Goal: Information Seeking & Learning: Learn about a topic

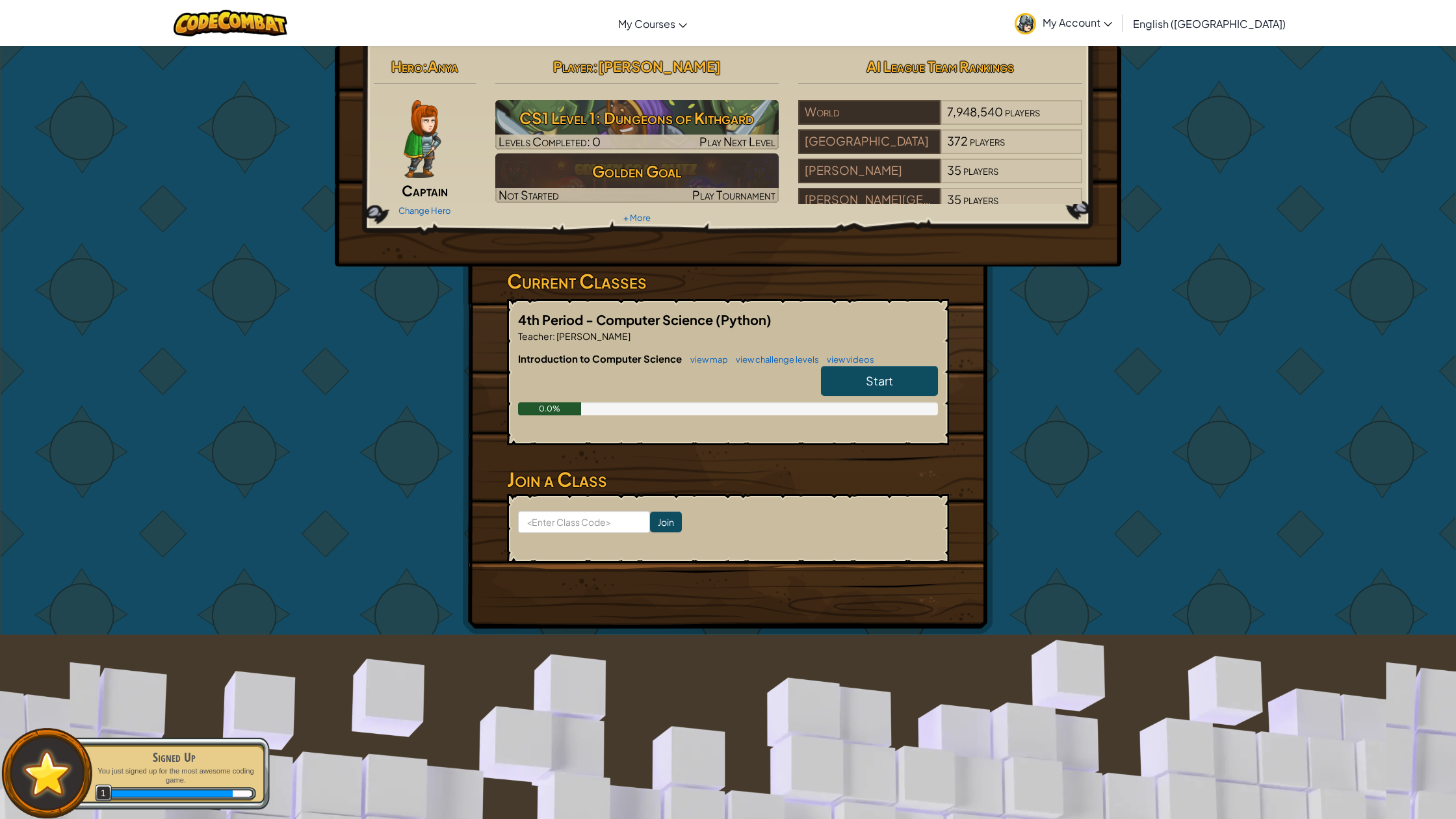
click at [855, 380] on link "Start" at bounding box center [879, 380] width 117 height 30
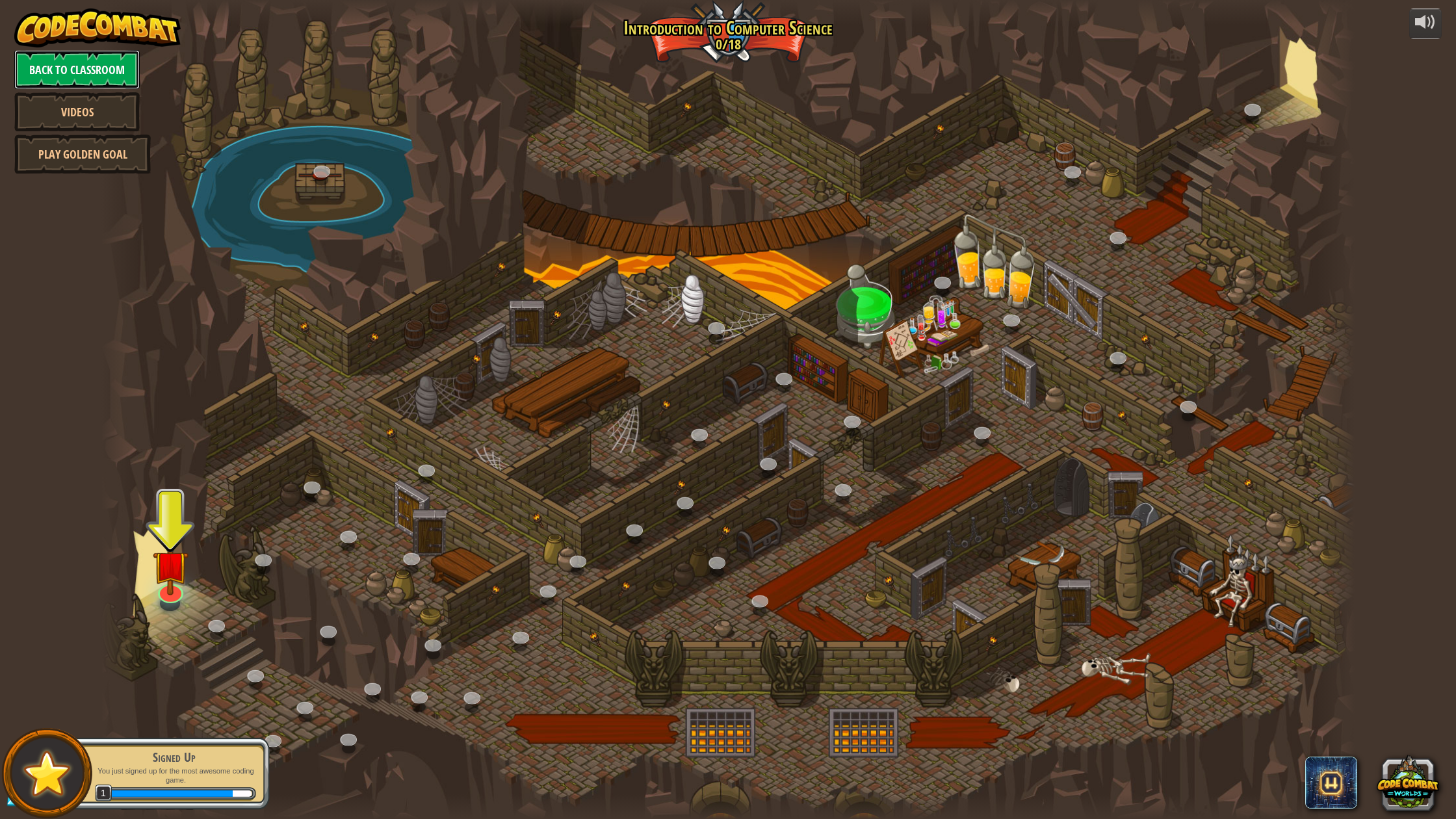
click at [100, 68] on link "Back to Classroom" at bounding box center [77, 70] width 125 height 39
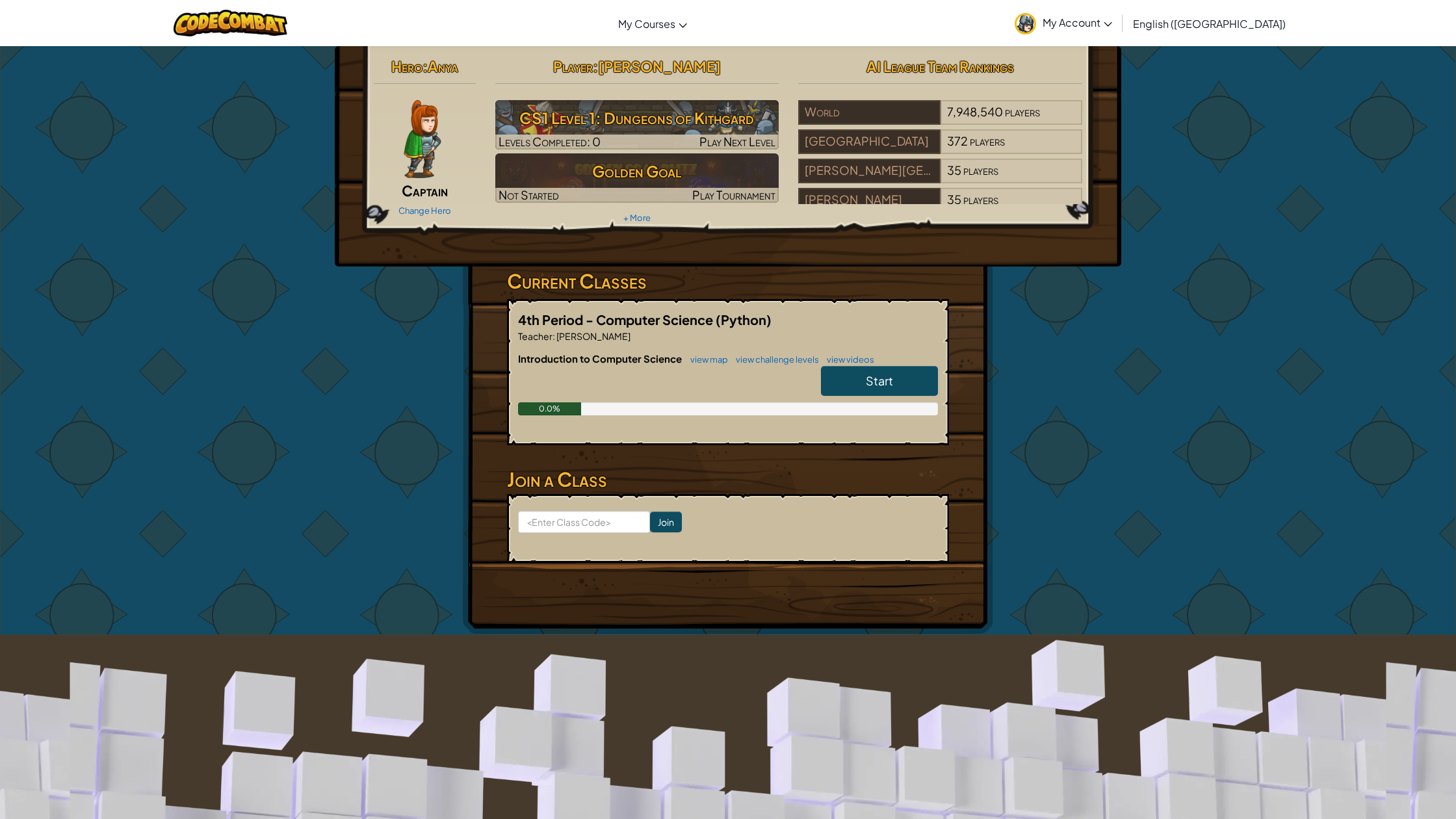
click at [401, 150] on div at bounding box center [422, 139] width 97 height 78
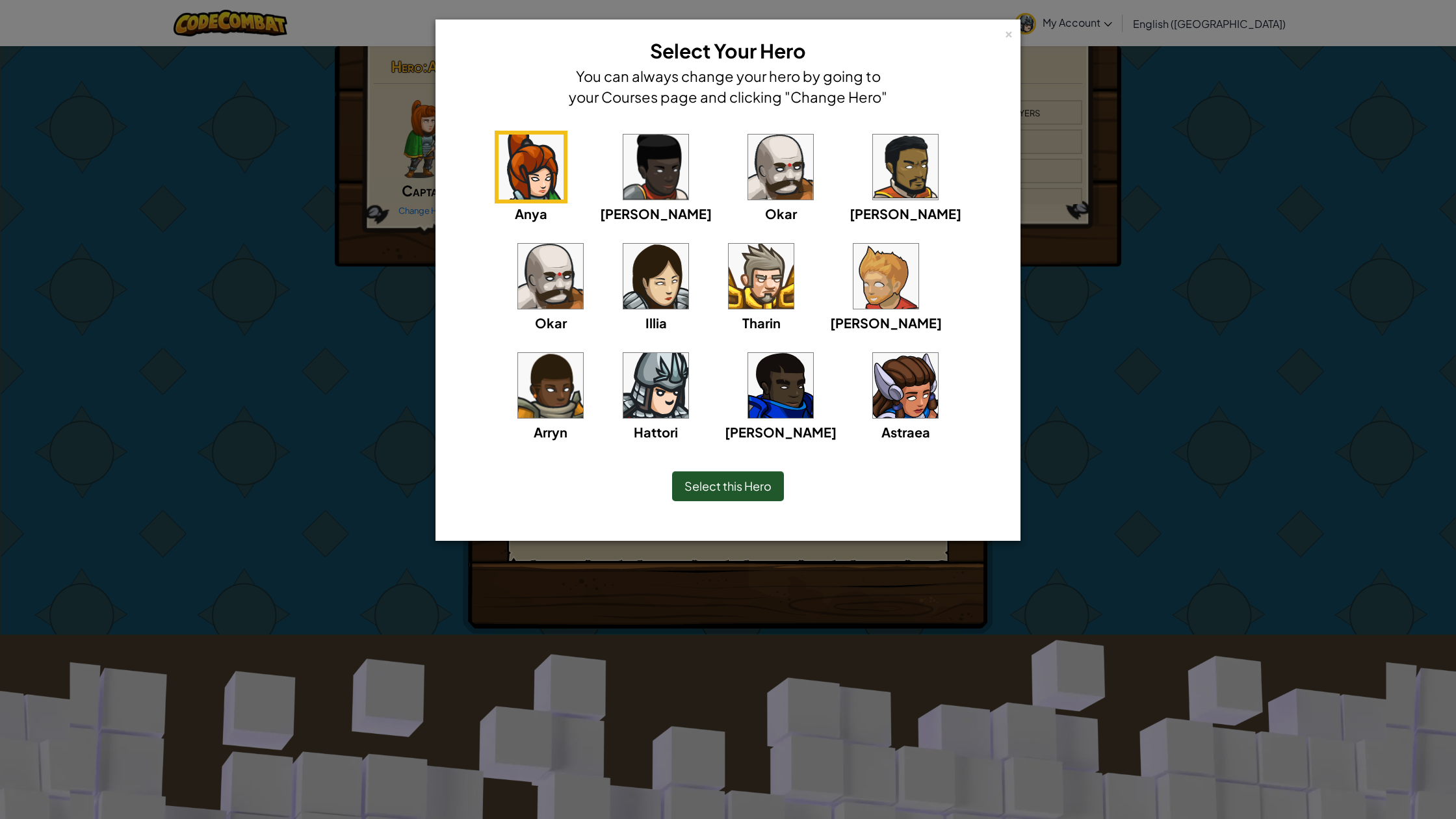
click at [689, 353] on img at bounding box center [656, 386] width 65 height 65
click at [746, 481] on span "Select this Hero" at bounding box center [728, 485] width 87 height 15
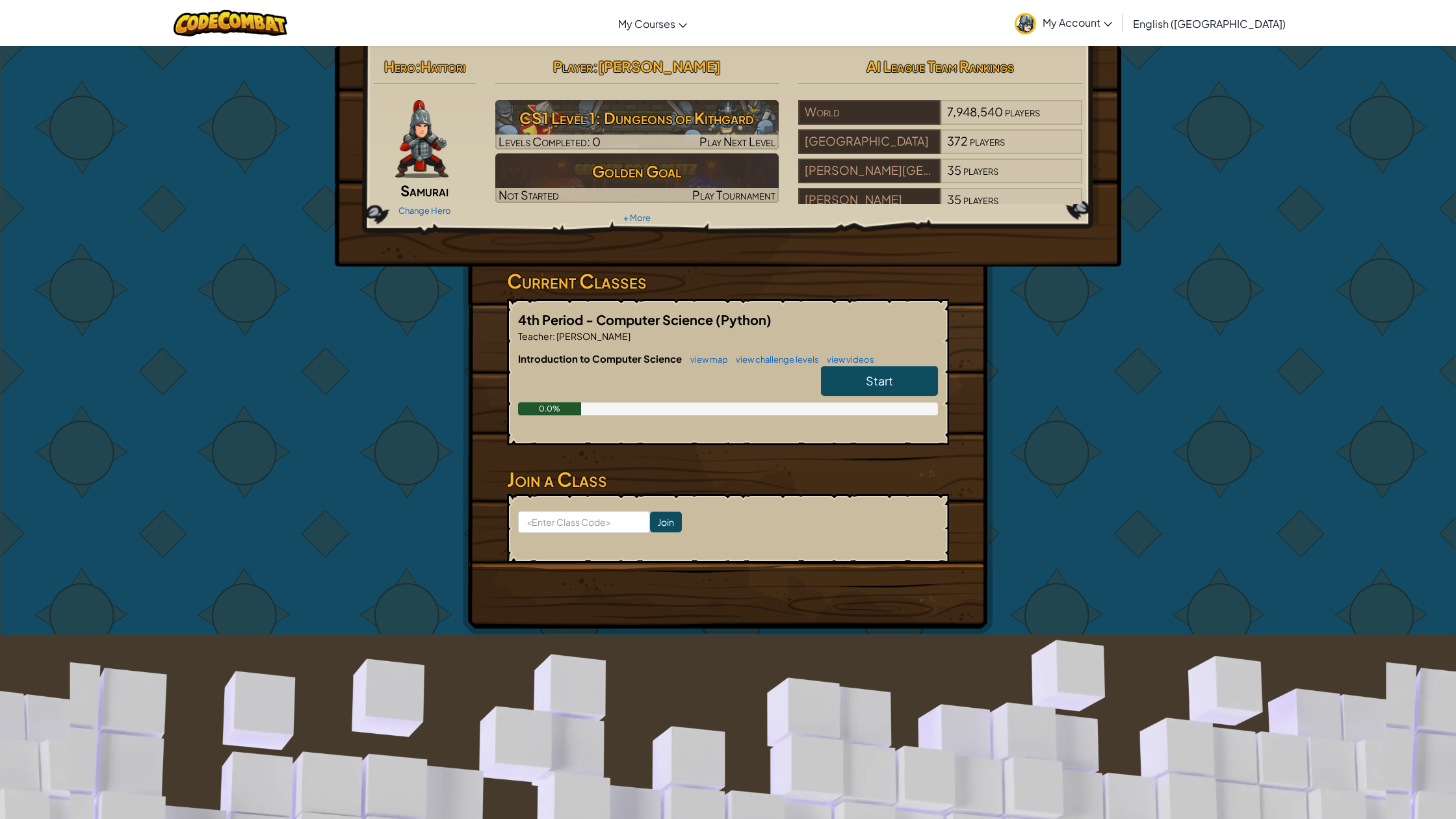
click at [849, 376] on link "Start" at bounding box center [879, 380] width 117 height 30
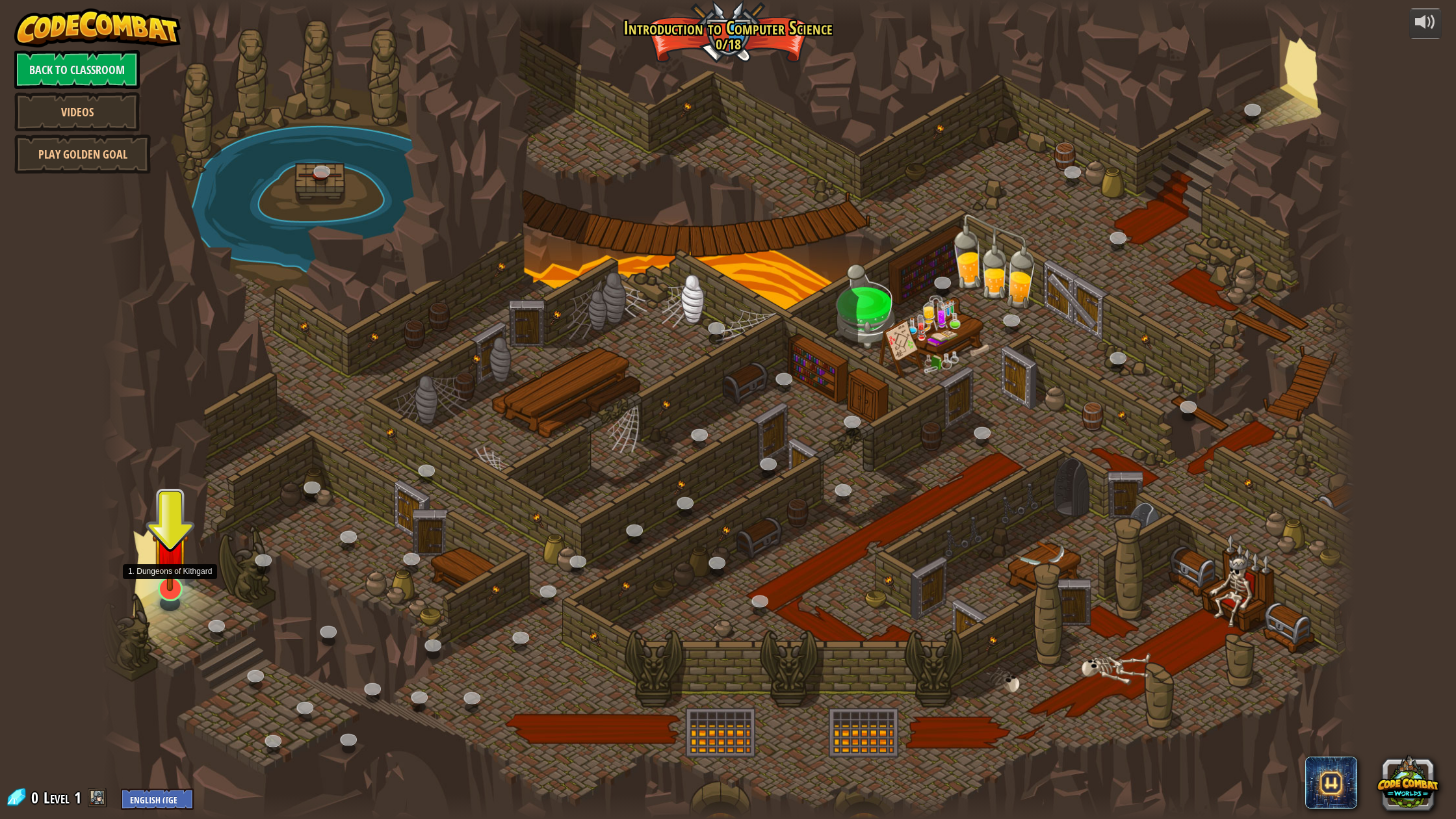
click at [159, 595] on div at bounding box center [727, 410] width 1253 height 819
click at [165, 591] on link at bounding box center [167, 585] width 28 height 26
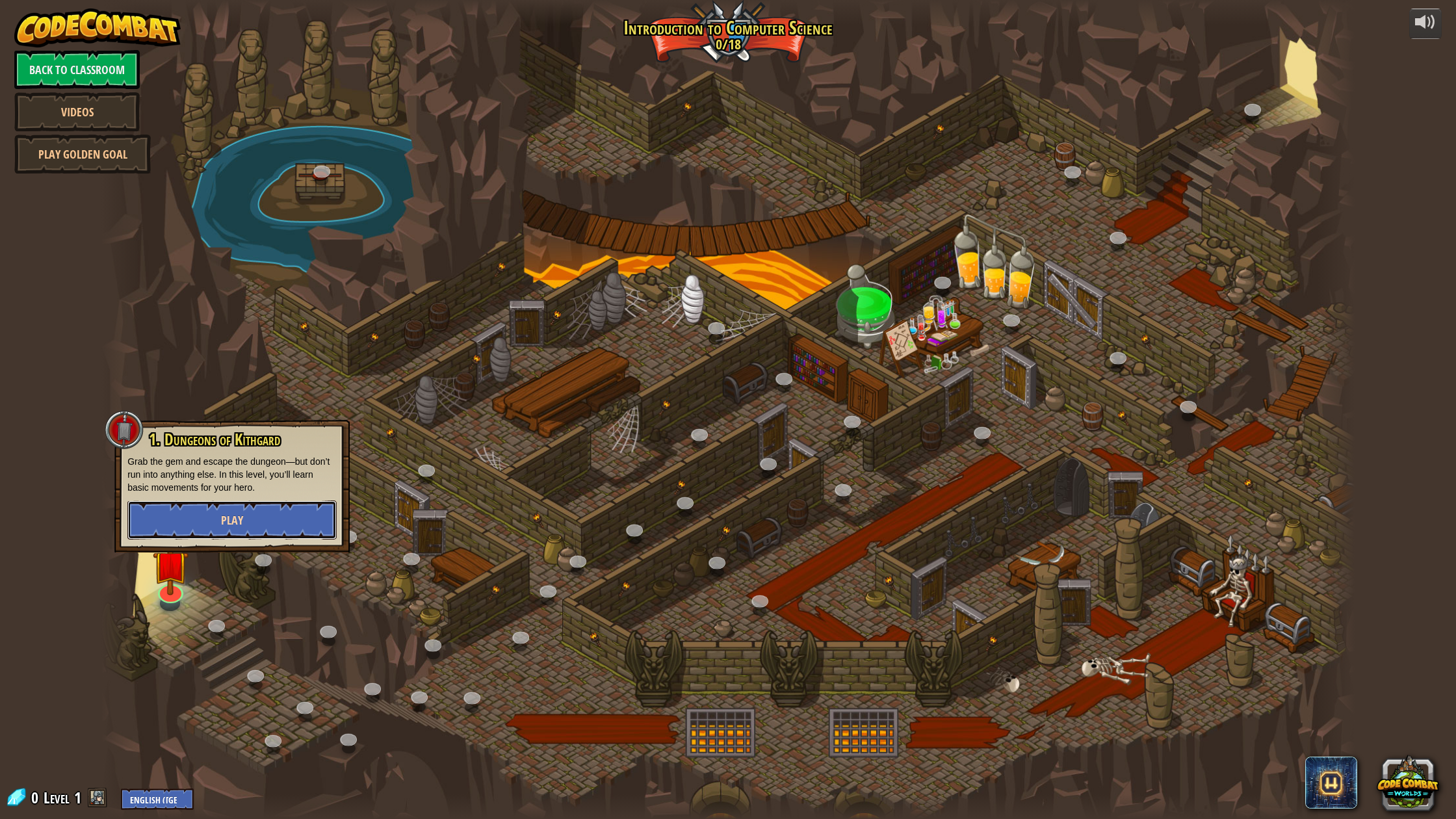
click at [199, 501] on button "Play" at bounding box center [232, 520] width 209 height 39
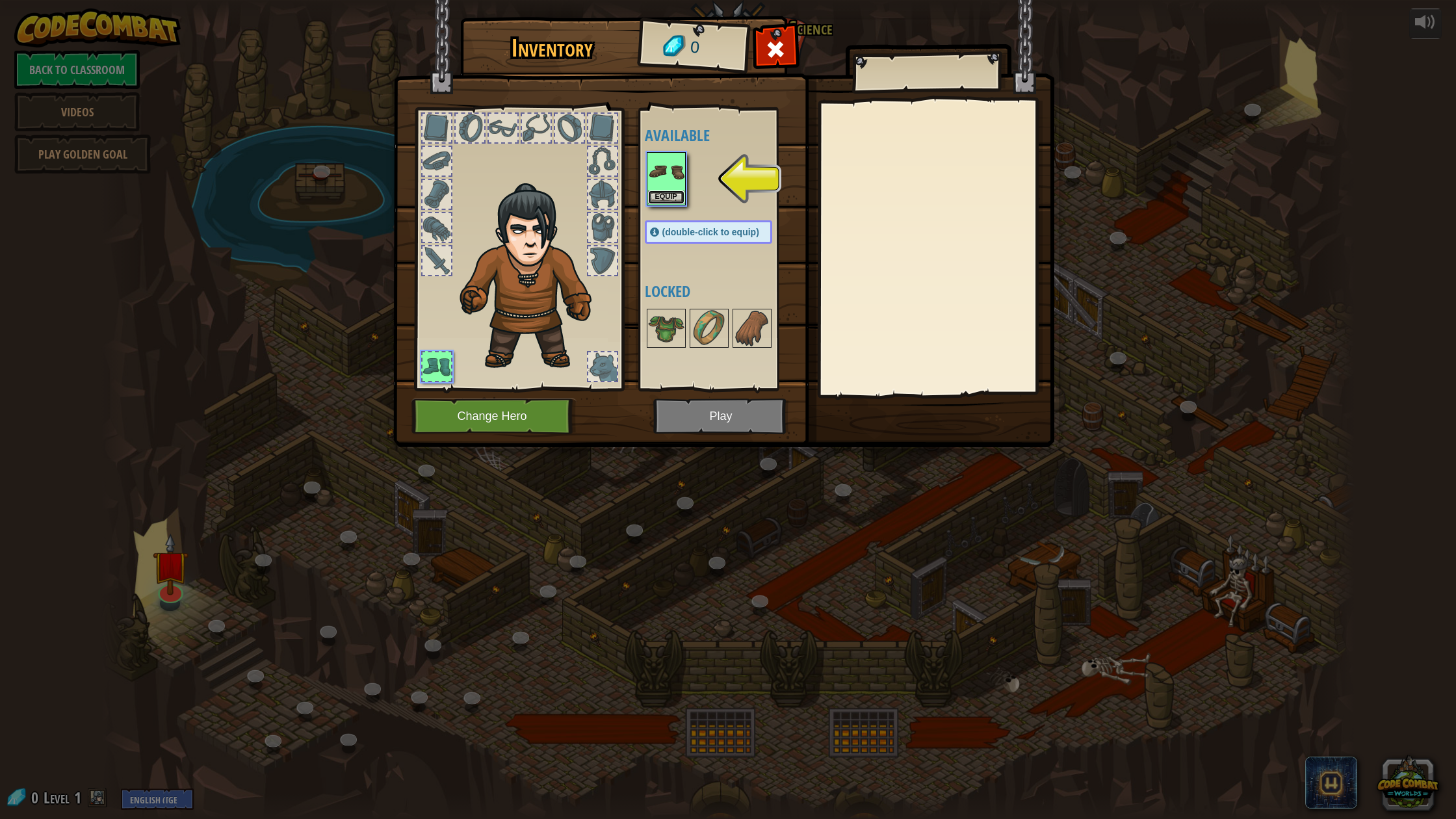
click at [669, 197] on button "Equip" at bounding box center [665, 197] width 36 height 14
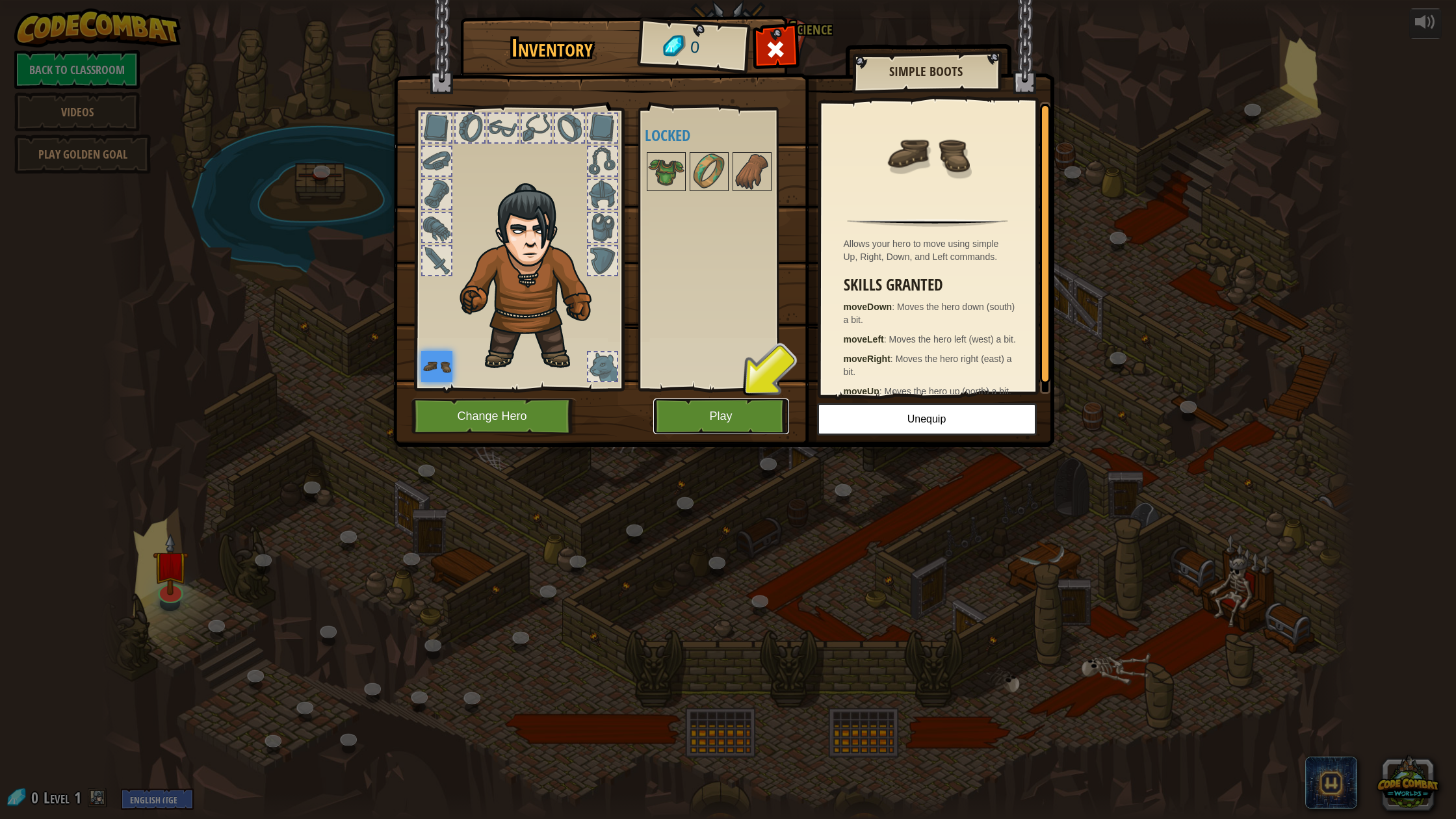
click at [726, 416] on button "Play" at bounding box center [721, 416] width 136 height 36
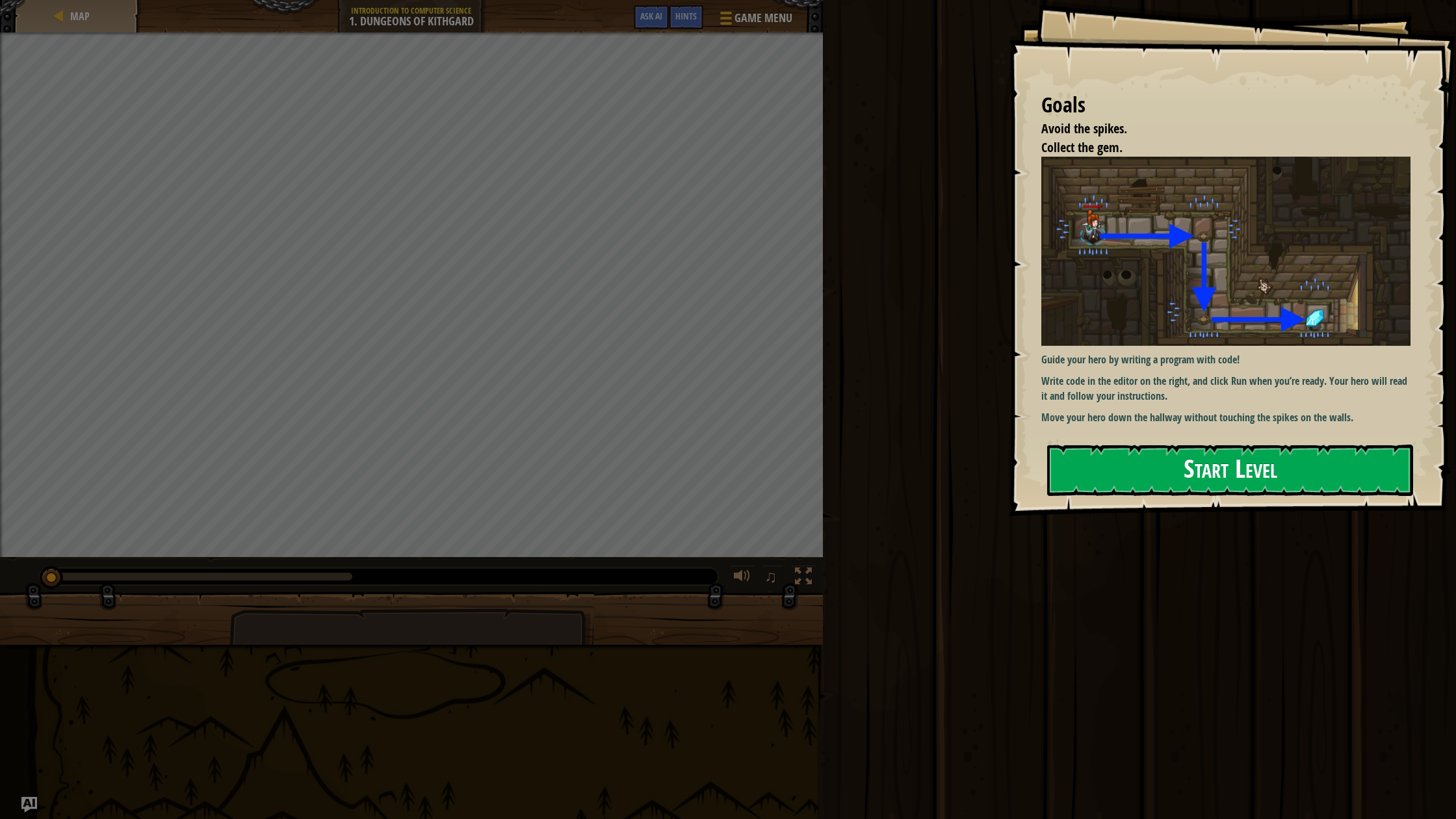
click at [1077, 463] on button "Start Level" at bounding box center [1230, 470] width 366 height 51
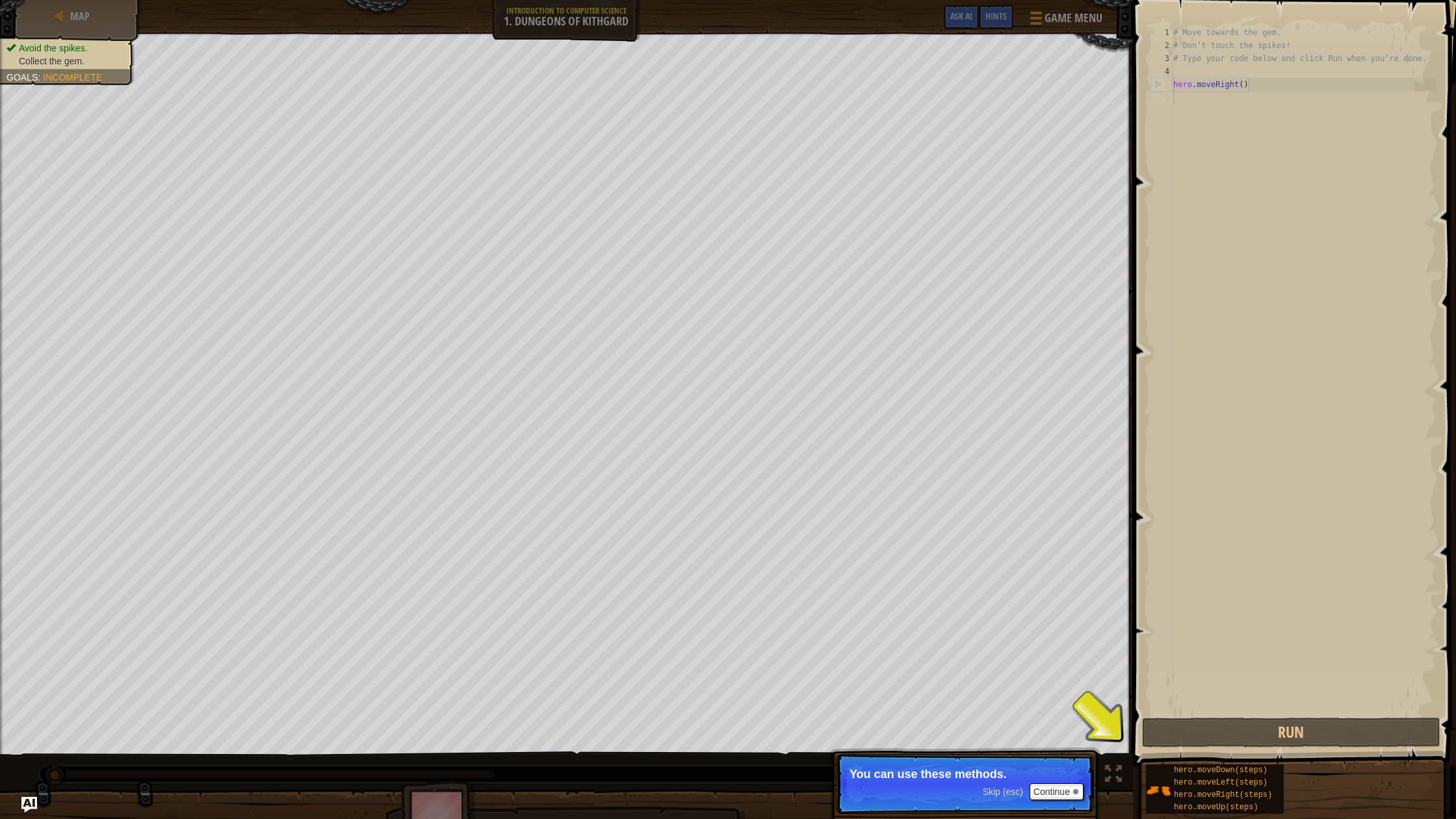
click at [992, 792] on span "Skip (esc)" at bounding box center [1003, 791] width 40 height 10
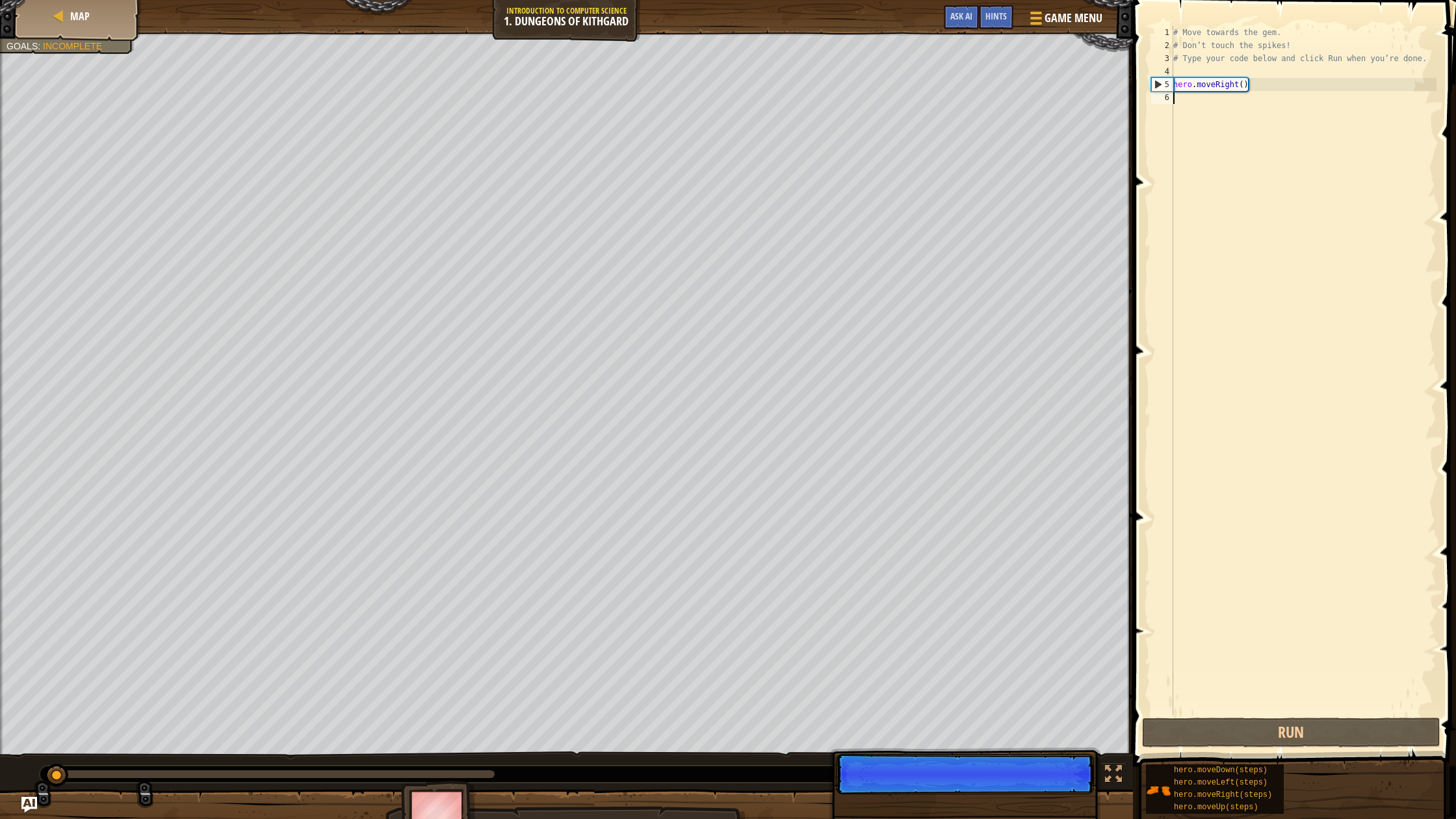
scroll to position [6, 0]
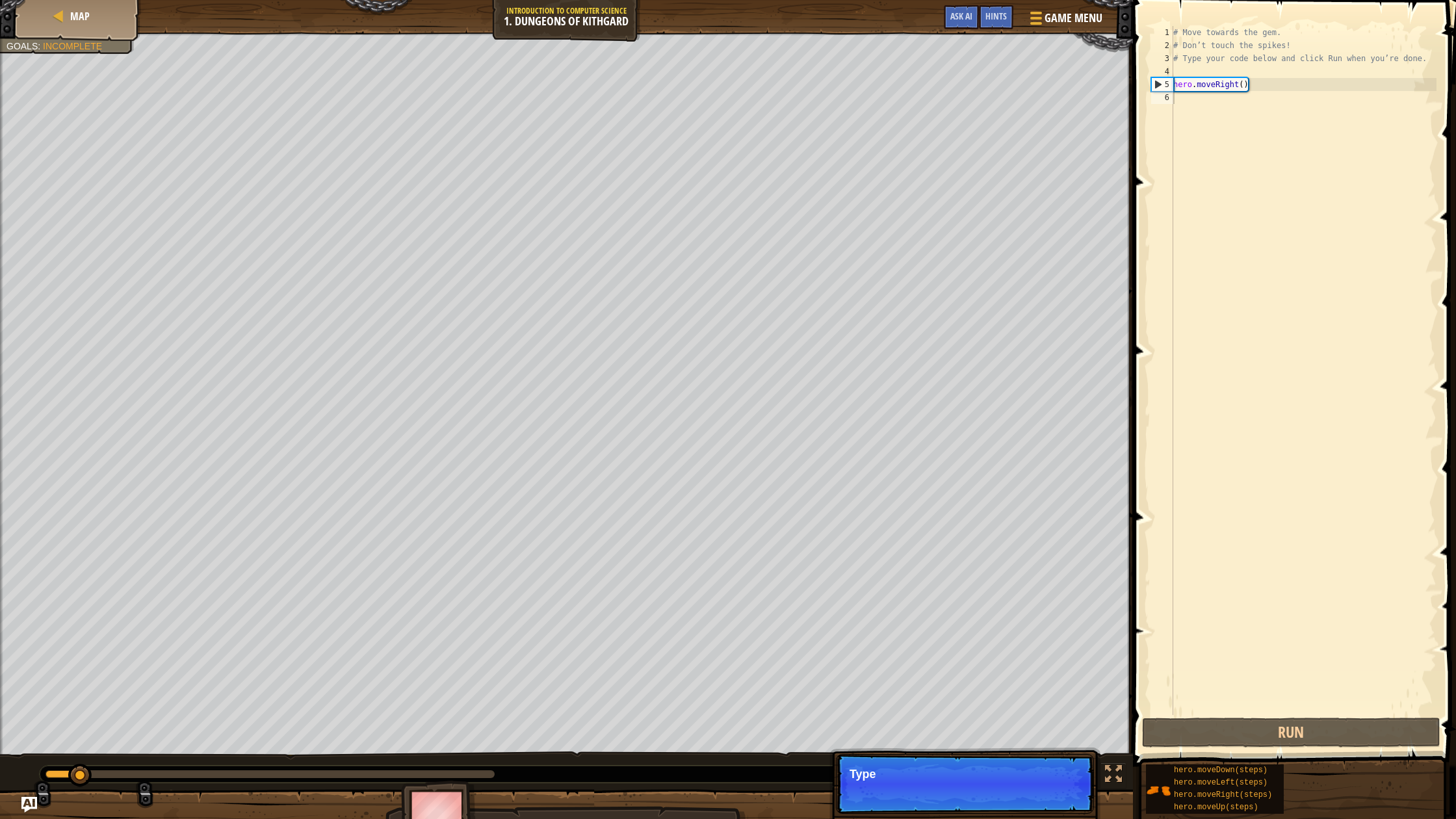
click at [992, 793] on p "Skip (esc) Continue Type" at bounding box center [965, 783] width 258 height 59
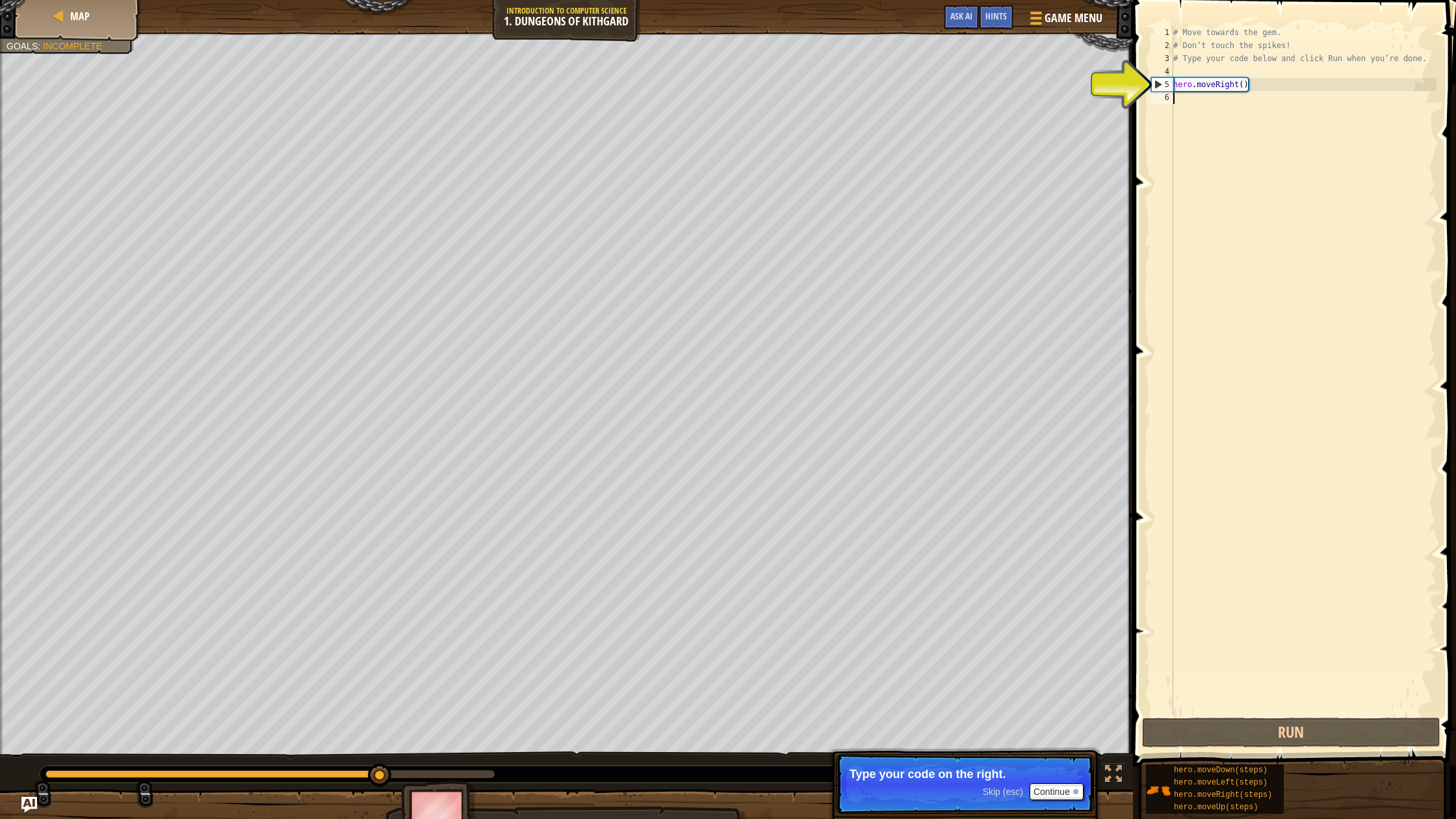
click at [1144, 156] on span at bounding box center [1295, 364] width 333 height 804
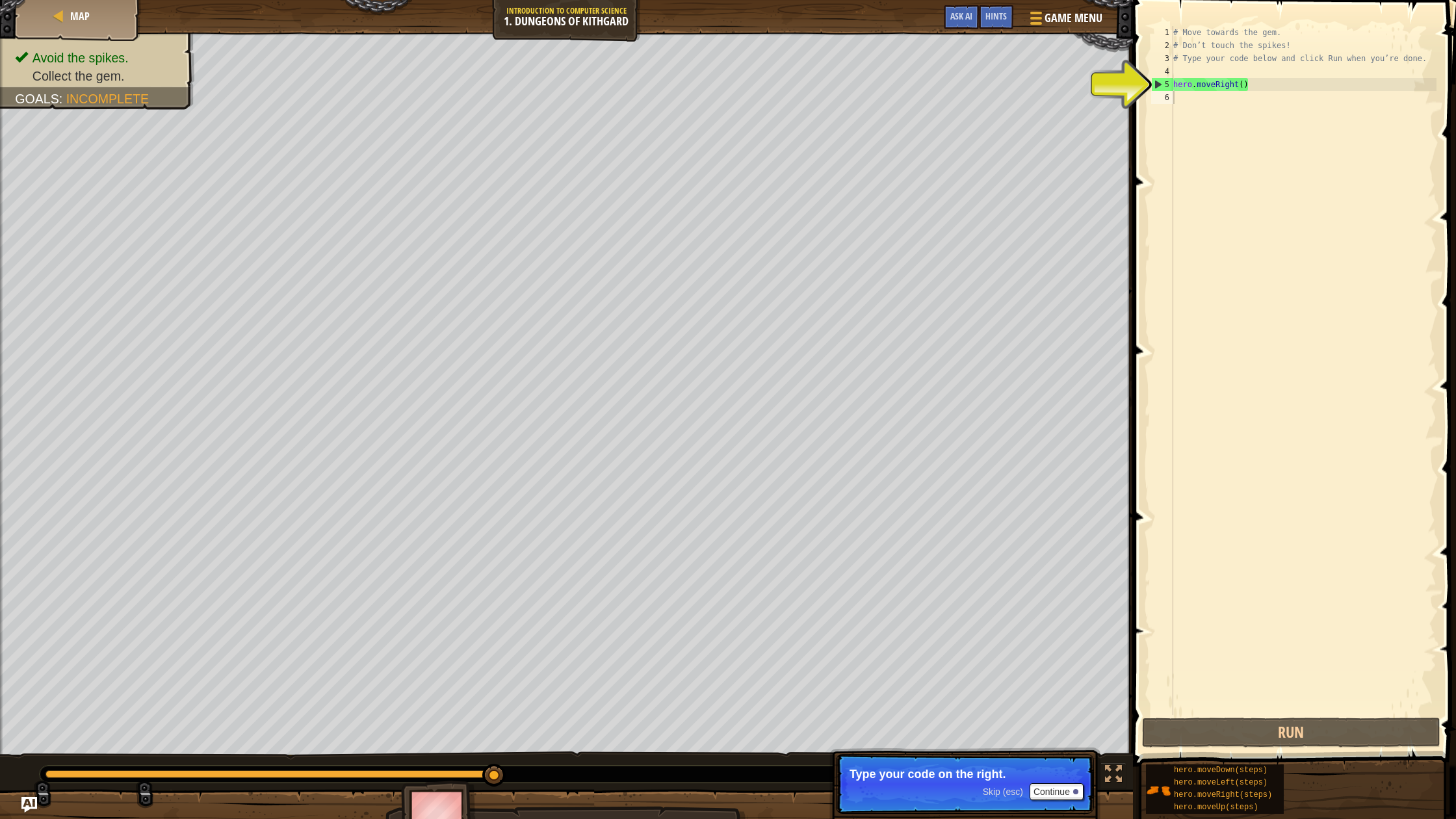
click at [995, 790] on span "Skip (esc)" at bounding box center [1003, 791] width 40 height 10
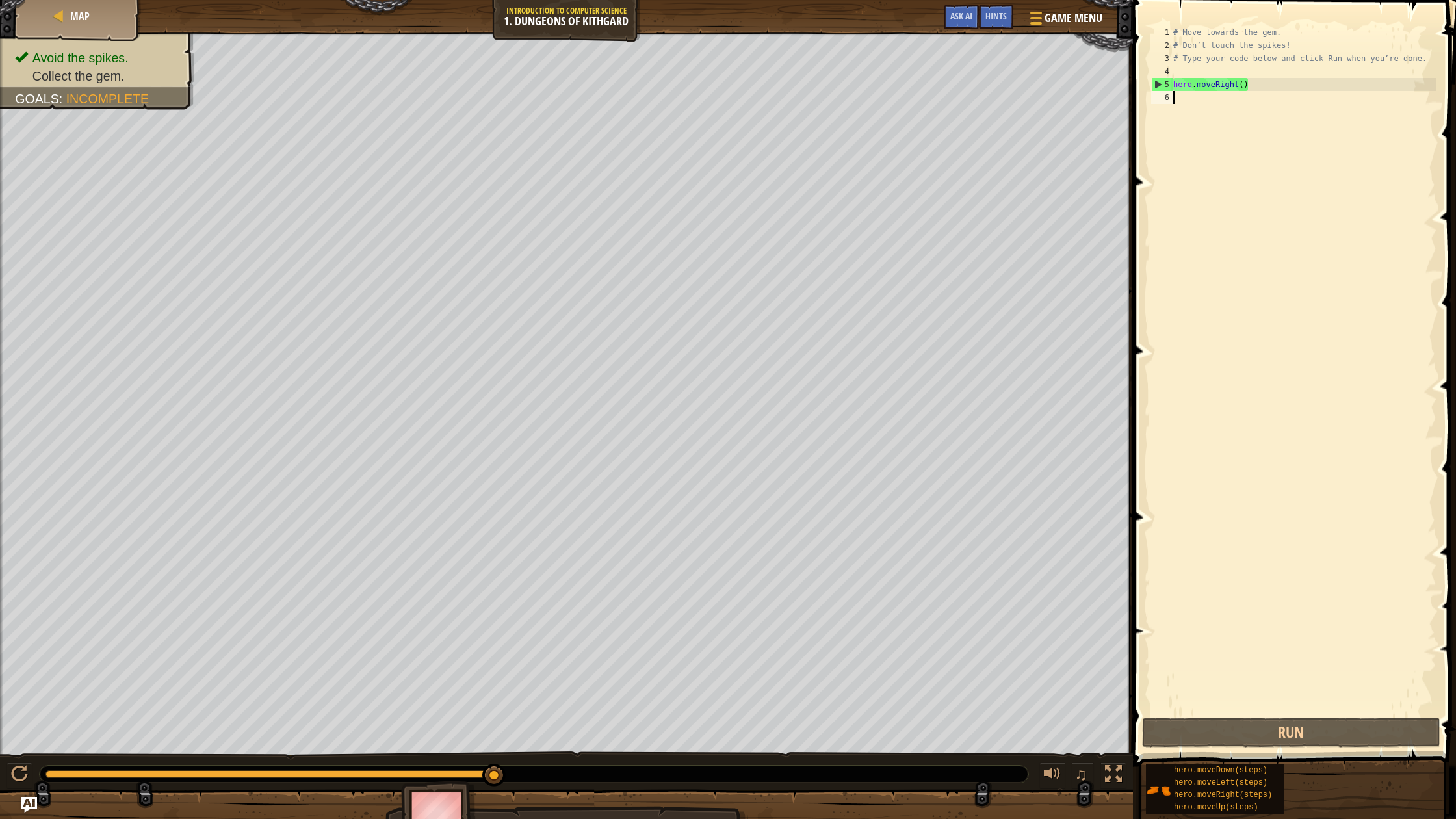
click at [994, 790] on div at bounding box center [566, 821] width 1133 height 65
type textarea "m"
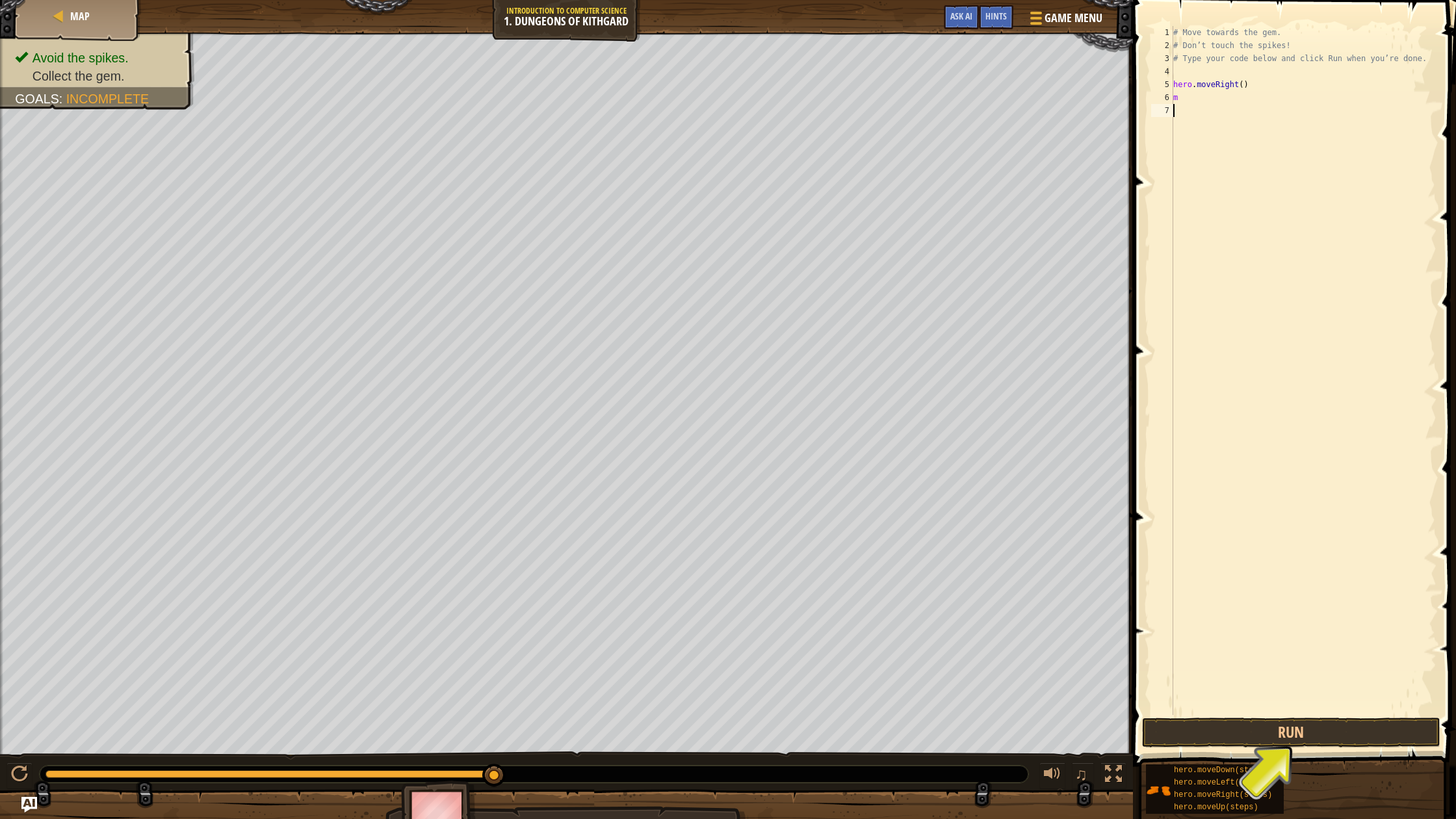
drag, startPoint x: 1203, startPoint y: 296, endPoint x: 1195, endPoint y: 345, distance: 49.6
click at [1203, 296] on div "# Move towards the gem. # Don’t touch the spikes! # Type your code below and cl…" at bounding box center [1304, 383] width 266 height 715
click at [1202, 100] on div "# Move towards the gem. # Don’t touch the spikes! # Type your code below and cl…" at bounding box center [1304, 383] width 266 height 715
type textarea "m"
click at [1263, 723] on button "Run" at bounding box center [1291, 732] width 298 height 30
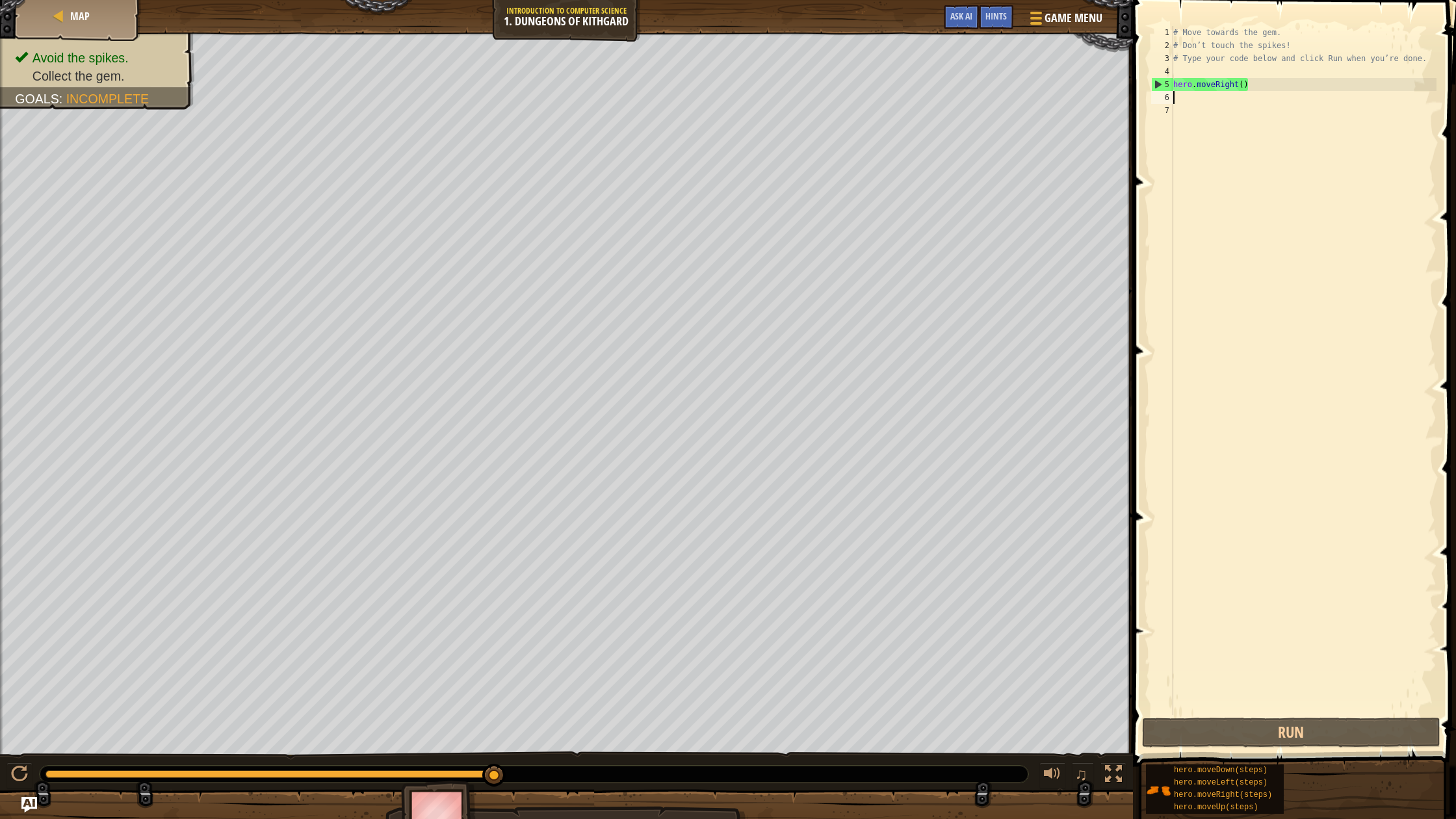
type textarea "m"
click at [1183, 70] on div "# Move towards the gem. # Don’t touch the spikes! # Type your code below and cl…" at bounding box center [1304, 383] width 266 height 715
type textarea "h"
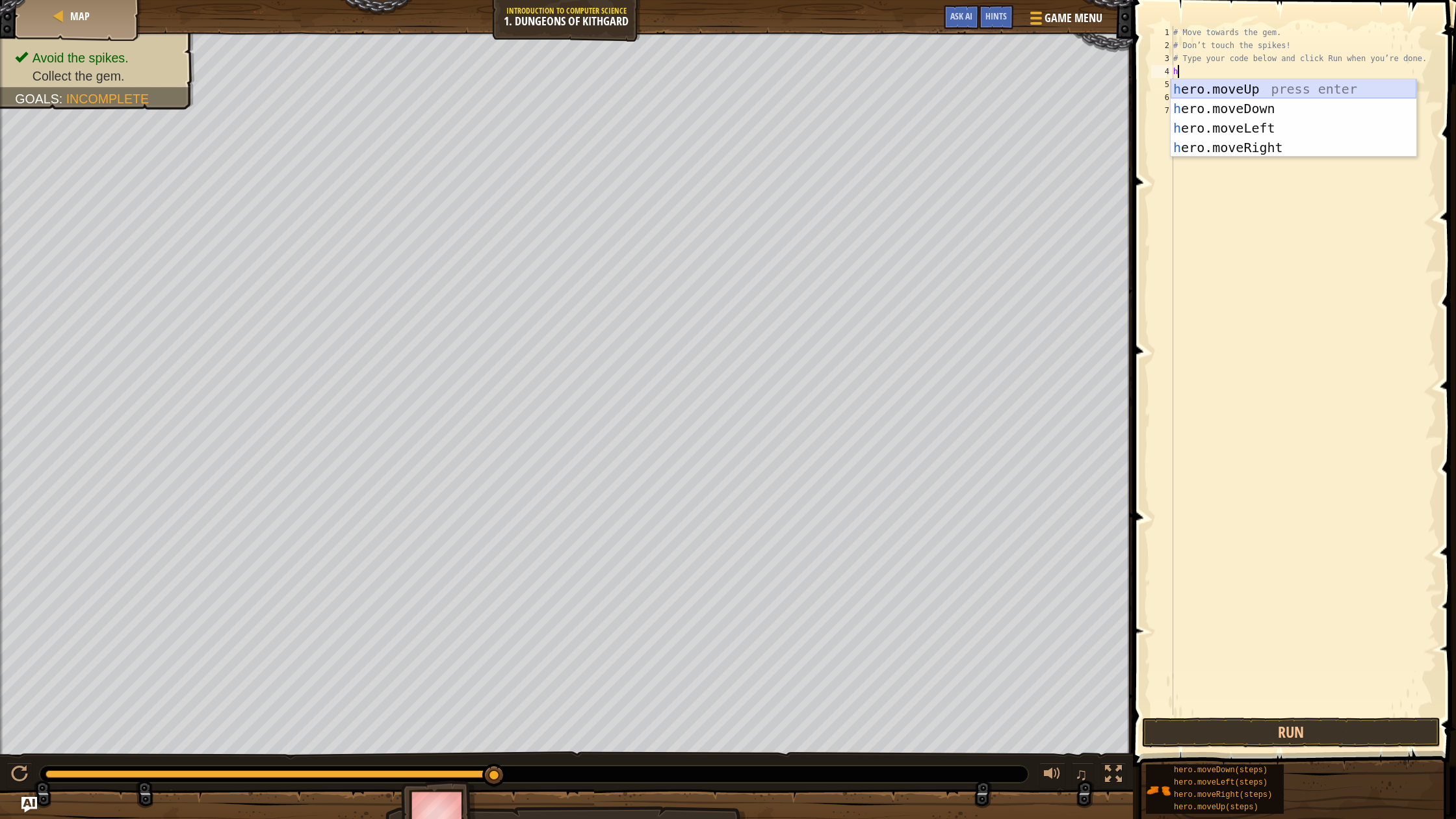
click at [1221, 90] on div "h ero.moveUp press enter h ero.moveDown press enter h ero.moveLeft press enter …" at bounding box center [1294, 138] width 246 height 117
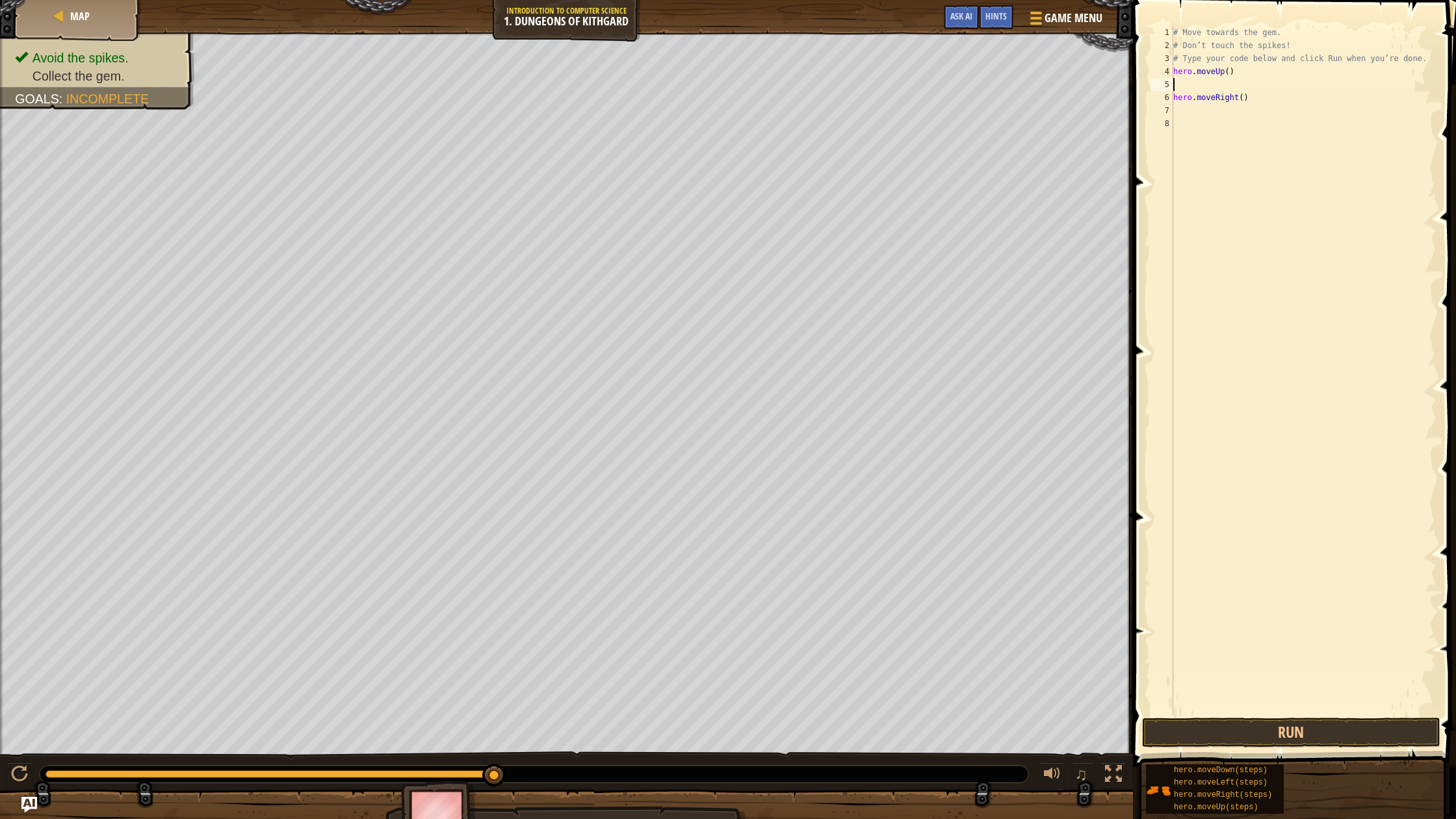
type textarea "hero.moveUp()"
click at [1183, 97] on div "# Move towards the gem. # Don’t touch the spikes! # Type your code below and cl…" at bounding box center [1304, 383] width 266 height 715
type textarea "m"
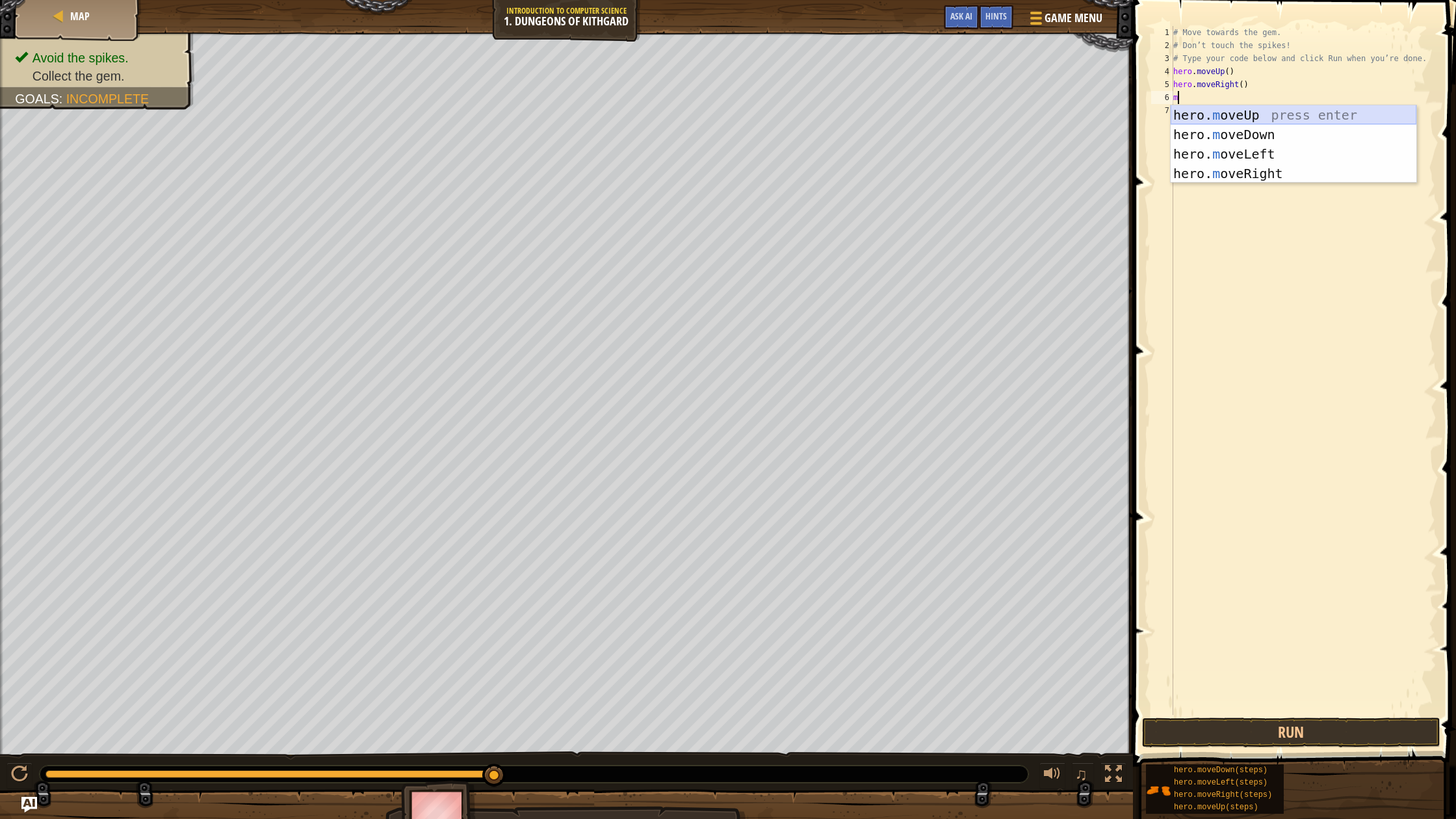
click at [1220, 120] on div "hero. m oveUp press enter hero. m oveDown press enter hero. m oveLeft press ent…" at bounding box center [1294, 163] width 246 height 117
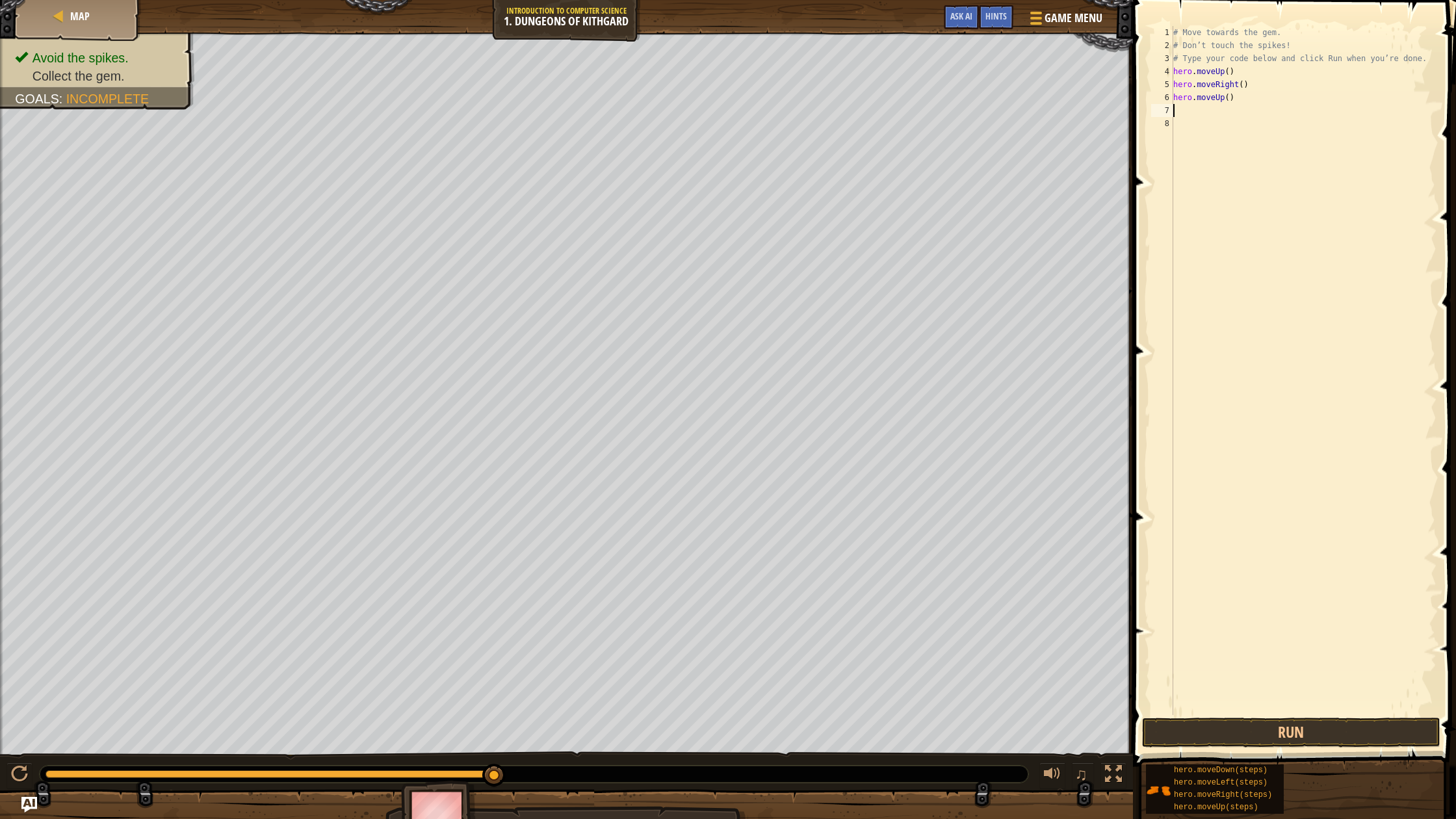
type textarea "m"
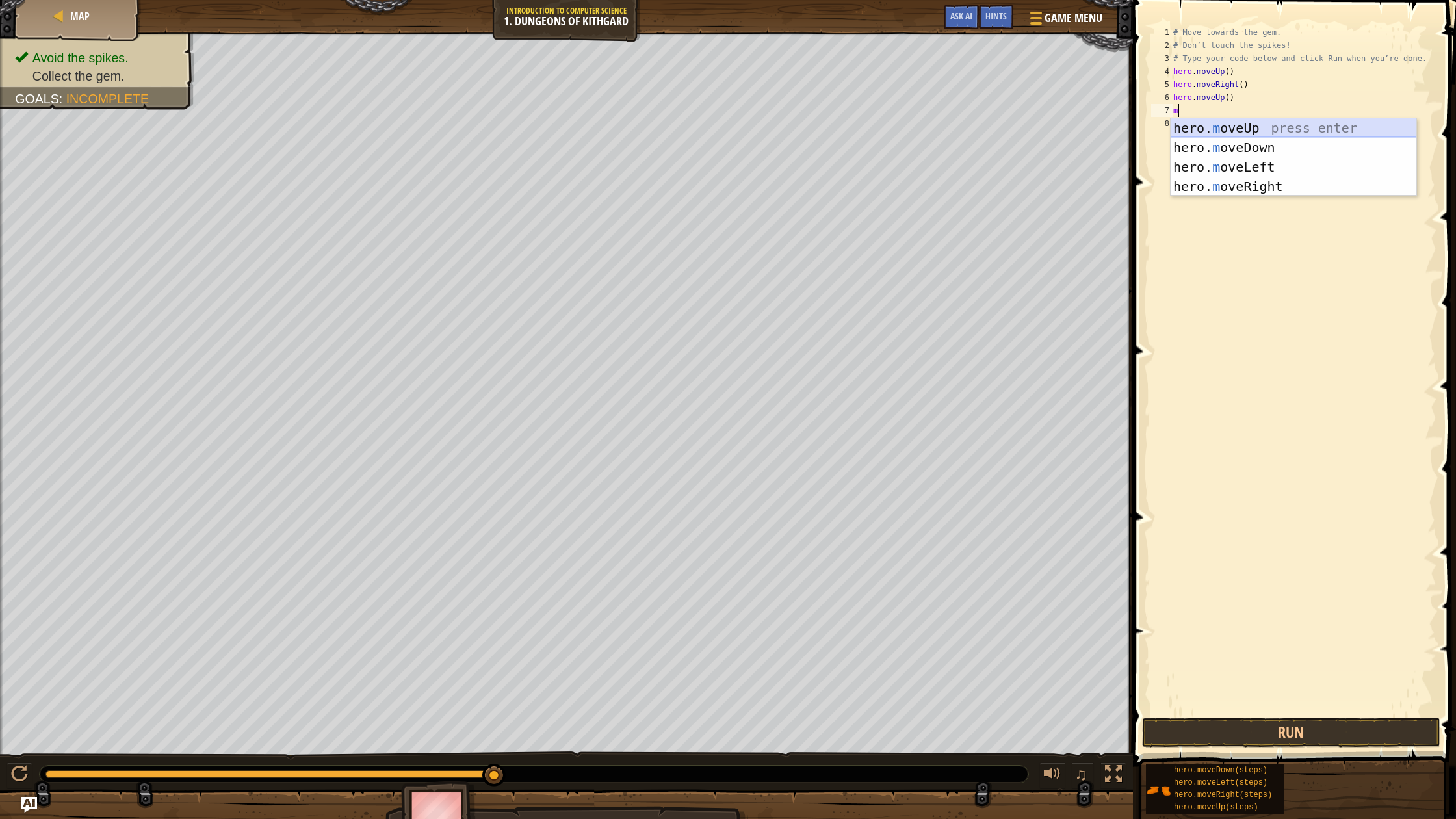
click at [1209, 124] on div "hero. m oveUp press enter hero. m oveDown press enter hero. m oveLeft press ent…" at bounding box center [1294, 176] width 246 height 117
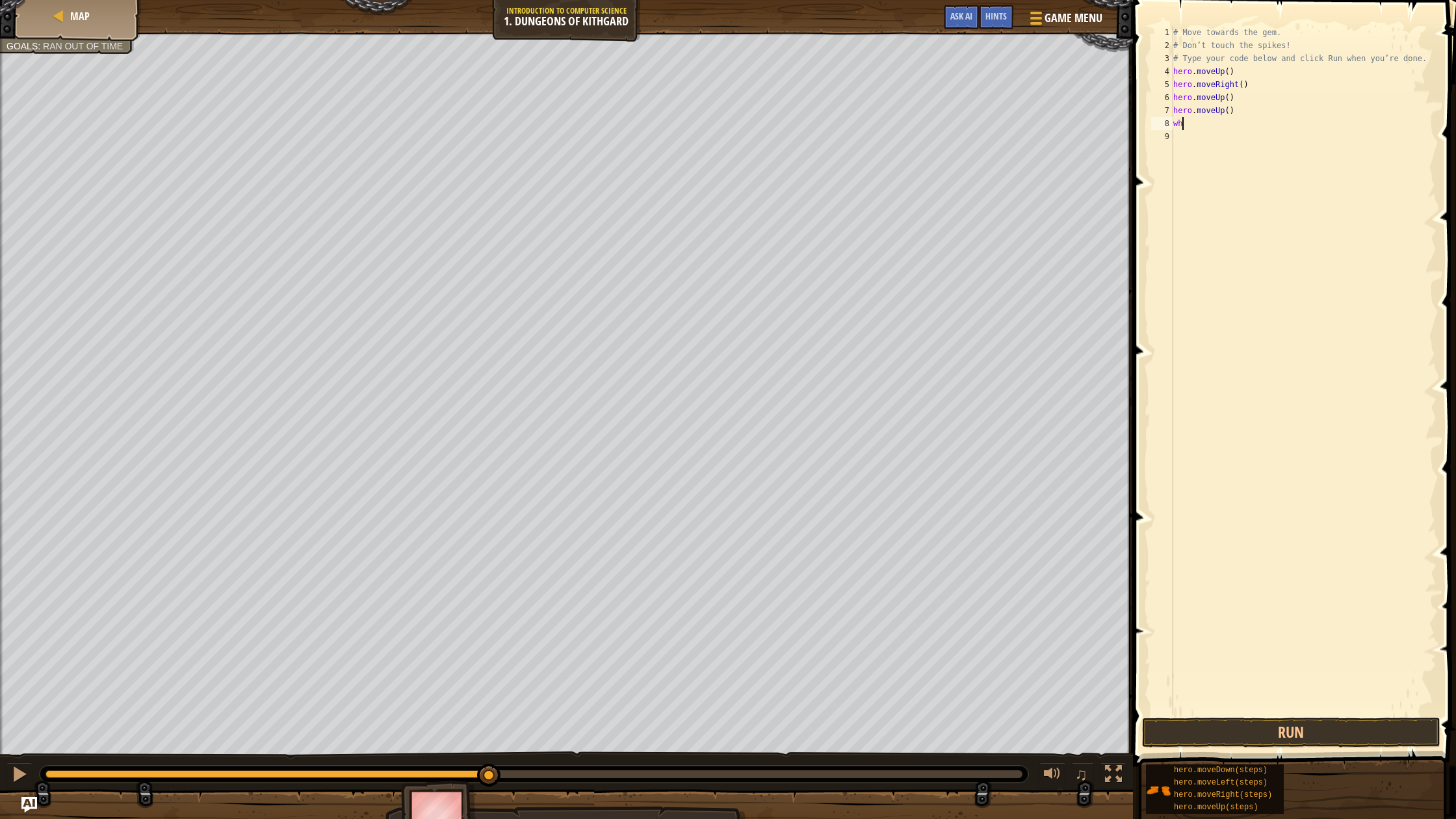
type textarea "w"
click at [1277, 739] on button "Run" at bounding box center [1291, 732] width 298 height 30
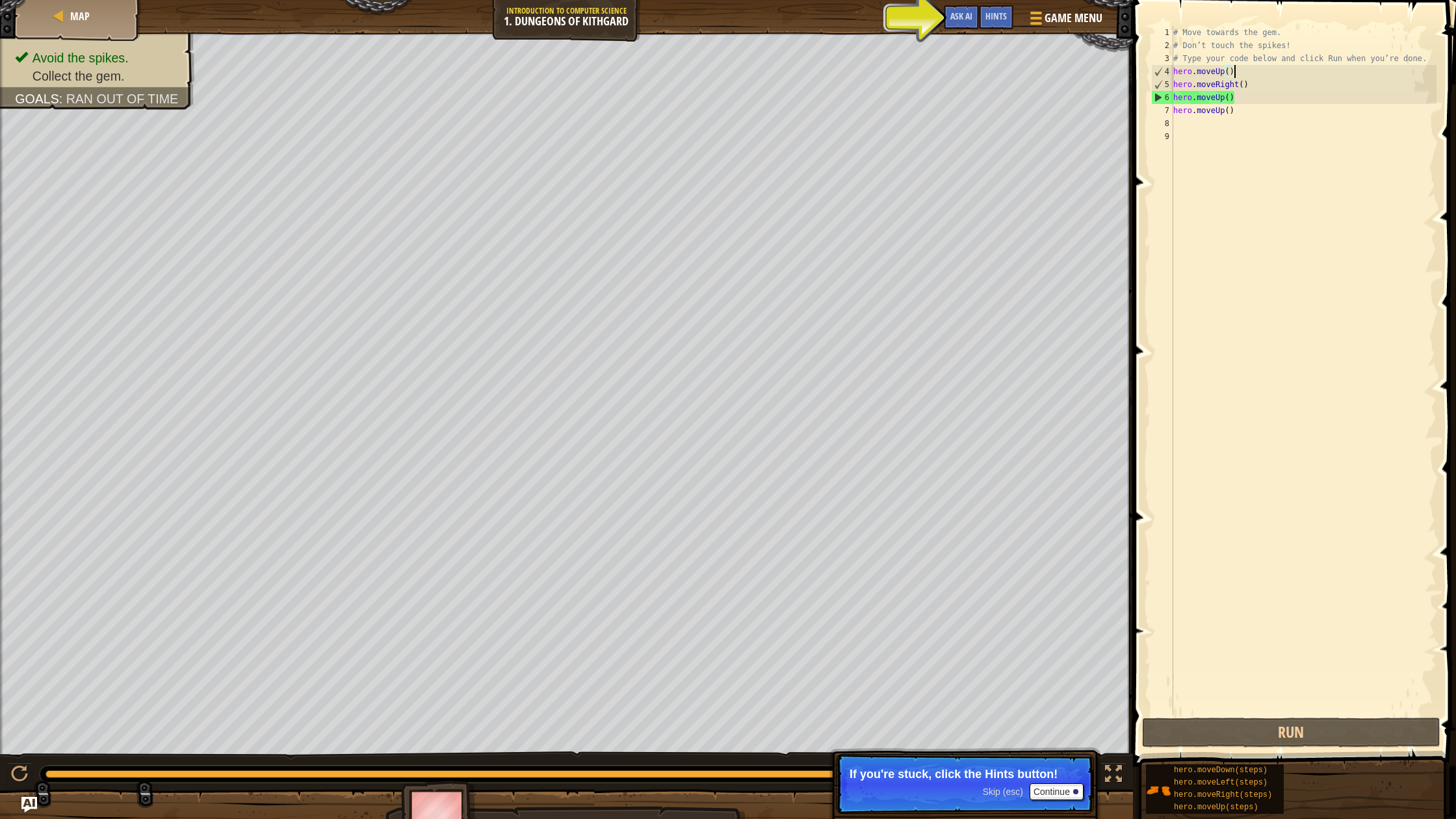
click at [1243, 70] on div "# Move towards the gem. # Don’t touch the spikes! # Type your code below and cl…" at bounding box center [1304, 383] width 266 height 715
type textarea "hero.moveUp()"
click at [1044, 70] on div "Map Introduction to Computer Science 1. Dungeons of Kithgard Game Menu Done Hin…" at bounding box center [728, 410] width 1456 height 819
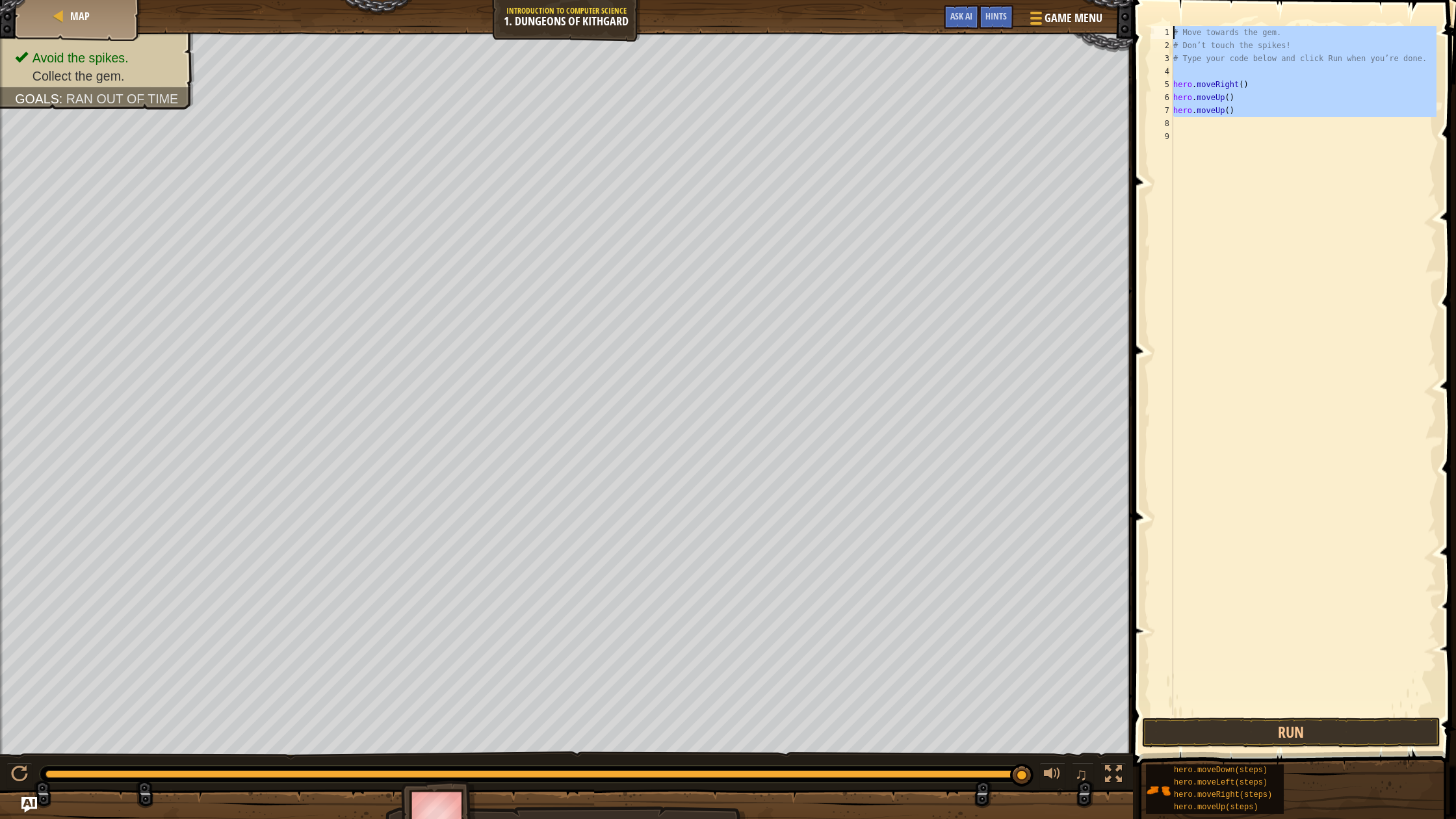
drag, startPoint x: 1255, startPoint y: 117, endPoint x: 1112, endPoint y: 15, distance: 175.7
click at [1112, 15] on div "Map Introduction to Computer Science 1. Dungeons of Kithgard Game Menu Done Hin…" at bounding box center [728, 410] width 1456 height 819
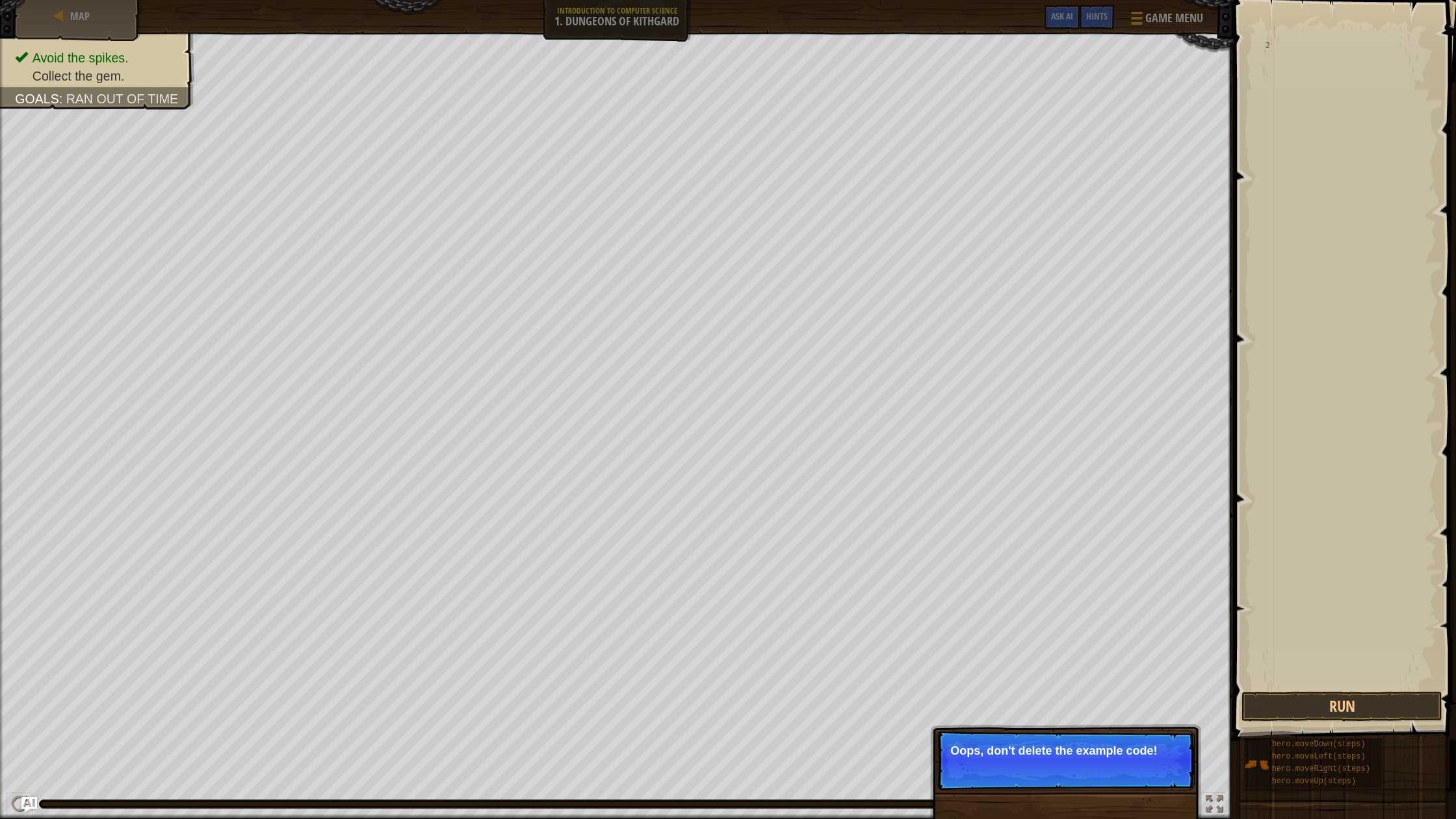
click at [1122, 759] on p "↻ Reload Oops, don't delete the example code!" at bounding box center [1066, 760] width 258 height 59
click at [1122, 760] on p "Oops, don't delete the example code! Reload" at bounding box center [1066, 757] width 231 height 26
click at [1122, 760] on p "Oops, don't delete the example code! Reload the ori" at bounding box center [1066, 757] width 231 height 26
click at [1122, 762] on p "Oops, don't delete the example code! Reload the original code." at bounding box center [1066, 757] width 231 height 26
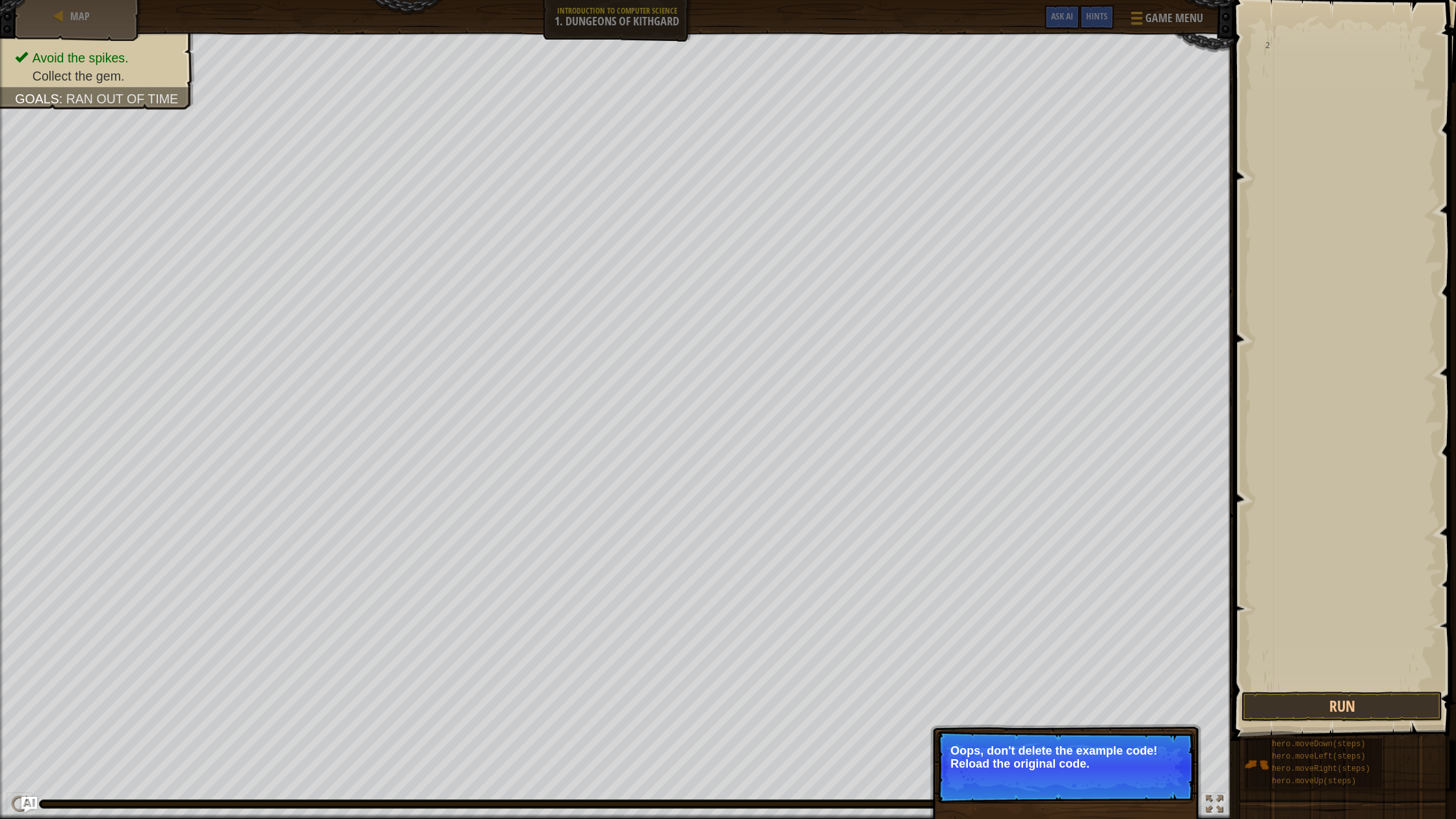
click at [1122, 762] on p "Oops, don't delete the example code! Reload the original code." at bounding box center [1066, 757] width 231 height 26
click at [1145, 783] on button "↻ Reload" at bounding box center [1155, 780] width 58 height 19
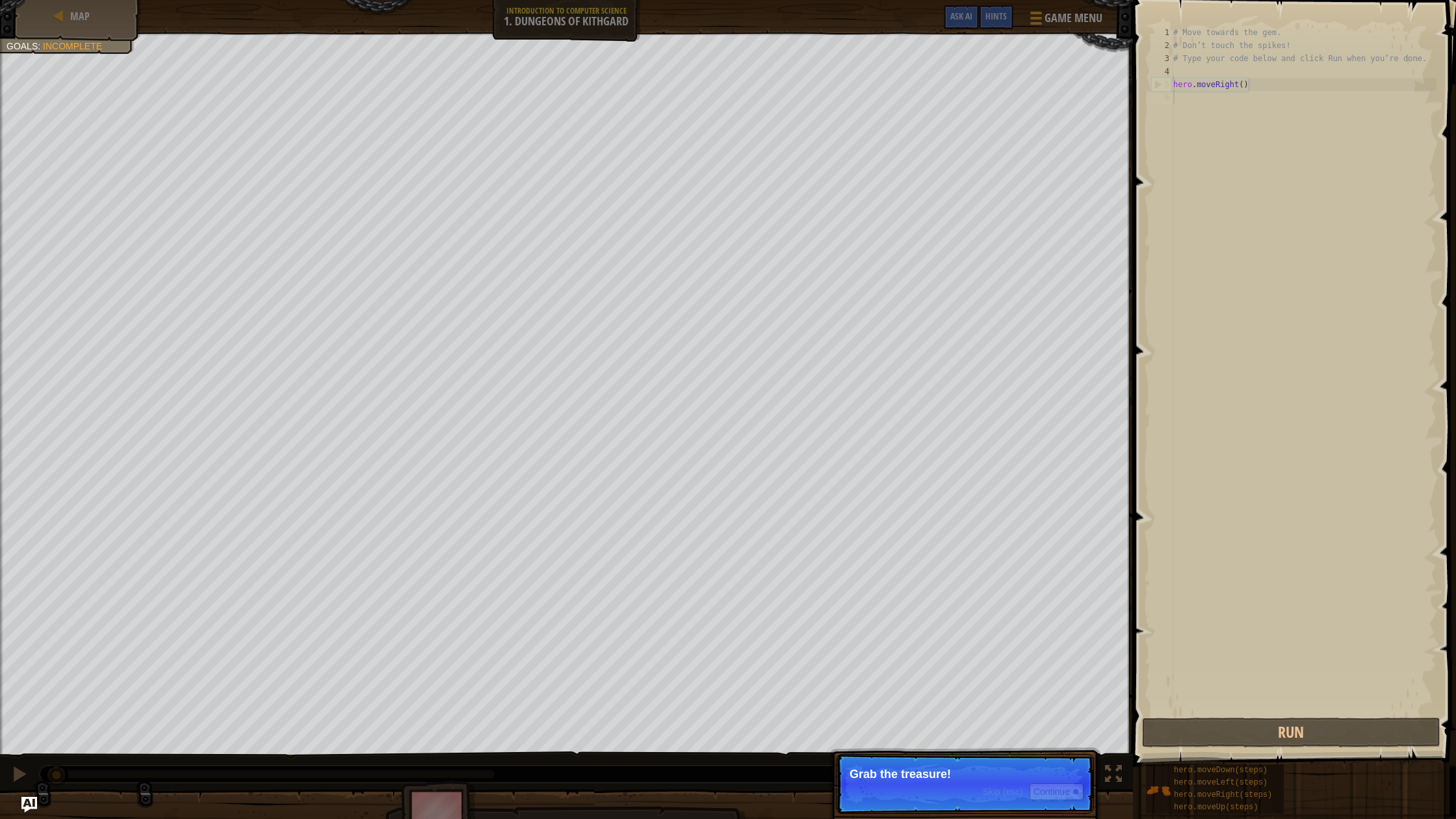
click at [895, 797] on p "Skip (esc) Continue Grab the treasure!" at bounding box center [965, 783] width 258 height 59
click at [893, 796] on p "Skip (esc) Continue Grab the treasure!" at bounding box center [965, 783] width 258 height 59
drag, startPoint x: 893, startPoint y: 794, endPoint x: 923, endPoint y: 757, distance: 47.6
click at [905, 783] on p "Skip (esc) Continue Grab the treasure!" at bounding box center [965, 783] width 258 height 59
click at [927, 758] on p "Skip (esc) Continue Grab the treasure!" at bounding box center [965, 783] width 258 height 59
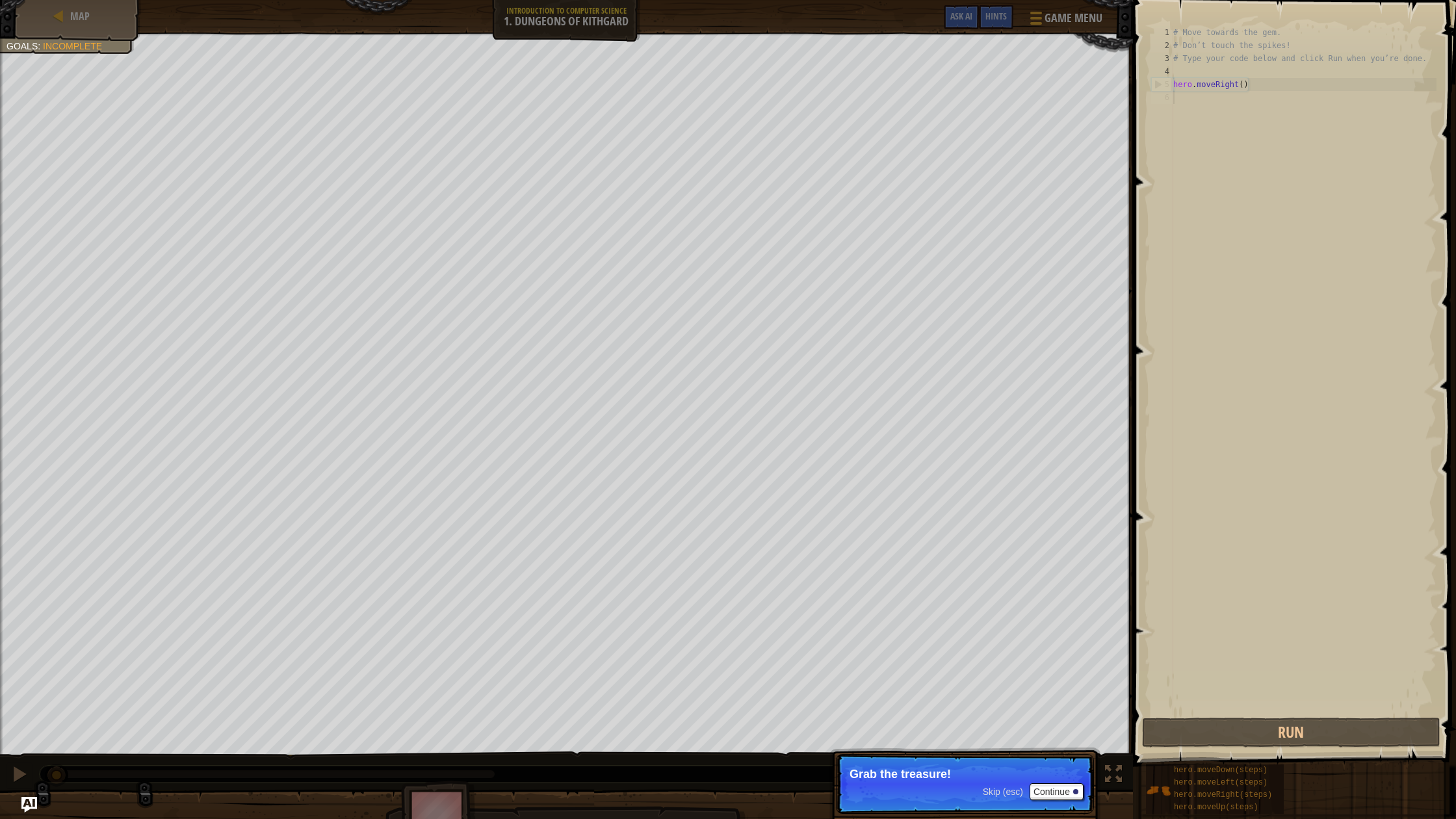
drag, startPoint x: 936, startPoint y: 802, endPoint x: 974, endPoint y: 790, distance: 39.8
click at [944, 807] on p "Skip (esc) Continue Grab the treasure!" at bounding box center [965, 783] width 258 height 59
drag, startPoint x: 982, startPoint y: 787, endPoint x: 1066, endPoint y: 807, distance: 86.3
click at [1035, 797] on p "Skip (esc) Continue Grab the treasure!" at bounding box center [965, 783] width 258 height 59
drag, startPoint x: 1074, startPoint y: 810, endPoint x: 1053, endPoint y: 795, distance: 25.8
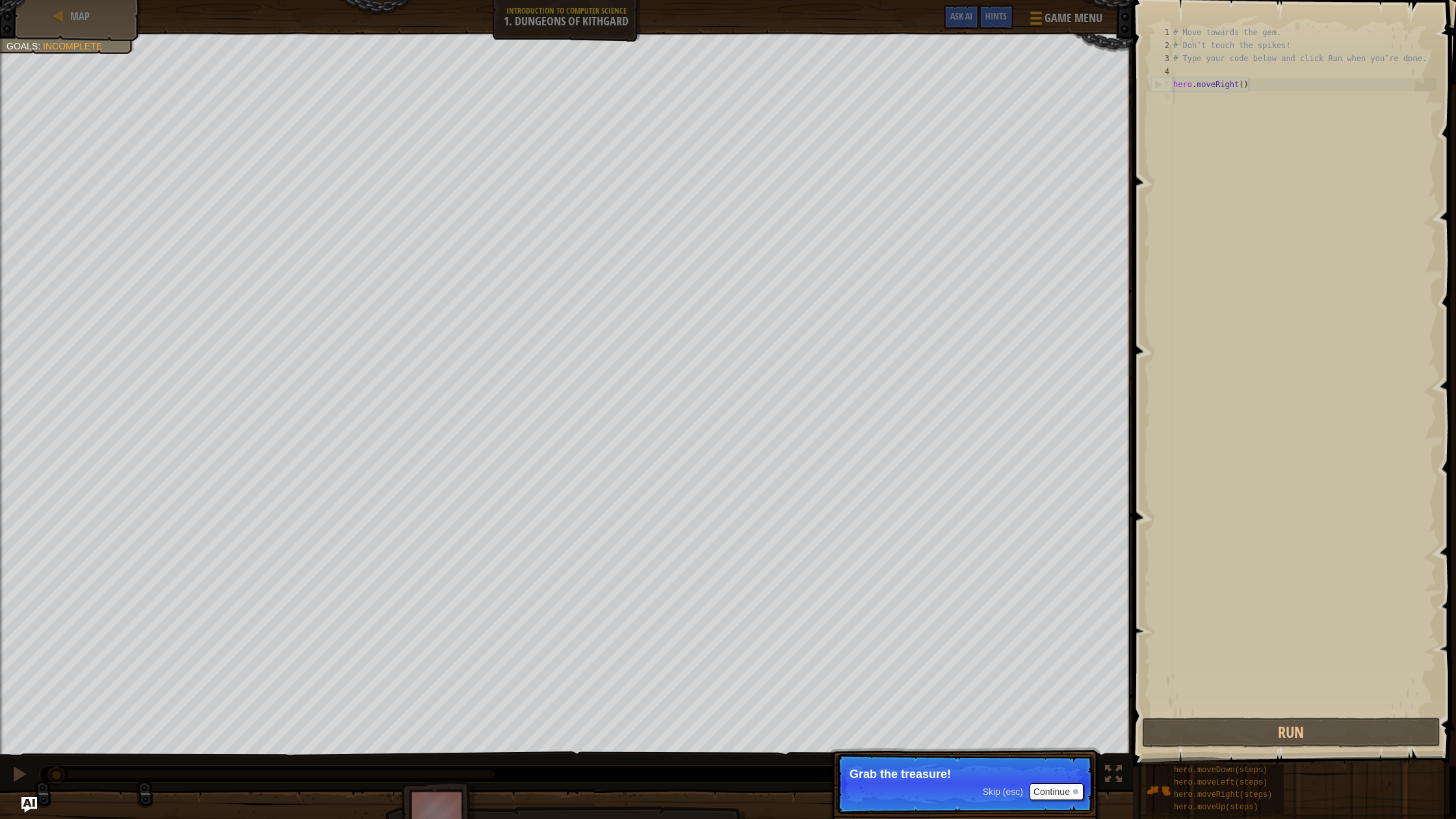
click at [1074, 809] on p "Skip (esc) Continue Grab the treasure!" at bounding box center [965, 783] width 258 height 59
click at [1049, 789] on button "Continue" at bounding box center [1056, 791] width 54 height 17
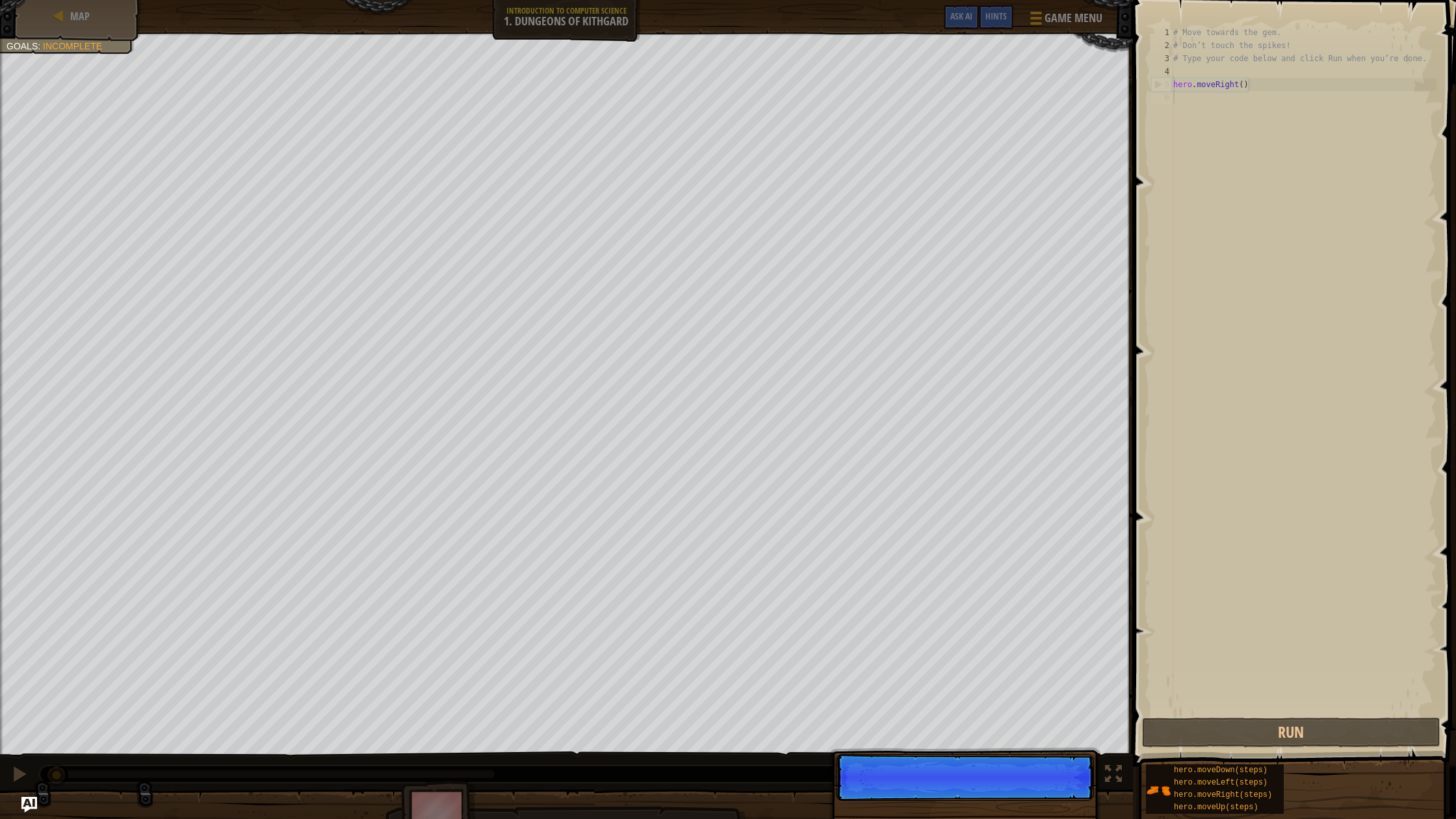
click at [1048, 787] on p "Skip (esc) Continue" at bounding box center [965, 777] width 258 height 47
click at [1048, 788] on p "Skip (esc) Continue You can" at bounding box center [965, 783] width 258 height 59
click at [1049, 790] on p "Skip (esc) Continue You can use th" at bounding box center [965, 783] width 258 height 59
click at [1050, 795] on p "Skip (esc) Continue You can use these met" at bounding box center [965, 783] width 258 height 59
click at [1050, 797] on button "Continue" at bounding box center [1056, 791] width 54 height 17
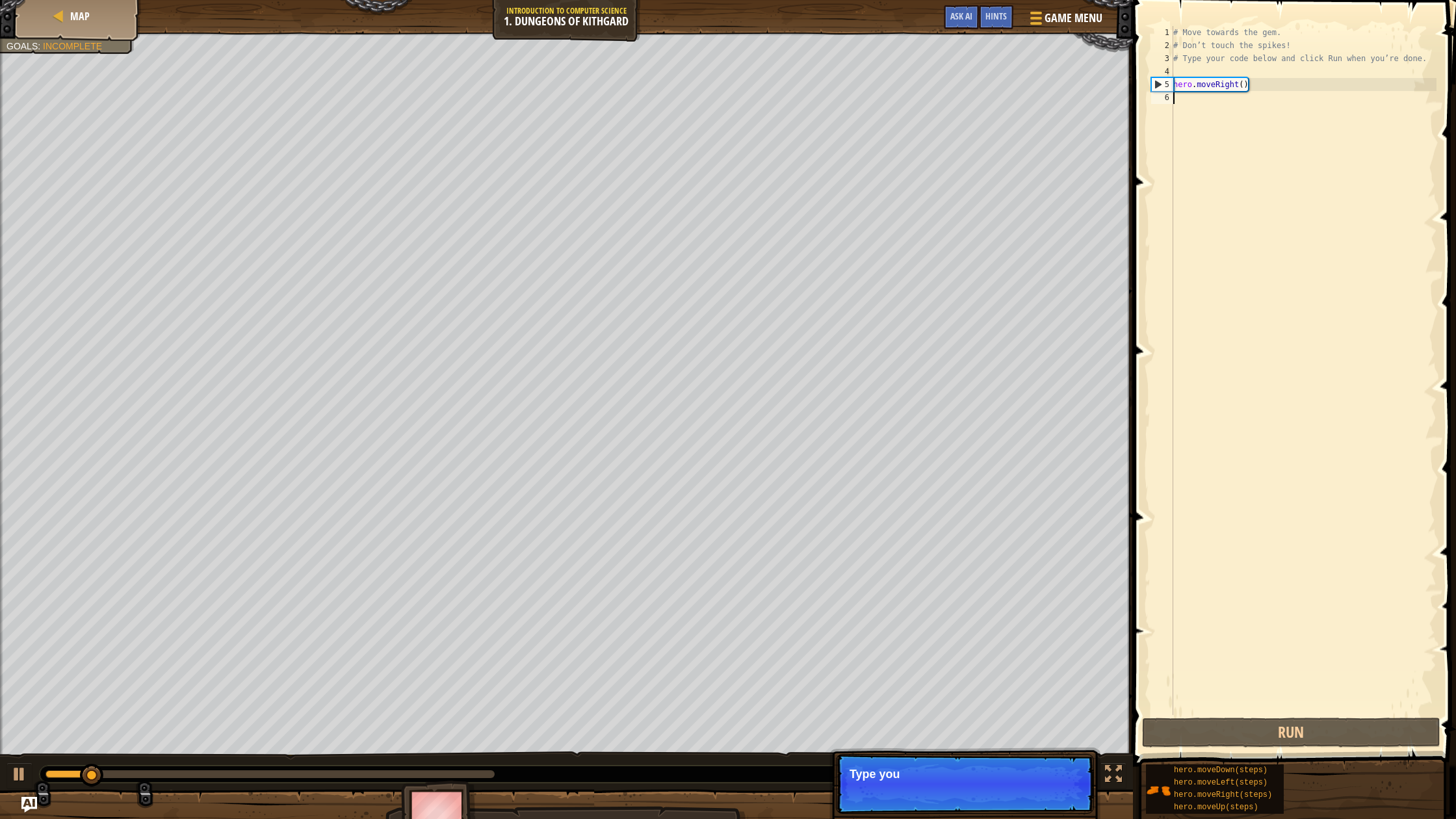
click at [1050, 797] on p "Skip (esc) Continue Type you" at bounding box center [965, 783] width 258 height 59
click at [1050, 797] on p "Skip (esc) Continue Type your code" at bounding box center [965, 783] width 258 height 59
click at [1050, 797] on p "Skip (esc) Continue Type your code on the right." at bounding box center [965, 783] width 258 height 59
click at [1050, 797] on button "Continue" at bounding box center [1056, 791] width 54 height 17
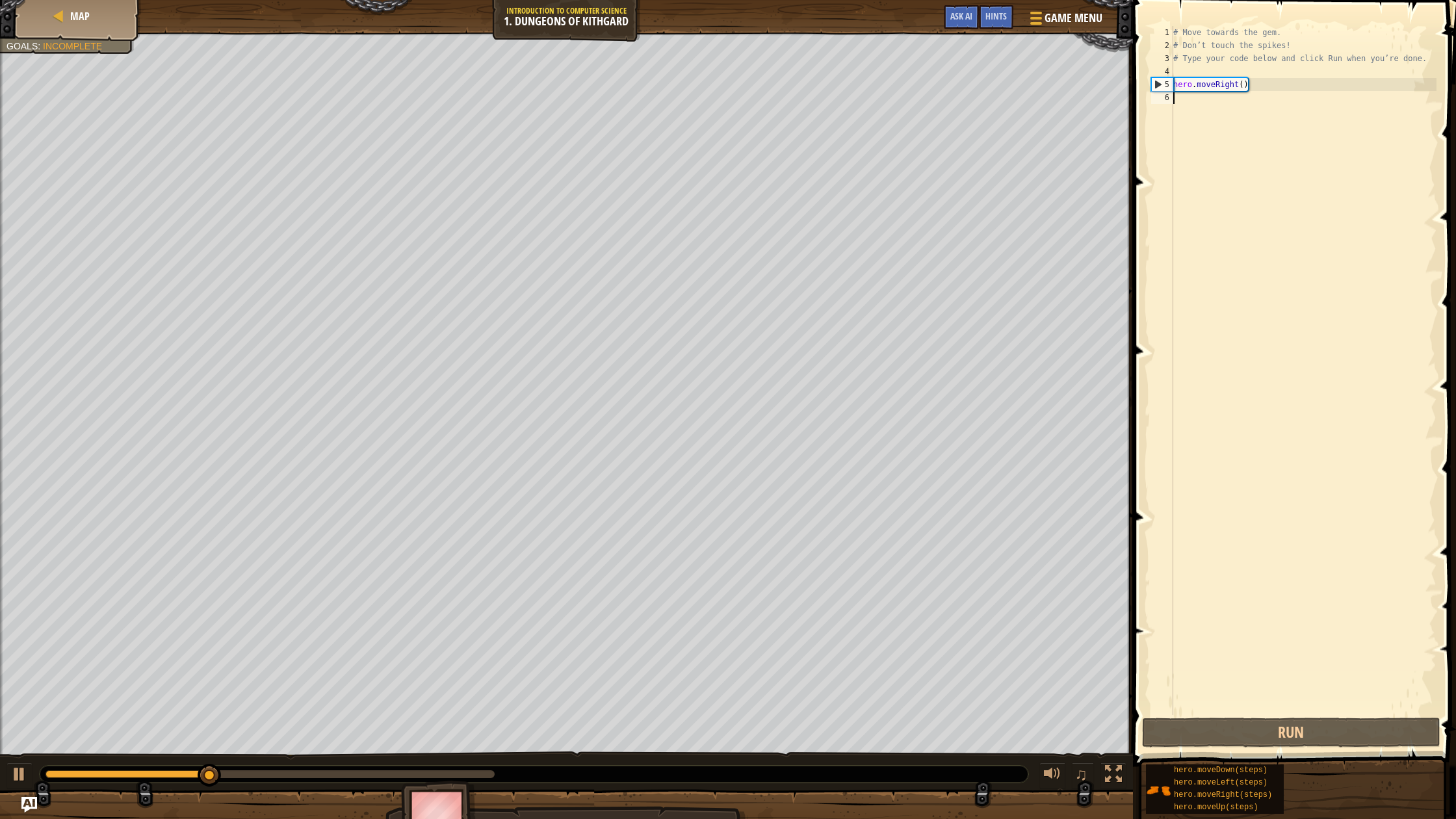
click at [1050, 797] on div "Avoid the spikes. Collect the gem. Goals : Incomplete ♫ Hattori 11 x: 18 y: 18 …" at bounding box center [728, 437] width 1456 height 810
click at [1050, 797] on div at bounding box center [566, 821] width 1133 height 65
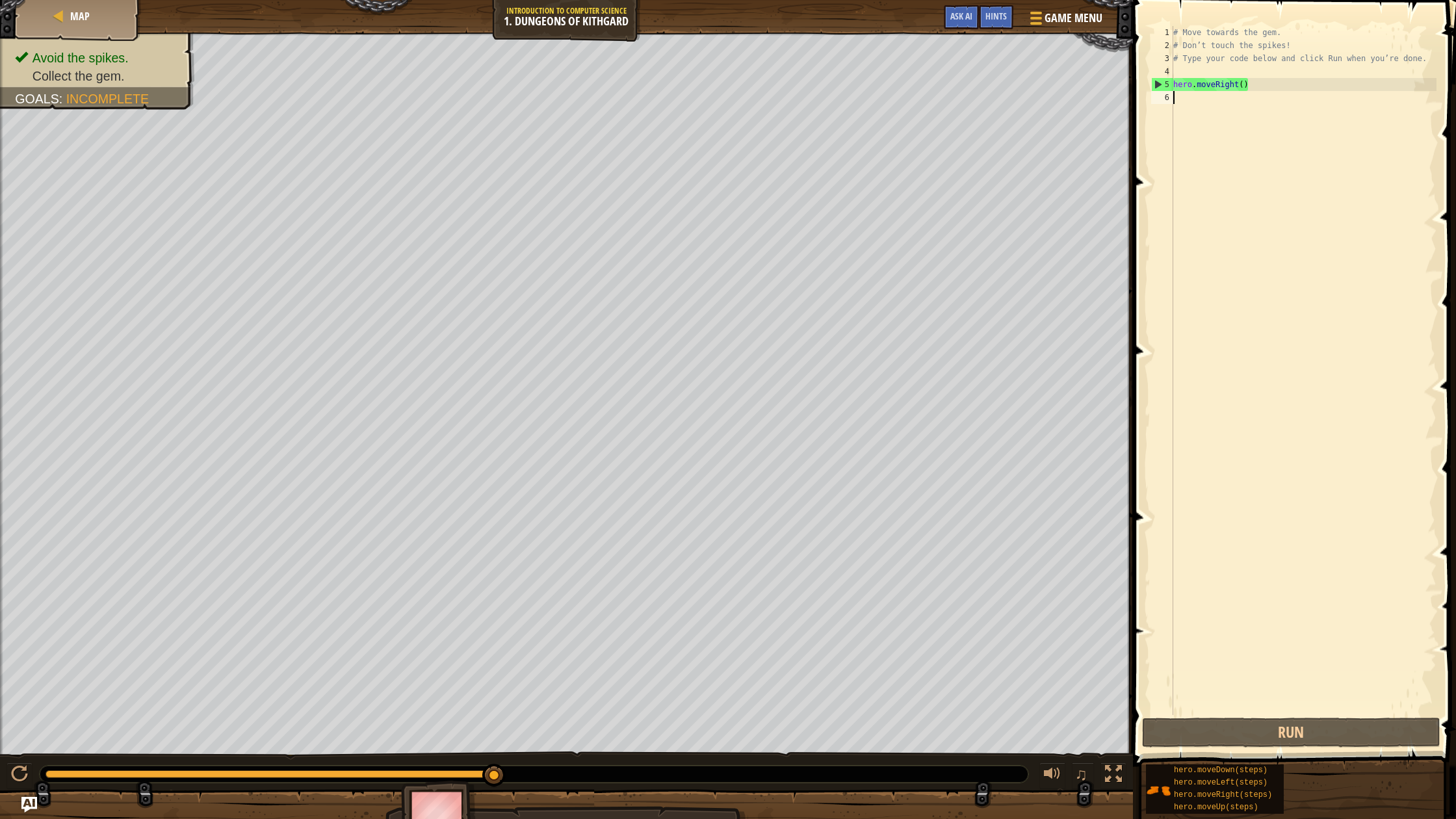
type textarea "m"
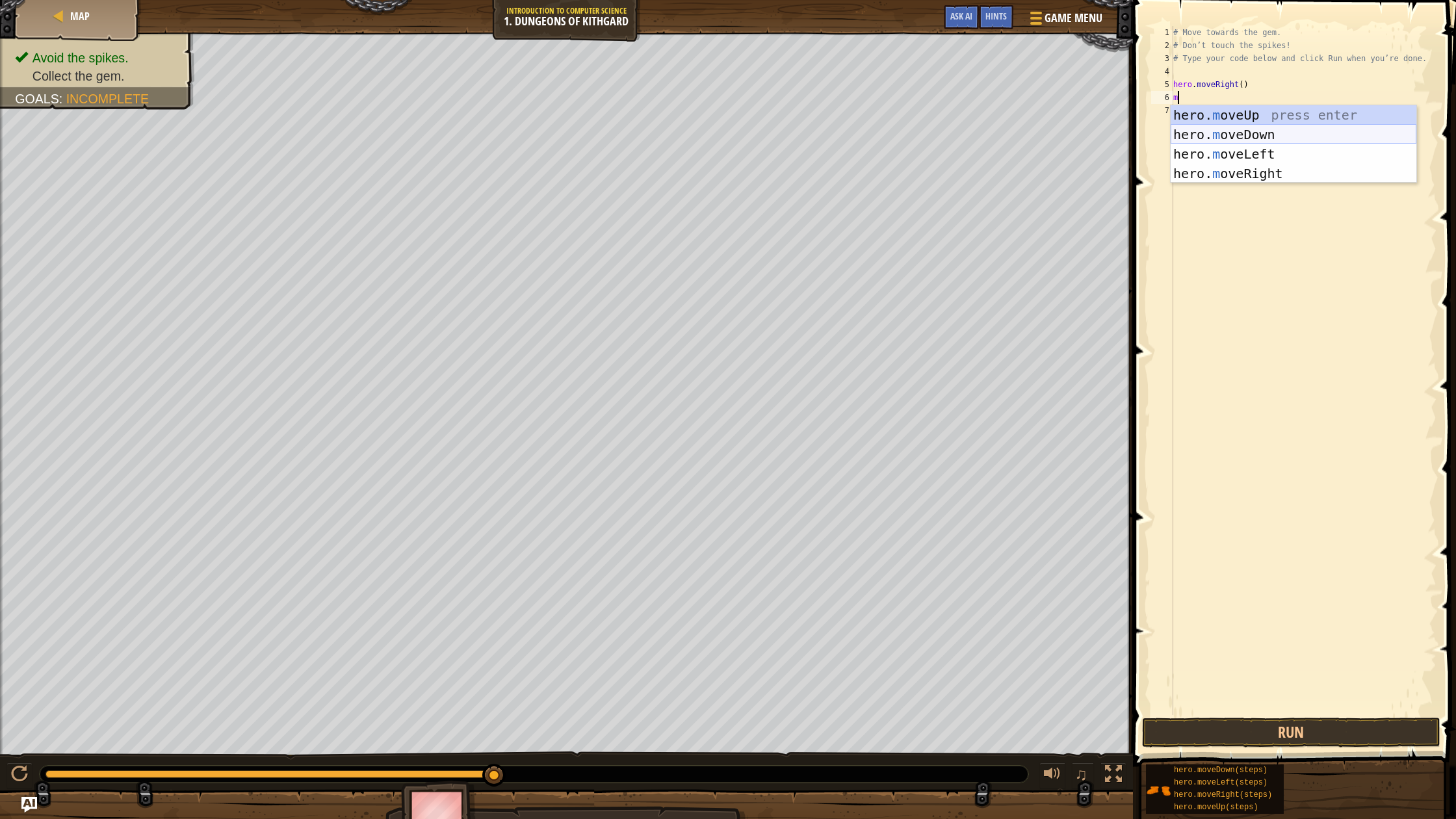
click at [1257, 137] on div "hero. m oveUp press enter hero. m oveDown press enter hero. m oveLeft press ent…" at bounding box center [1294, 163] width 246 height 117
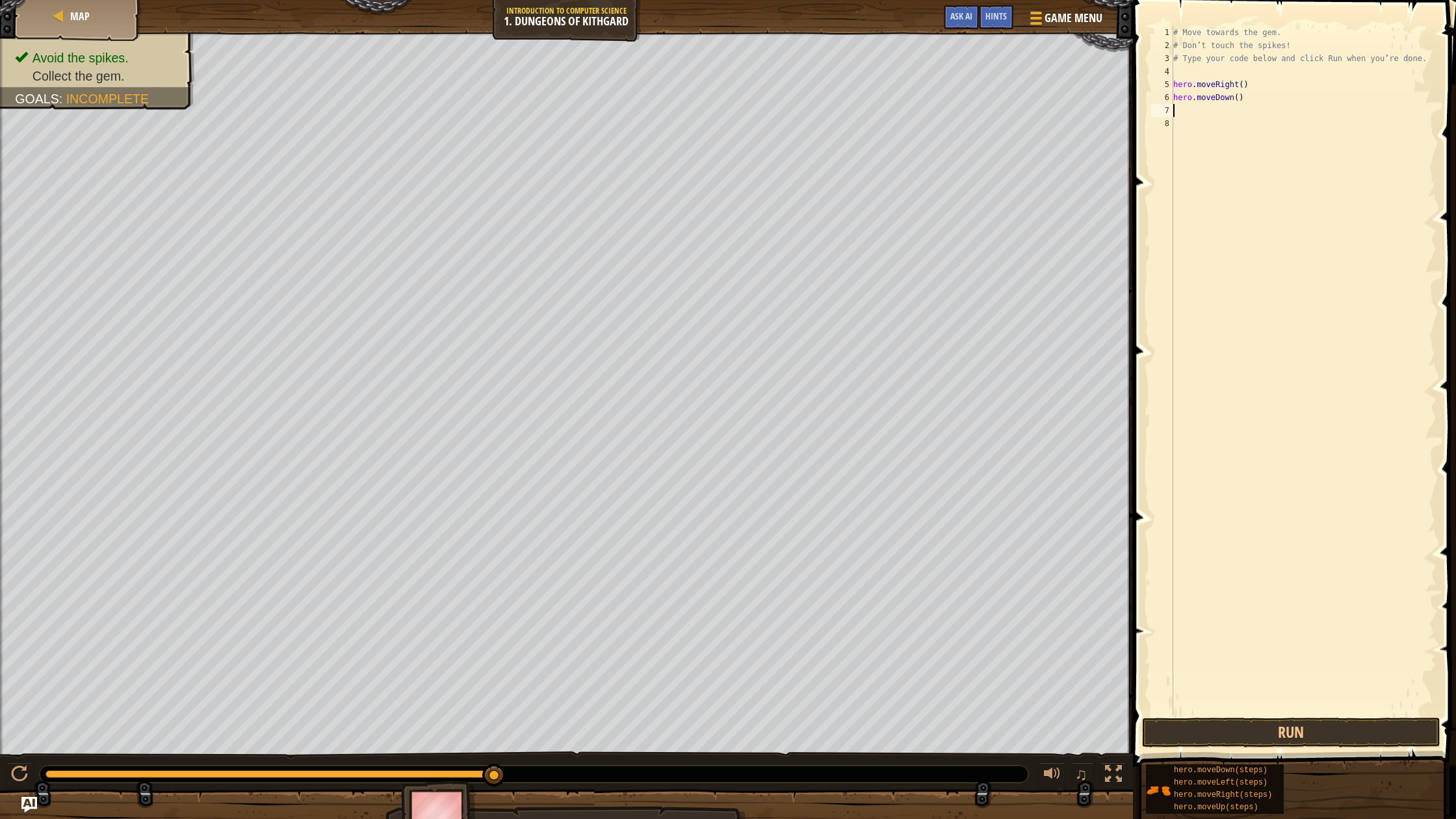
type textarea "m"
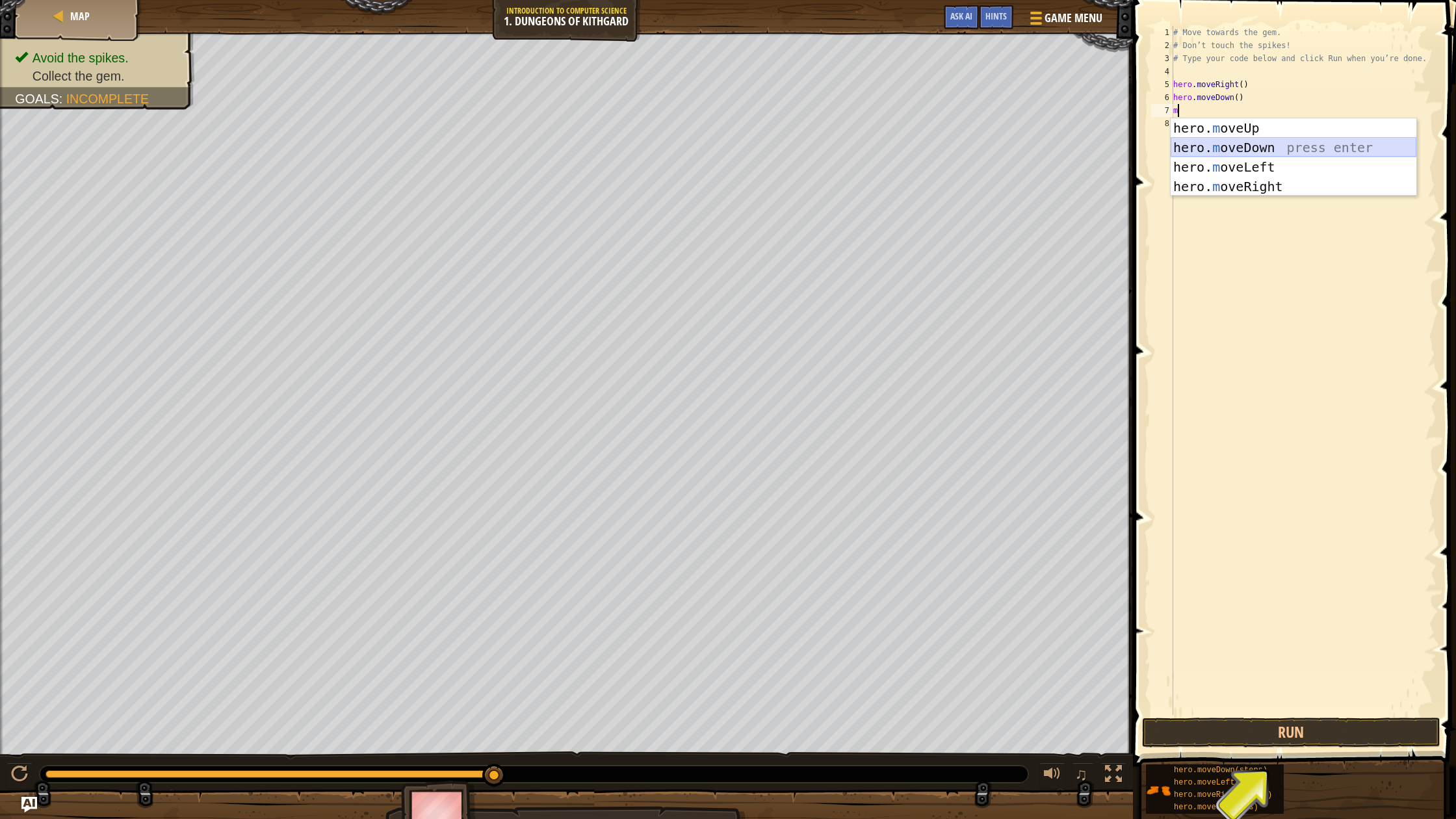
click at [1243, 142] on div "hero. m oveUp press enter hero. m oveDown press enter hero. m oveLeft press ent…" at bounding box center [1294, 176] width 246 height 117
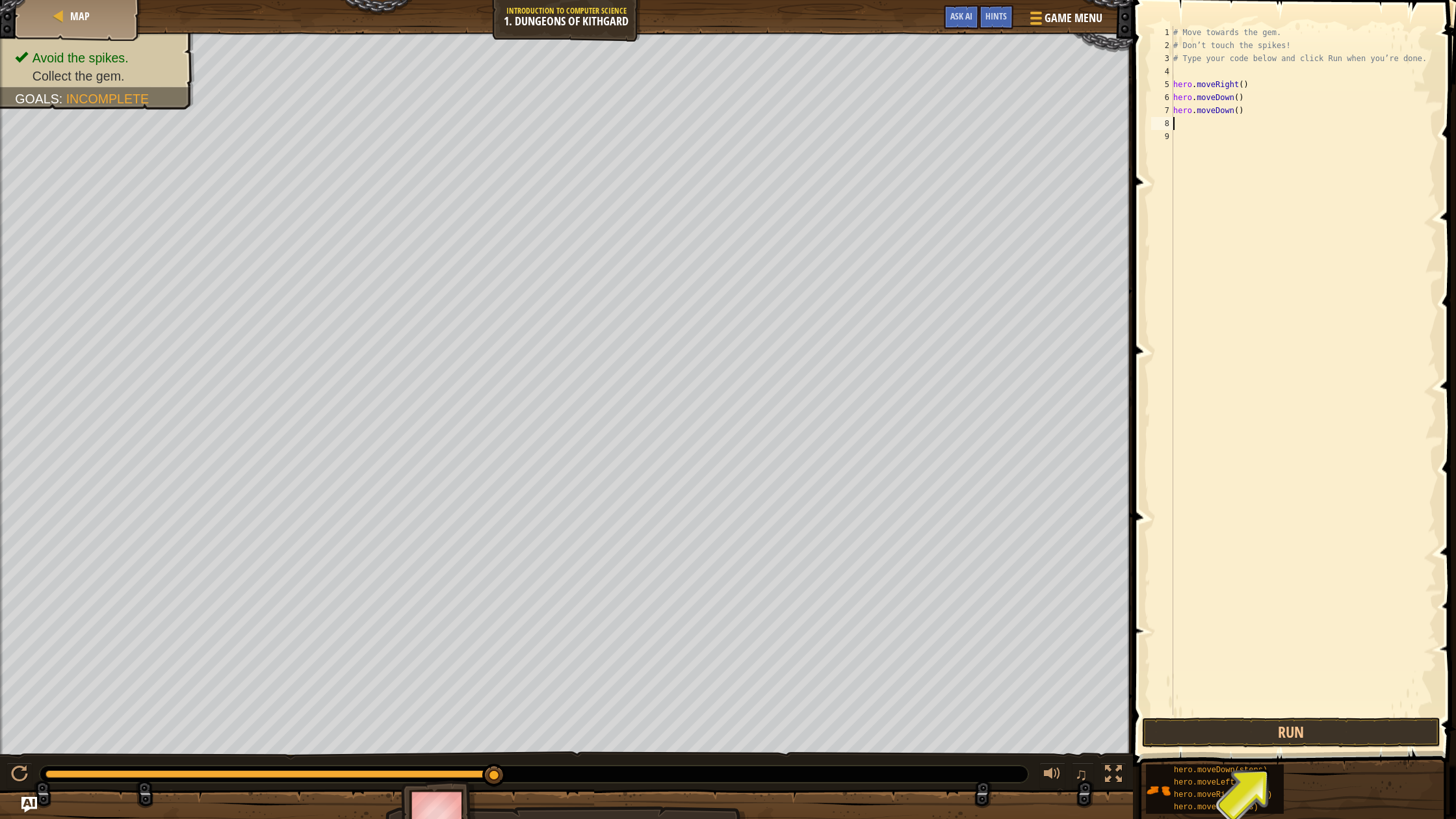
type textarea "t"
click at [1226, 145] on div "hero.moveLef t press enter hero.moveRigh t press enter" at bounding box center [1294, 170] width 246 height 78
type textarea "m"
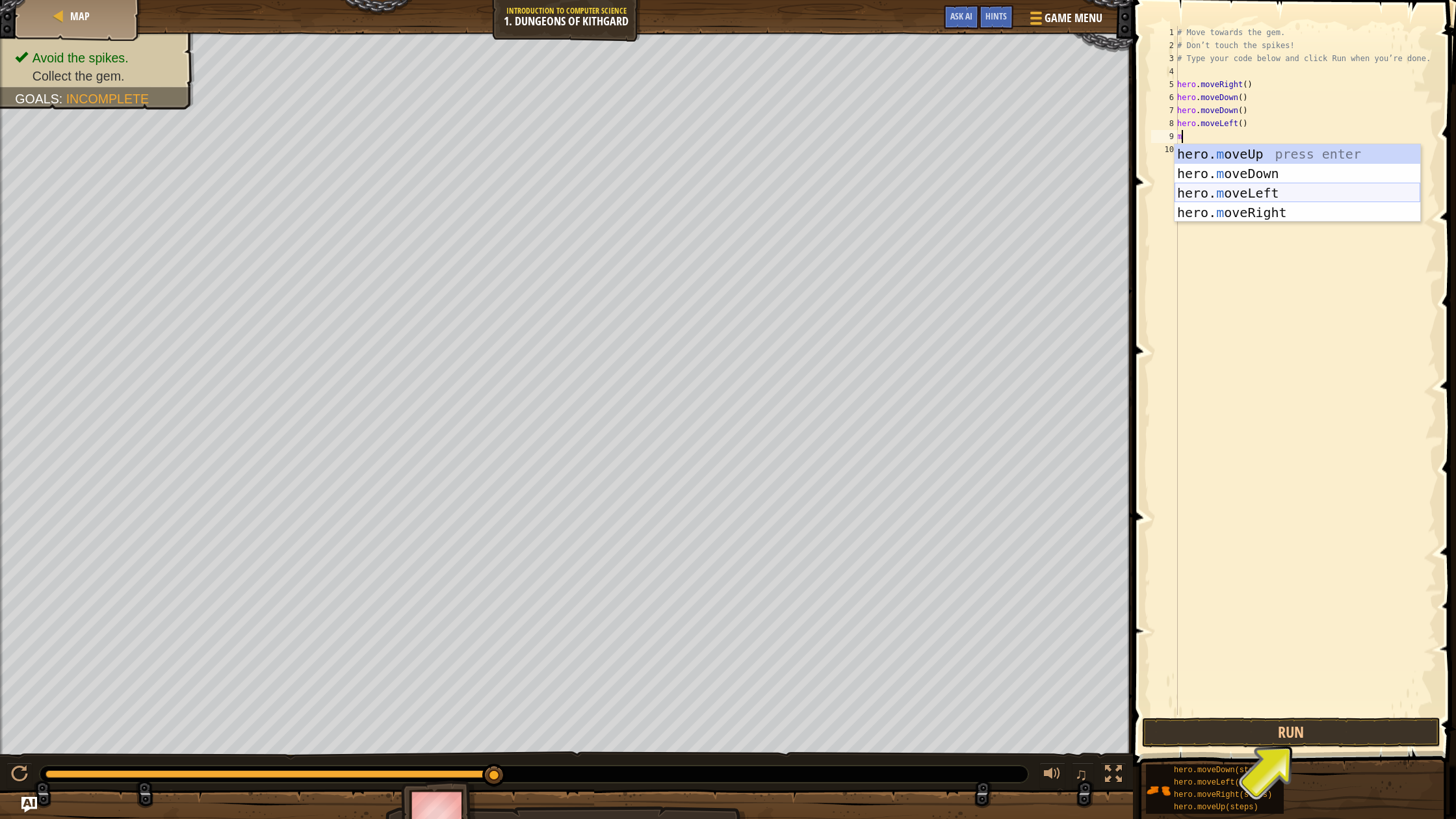
click at [1224, 196] on div "hero. m oveUp press enter hero. m oveDown press enter hero. m oveLeft press ent…" at bounding box center [1298, 202] width 246 height 117
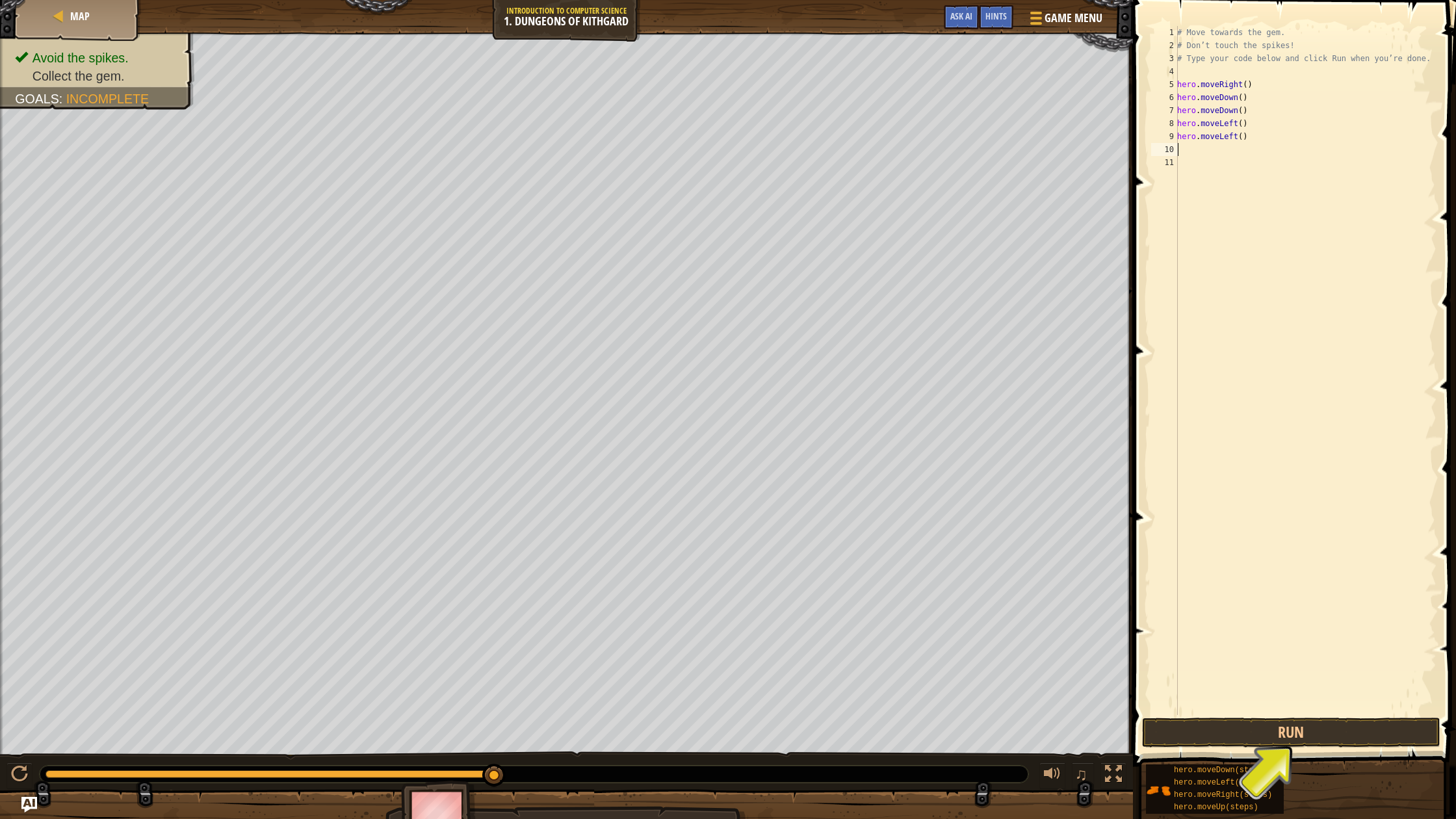
type textarea "m"
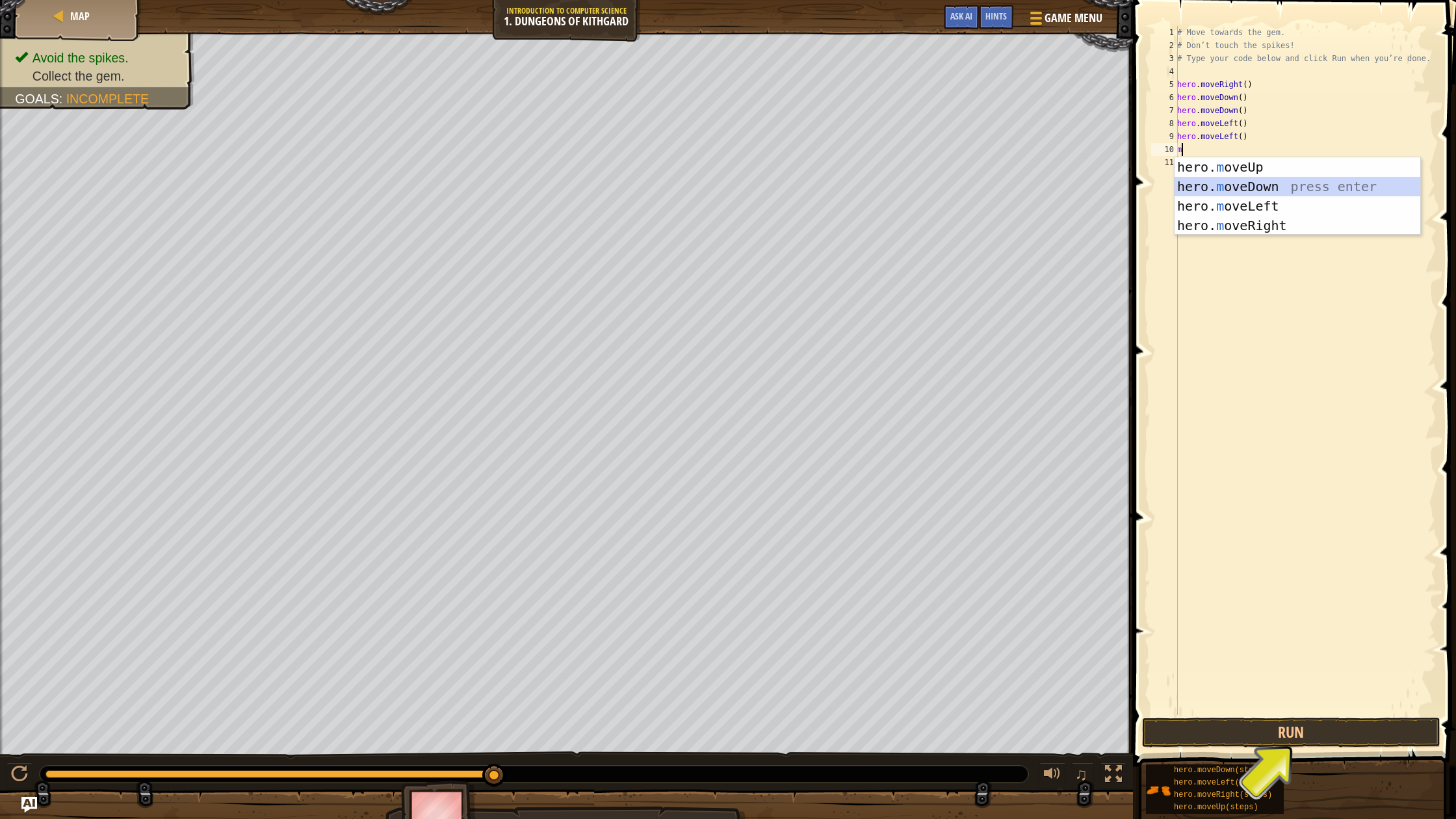
click at [1224, 195] on div "hero. m oveUp press enter hero. m oveDown press enter hero. m oveLeft press ent…" at bounding box center [1298, 216] width 246 height 117
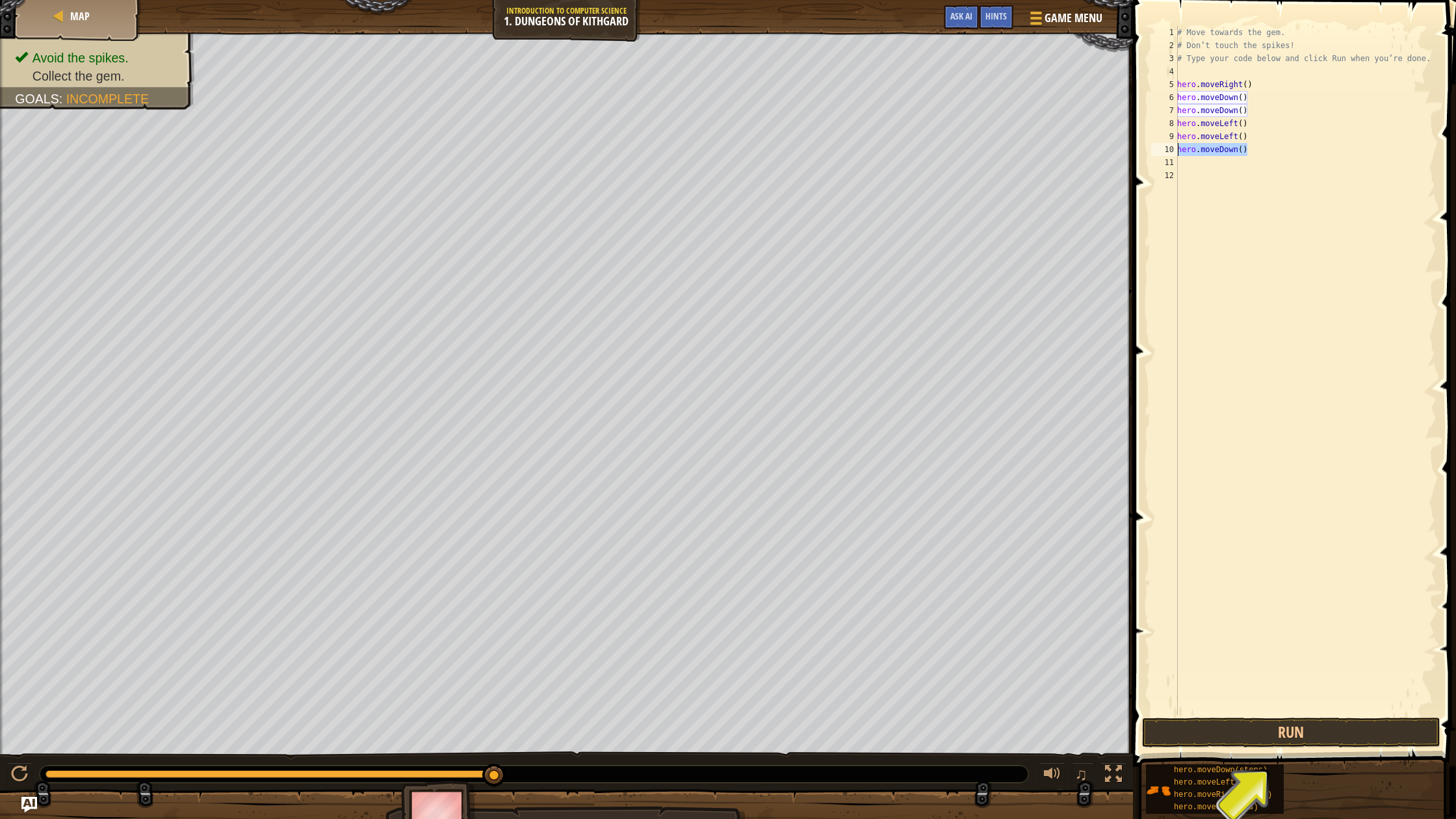
drag, startPoint x: 1244, startPoint y: 150, endPoint x: 1172, endPoint y: 149, distance: 72.0
click at [1172, 149] on div "1 2 3 4 5 6 7 8 9 10 11 12 # Move towards the gem. # Don’t touch the spikes! # …" at bounding box center [1292, 370] width 288 height 688
type textarea "hero.moveDown()"
type textarea "m"
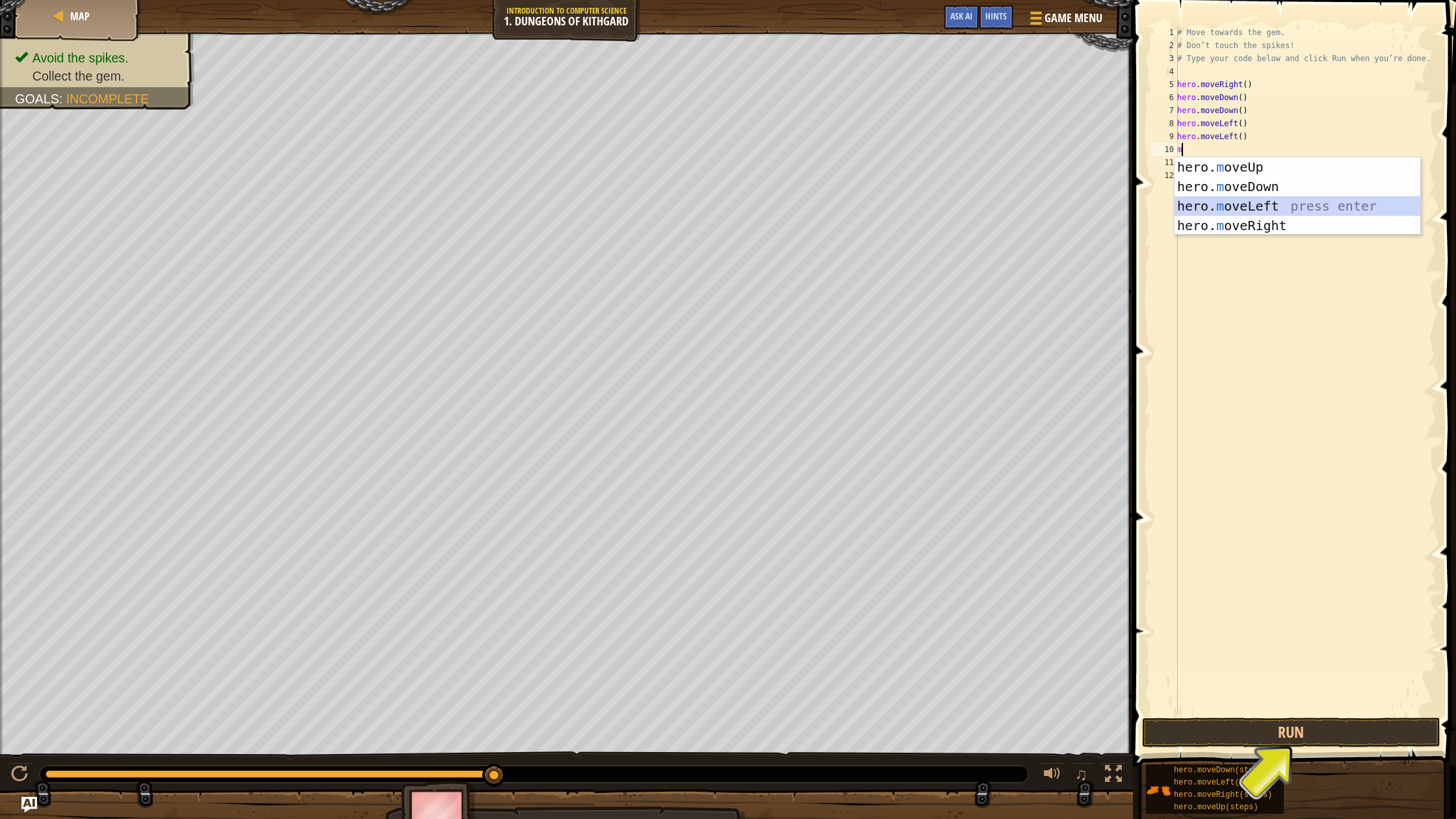
click at [1264, 206] on div "hero. m oveUp press enter hero. m oveDown press enter hero. m oveLeft press ent…" at bounding box center [1298, 216] width 246 height 117
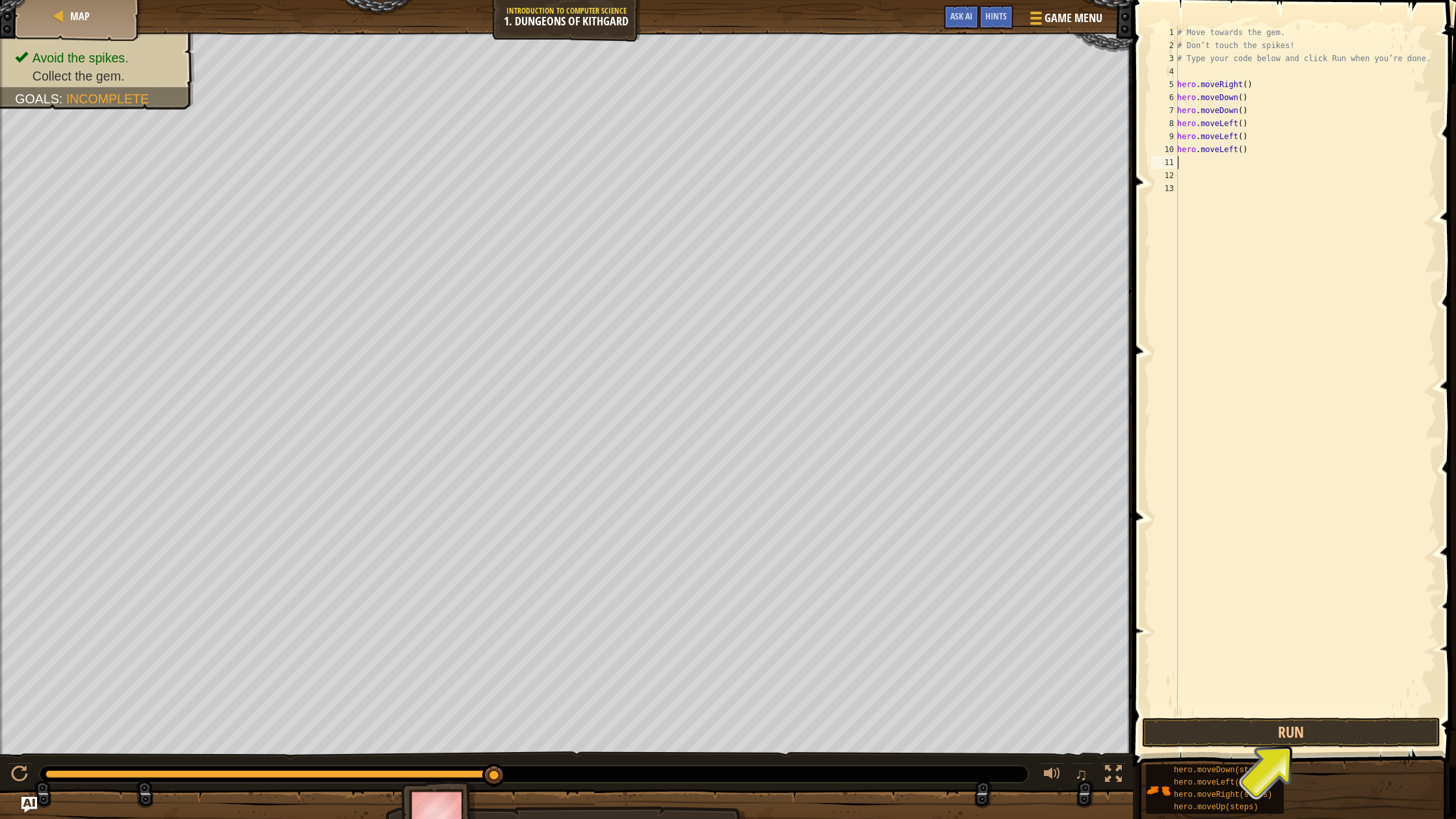
type textarea "p"
click at [1282, 737] on button "Run" at bounding box center [1291, 732] width 298 height 30
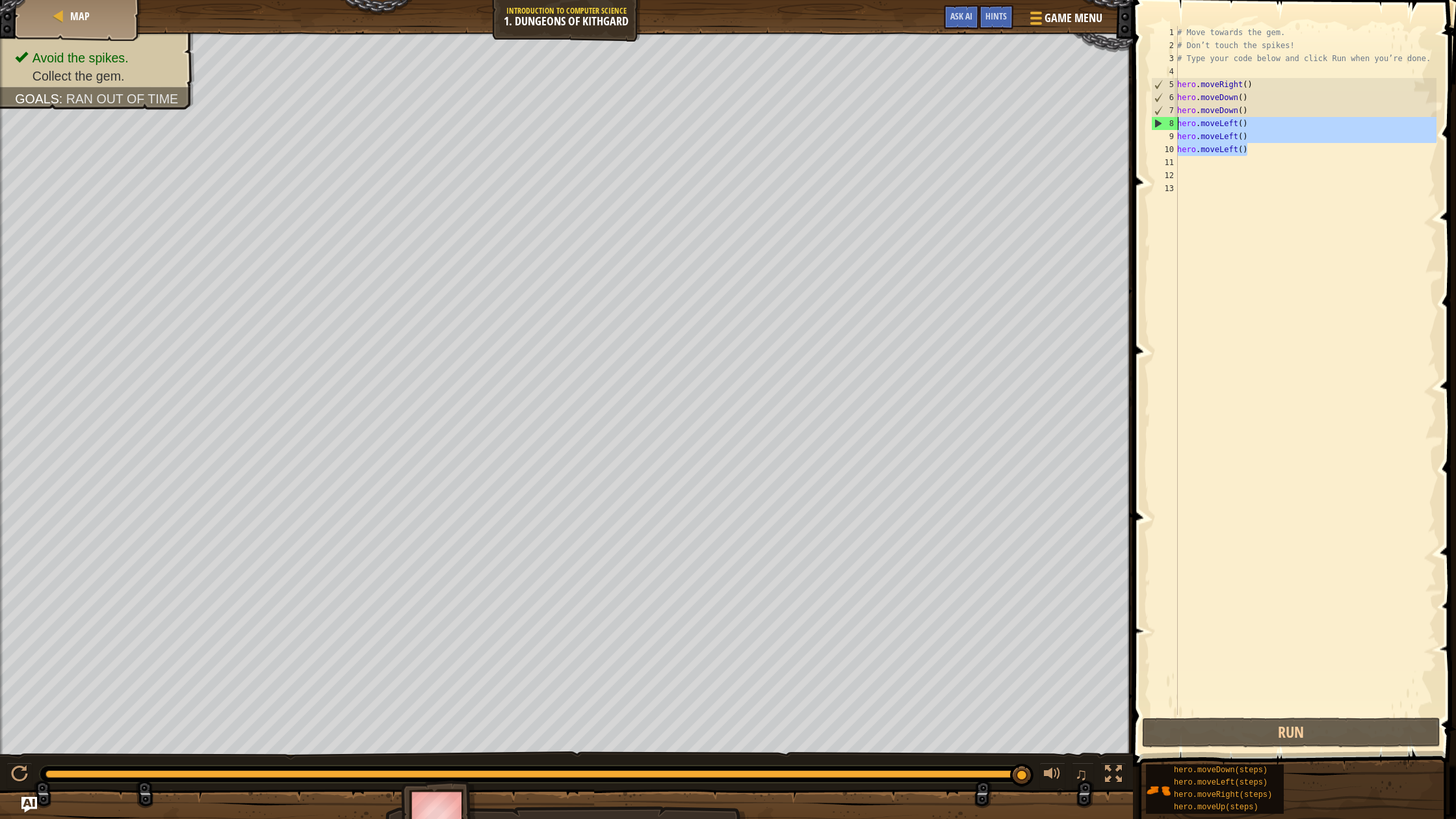
drag, startPoint x: 1250, startPoint y: 149, endPoint x: 1171, endPoint y: 125, distance: 82.6
click at [1171, 125] on div "1 2 3 4 5 6 7 8 9 10 11 12 13 # Move towards the gem. # Don’t touch the spikes!…" at bounding box center [1292, 370] width 288 height 688
type textarea "hero.moveLeft() hero.moveLeft()"
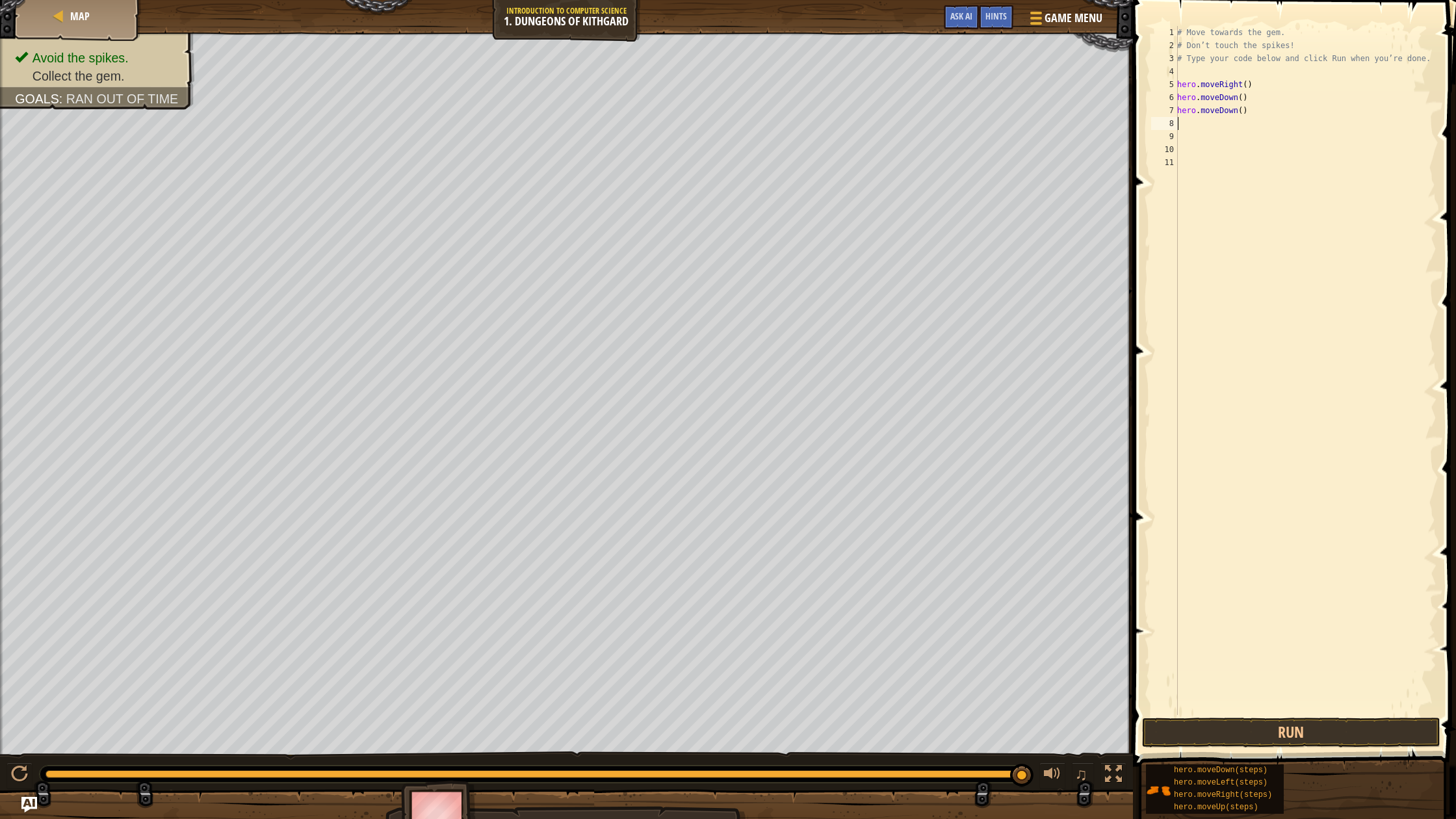
type textarea "m"
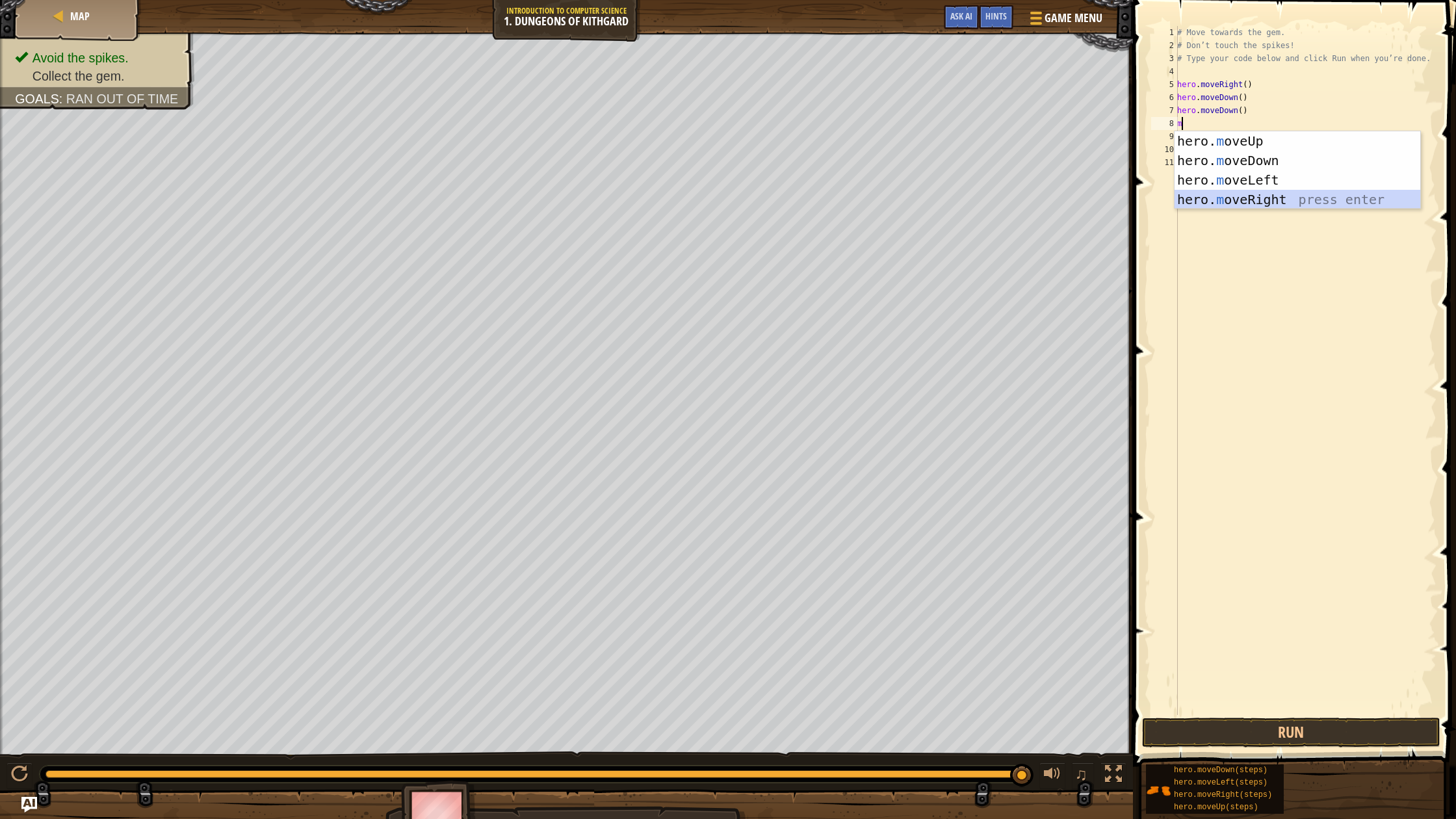
click at [1250, 202] on div "hero. m oveUp press enter hero. m oveDown press enter hero. m oveLeft press ent…" at bounding box center [1298, 189] width 246 height 117
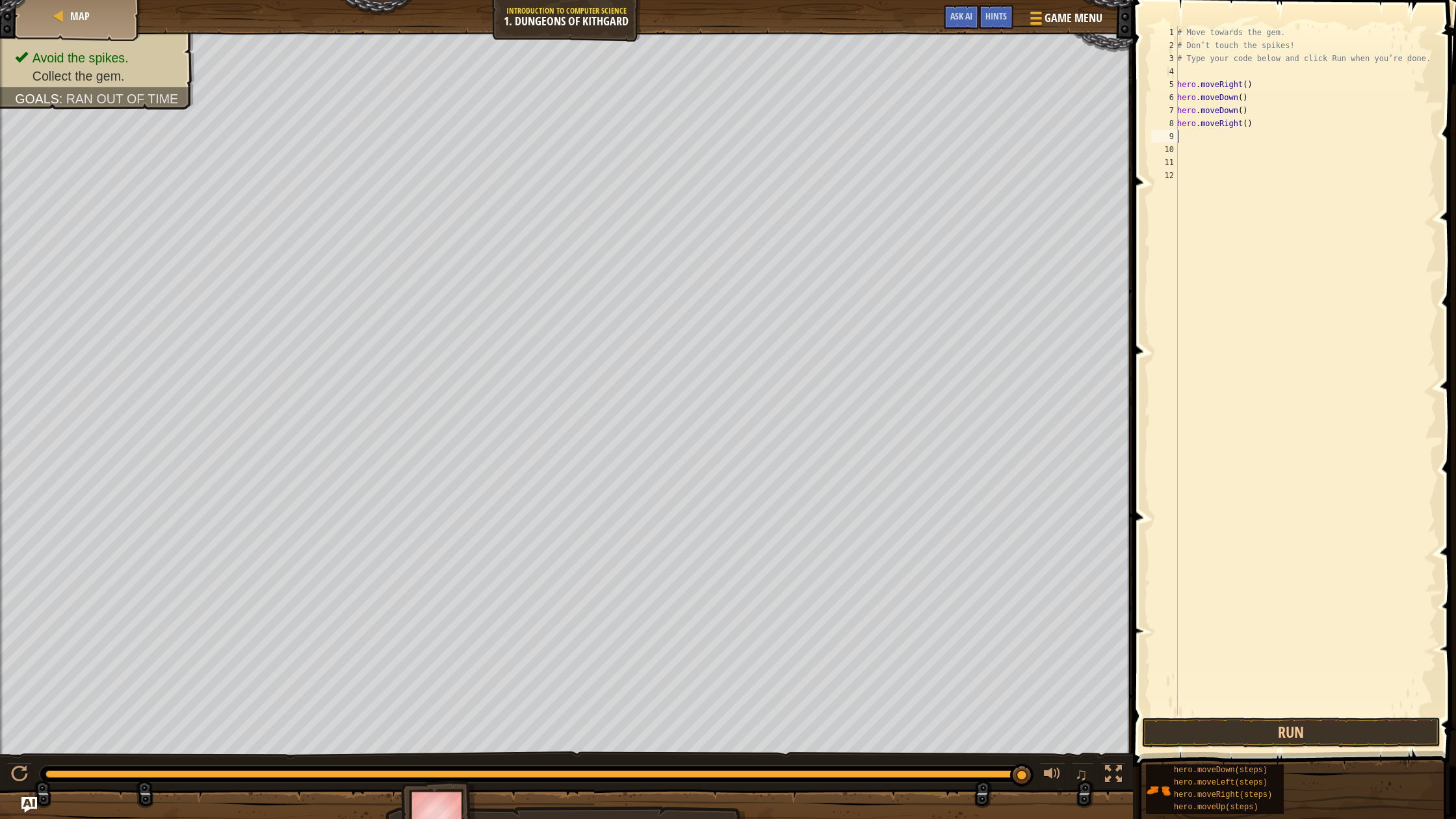
type textarea "m"
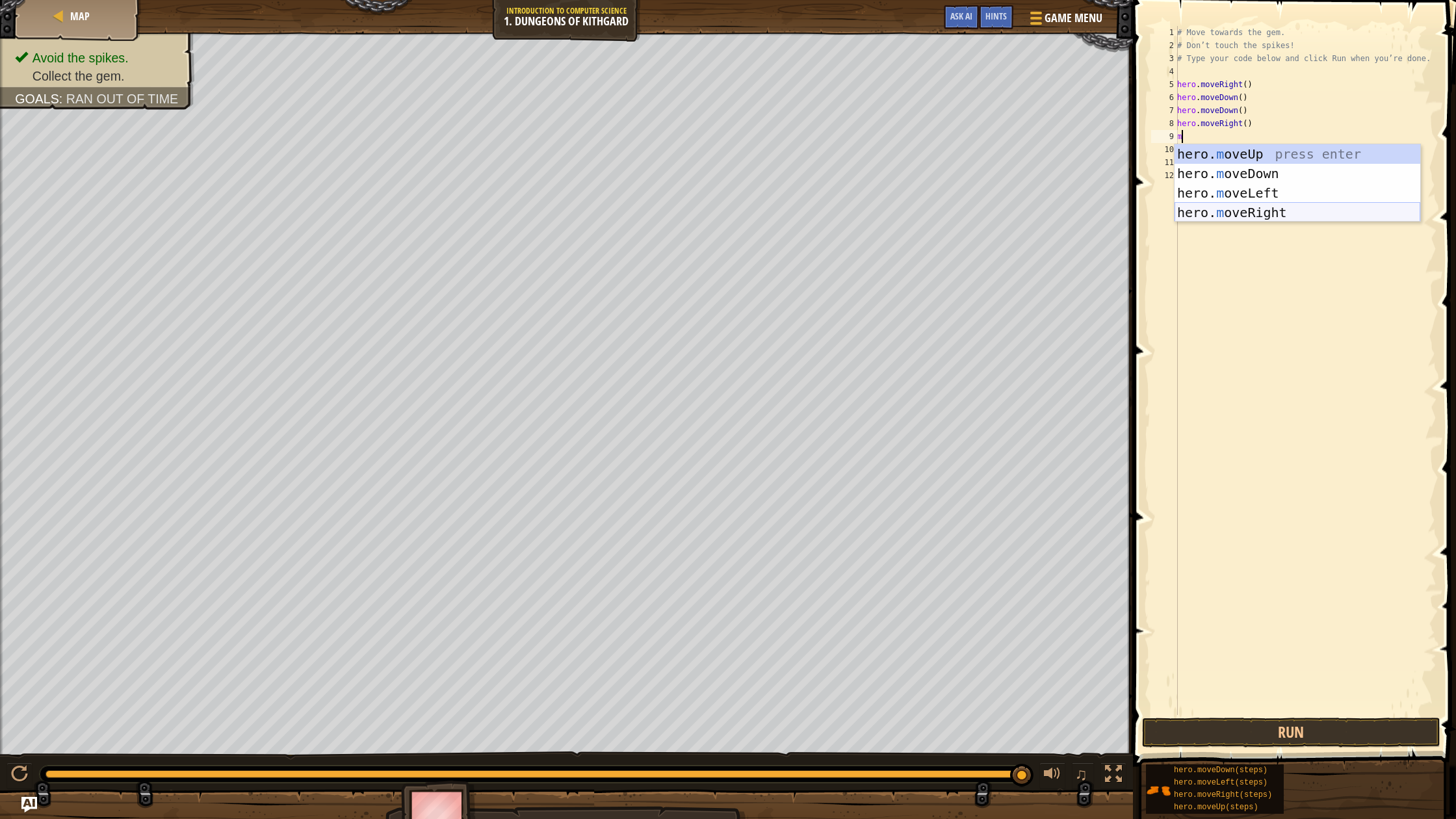
click at [1243, 215] on div "hero. m oveUp press enter hero. m oveDown press enter hero. m oveLeft press ent…" at bounding box center [1298, 202] width 246 height 117
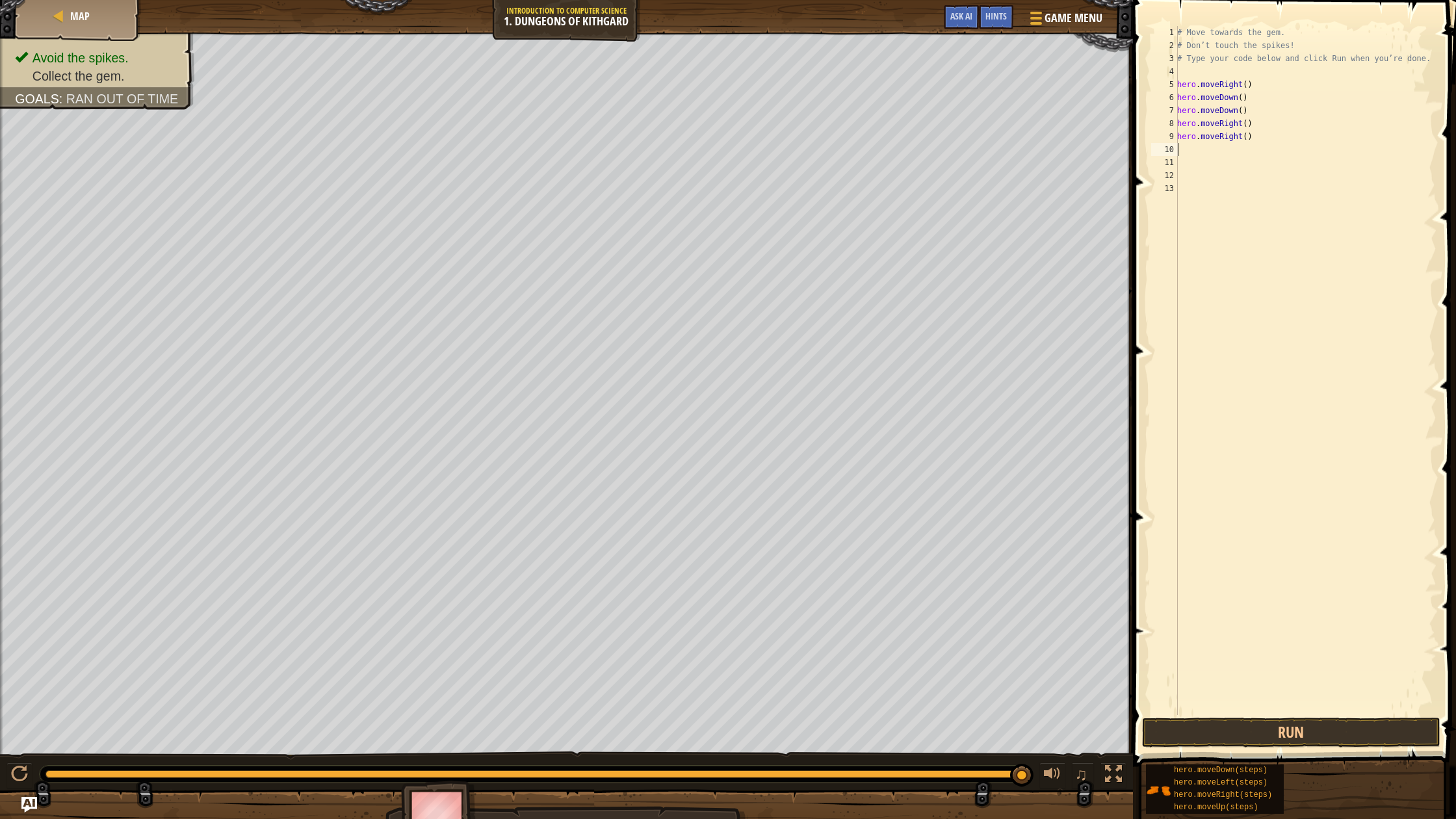
type textarea "m"
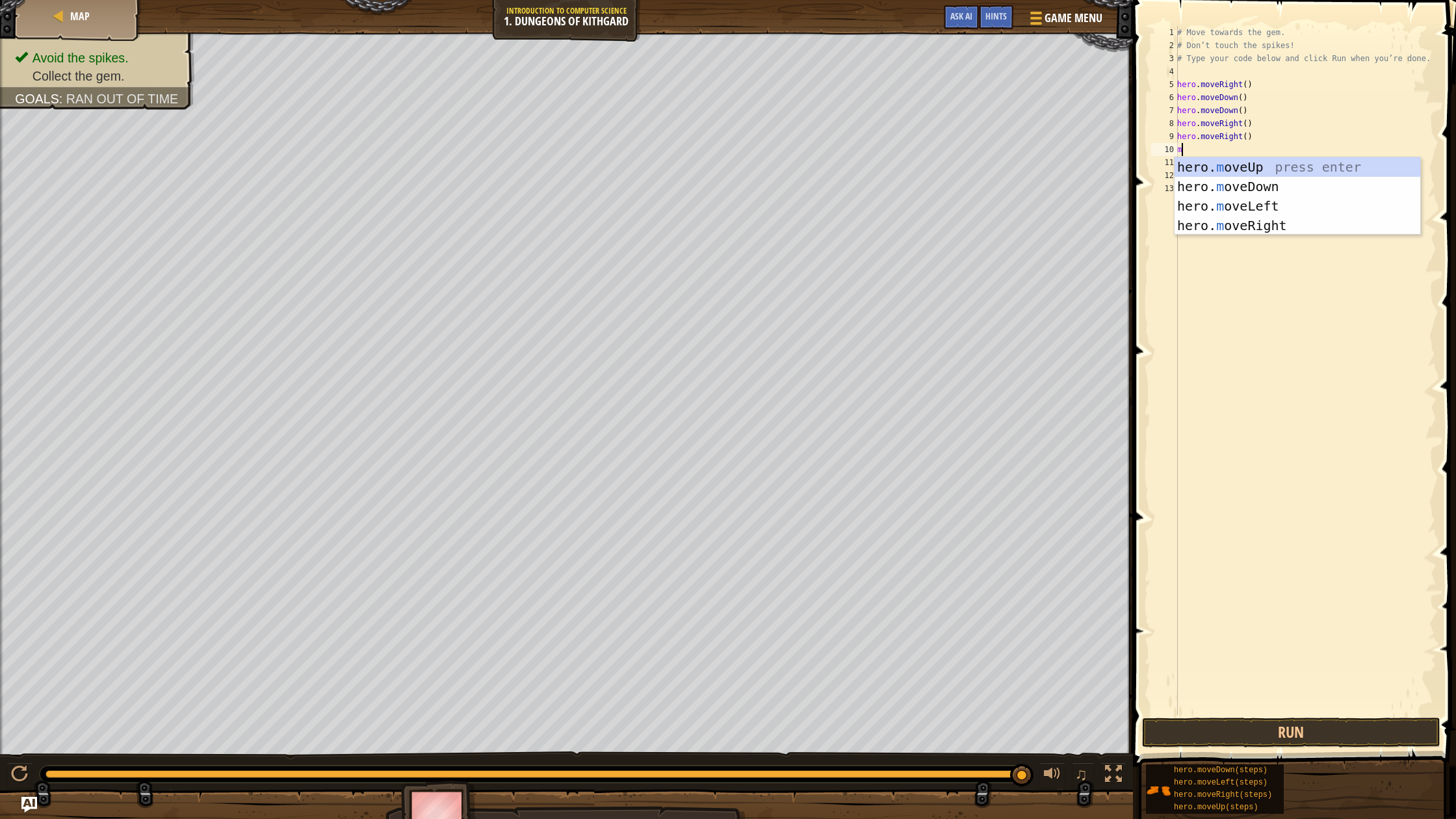
click at [1243, 215] on div "hero. m oveUp press enter hero. m oveDown press enter hero. m oveLeft press ent…" at bounding box center [1298, 216] width 246 height 117
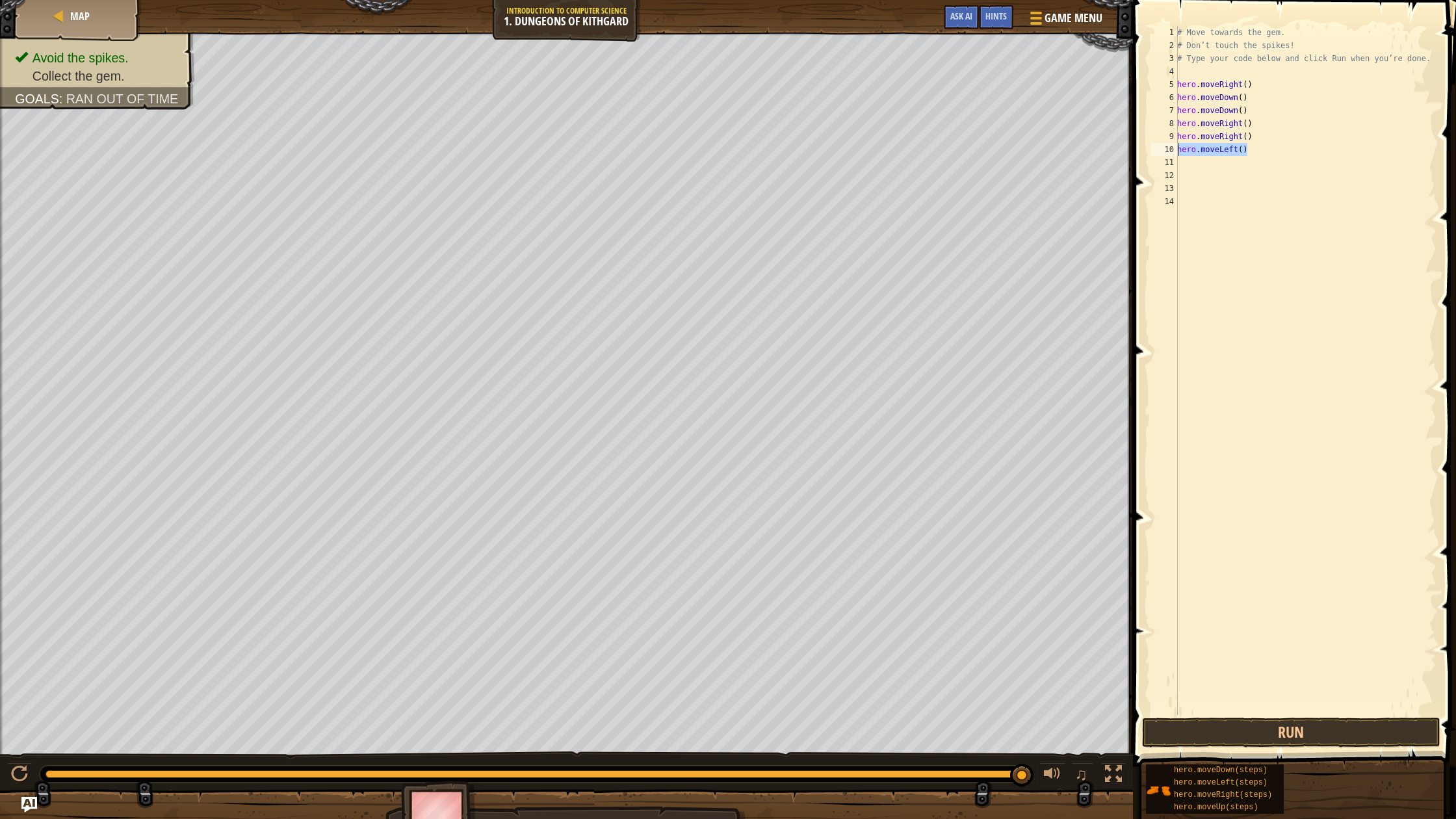
drag, startPoint x: 1252, startPoint y: 151, endPoint x: 1163, endPoint y: 144, distance: 89.3
click at [1163, 144] on div "1 2 3 4 5 6 7 8 9 10 11 12 13 14 # Move towards the gem. # Don’t touch the spik…" at bounding box center [1292, 370] width 288 height 688
type textarea "hero.moveLeft()"
type textarea "m"
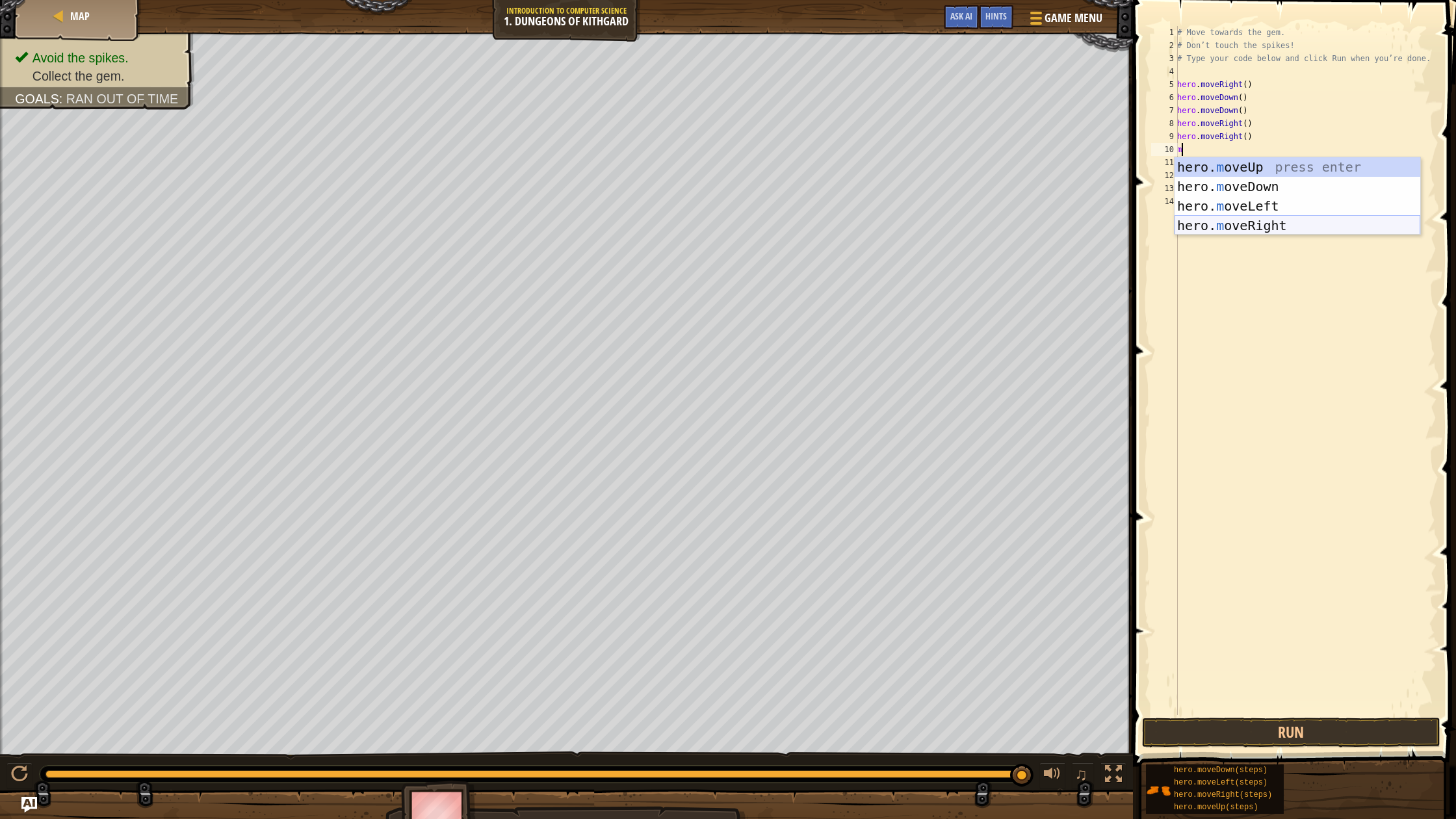
click at [1227, 229] on div "hero. m oveUp press enter hero. m oveDown press enter hero. m oveLeft press ent…" at bounding box center [1298, 216] width 246 height 117
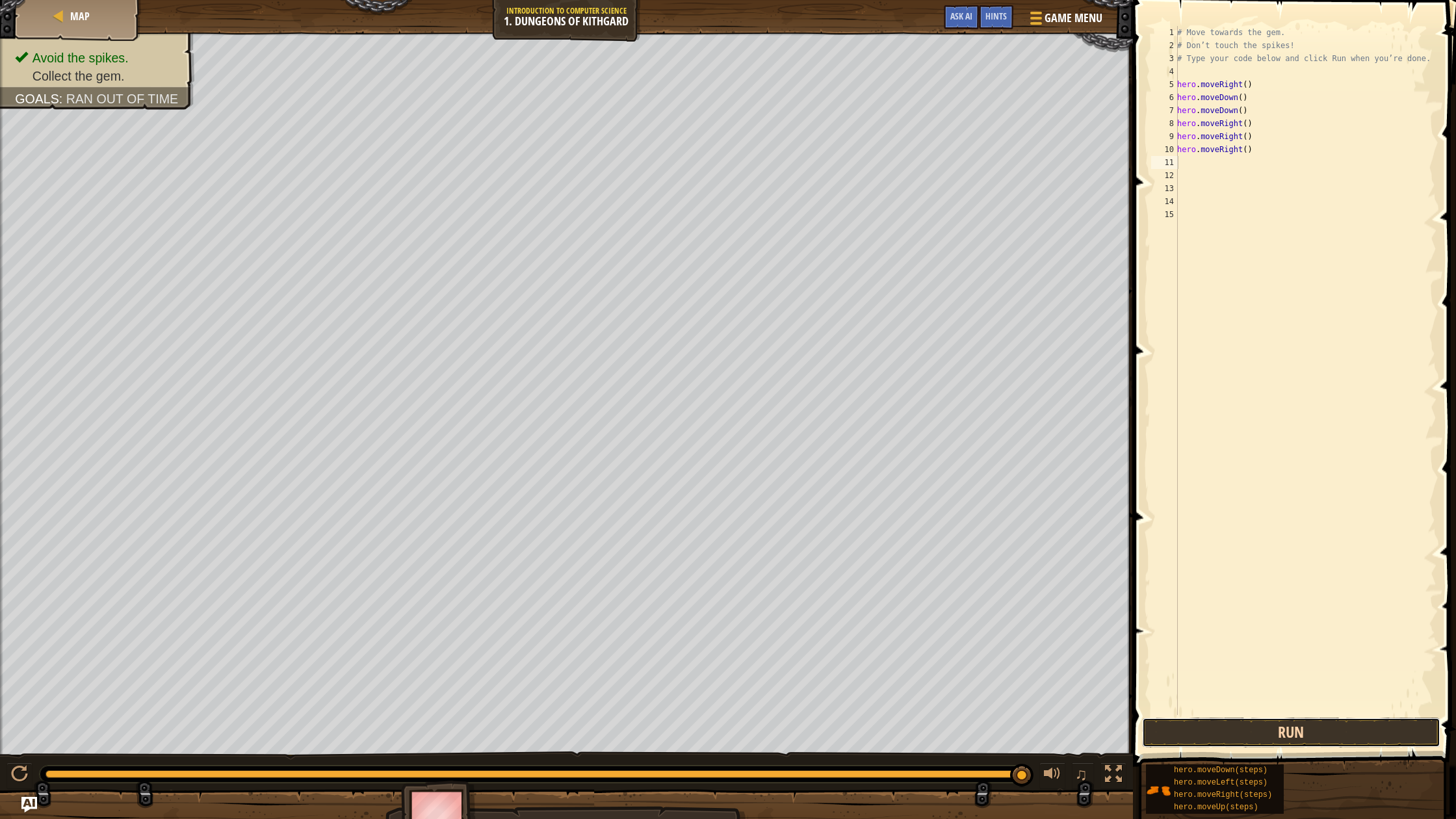
click at [1258, 739] on button "Run" at bounding box center [1291, 732] width 298 height 30
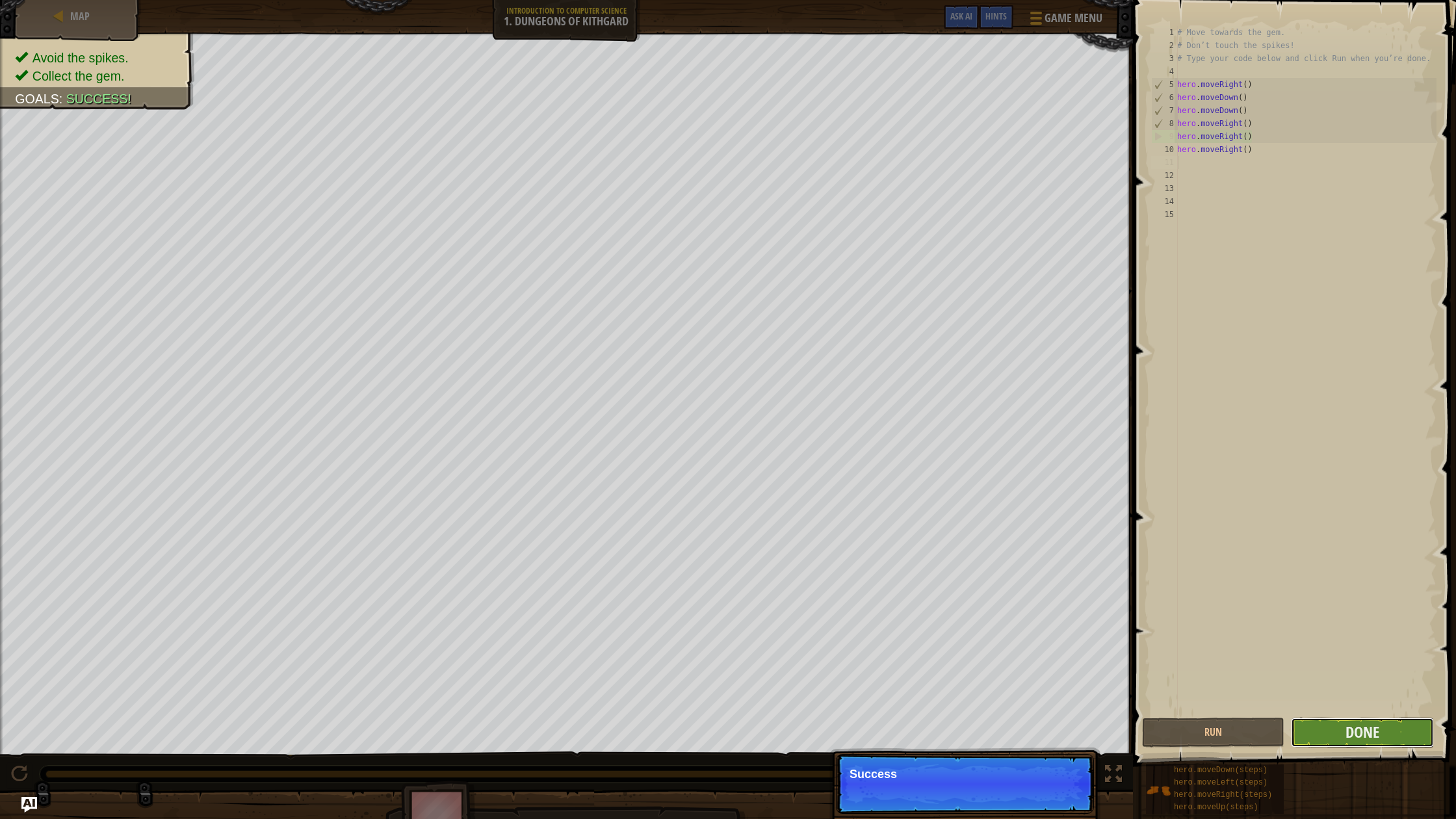
click at [1300, 741] on button "Done" at bounding box center [1362, 732] width 142 height 30
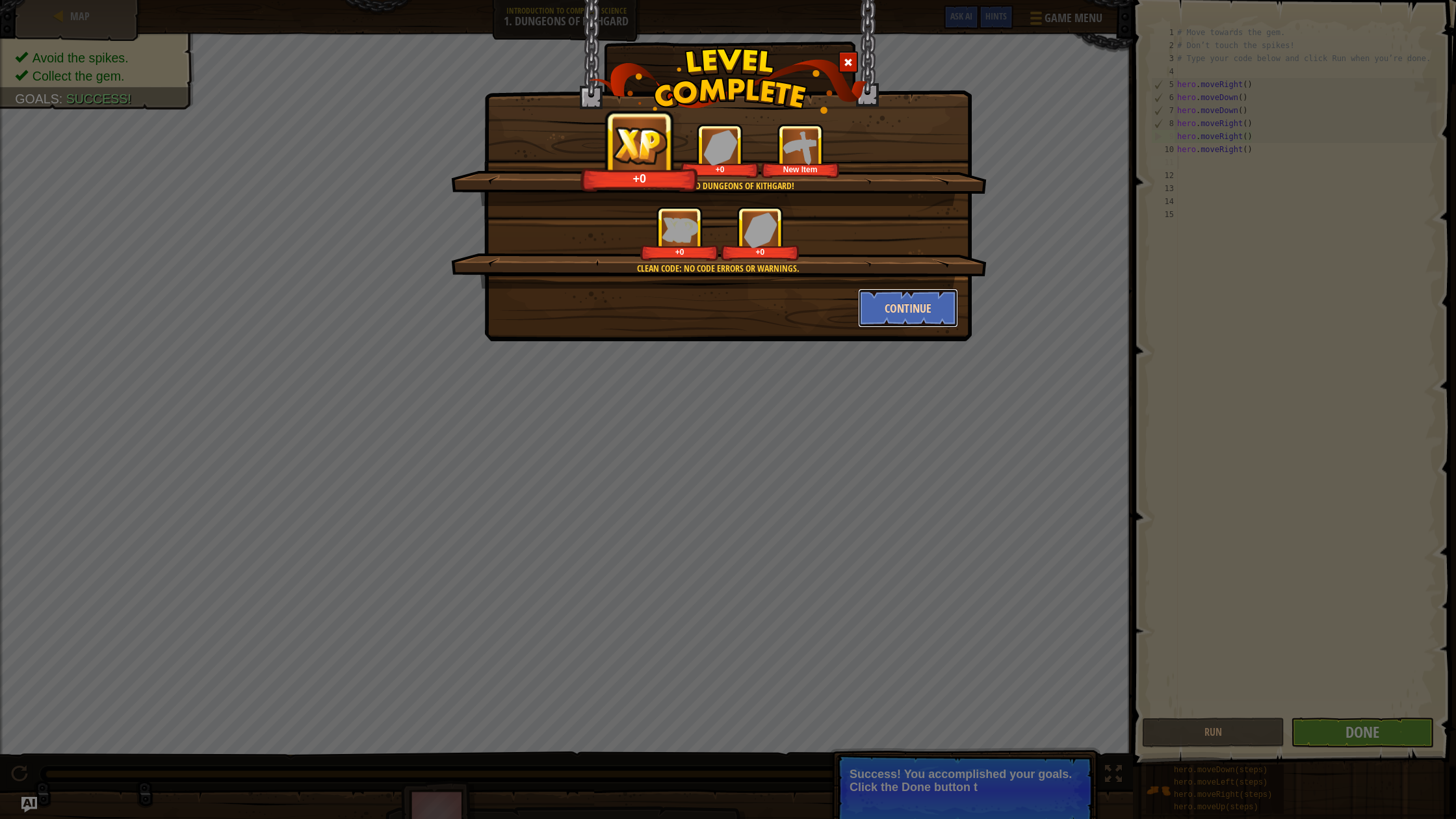
click at [903, 300] on button "Continue" at bounding box center [908, 308] width 100 height 39
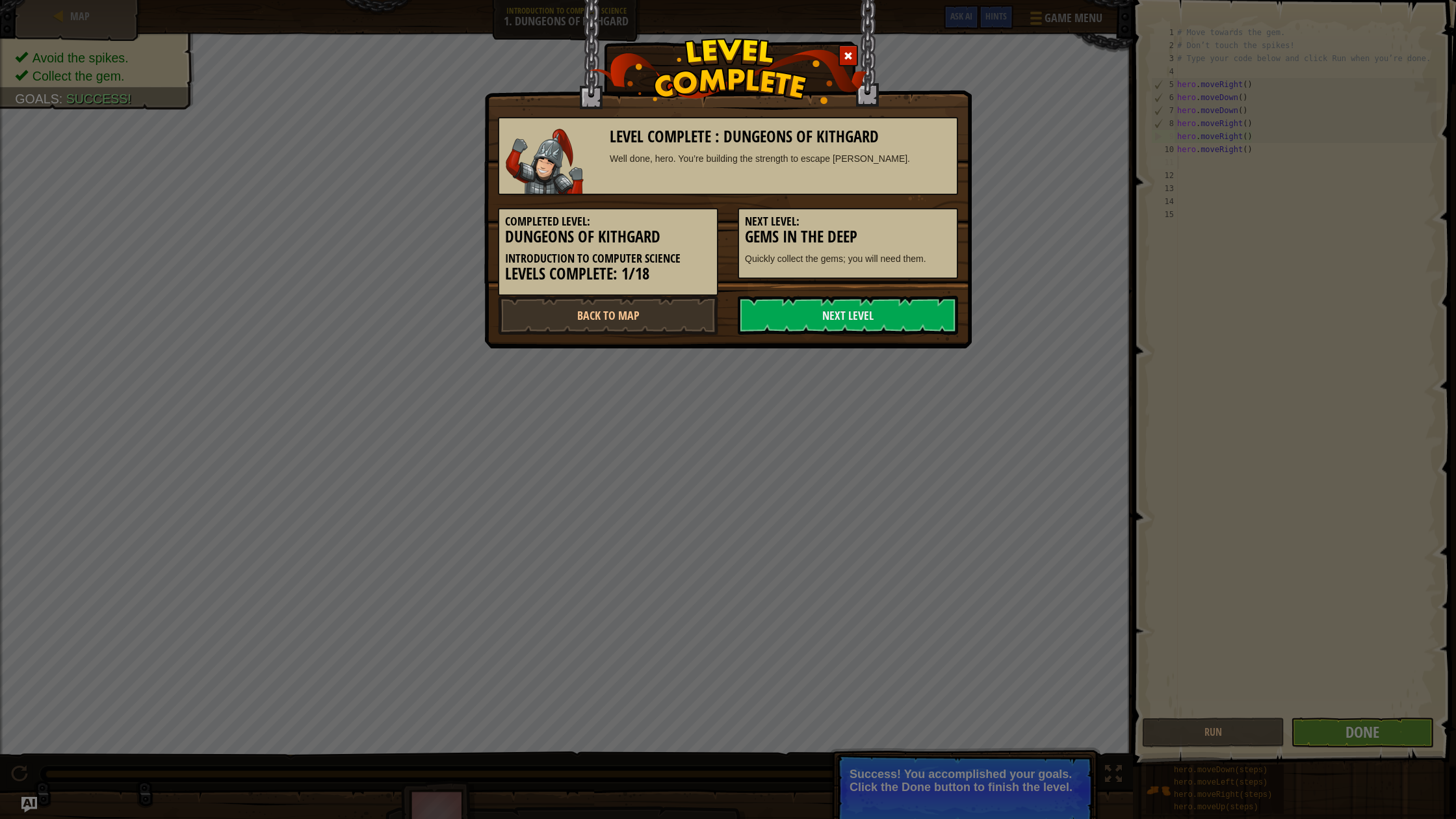
click at [903, 300] on link "Next Level" at bounding box center [848, 315] width 220 height 39
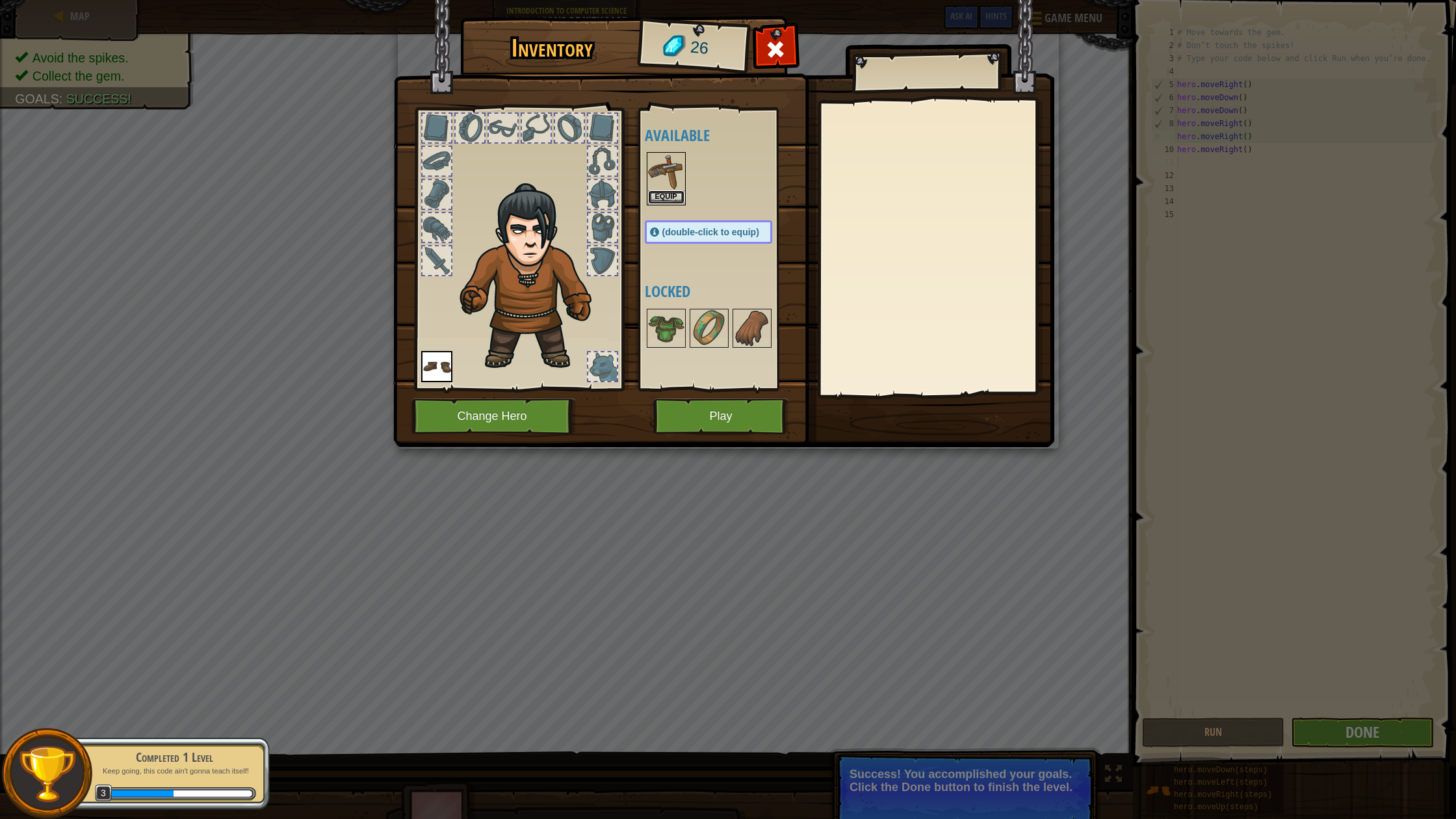
click at [671, 201] on button "Equip" at bounding box center [665, 197] width 36 height 14
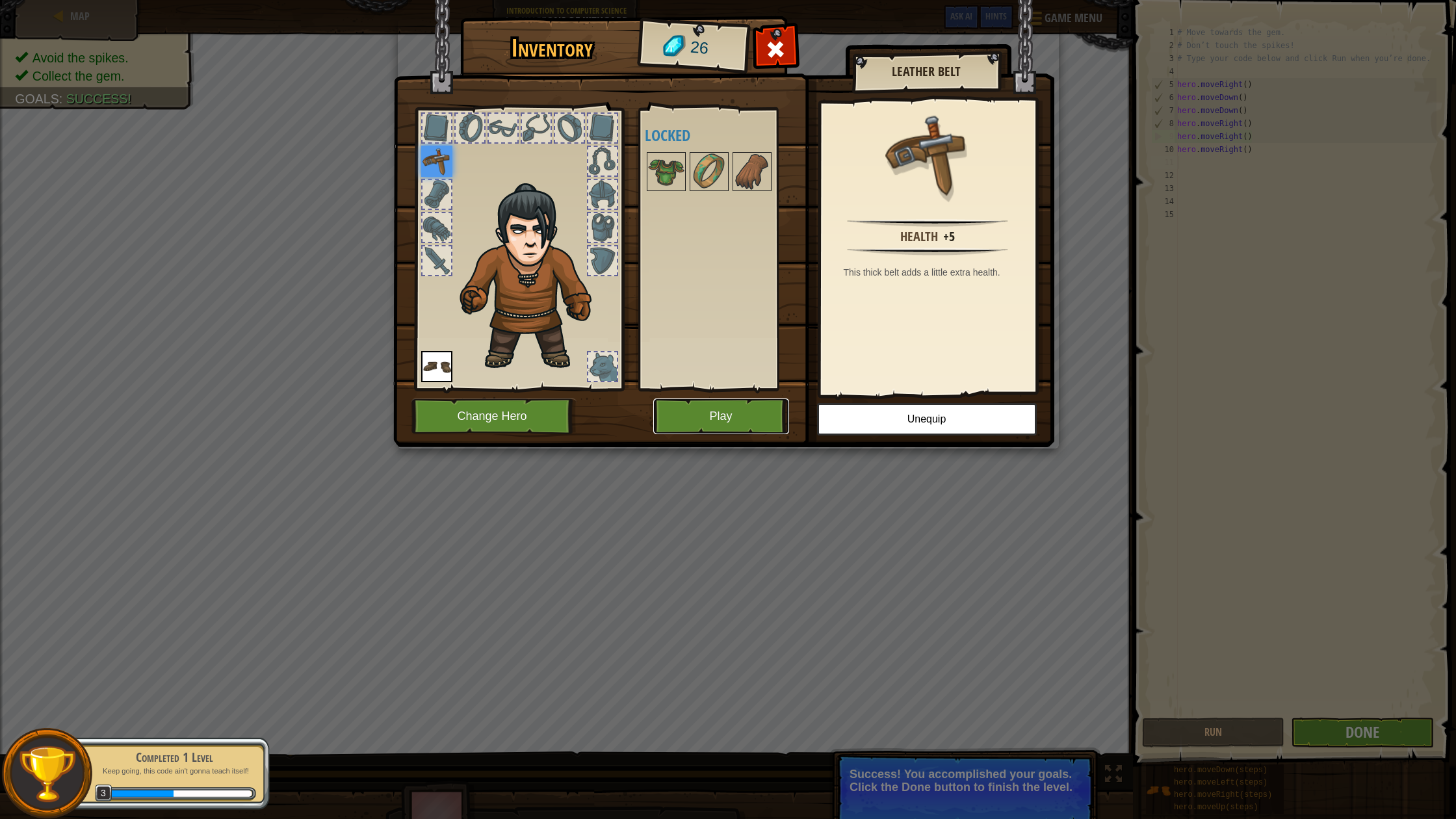
click at [731, 416] on button "Play" at bounding box center [721, 416] width 136 height 36
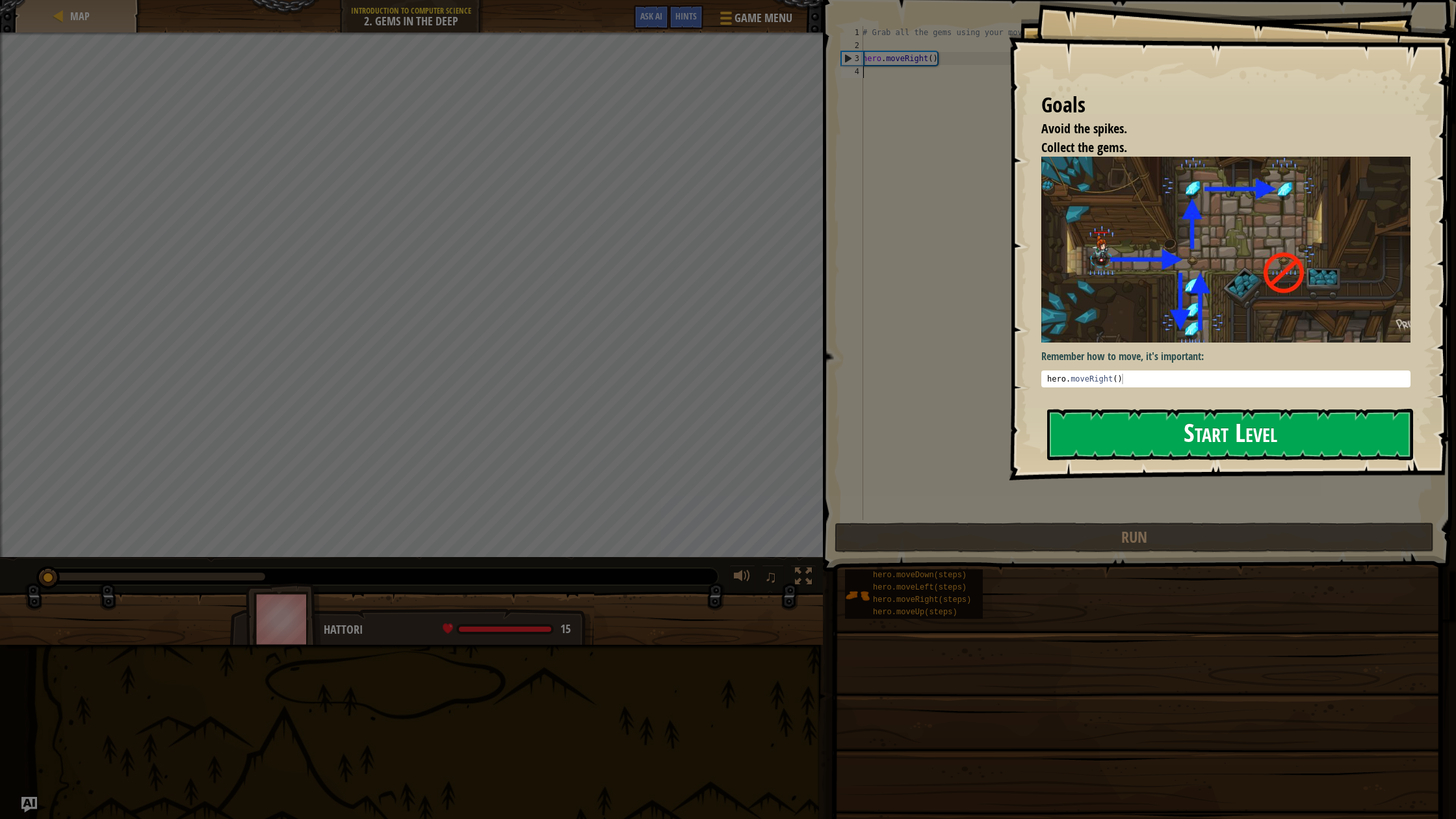
click at [1120, 433] on button "Start Level" at bounding box center [1230, 434] width 366 height 51
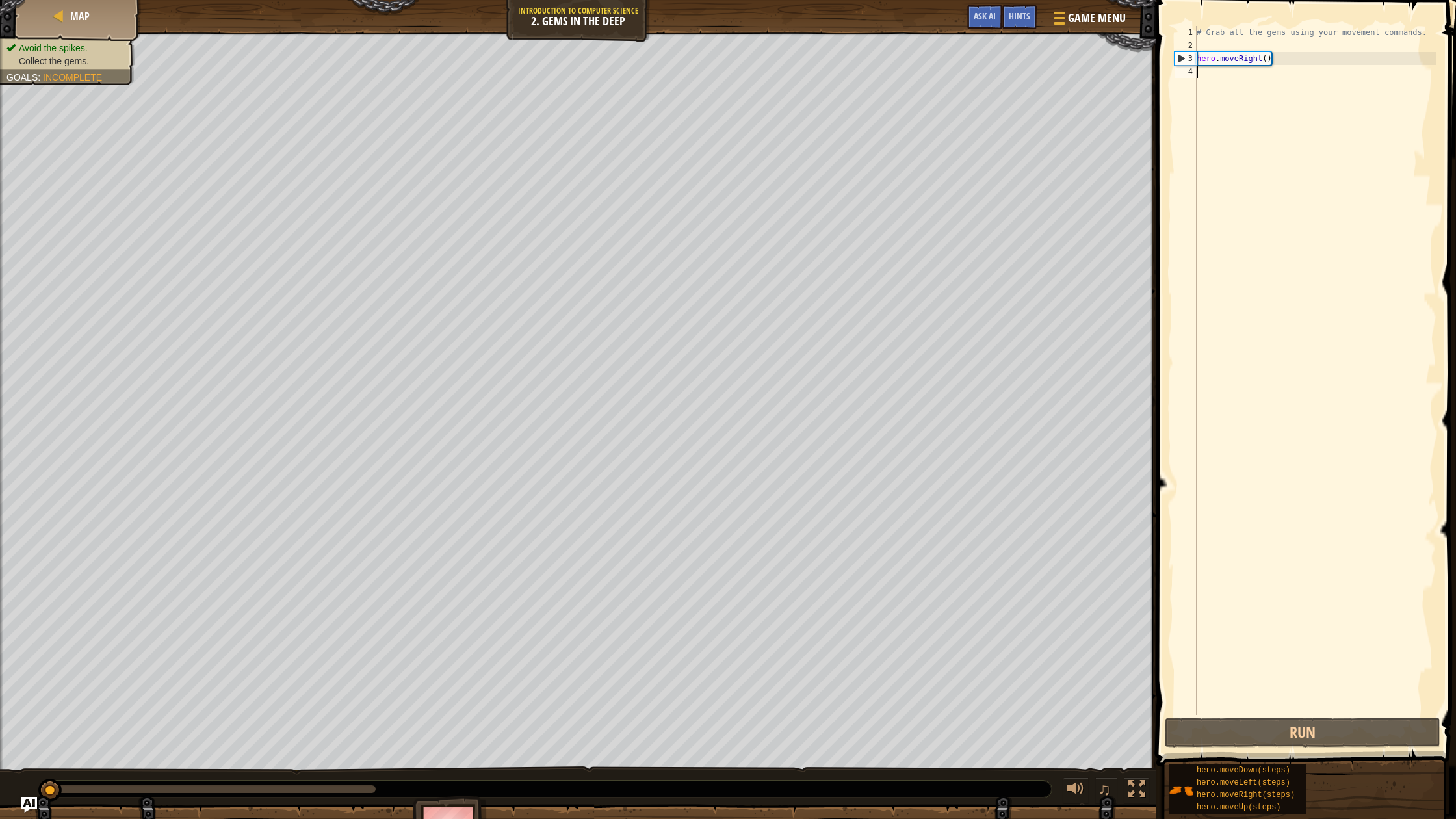
type textarea "m"
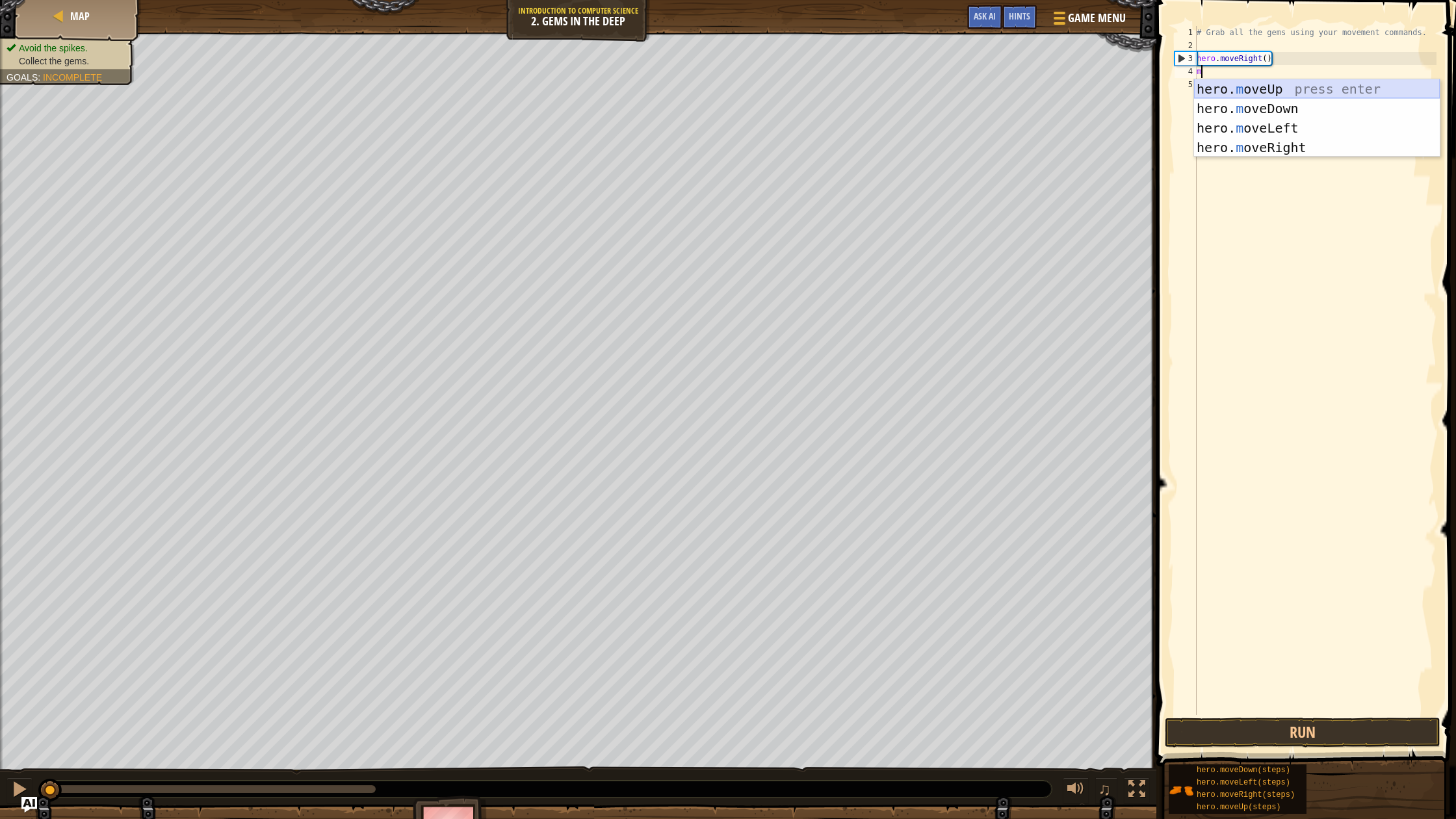
scroll to position [6, 0]
click at [1240, 108] on div "hero. m oveUp press enter hero. m oveDown press enter hero. m oveLeft press ent…" at bounding box center [1317, 138] width 246 height 117
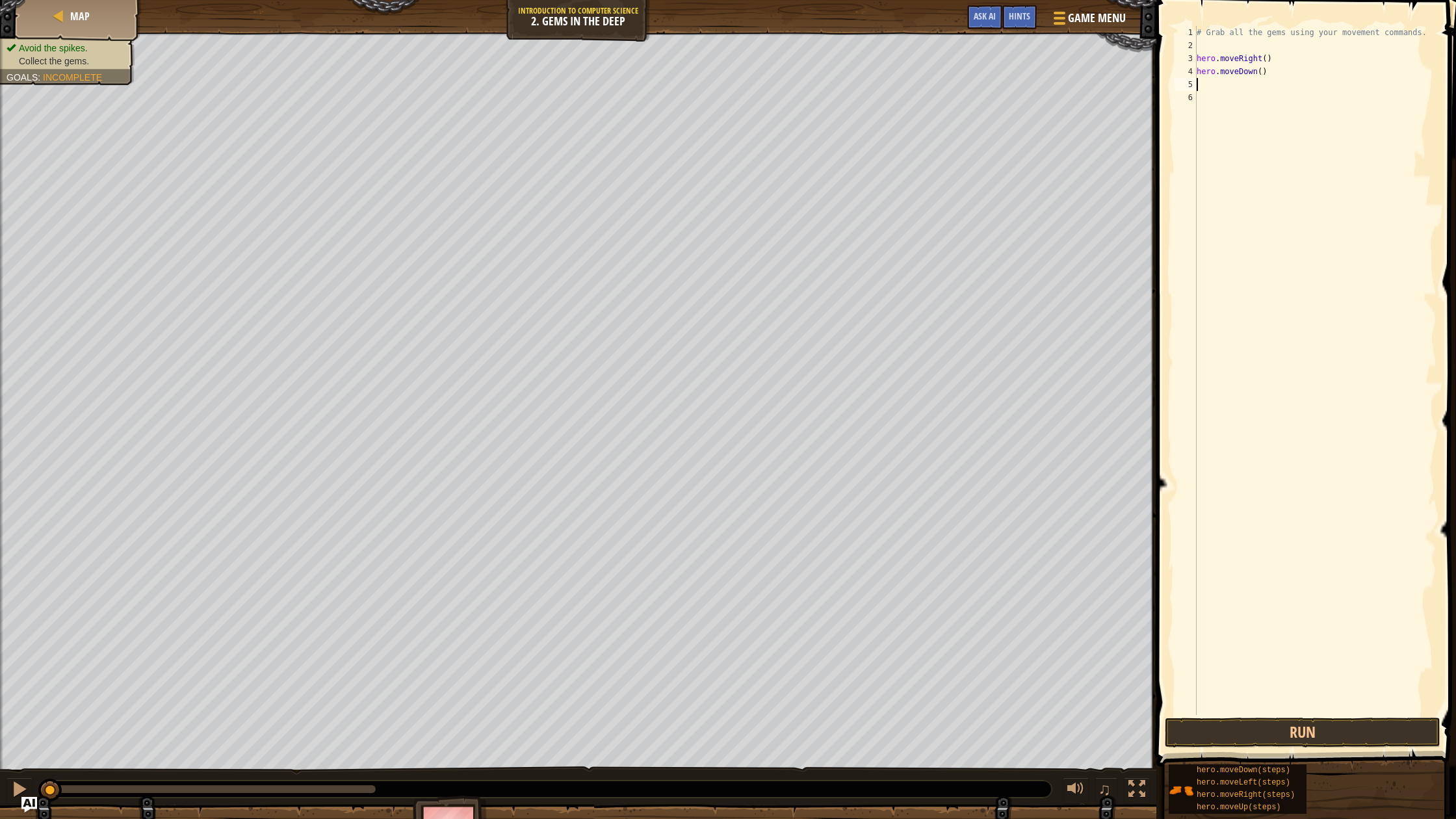
type textarea "m"
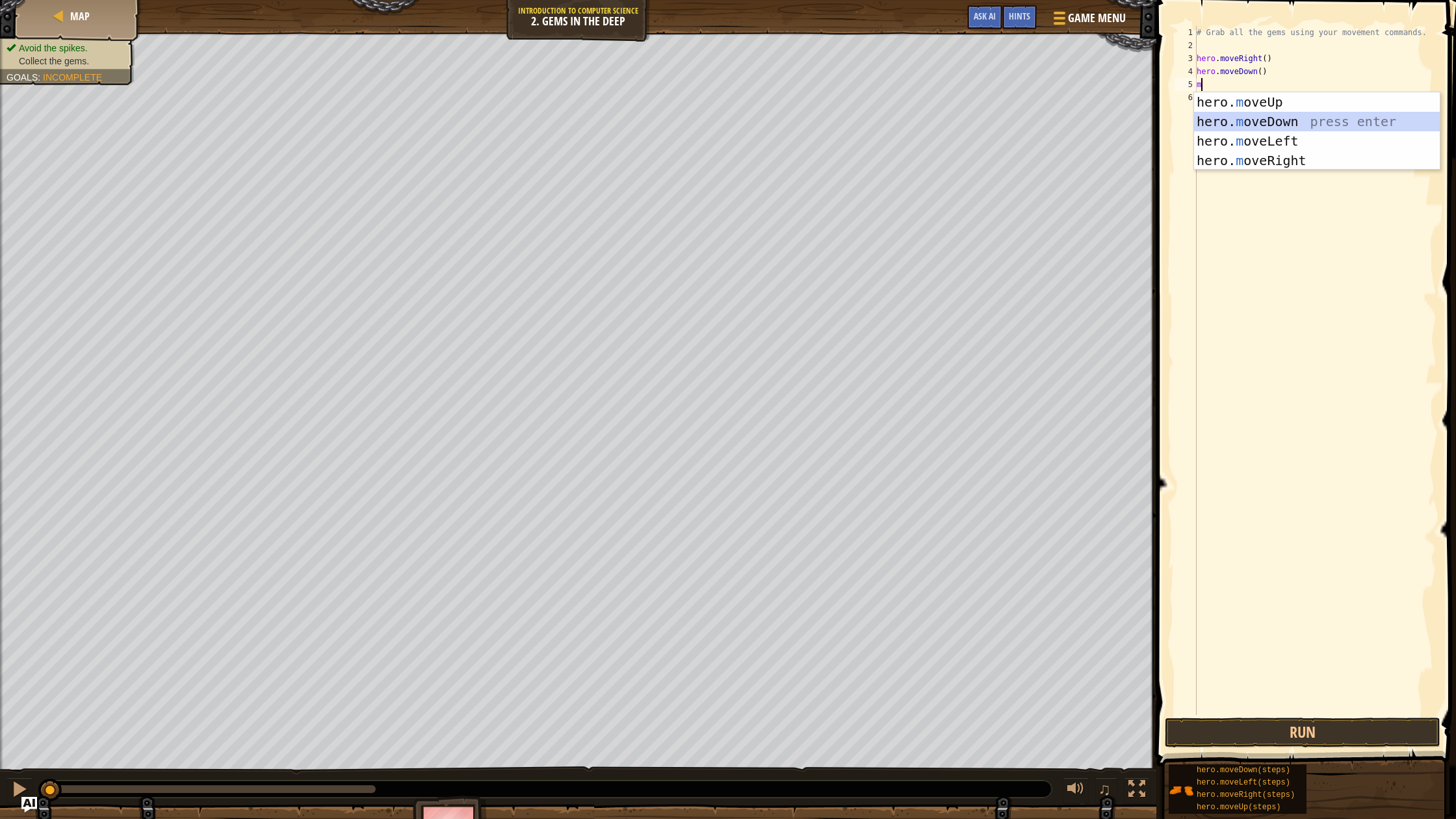
click at [1240, 120] on div "hero. m oveUp press enter hero. m oveDown press enter hero. m oveLeft press ent…" at bounding box center [1317, 150] width 246 height 117
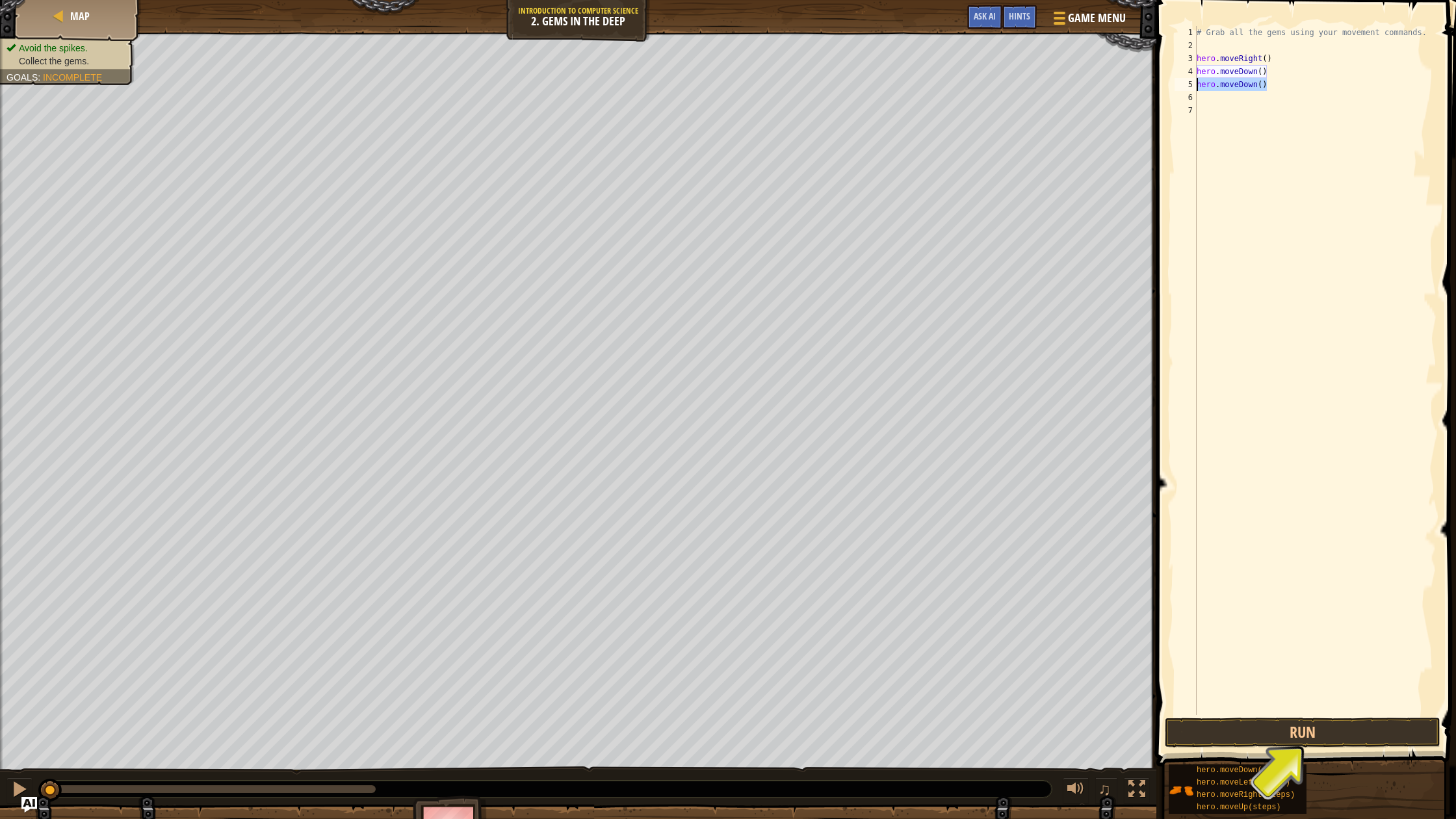
drag, startPoint x: 1267, startPoint y: 83, endPoint x: 1195, endPoint y: 86, distance: 72.1
click at [1196, 86] on div "1 2 3 4 5 6 7 # Grab all the gems using your movement commands. hero . moveRigh…" at bounding box center [1304, 370] width 264 height 688
type textarea "hero.moveDown()"
click at [1299, 722] on button "Run" at bounding box center [1302, 732] width 276 height 30
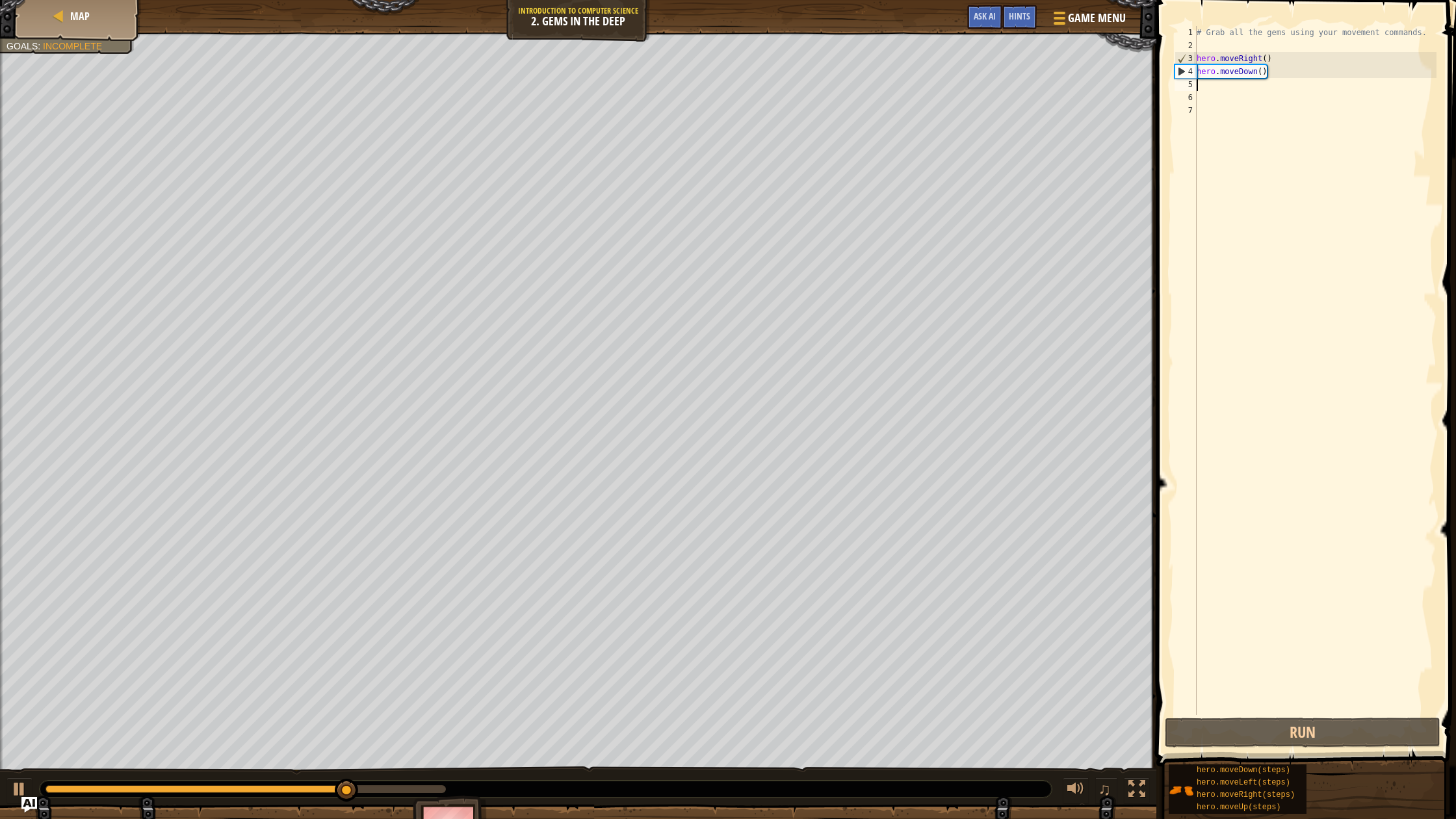
type textarea "m"
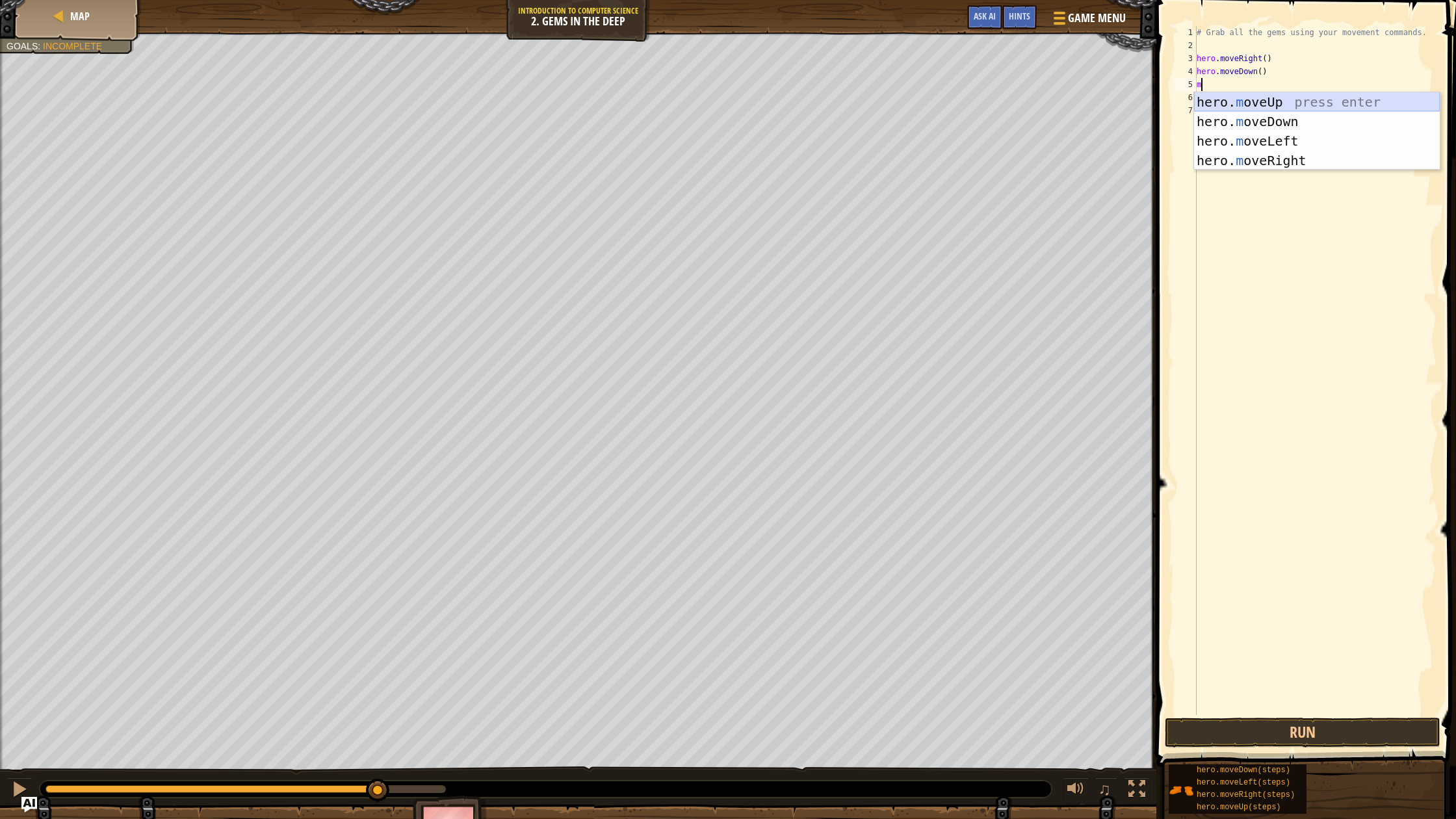
click at [1254, 108] on div "hero. m oveUp press enter hero. m oveDown press enter hero. m oveLeft press ent…" at bounding box center [1317, 150] width 246 height 117
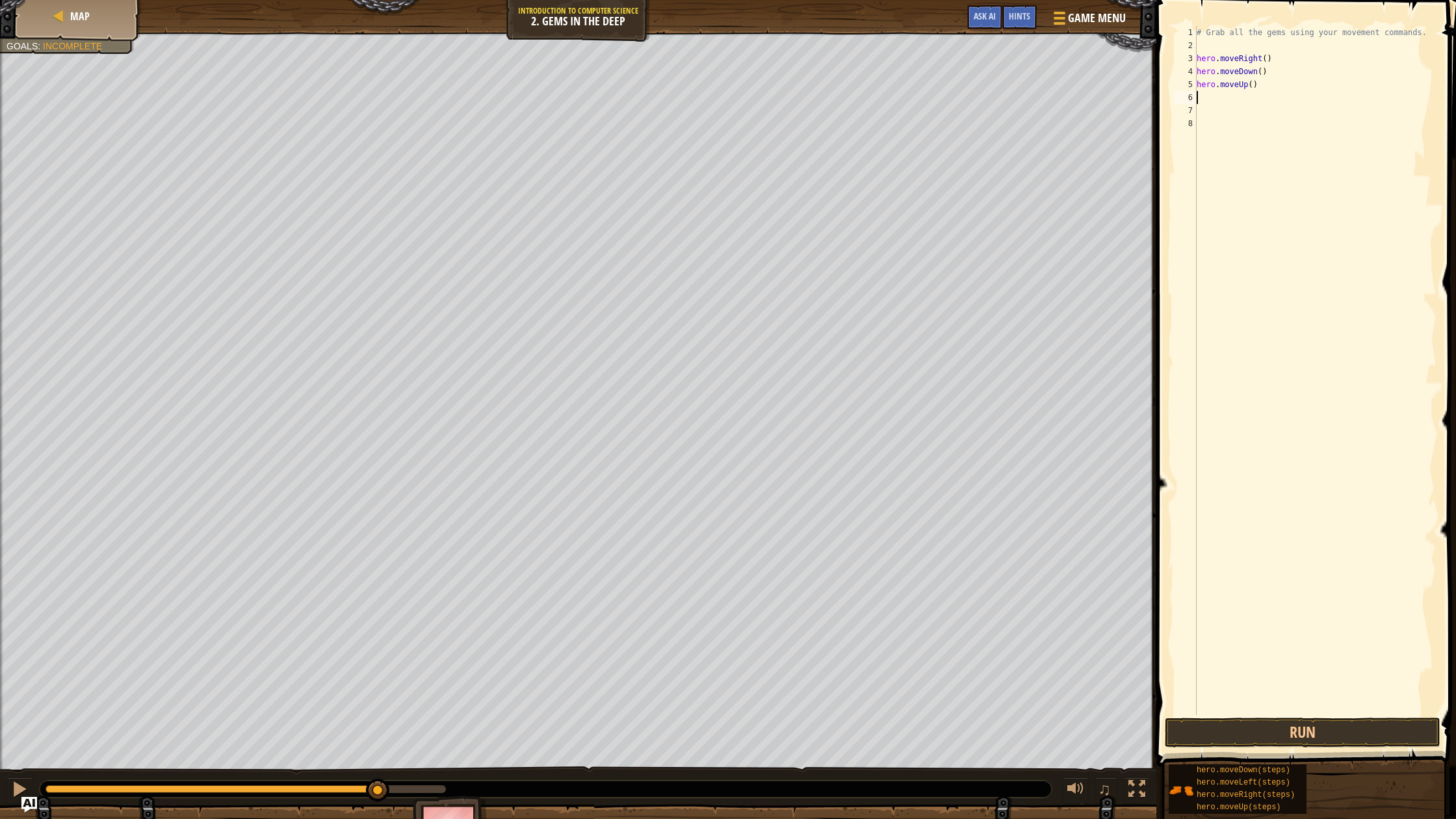
type textarea "m"
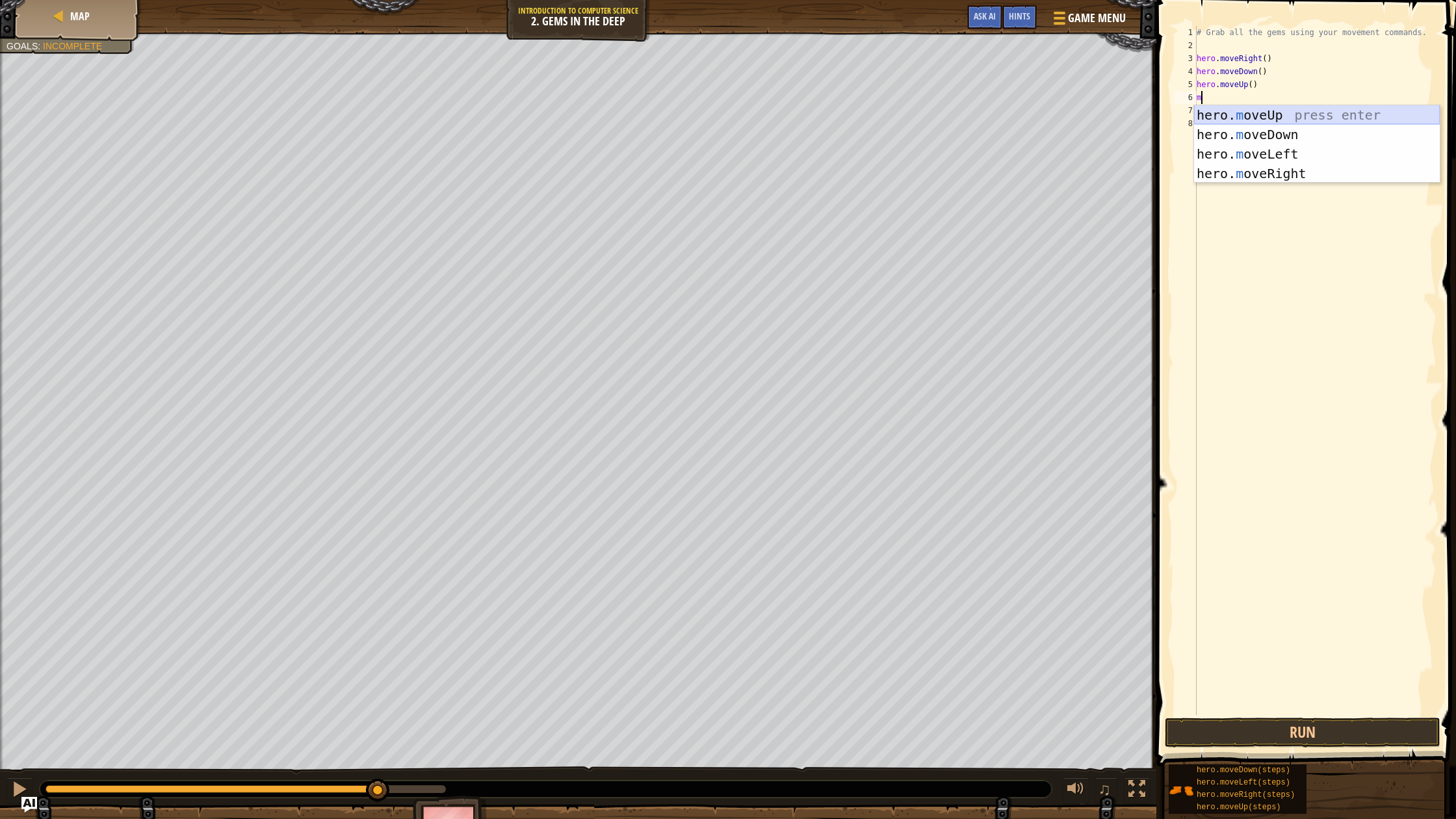
click at [1237, 118] on div "hero. m oveUp press enter hero. m oveDown press enter hero. m oveLeft press ent…" at bounding box center [1317, 163] width 246 height 117
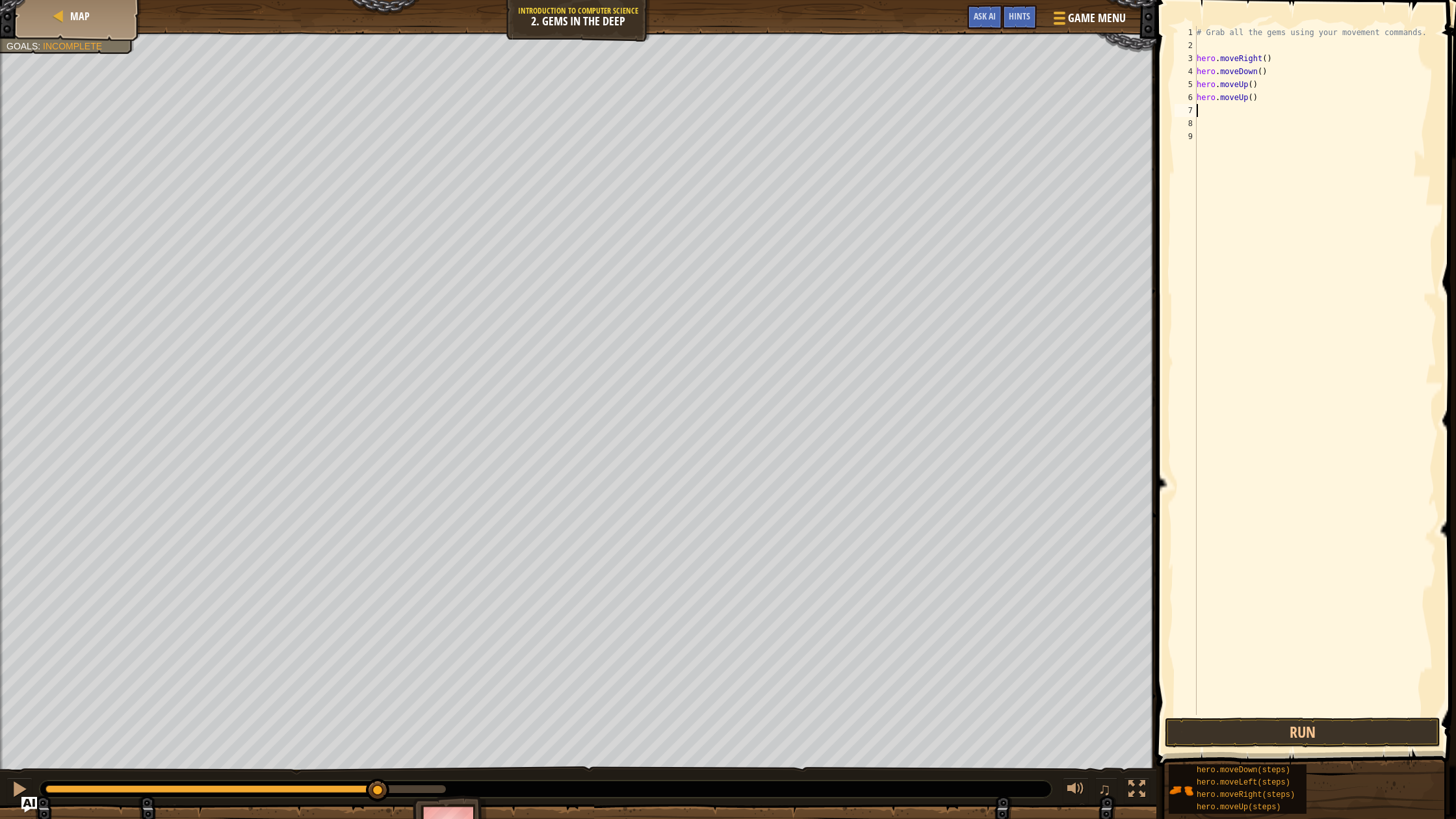
type textarea "m"
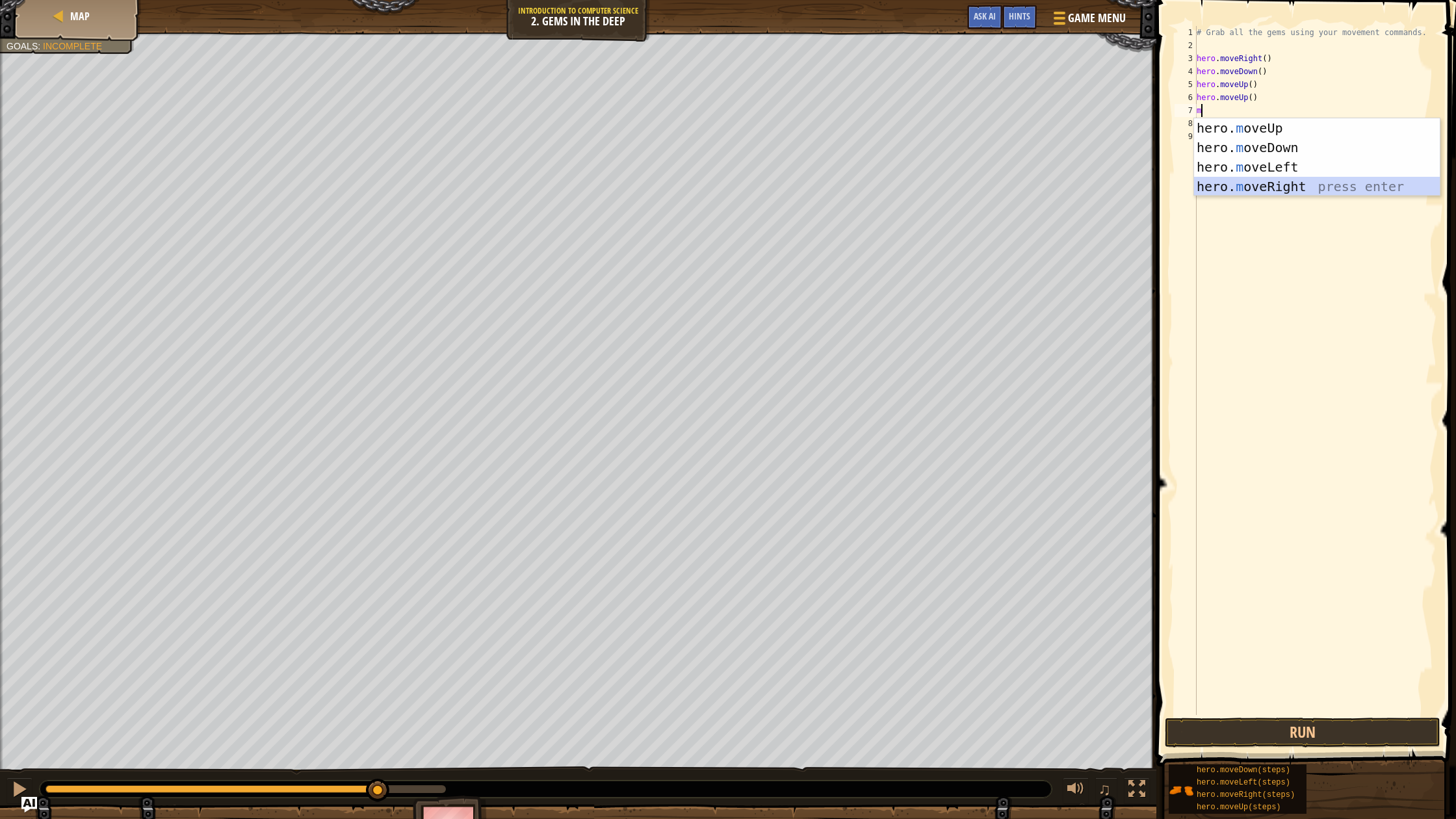
click at [1266, 184] on div "hero. m oveUp press enter hero. m oveDown press enter hero. m oveLeft press ent…" at bounding box center [1317, 176] width 246 height 117
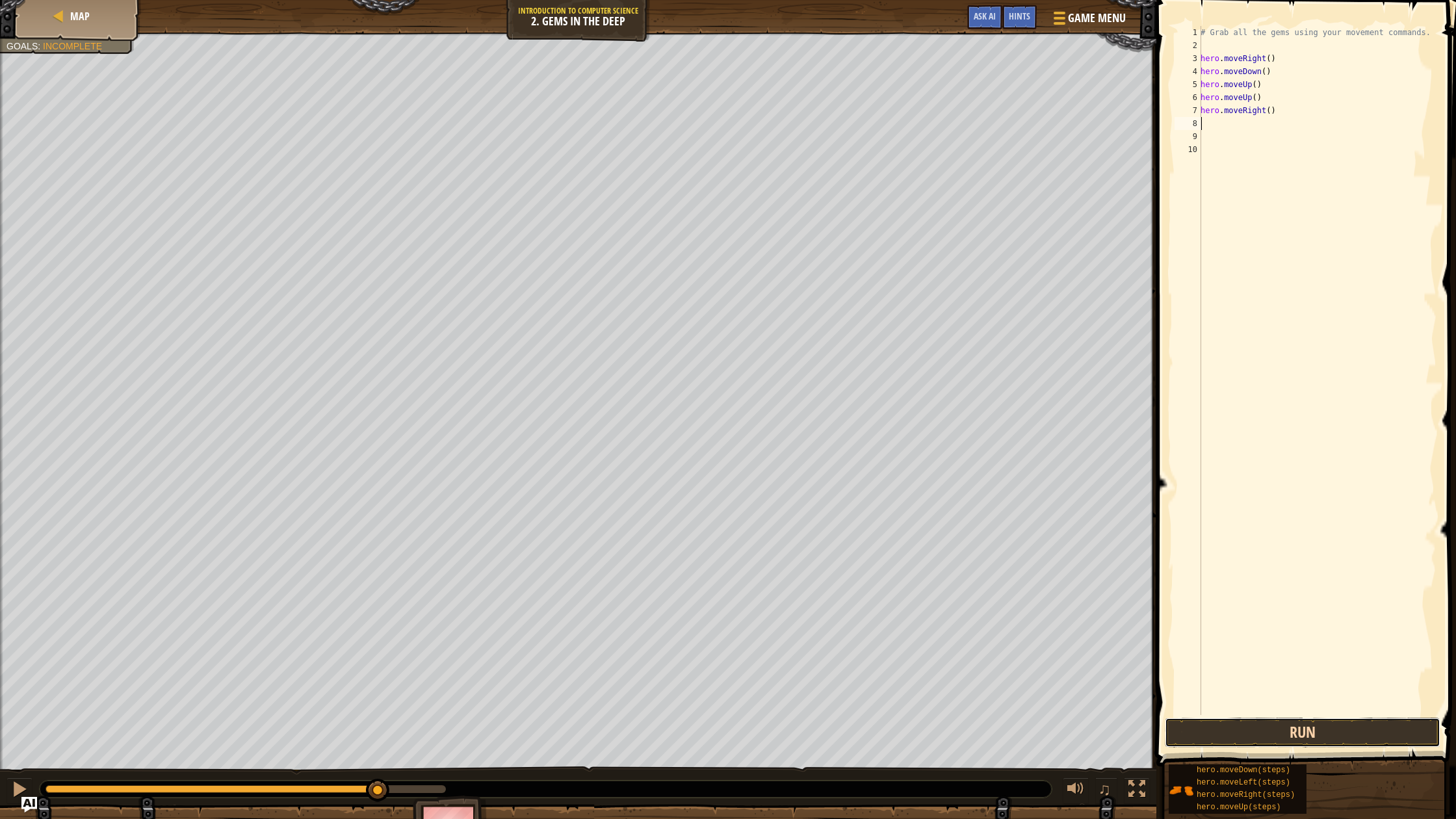
click at [1218, 729] on button "Run" at bounding box center [1302, 732] width 276 height 30
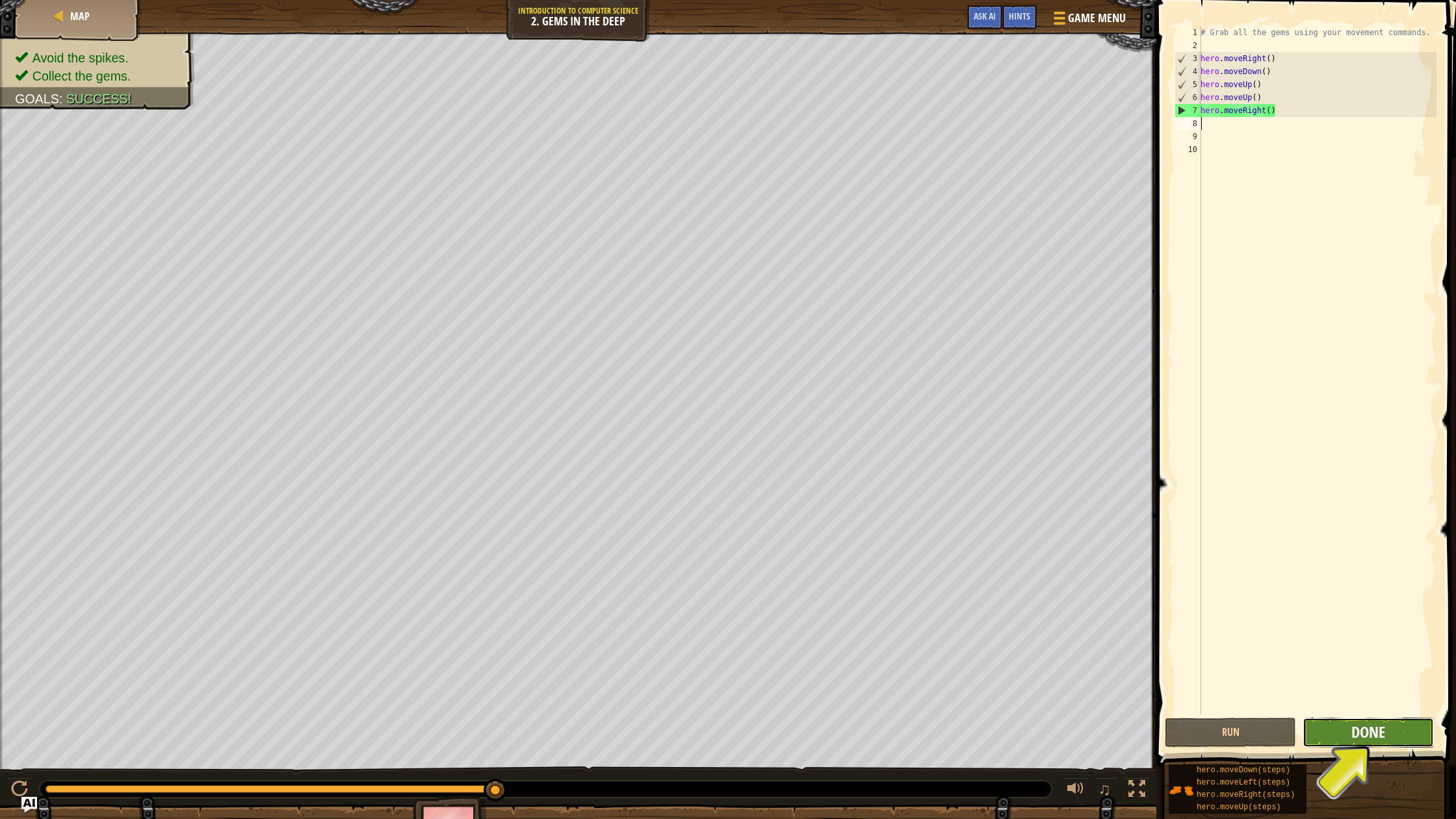
click at [1359, 729] on span "Done" at bounding box center [1368, 732] width 34 height 21
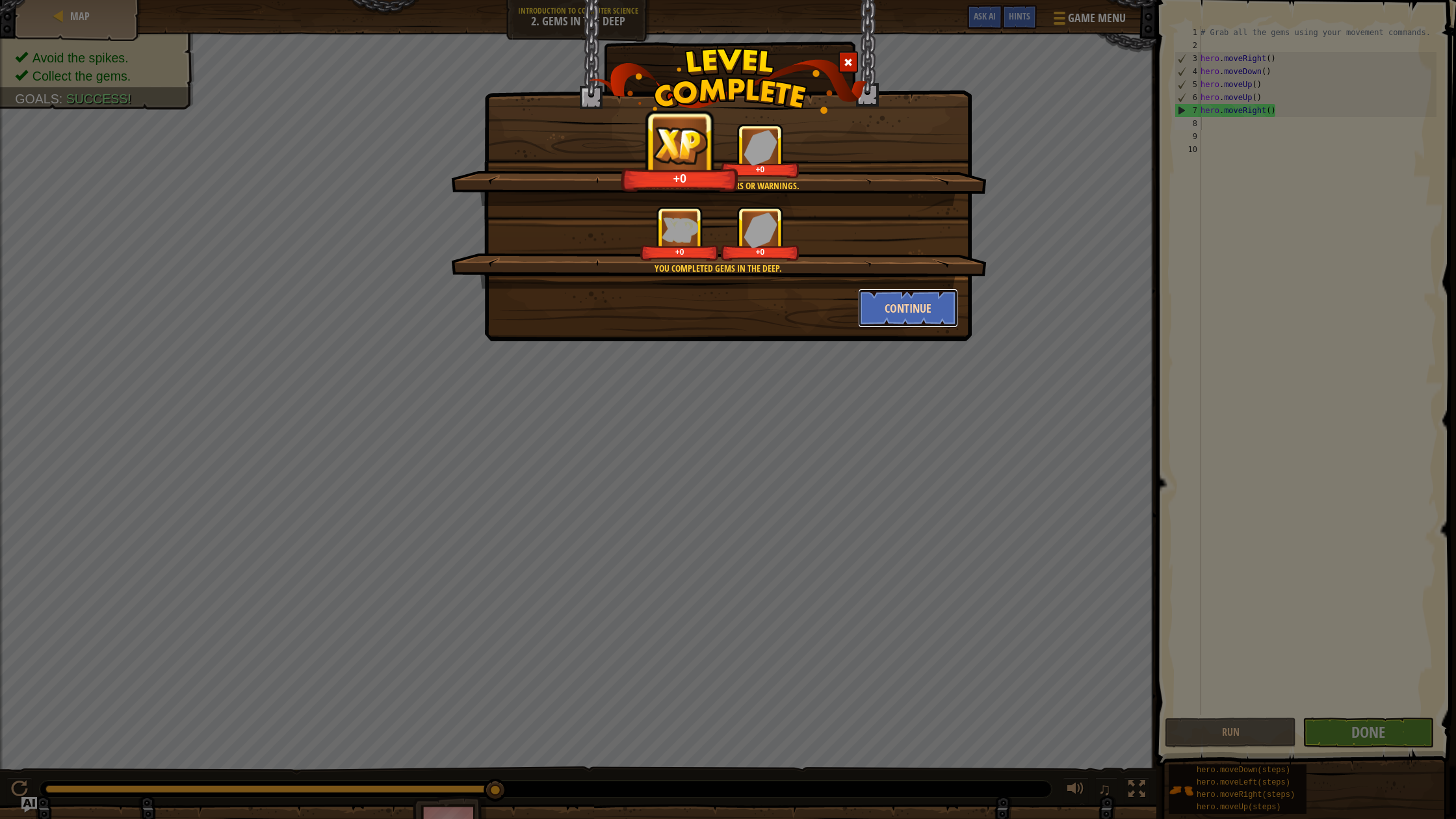
click at [917, 314] on button "Continue" at bounding box center [908, 308] width 100 height 39
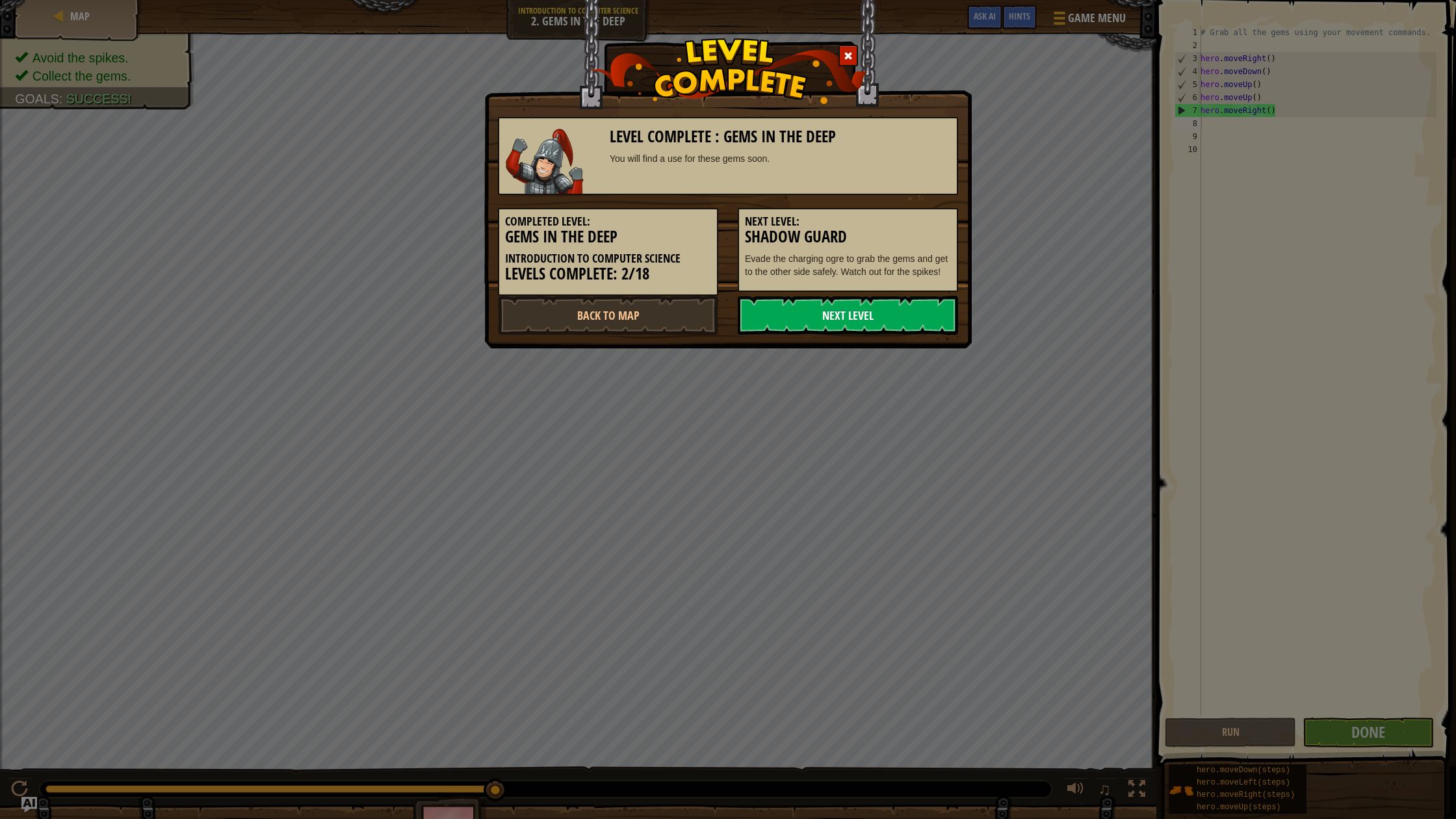
click at [860, 304] on link "Next Level" at bounding box center [848, 315] width 220 height 39
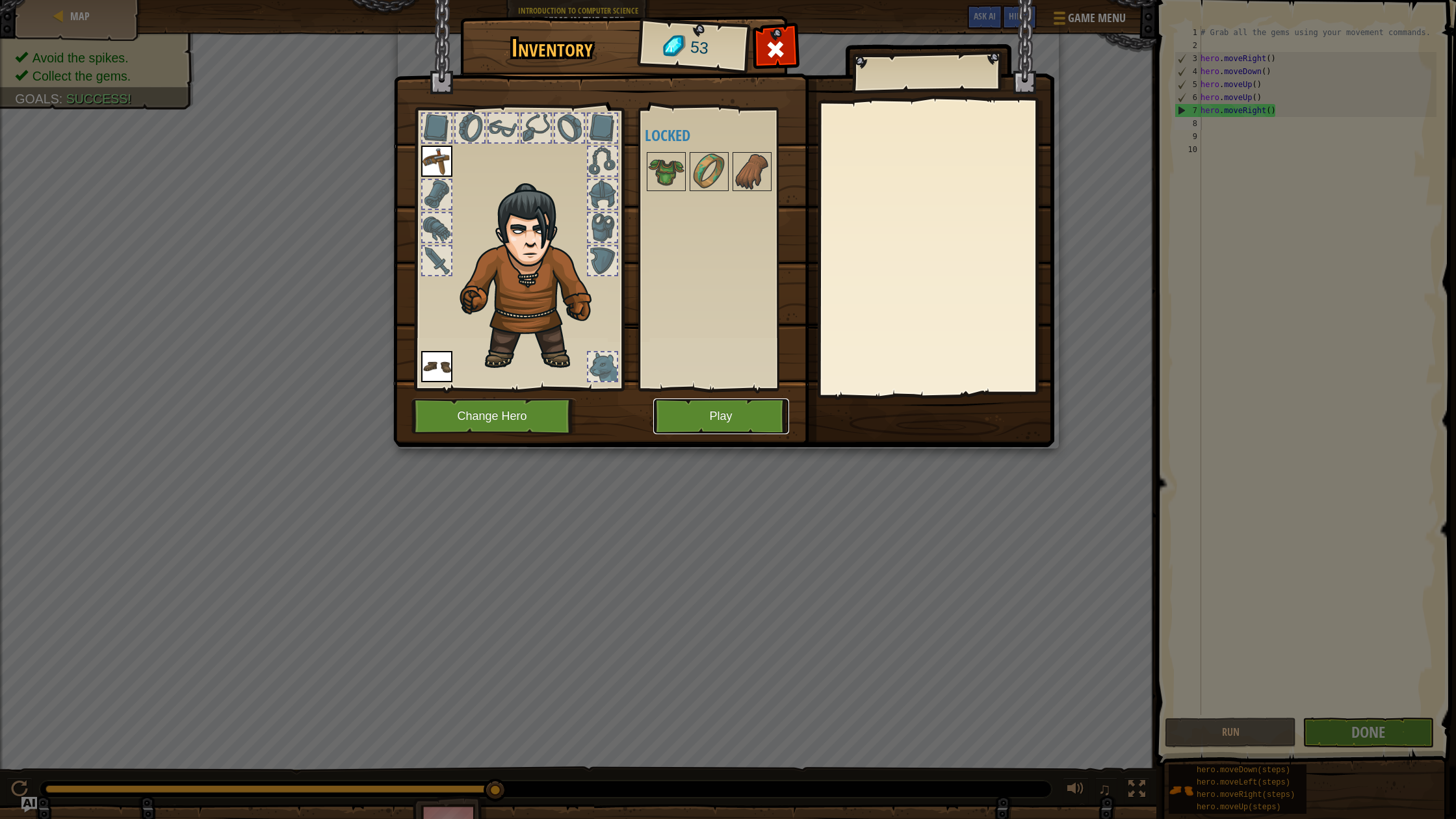
click at [692, 425] on button "Play" at bounding box center [721, 416] width 136 height 36
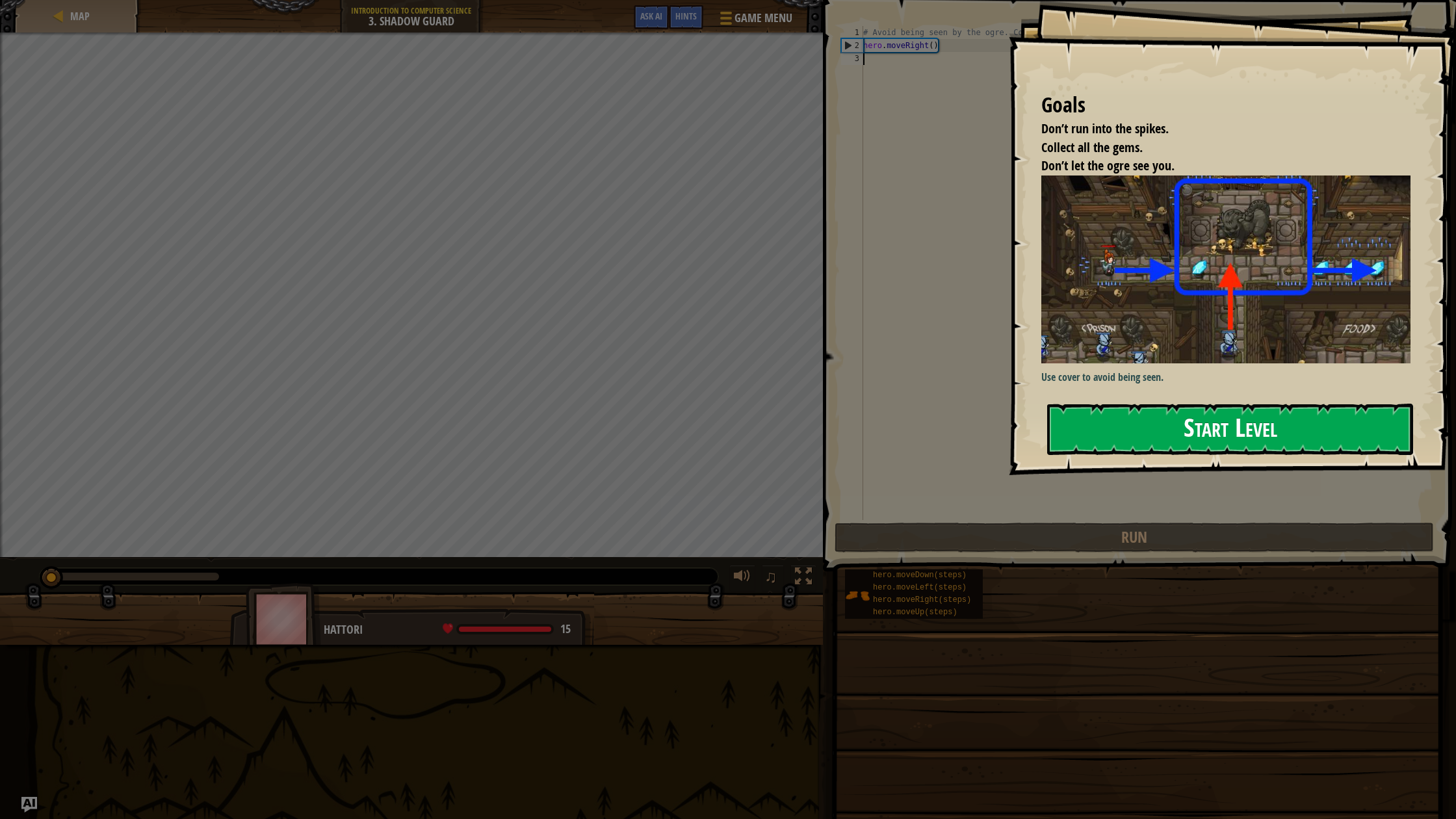
click at [1060, 403] on button "Start Level" at bounding box center [1230, 429] width 366 height 51
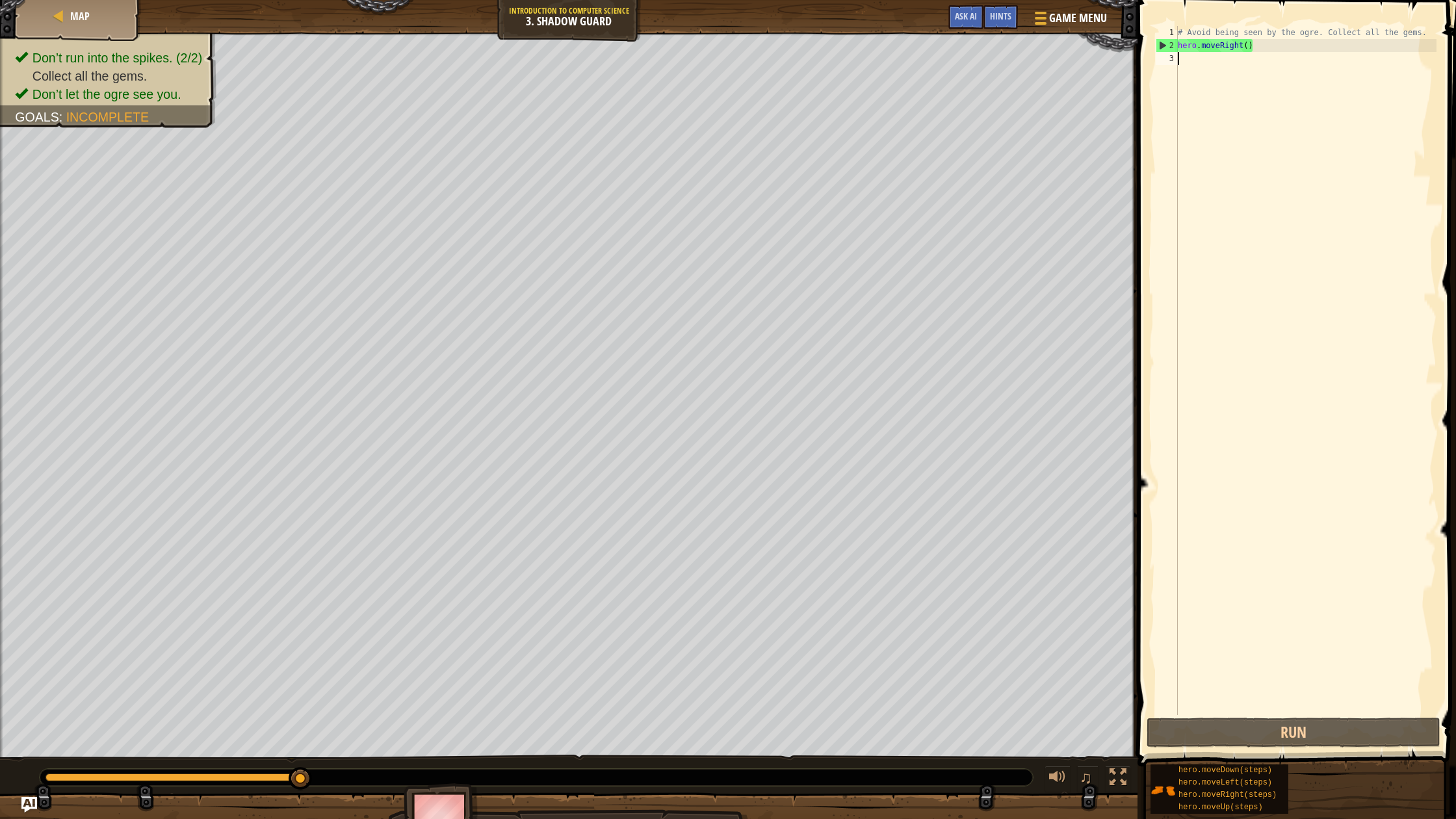
type textarea "m"
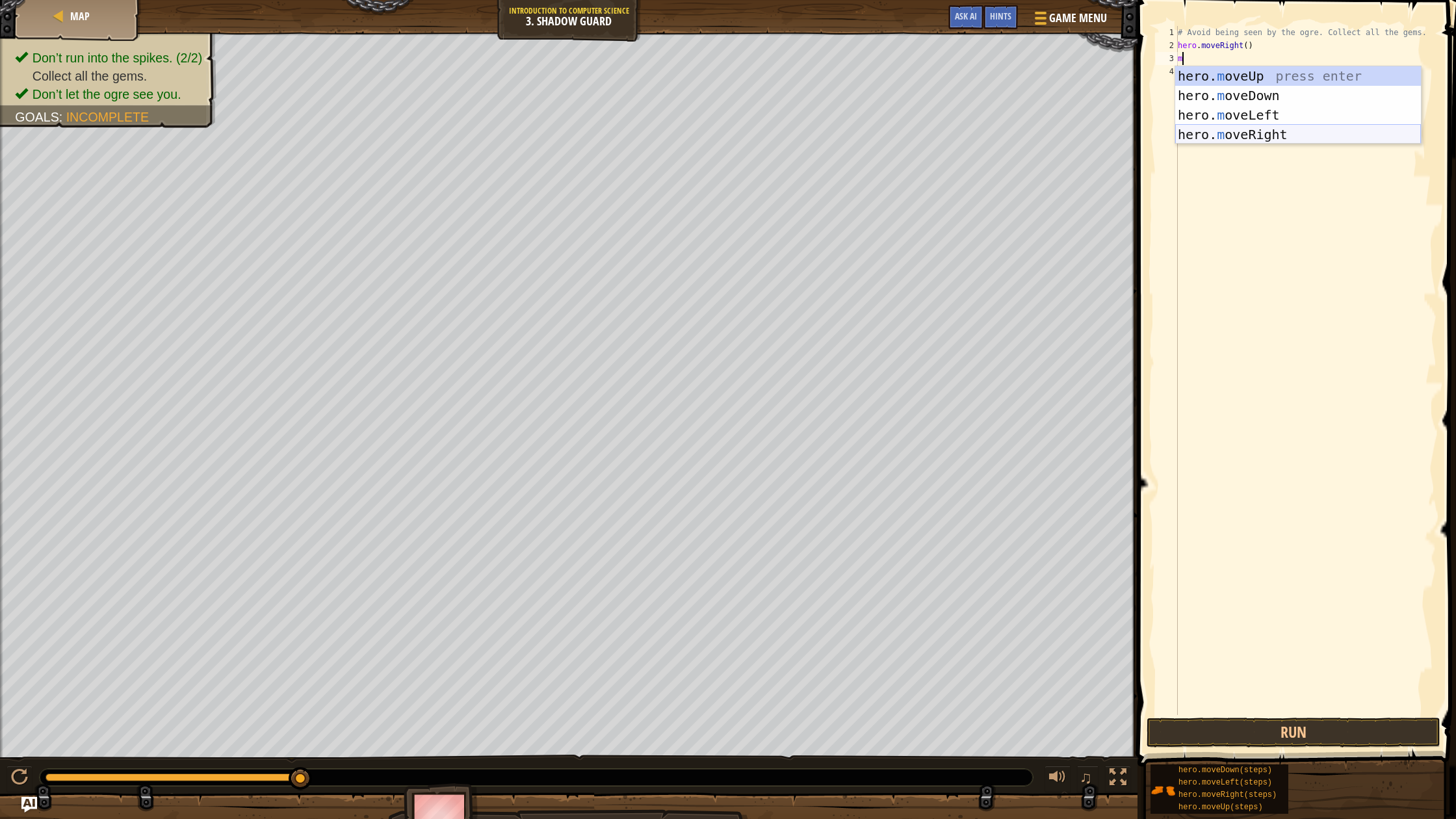
click at [1230, 132] on div "hero. m oveUp press enter hero. m oveDown press enter hero. m oveLeft press ent…" at bounding box center [1298, 124] width 246 height 117
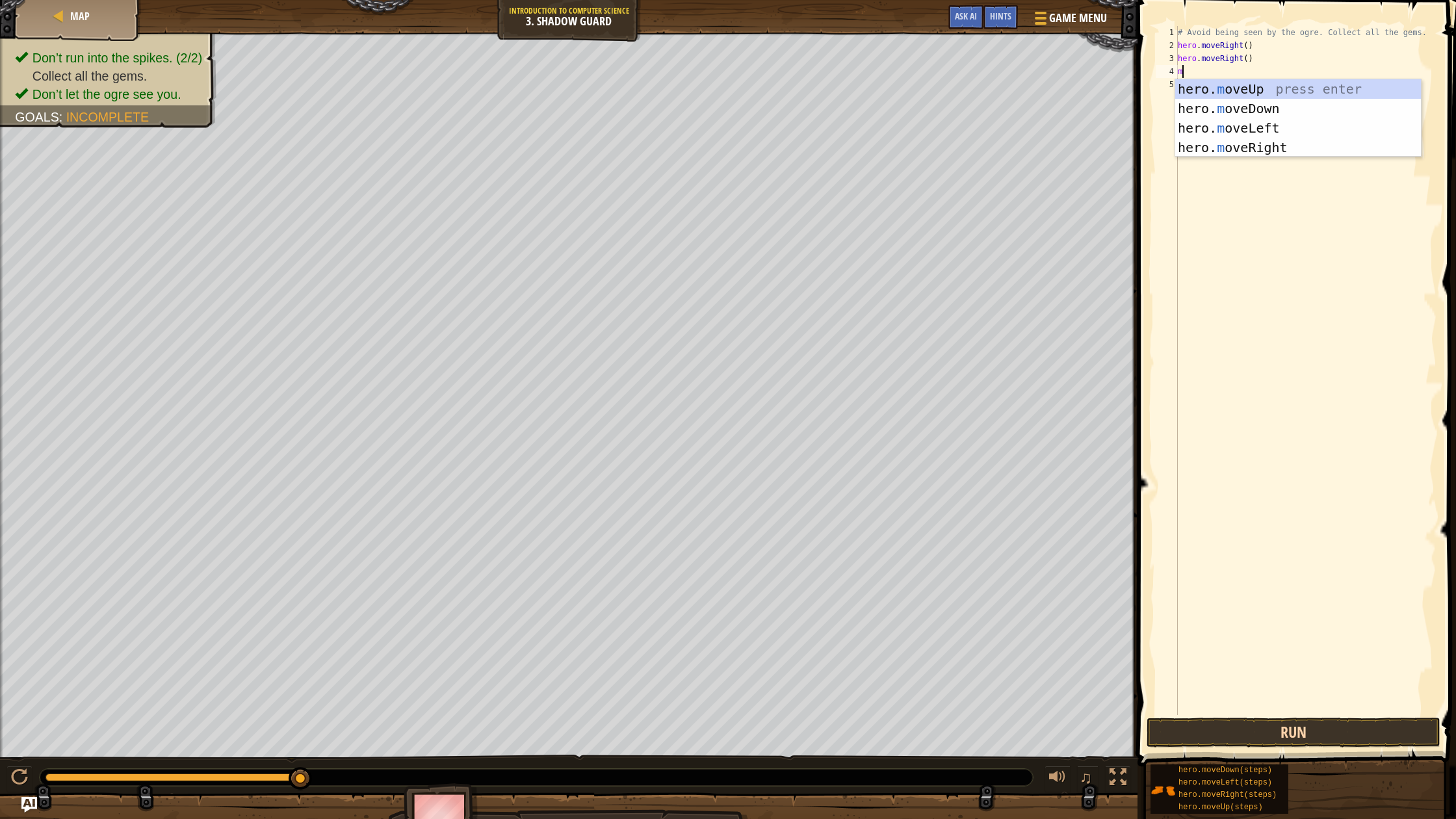
type textarea "m"
click at [1237, 735] on button "Run" at bounding box center [1294, 732] width 294 height 30
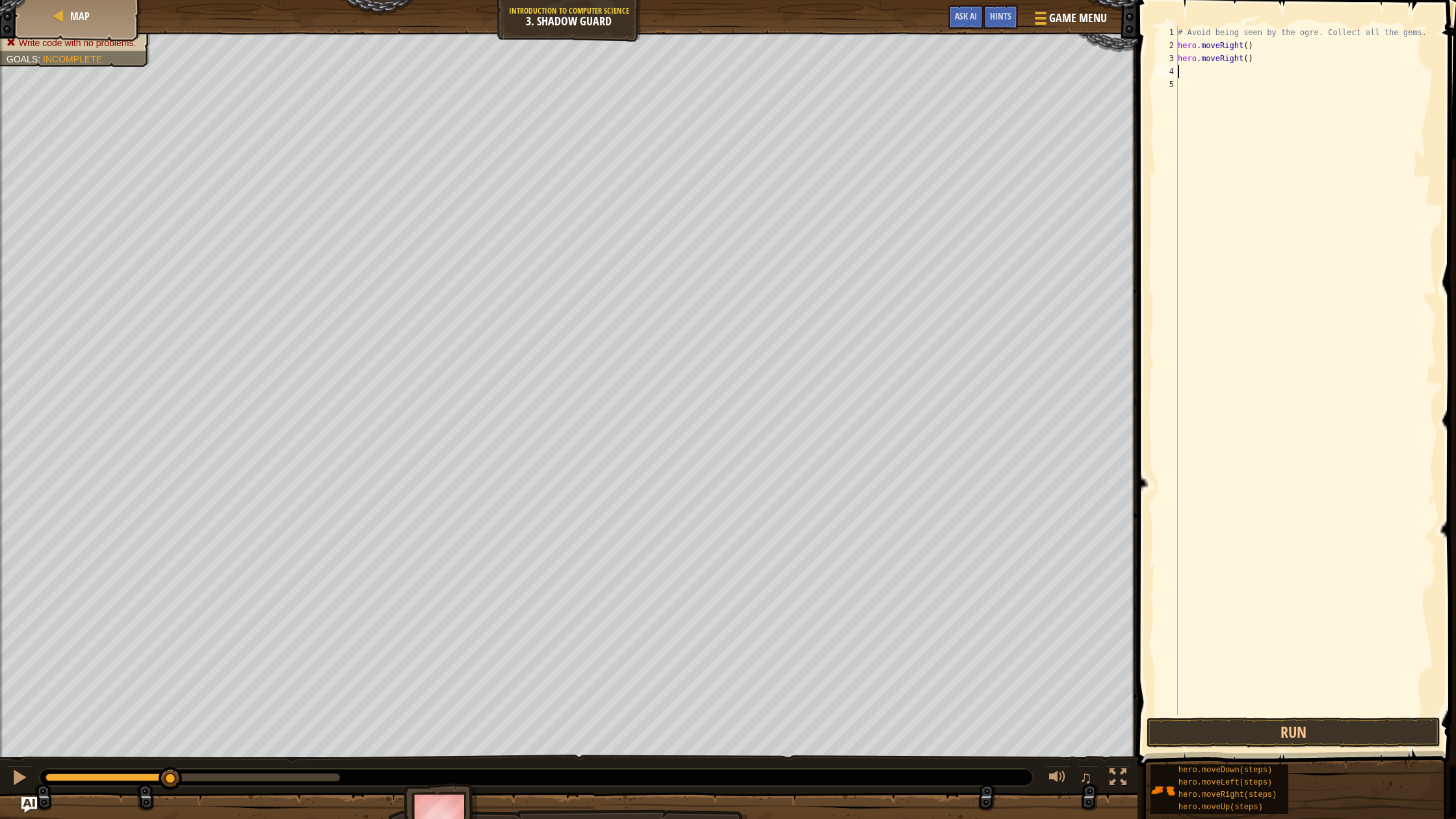
type textarea "m"
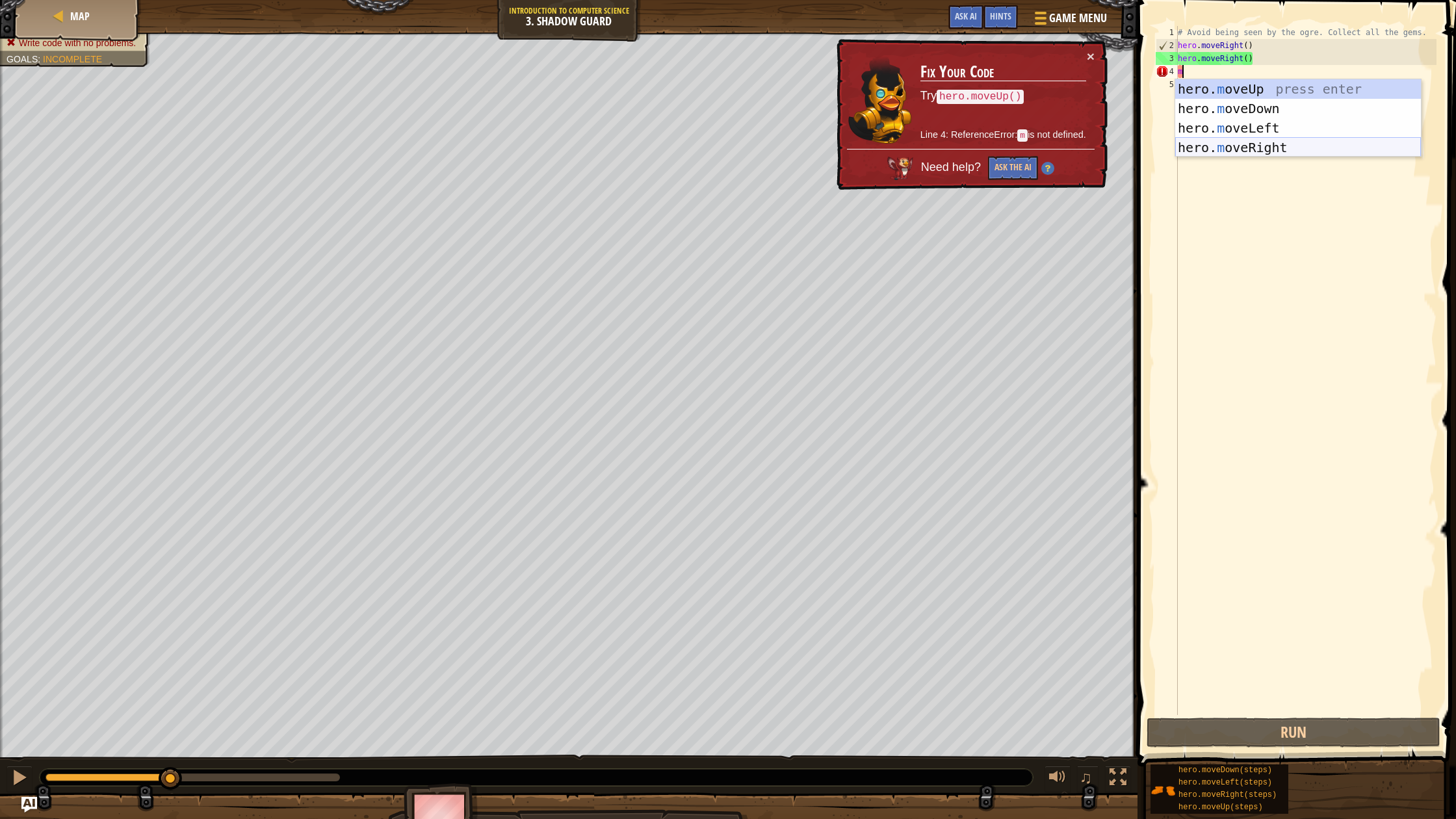
click at [1277, 153] on div "hero. m oveUp press enter hero. m oveDown press enter hero. m oveLeft press ent…" at bounding box center [1298, 138] width 246 height 117
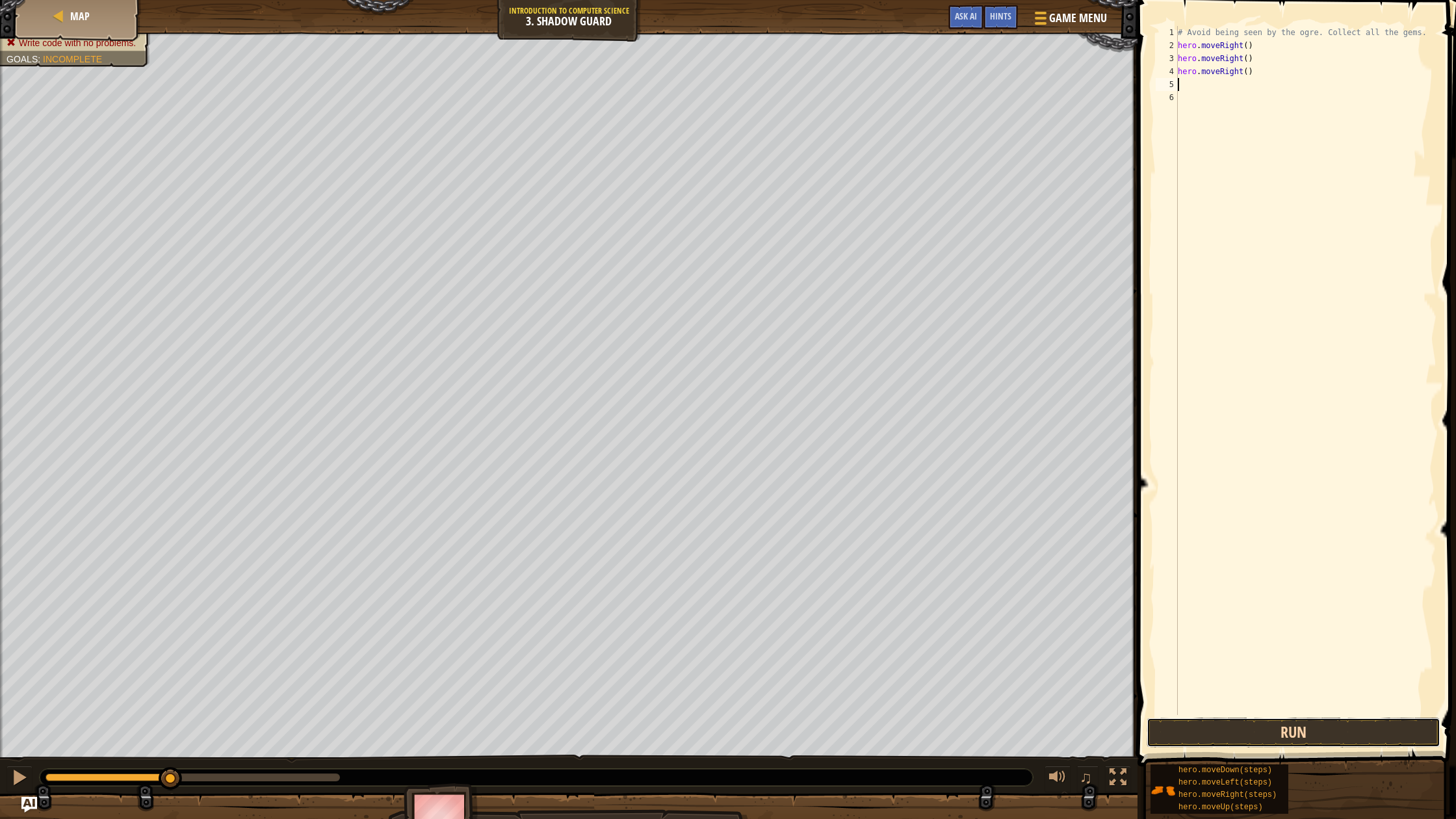
click at [1275, 729] on button "Run" at bounding box center [1294, 732] width 294 height 30
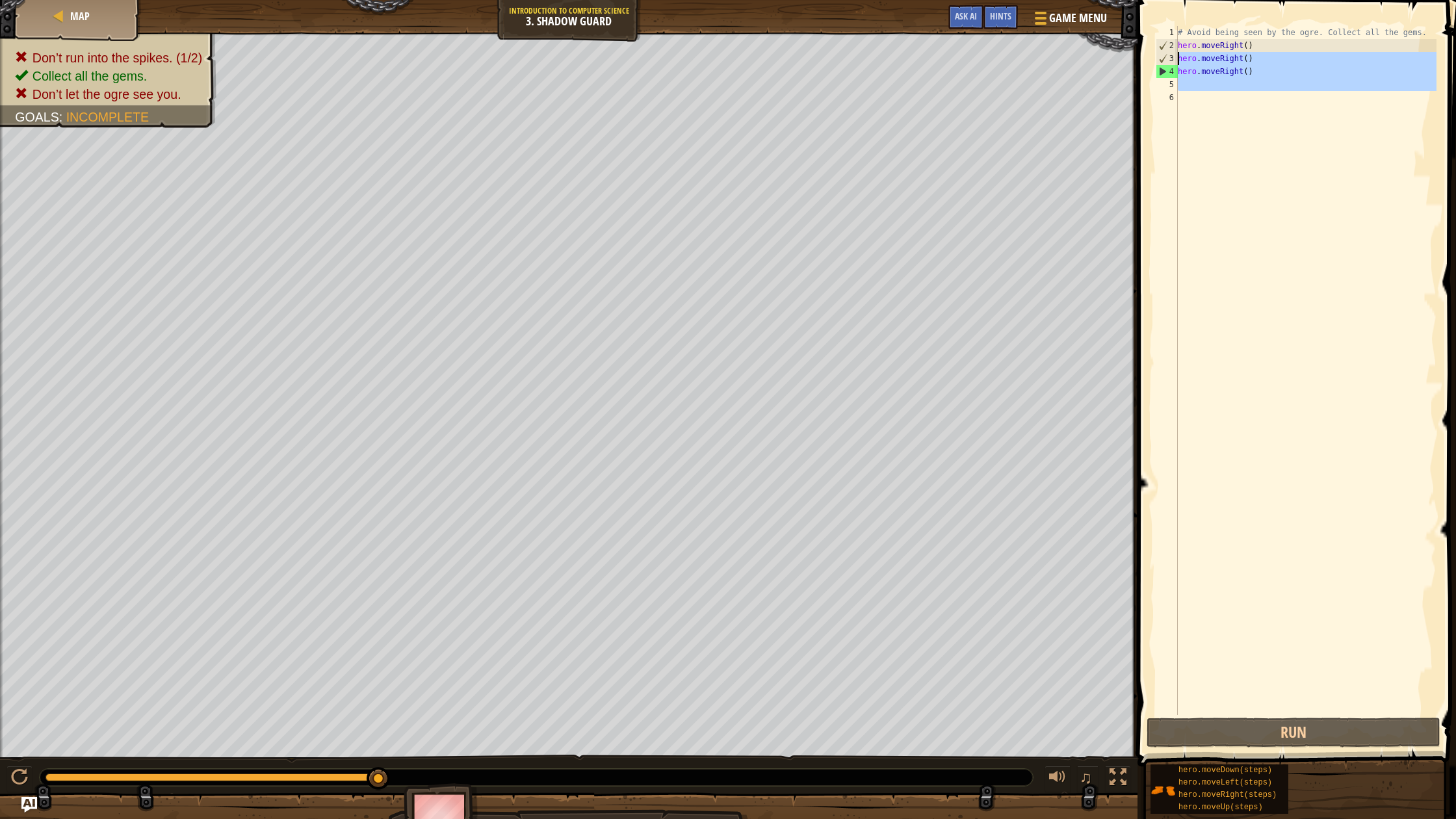
drag, startPoint x: 1298, startPoint y: 87, endPoint x: 1135, endPoint y: 56, distance: 165.9
click at [1135, 56] on div "1 2 3 4 5 6 # Avoid being seen by the ogre. Collect all the gems. hero . moveRi…" at bounding box center [1294, 408] width 322 height 804
type textarea "hero.moveRight() hero.moveRight()"
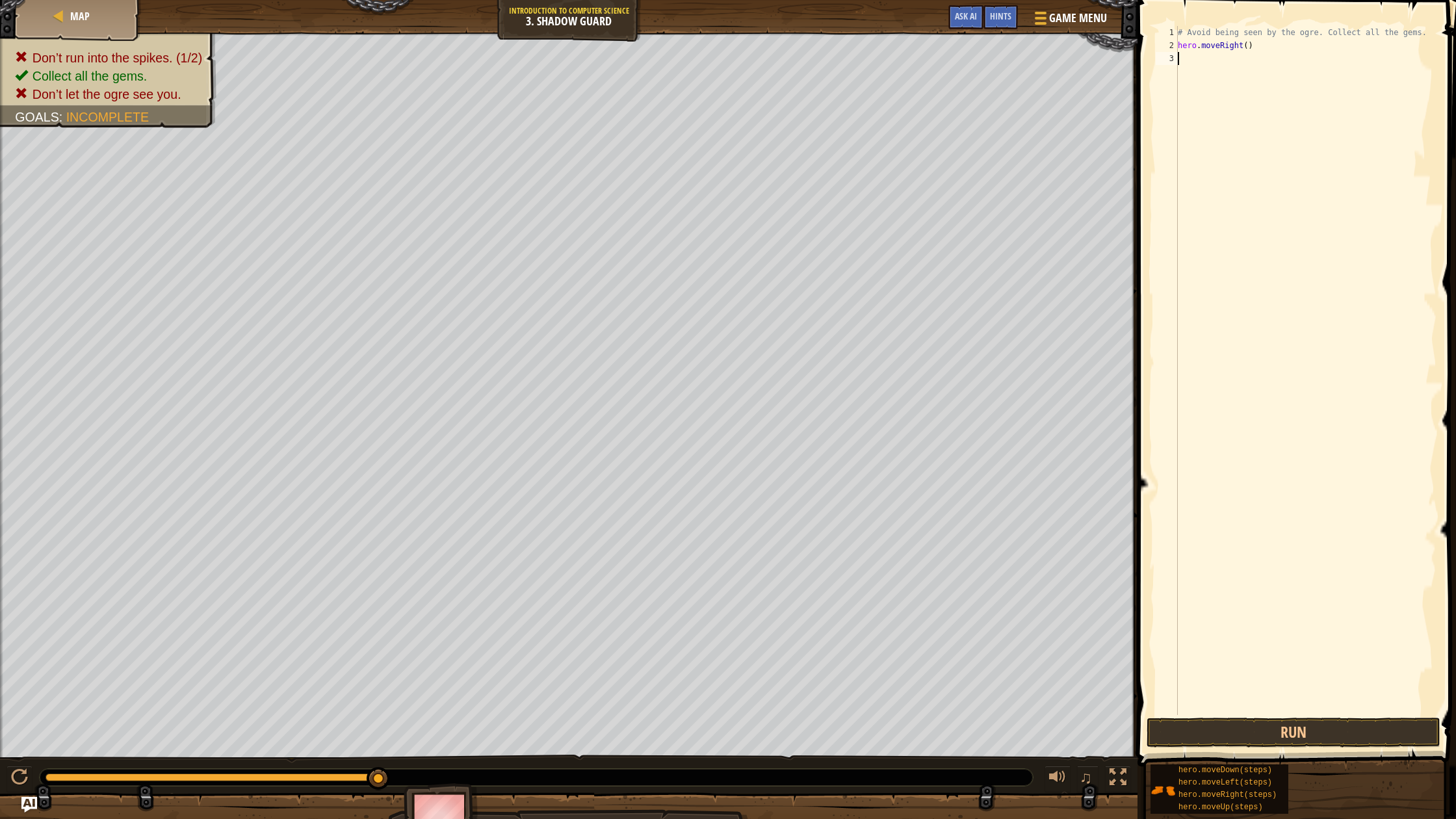
type textarea "m"
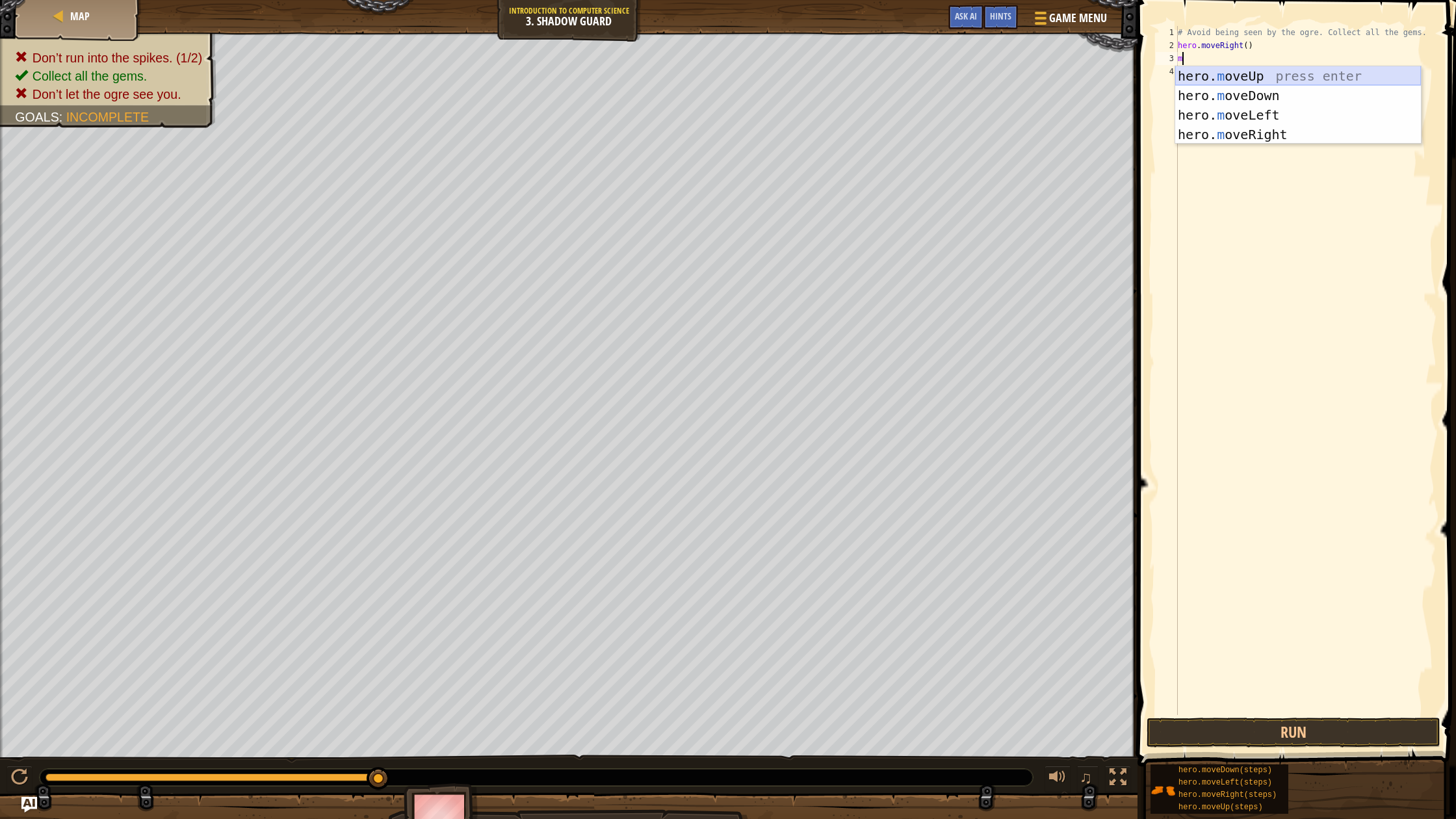
click at [1243, 75] on div "hero. m oveUp press enter hero. m oveDown press enter hero. m oveLeft press ent…" at bounding box center [1298, 124] width 246 height 117
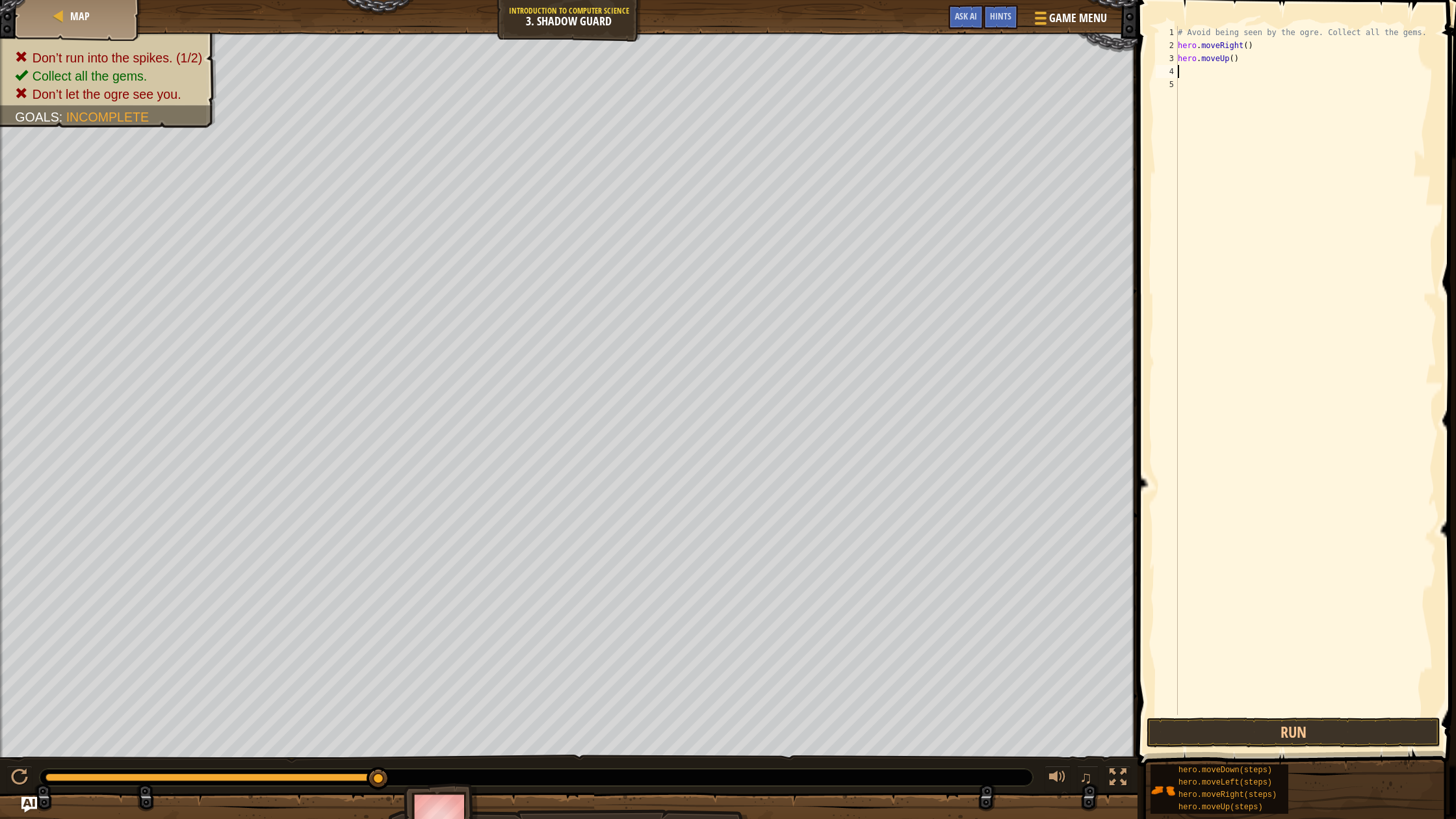
type textarea "m"
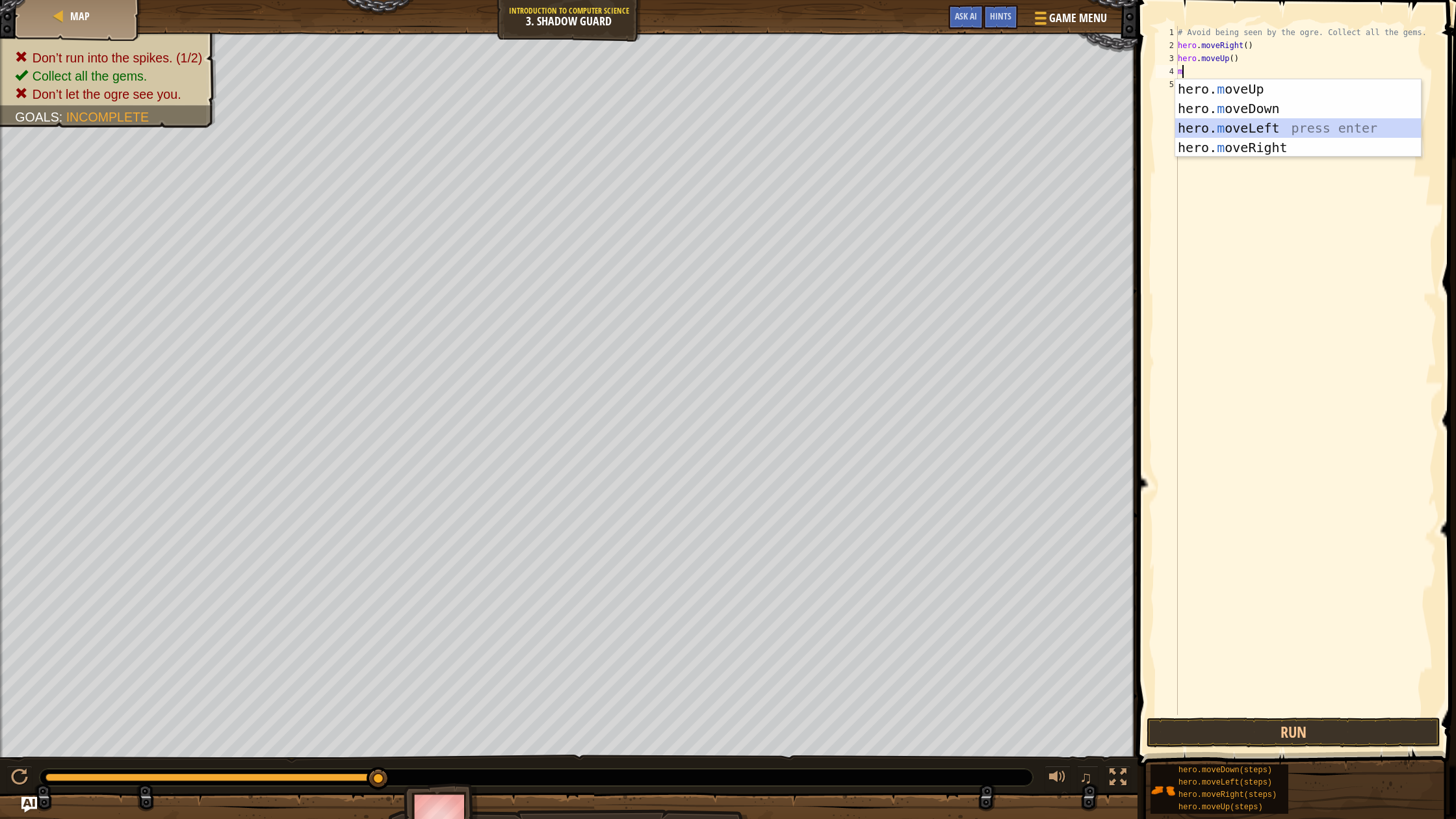
click at [1241, 137] on div "hero. m oveUp press enter hero. m oveDown press enter hero. m oveLeft press ent…" at bounding box center [1298, 138] width 246 height 117
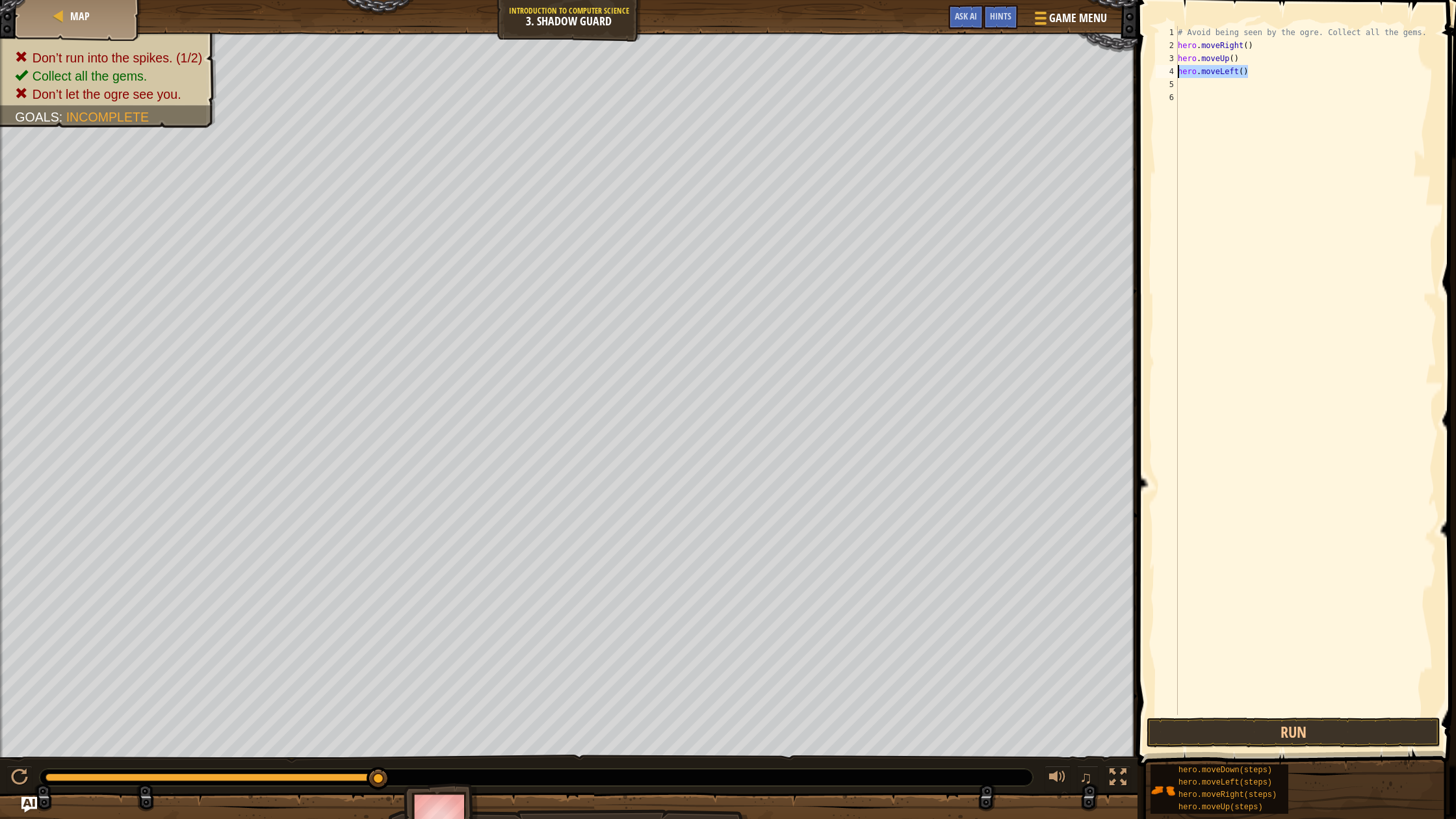
drag, startPoint x: 1253, startPoint y: 74, endPoint x: 1152, endPoint y: 71, distance: 101.0
click at [1152, 71] on div "1 2 3 4 5 6 # Avoid being seen by the ogre. Collect all the gems. hero . moveRi…" at bounding box center [1294, 408] width 322 height 804
type textarea "hero.moveLeft()"
type textarea "m"
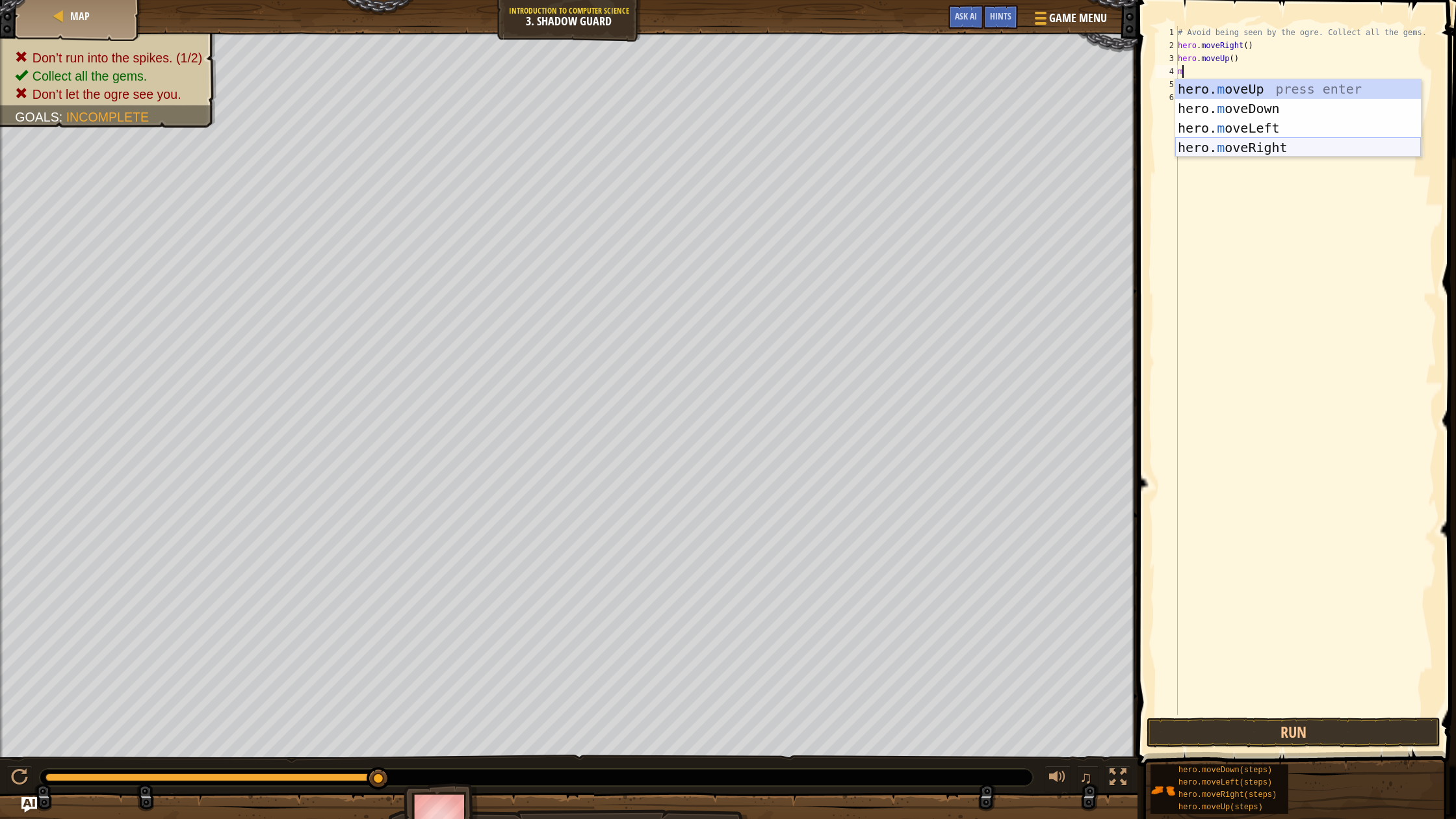
click at [1267, 142] on div "hero. m oveUp press enter hero. m oveDown press enter hero. m oveLeft press ent…" at bounding box center [1298, 138] width 246 height 117
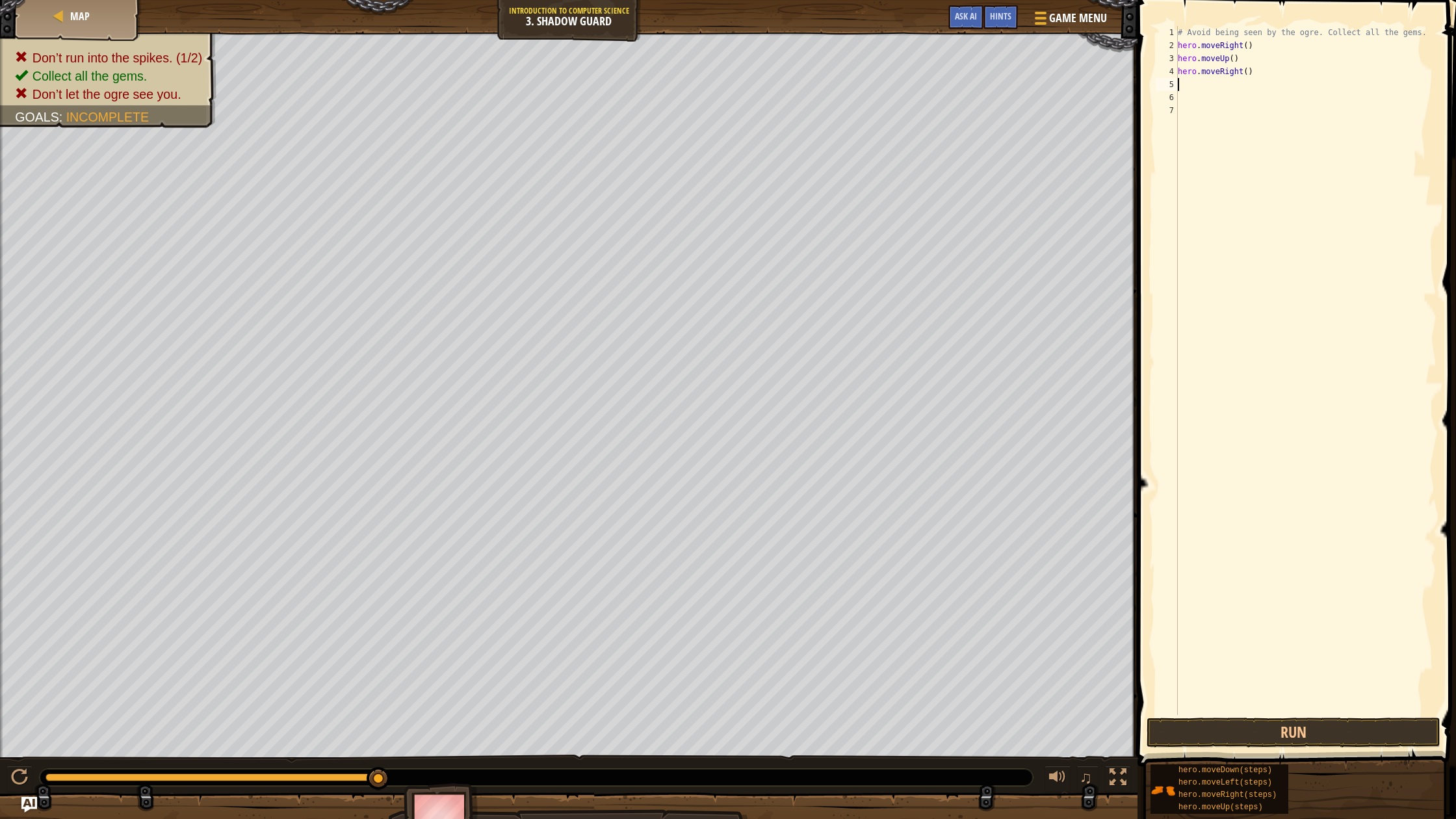
type textarea "m"
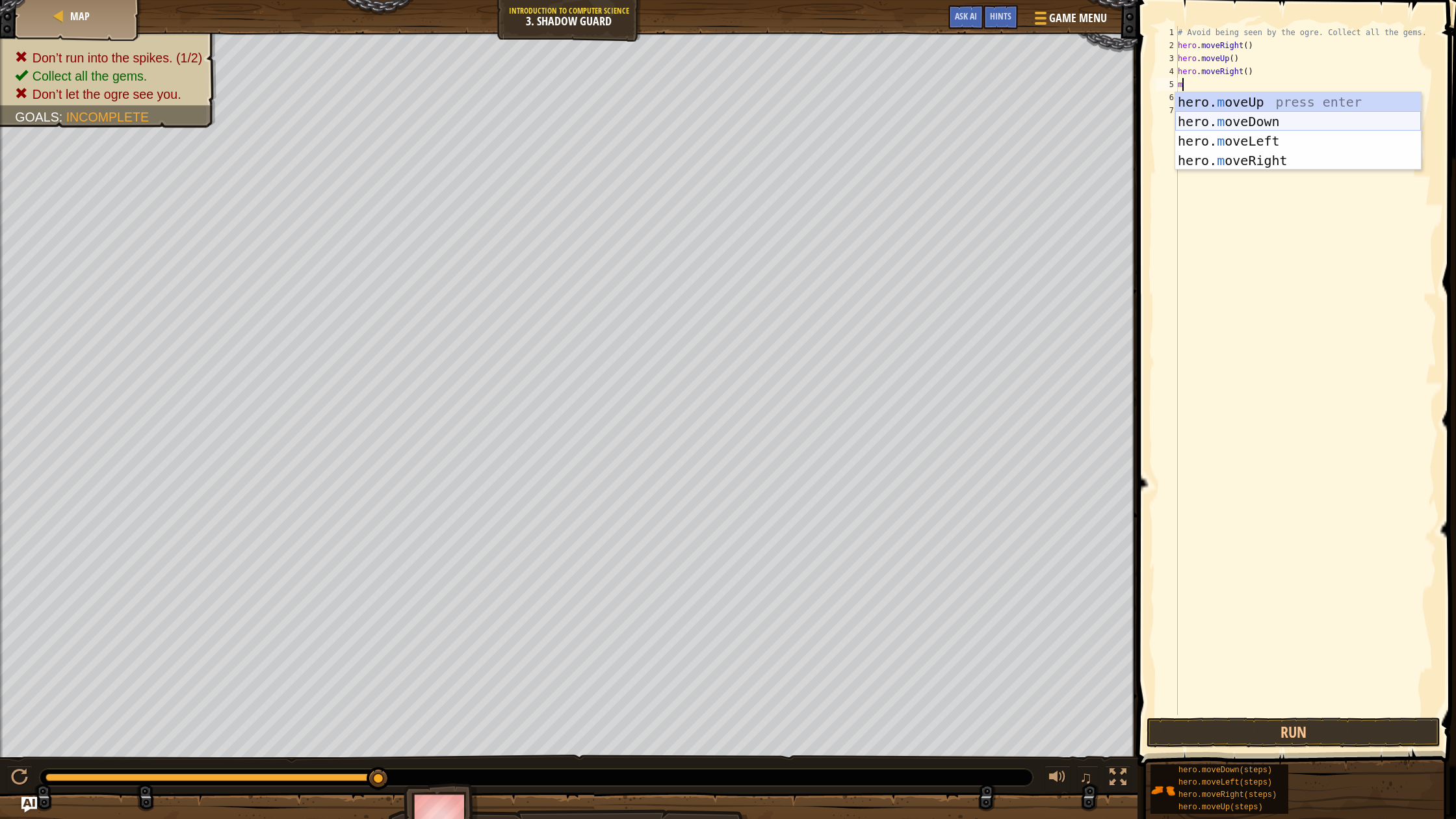
click at [1233, 125] on div "hero. m oveUp press enter hero. m oveDown press enter hero. m oveLeft press ent…" at bounding box center [1298, 150] width 246 height 117
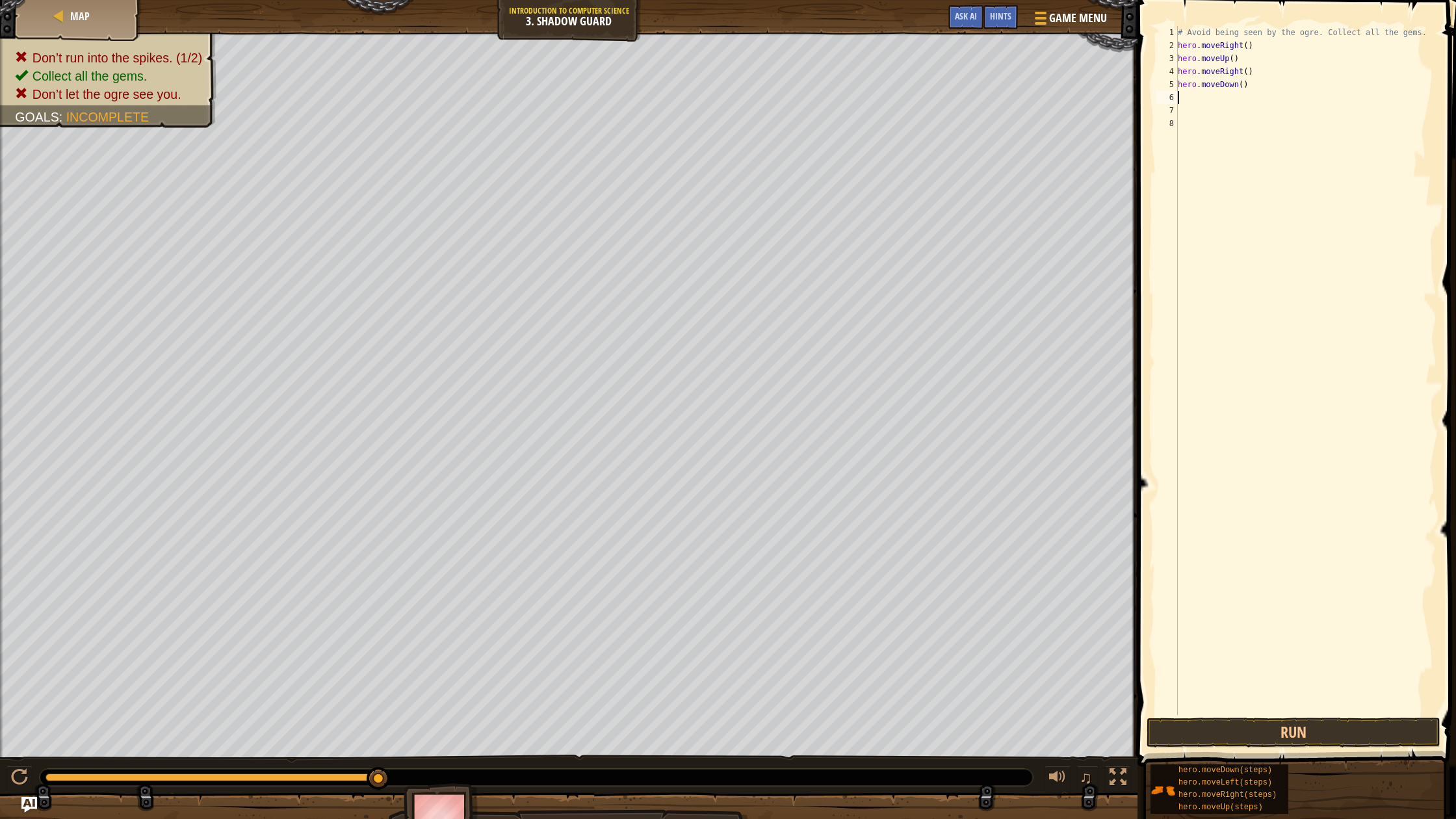
type textarea "m"
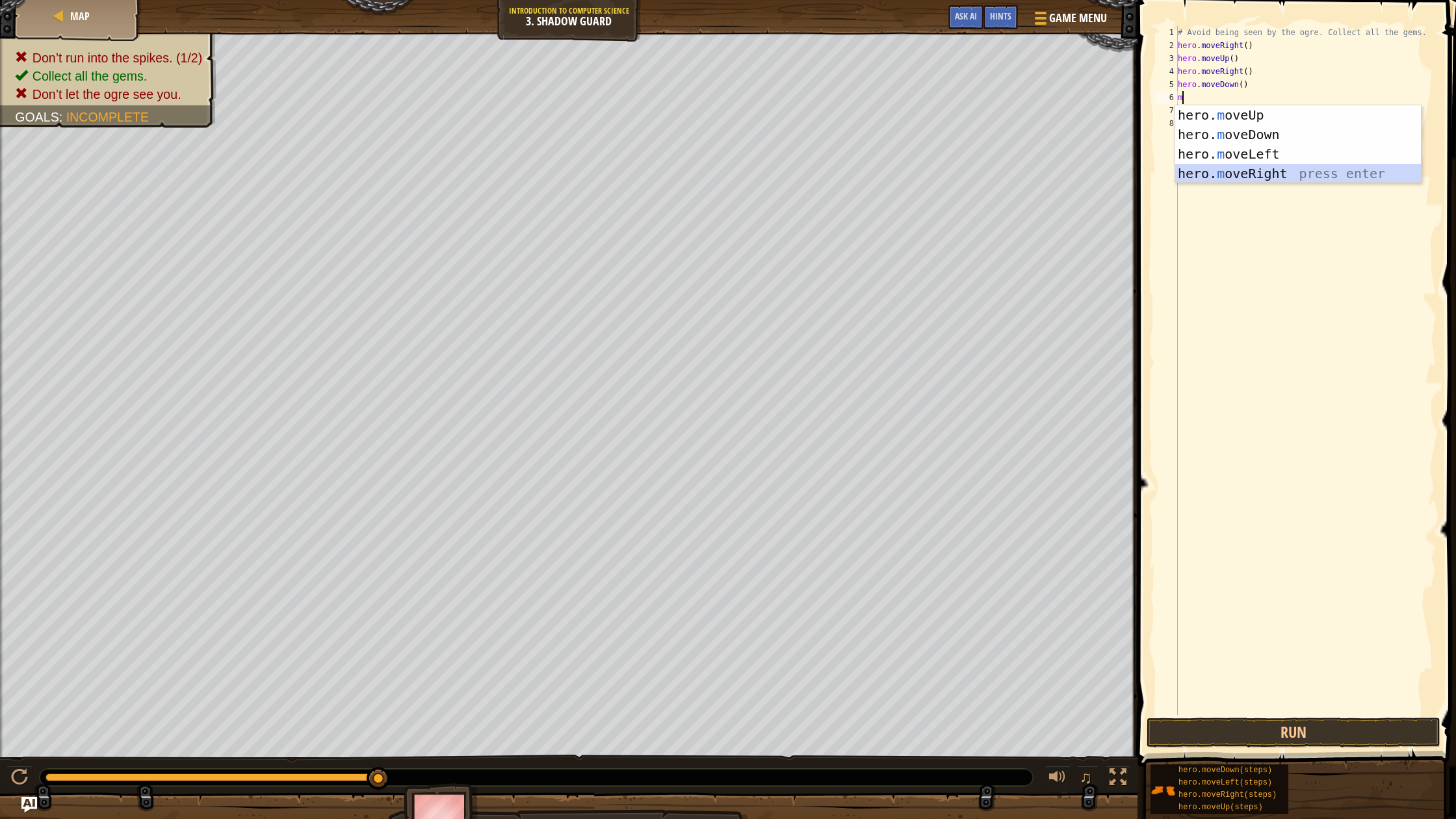
click at [1237, 171] on div "hero. m oveUp press enter hero. m oveDown press enter hero. m oveLeft press ent…" at bounding box center [1298, 163] width 246 height 117
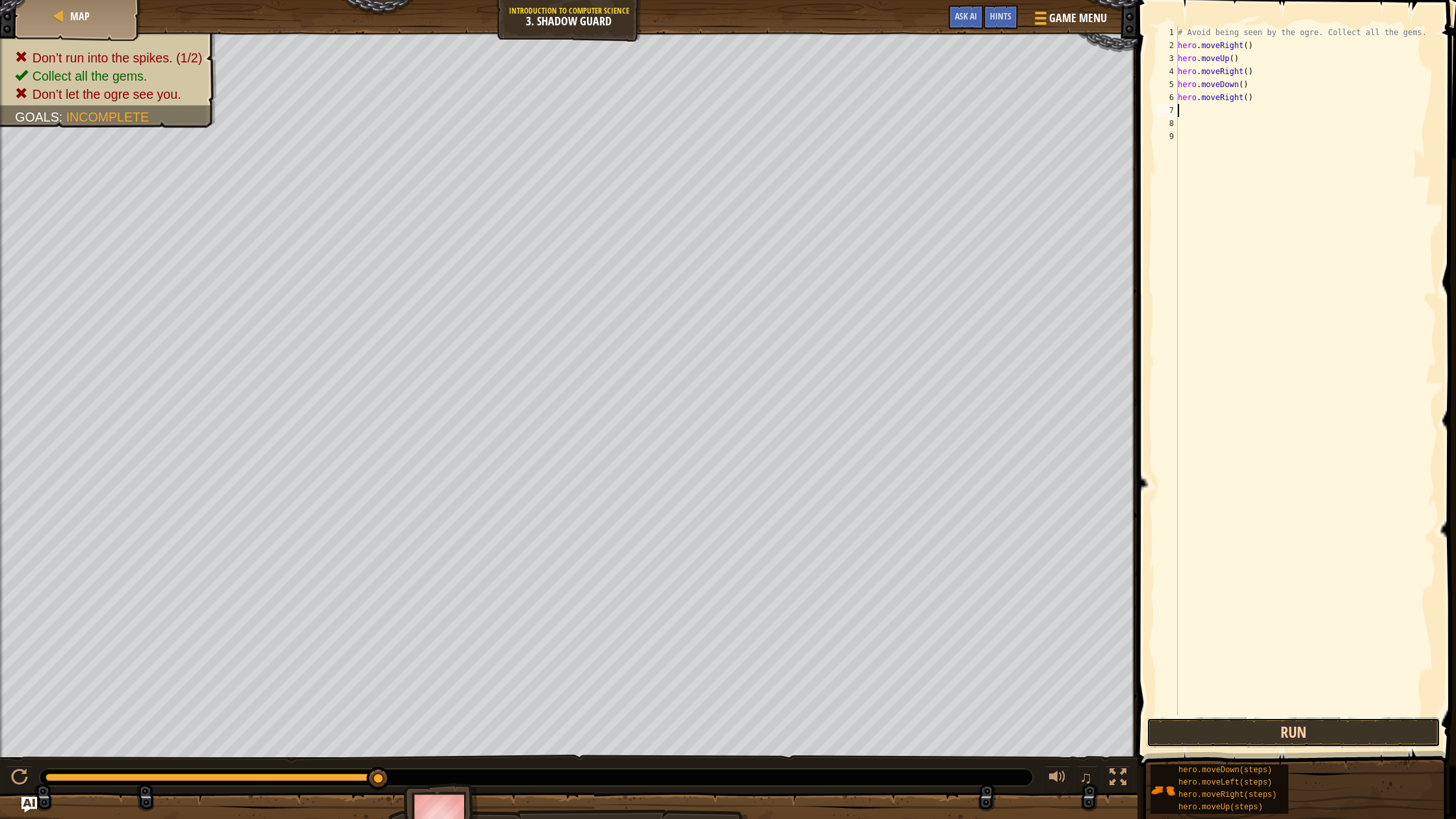
click at [1243, 733] on button "Run" at bounding box center [1294, 732] width 294 height 30
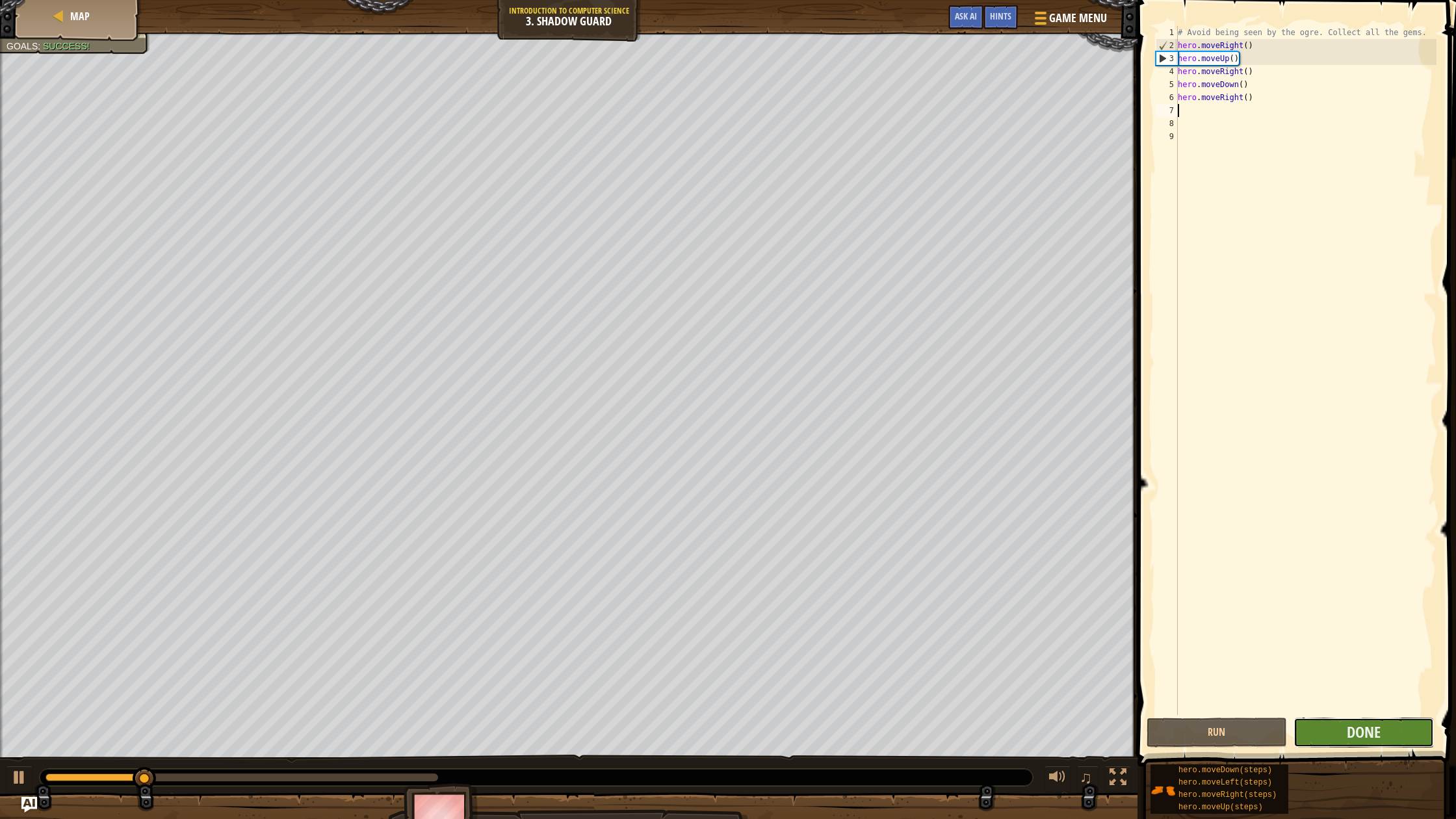
click at [1332, 734] on button "Done" at bounding box center [1364, 732] width 141 height 30
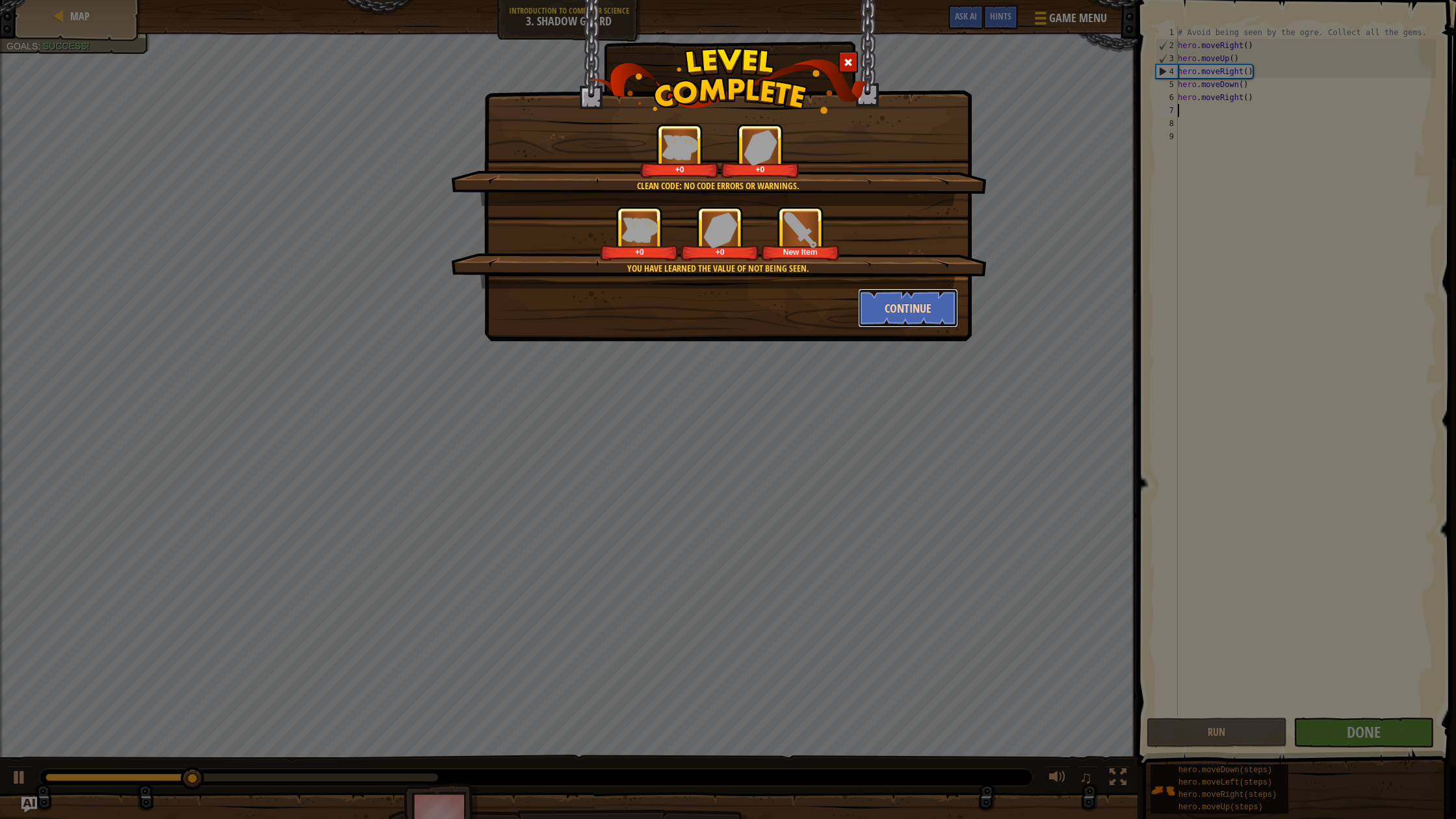
click at [946, 303] on button "Continue" at bounding box center [908, 308] width 100 height 39
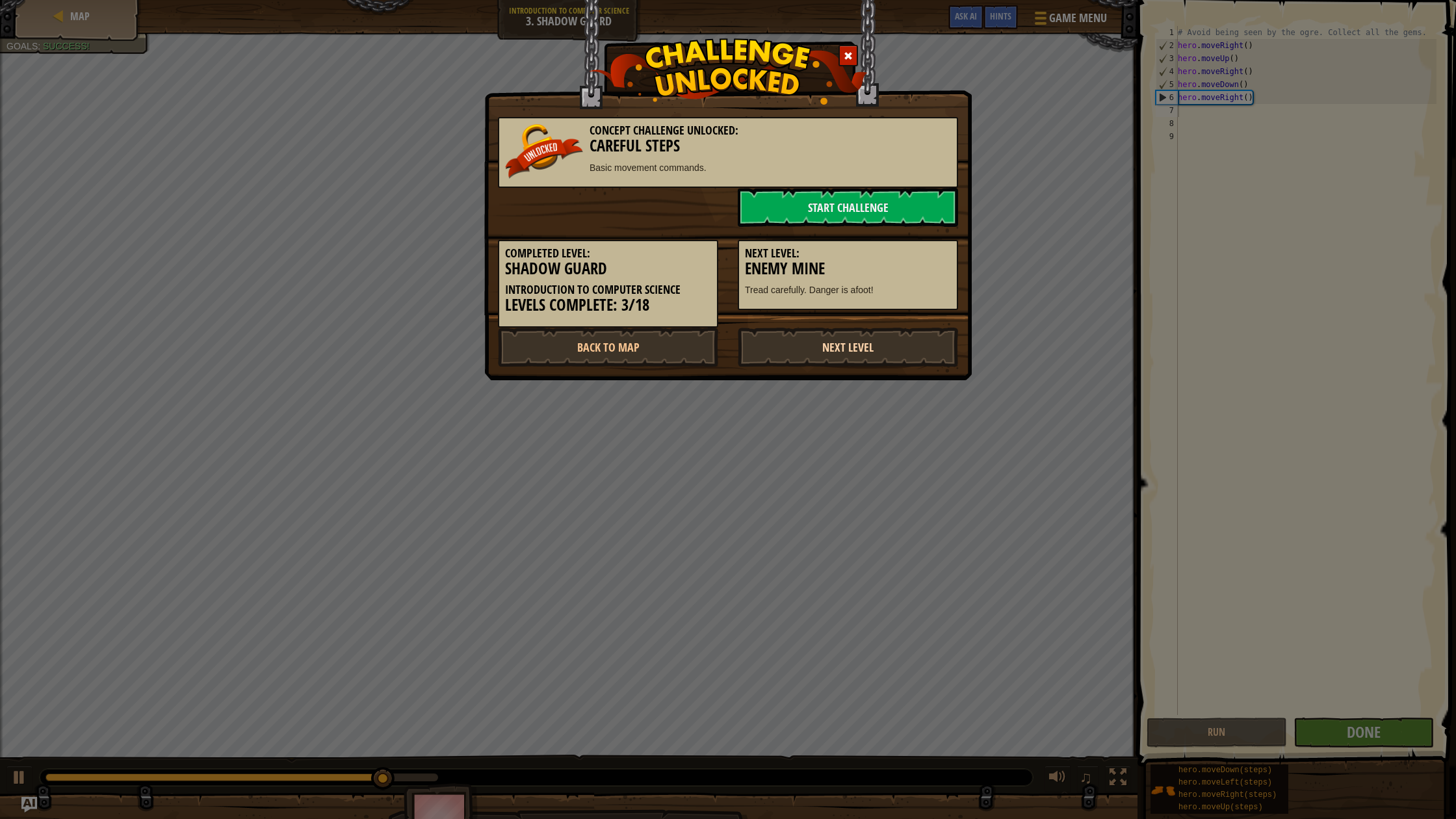
click at [815, 353] on link "Next Level" at bounding box center [848, 347] width 220 height 39
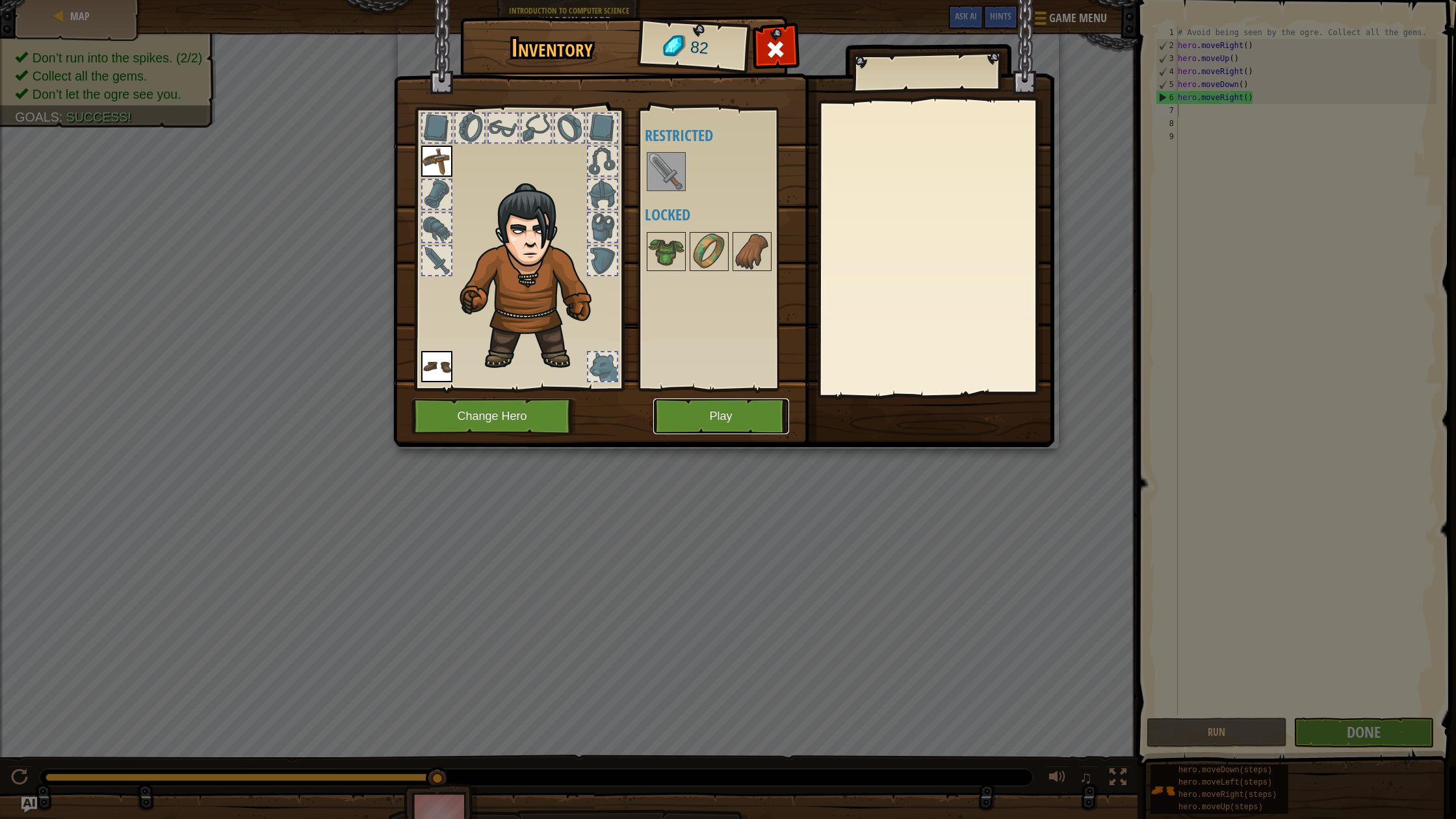
click at [721, 416] on button "Play" at bounding box center [721, 416] width 136 height 36
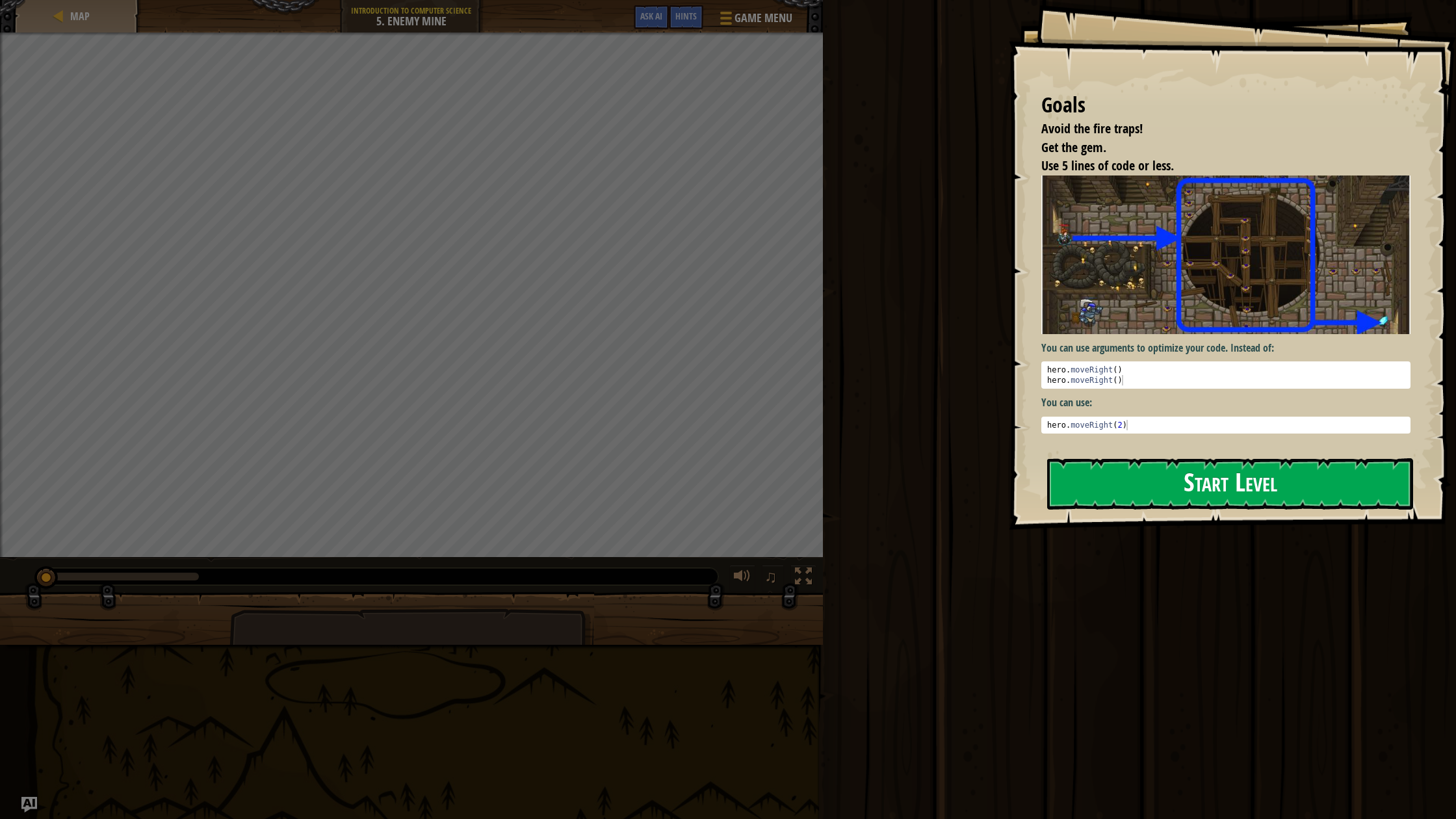
drag, startPoint x: 1257, startPoint y: 452, endPoint x: 1257, endPoint y: 463, distance: 11.0
click at [1257, 452] on div "Goals Avoid the fire traps! Get the gem. Use 5 lines of code or less. You can u…" at bounding box center [1232, 264] width 447 height 529
click at [1258, 475] on button "Start Level" at bounding box center [1230, 484] width 366 height 51
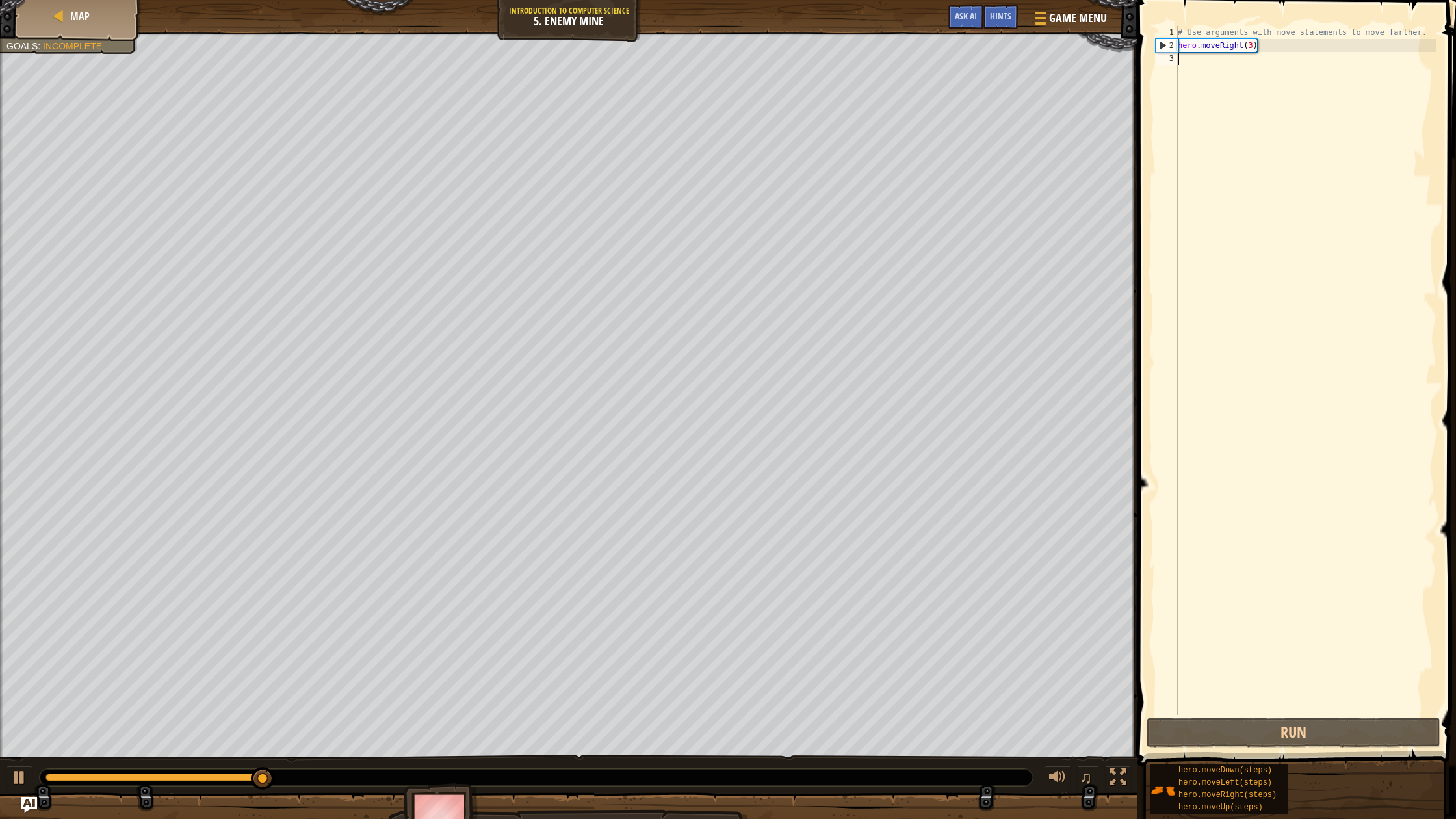
type textarea "m"
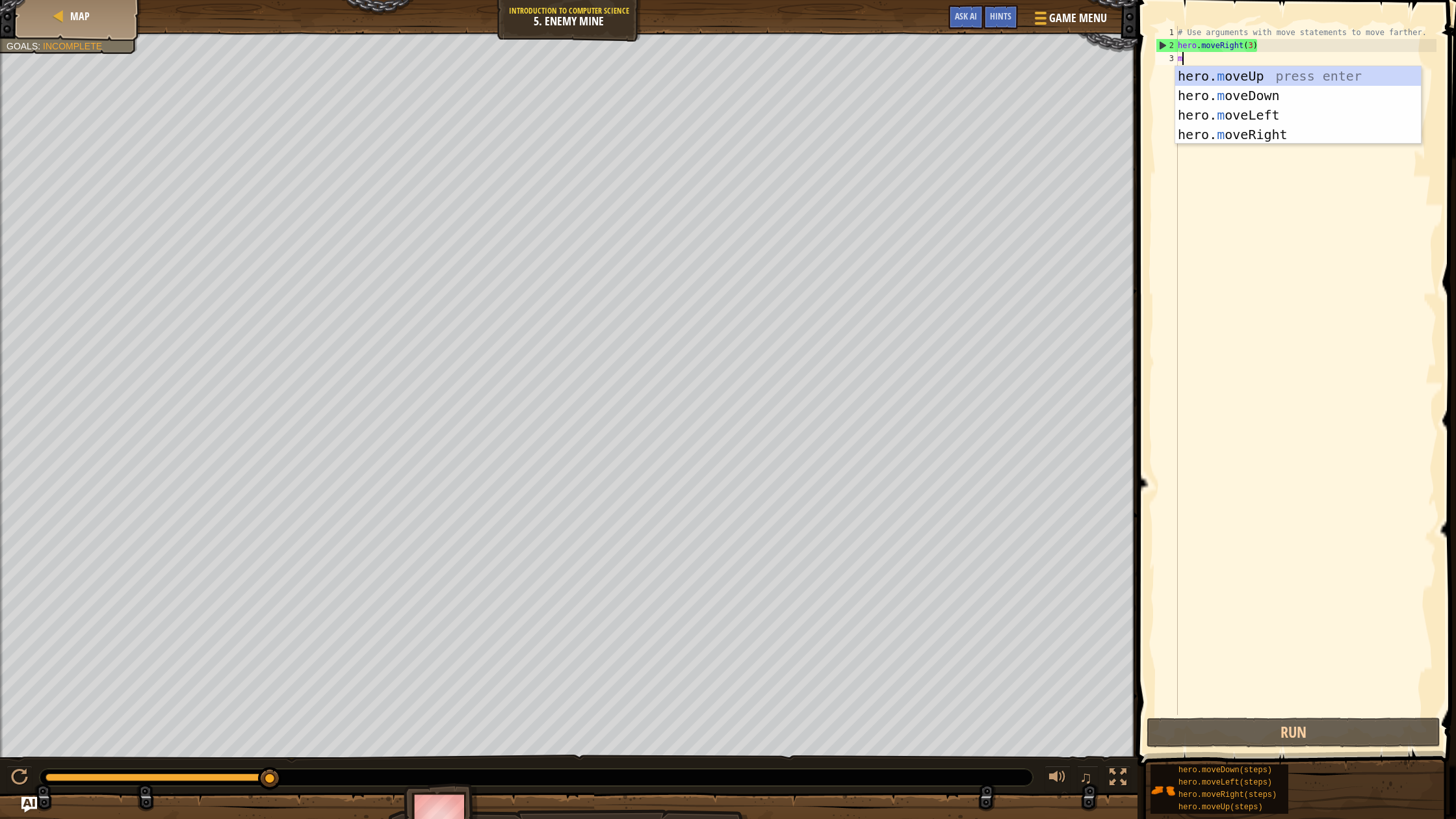
scroll to position [6, 0]
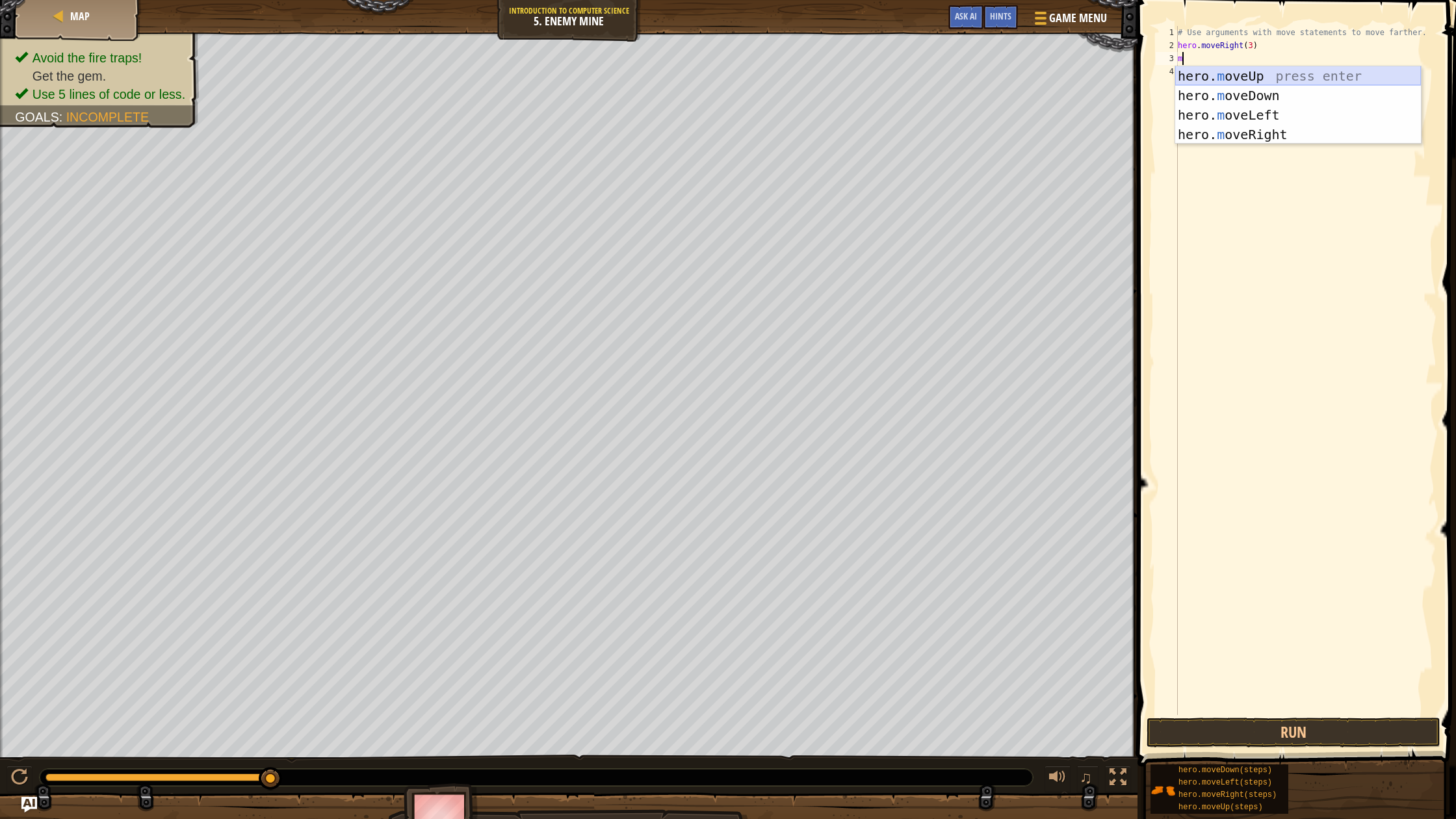
click at [1229, 76] on div "hero. m oveUp press enter hero. m oveDown press enter hero. m oveLeft press ent…" at bounding box center [1298, 124] width 246 height 117
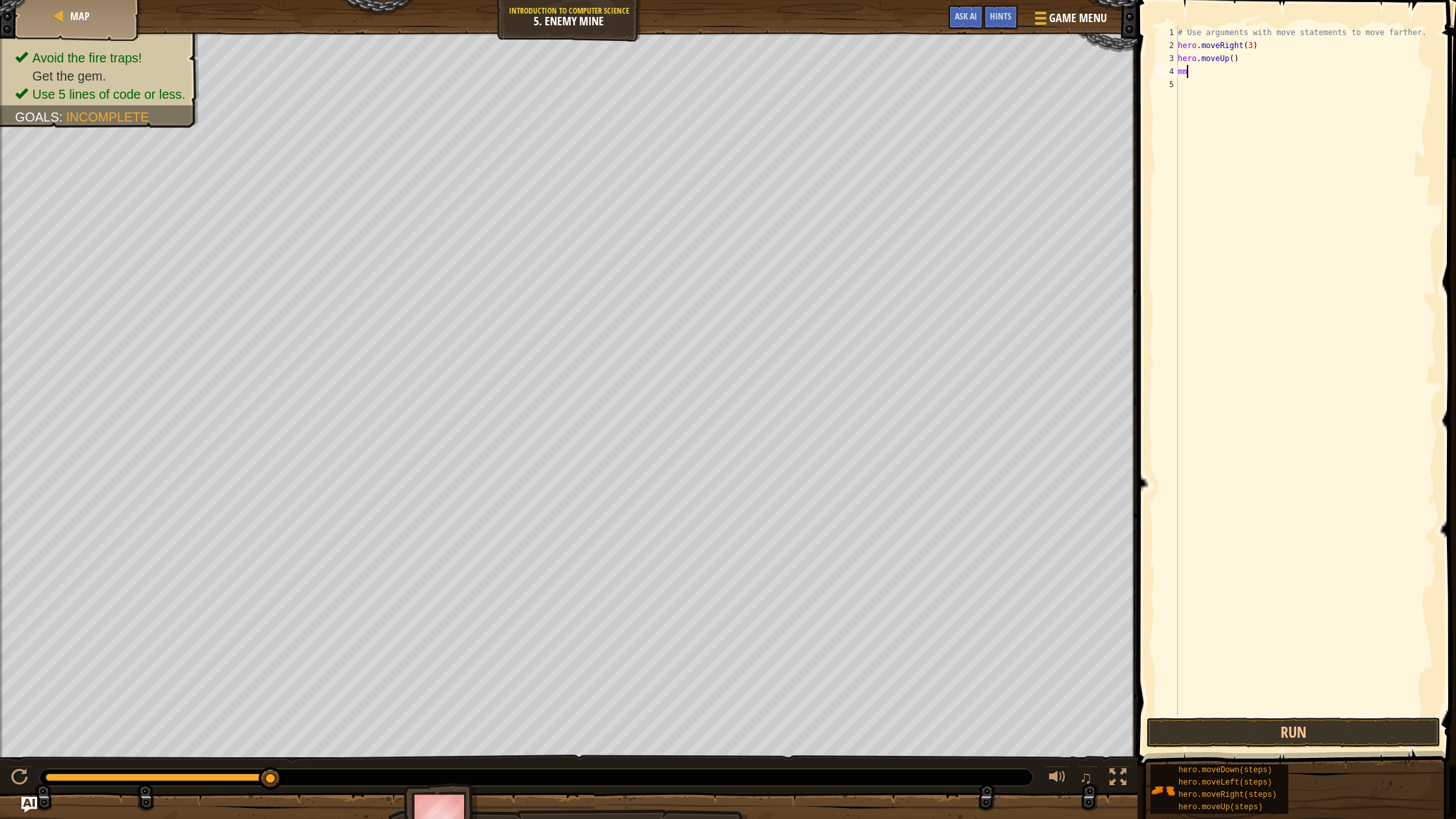
type textarea "m"
click at [1248, 145] on div "# Use arguments with move statements to move farther. hero . moveRight ( 3 ) he…" at bounding box center [1306, 383] width 261 height 715
type textarea "m"
click at [1205, 75] on div "# Use arguments with move statements to move farther. hero . moveRight ( 3 ) he…" at bounding box center [1306, 383] width 261 height 715
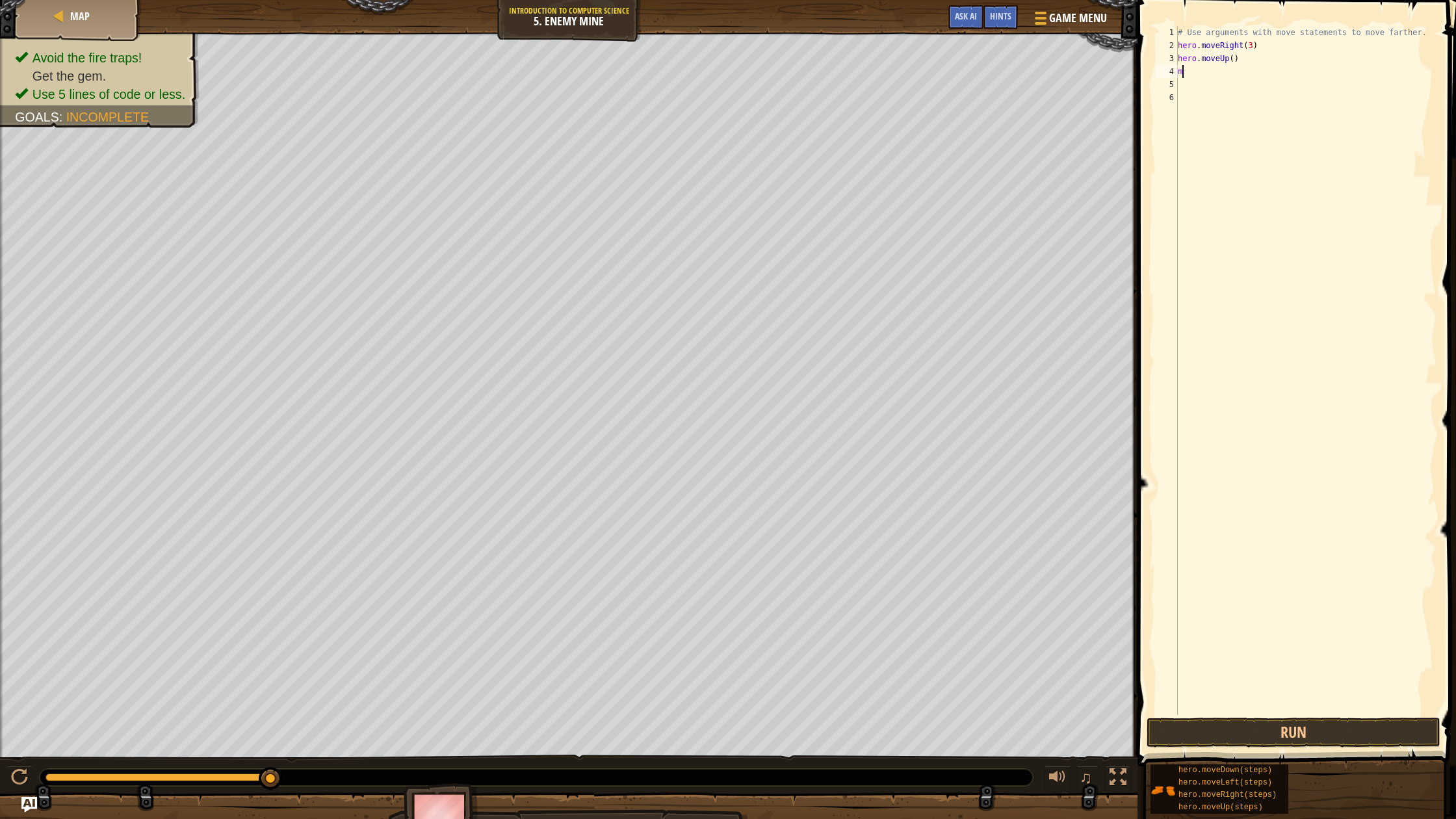
type textarea "mo"
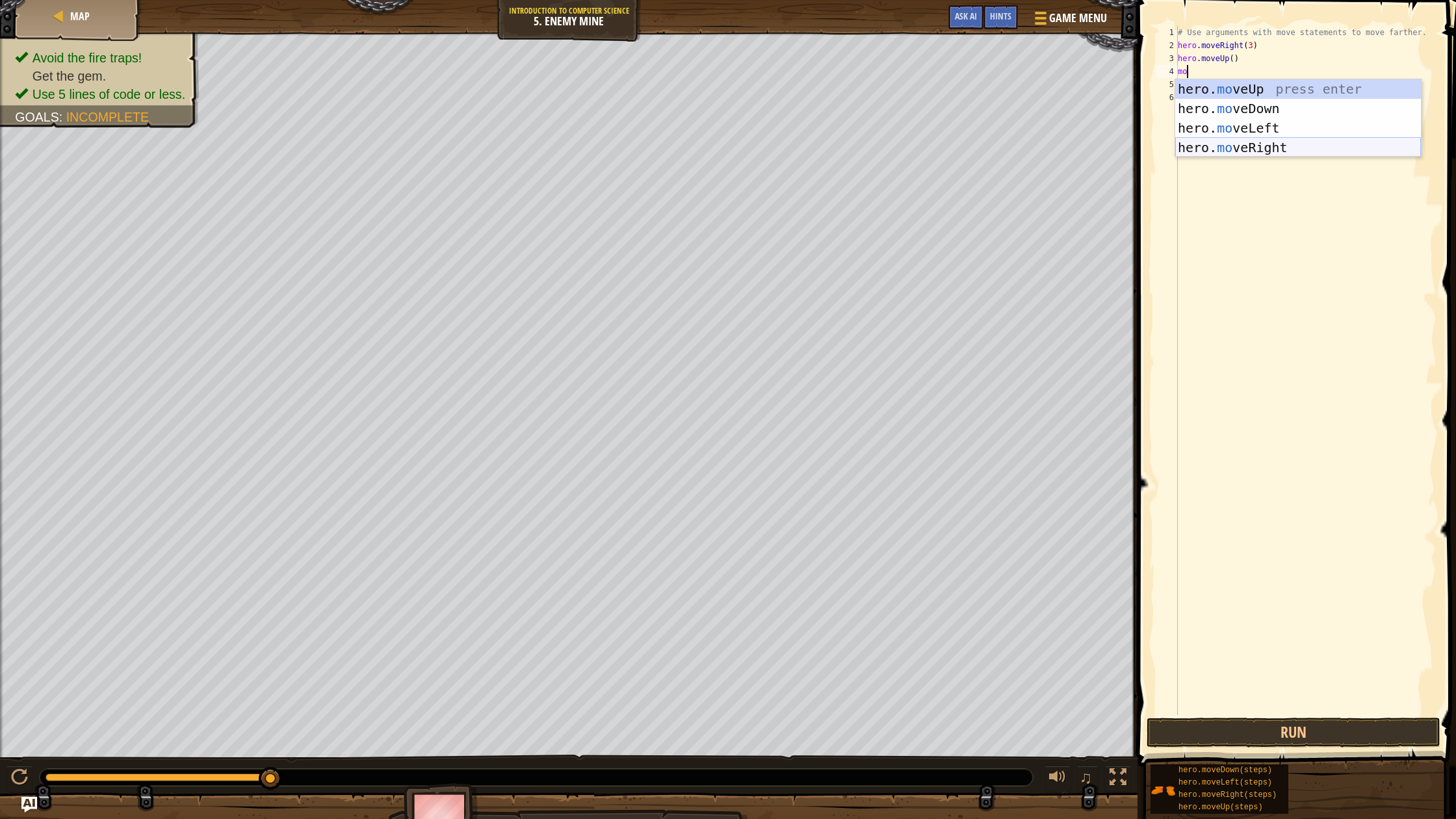
click at [1236, 149] on div "hero. mo veUp press enter hero. mo veDown press enter hero. mo veLeft press ent…" at bounding box center [1298, 138] width 246 height 117
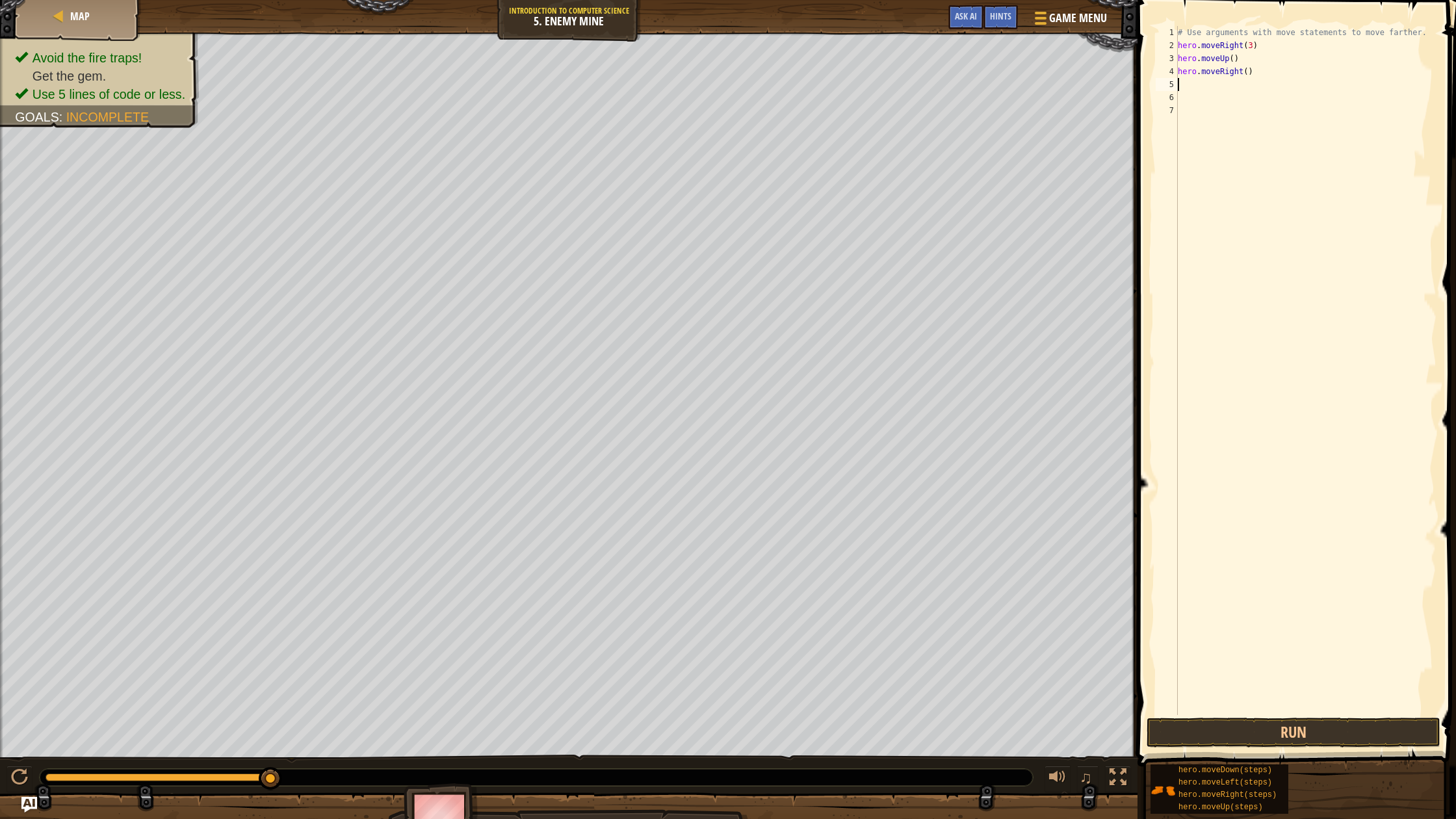
type textarea "m"
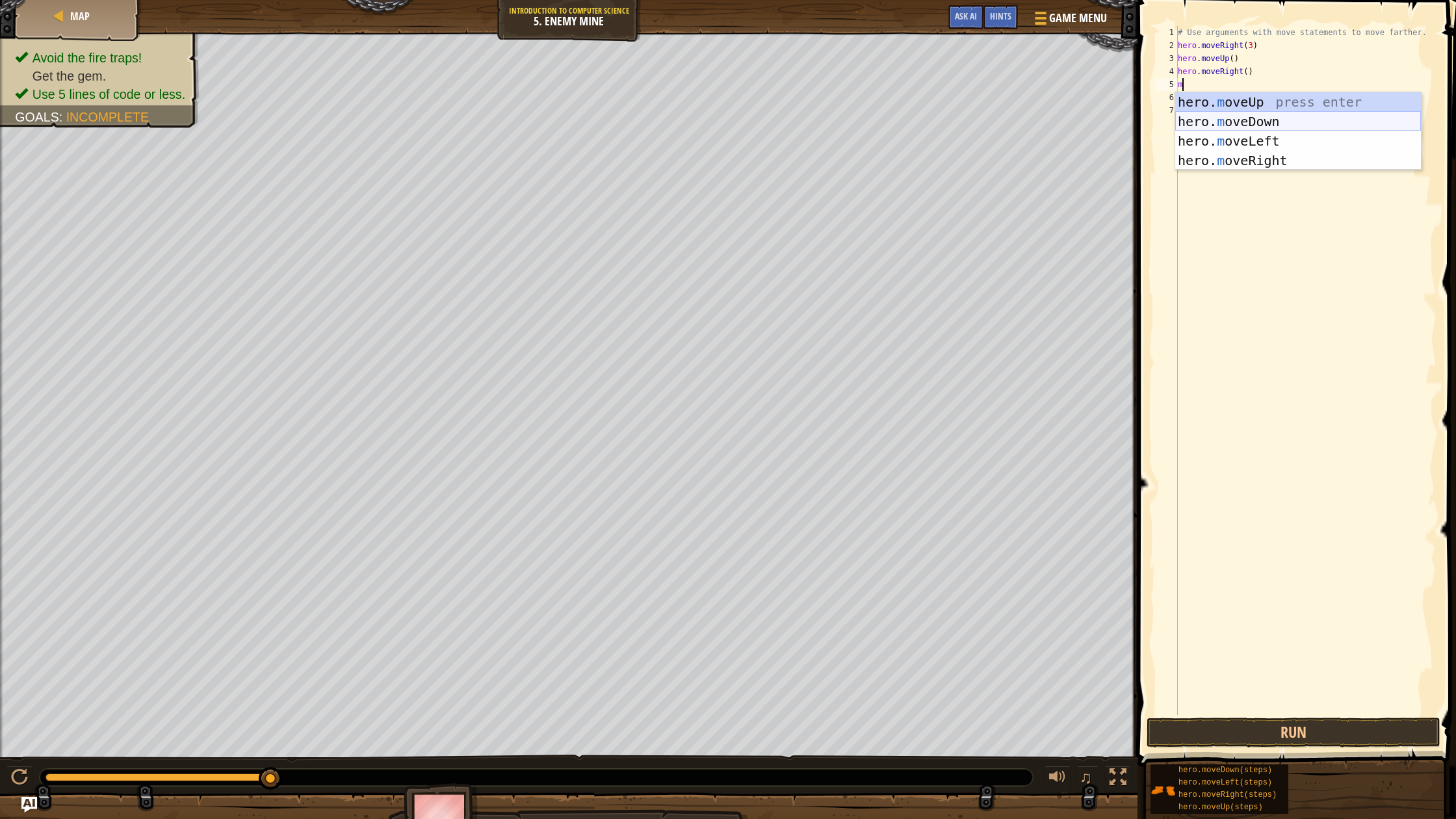
click at [1225, 122] on div "hero. m oveUp press enter hero. m oveDown press enter hero. m oveLeft press ent…" at bounding box center [1298, 150] width 246 height 117
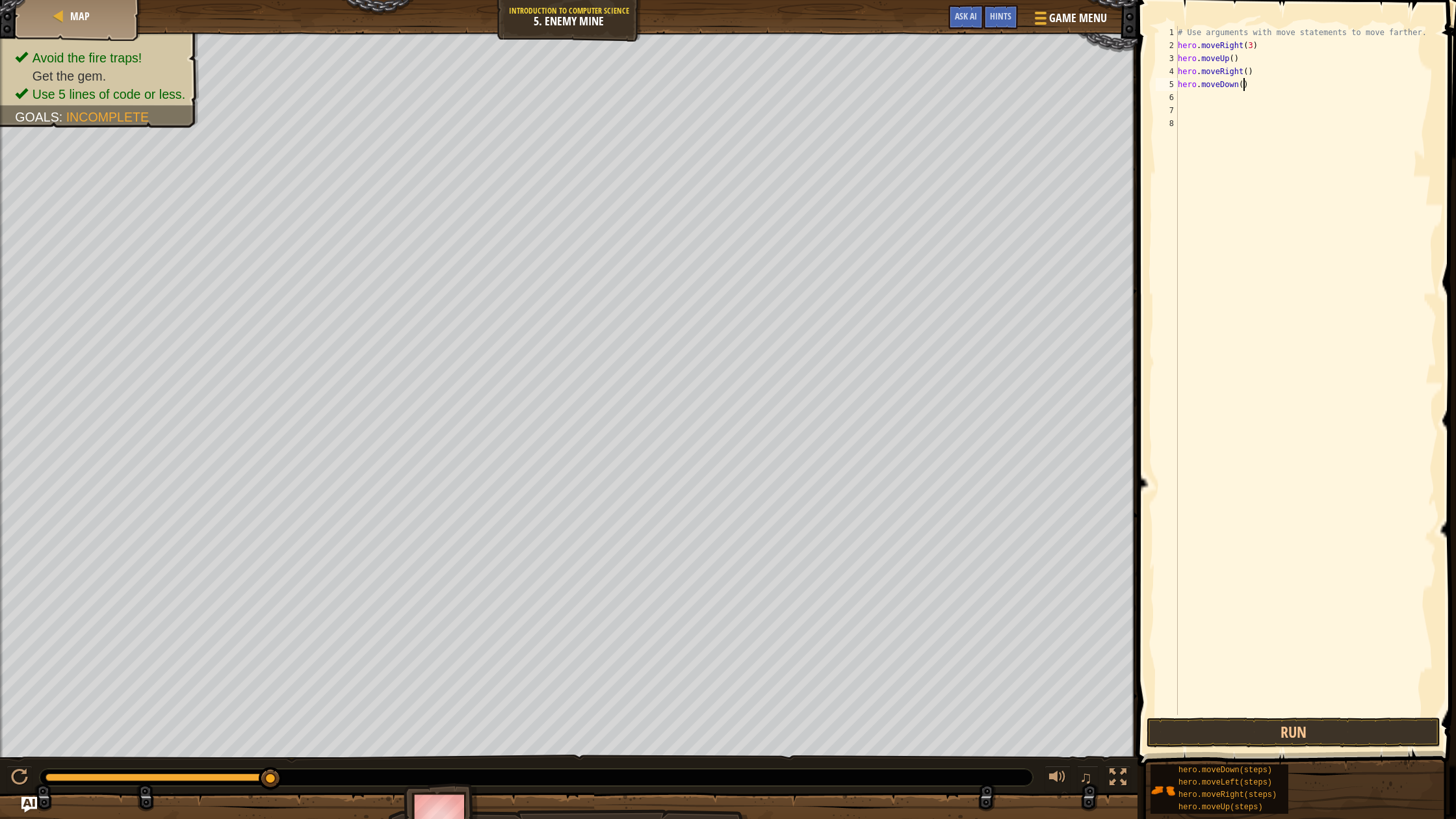
click at [1243, 85] on div "# Use arguments with move statements to move farther. hero . moveRight ( 3 ) he…" at bounding box center [1306, 383] width 261 height 715
type textarea "hero.moveDown(2)"
click at [1202, 98] on div "# Use arguments with move statements to move farther. hero . moveRight ( 3 ) he…" at bounding box center [1306, 383] width 261 height 715
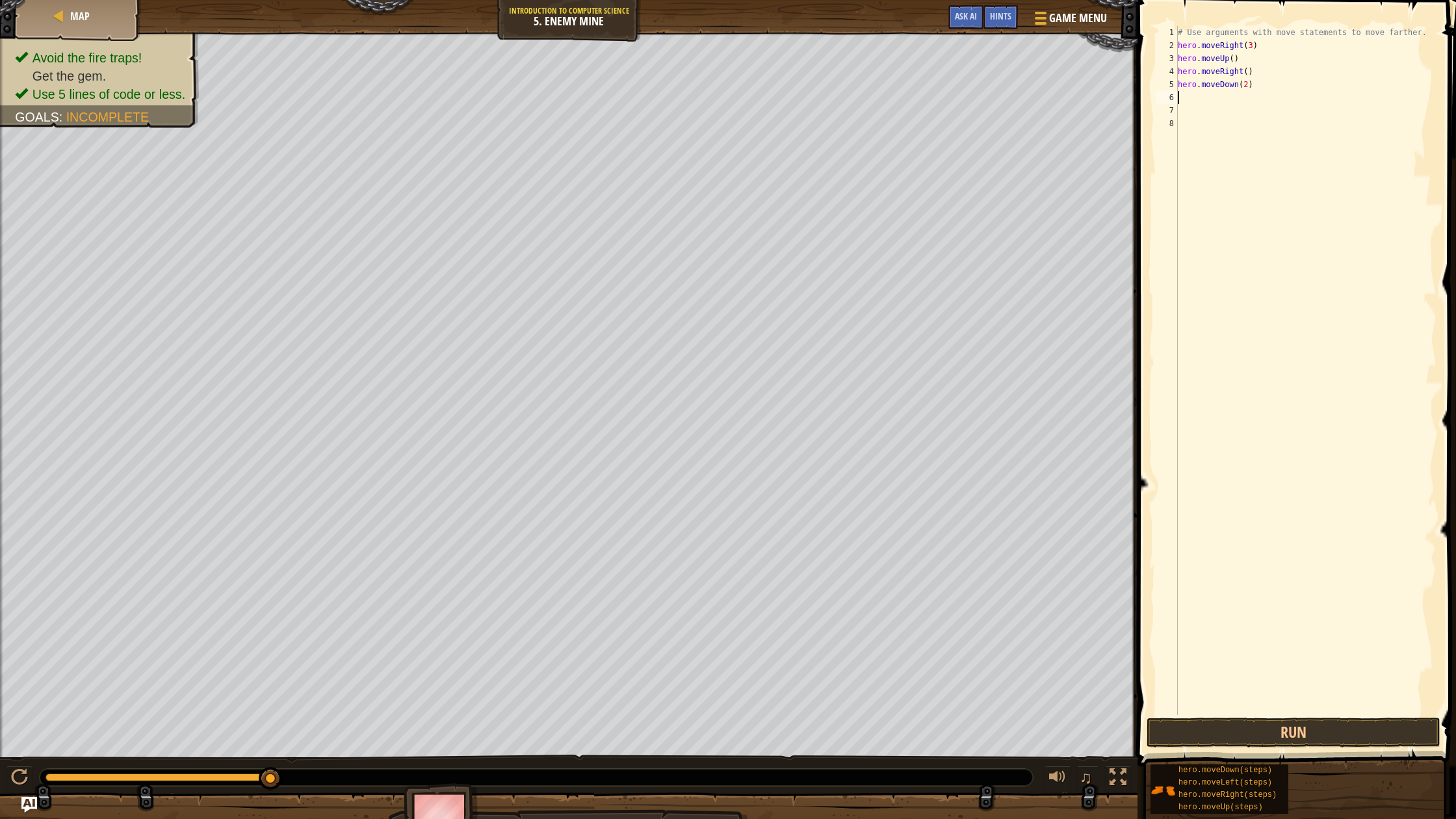
type textarea "m"
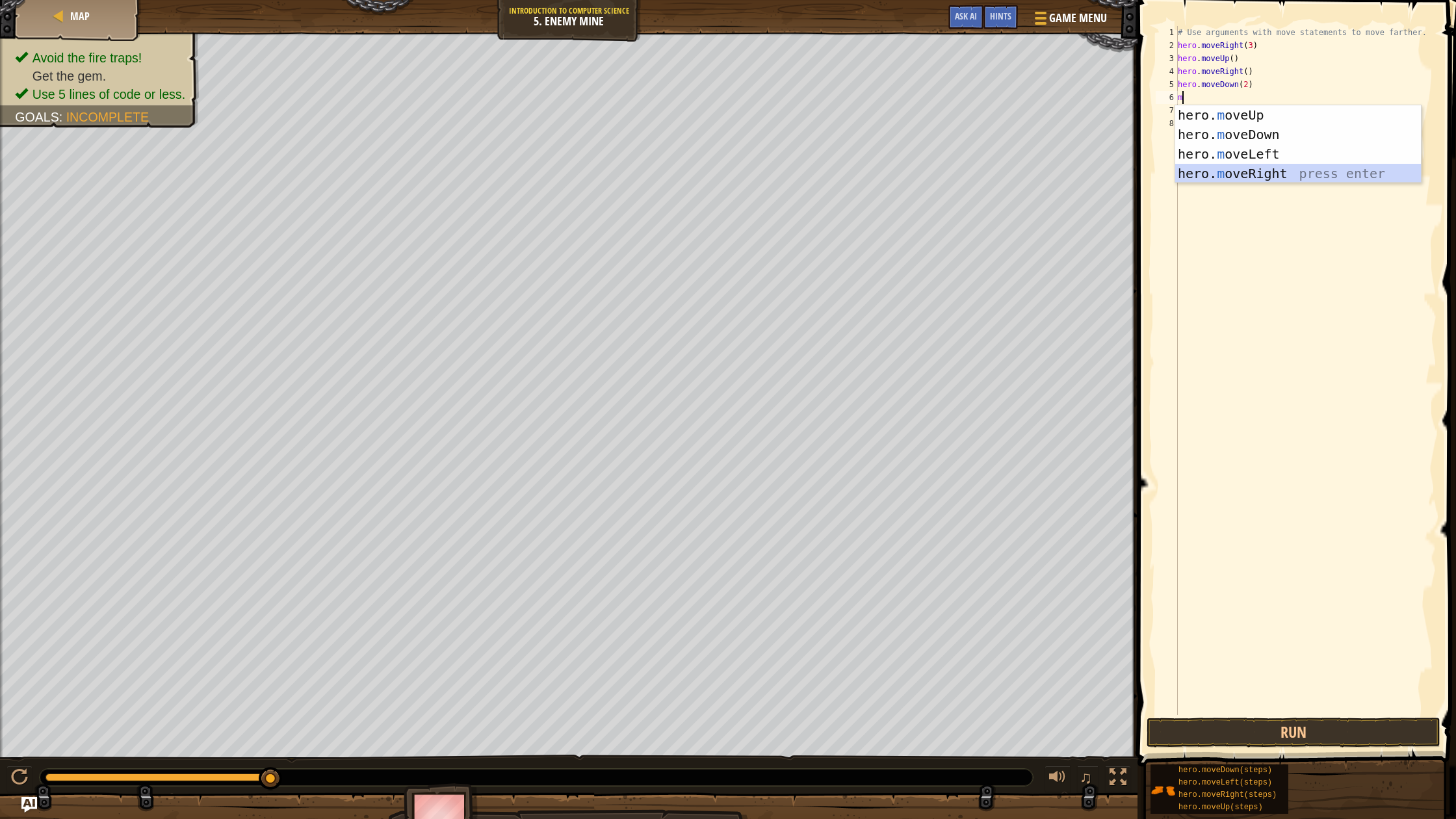
click at [1239, 170] on div "hero. m oveUp press enter hero. m oveDown press enter hero. m oveLeft press ent…" at bounding box center [1298, 163] width 246 height 117
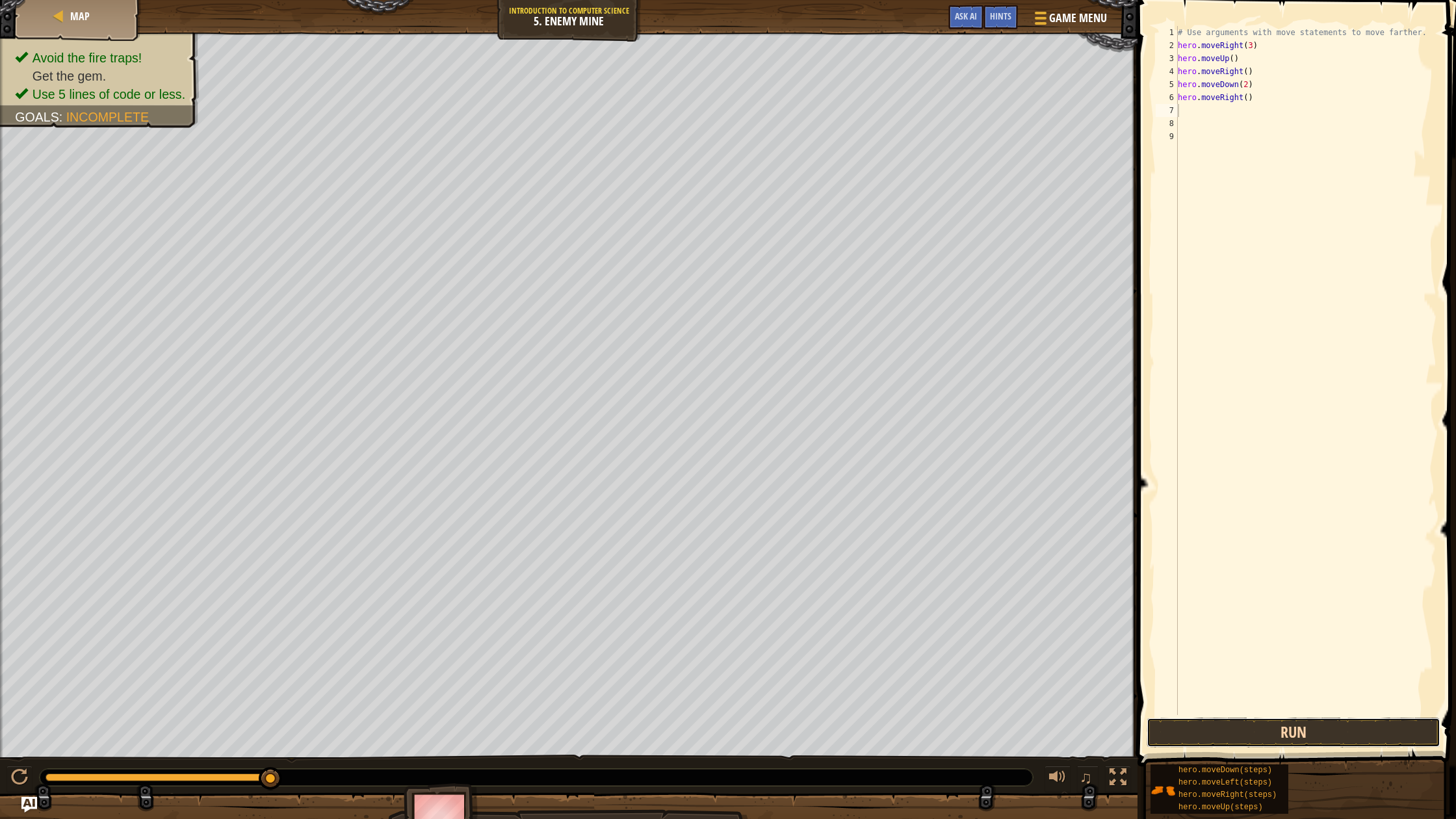
click at [1297, 731] on button "Run" at bounding box center [1294, 732] width 294 height 30
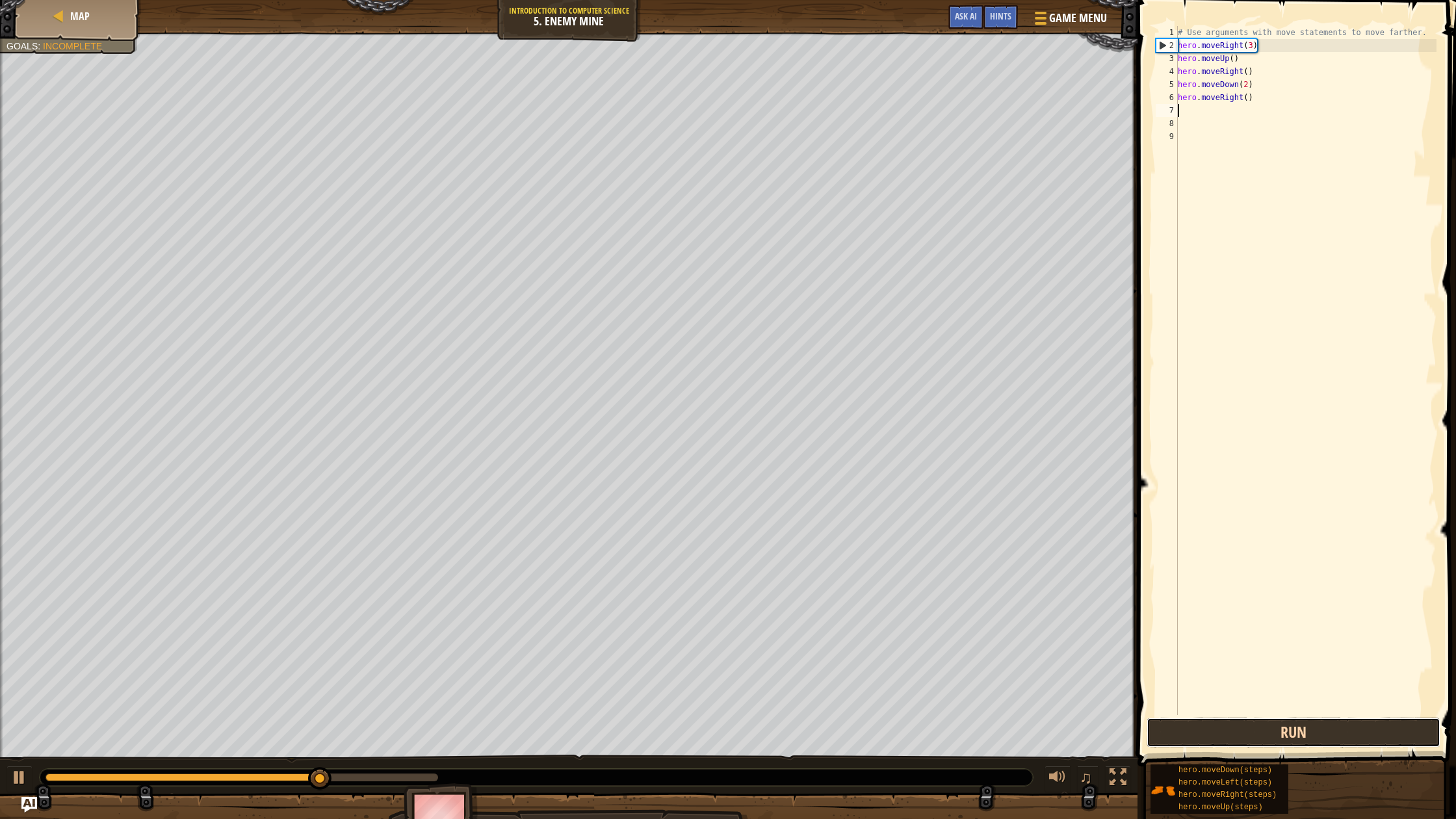
click at [1233, 726] on button "Run" at bounding box center [1294, 732] width 294 height 30
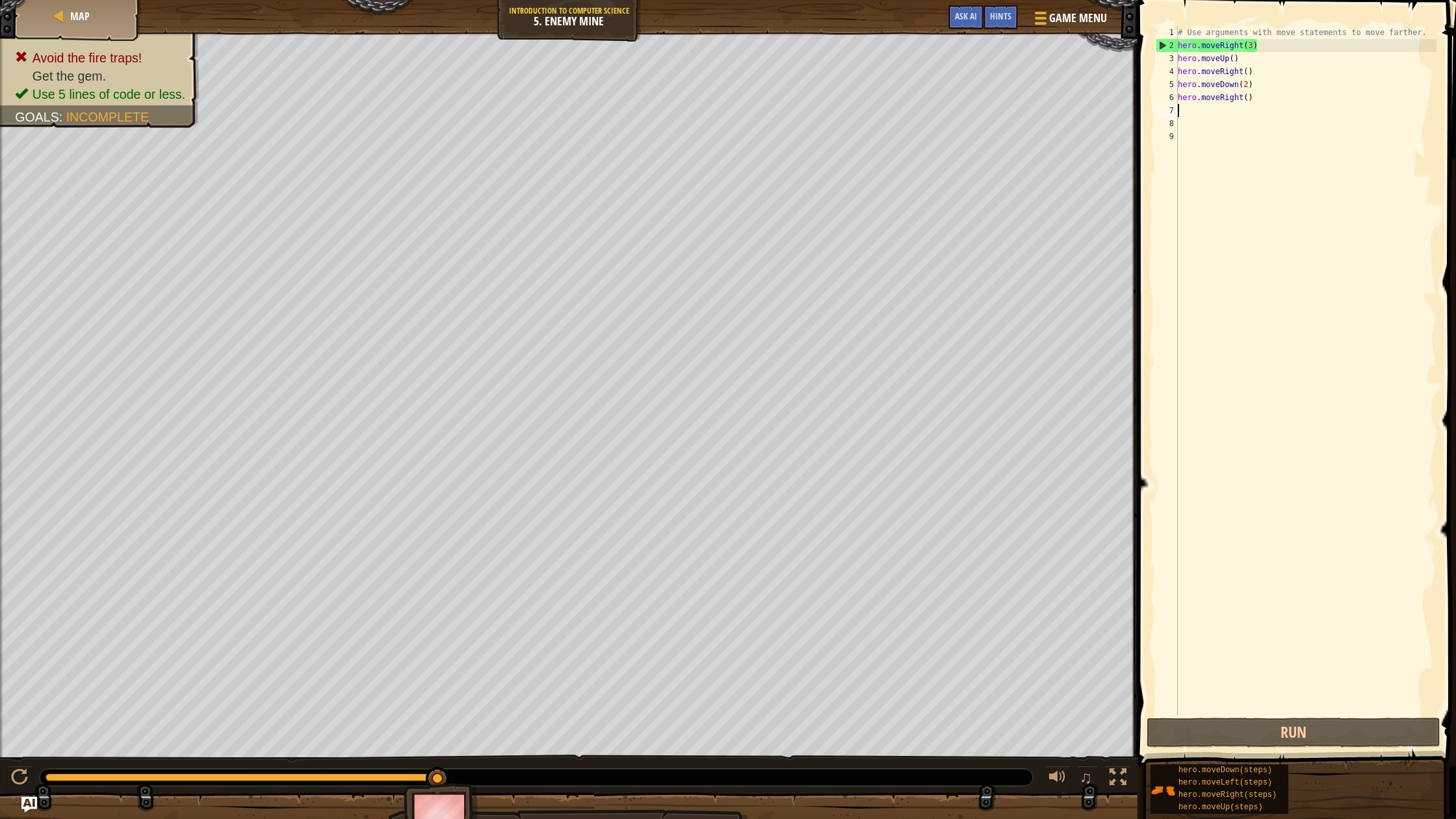
click at [1248, 83] on div "# Use arguments with move statements to move farther. hero . moveRight ( 3 ) he…" at bounding box center [1306, 383] width 261 height 715
click at [1324, 726] on button "Run" at bounding box center [1294, 732] width 294 height 30
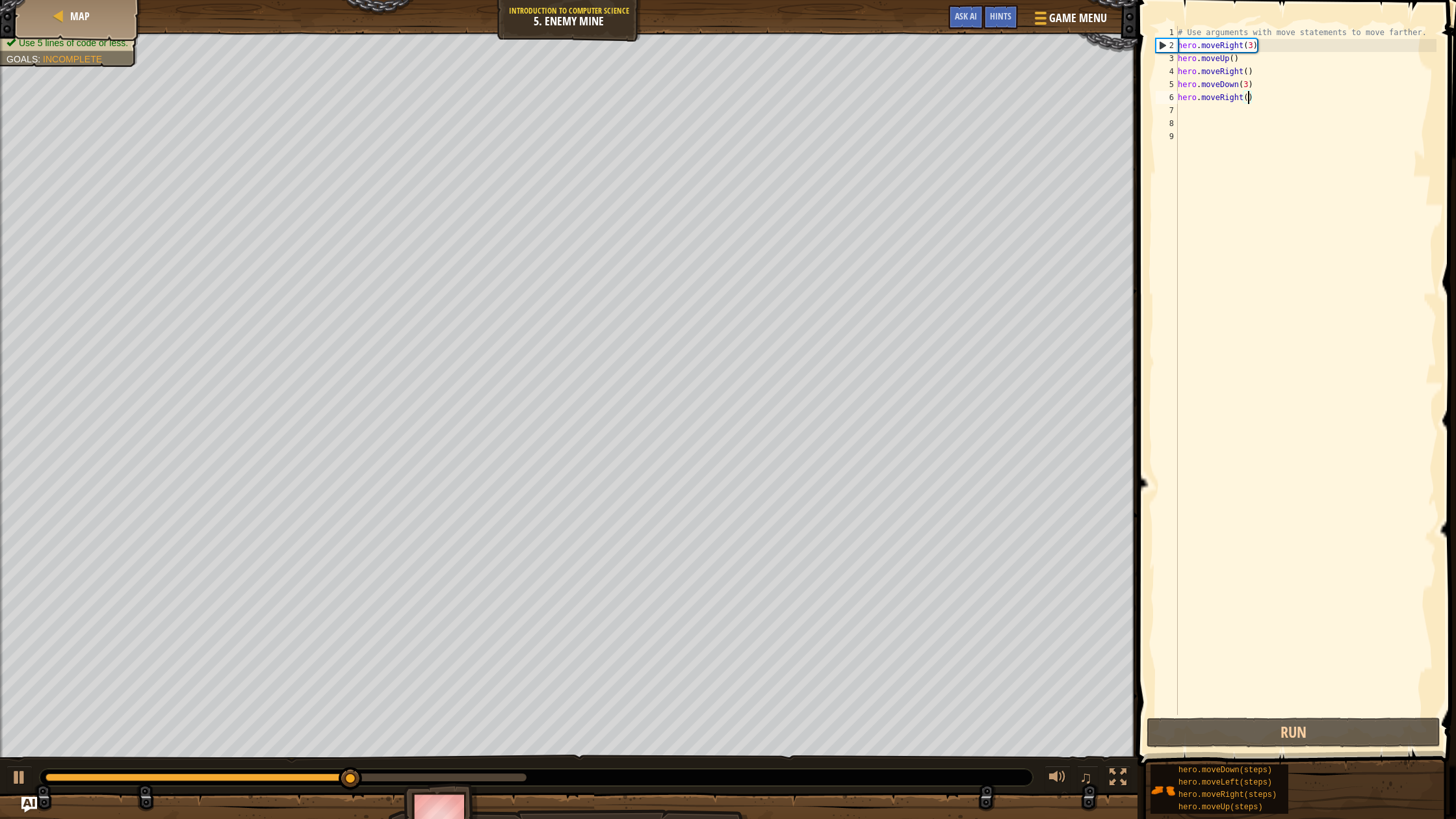
click at [1247, 98] on div "# Use arguments with move statements to move farther. hero . moveRight ( 3 ) he…" at bounding box center [1306, 383] width 261 height 715
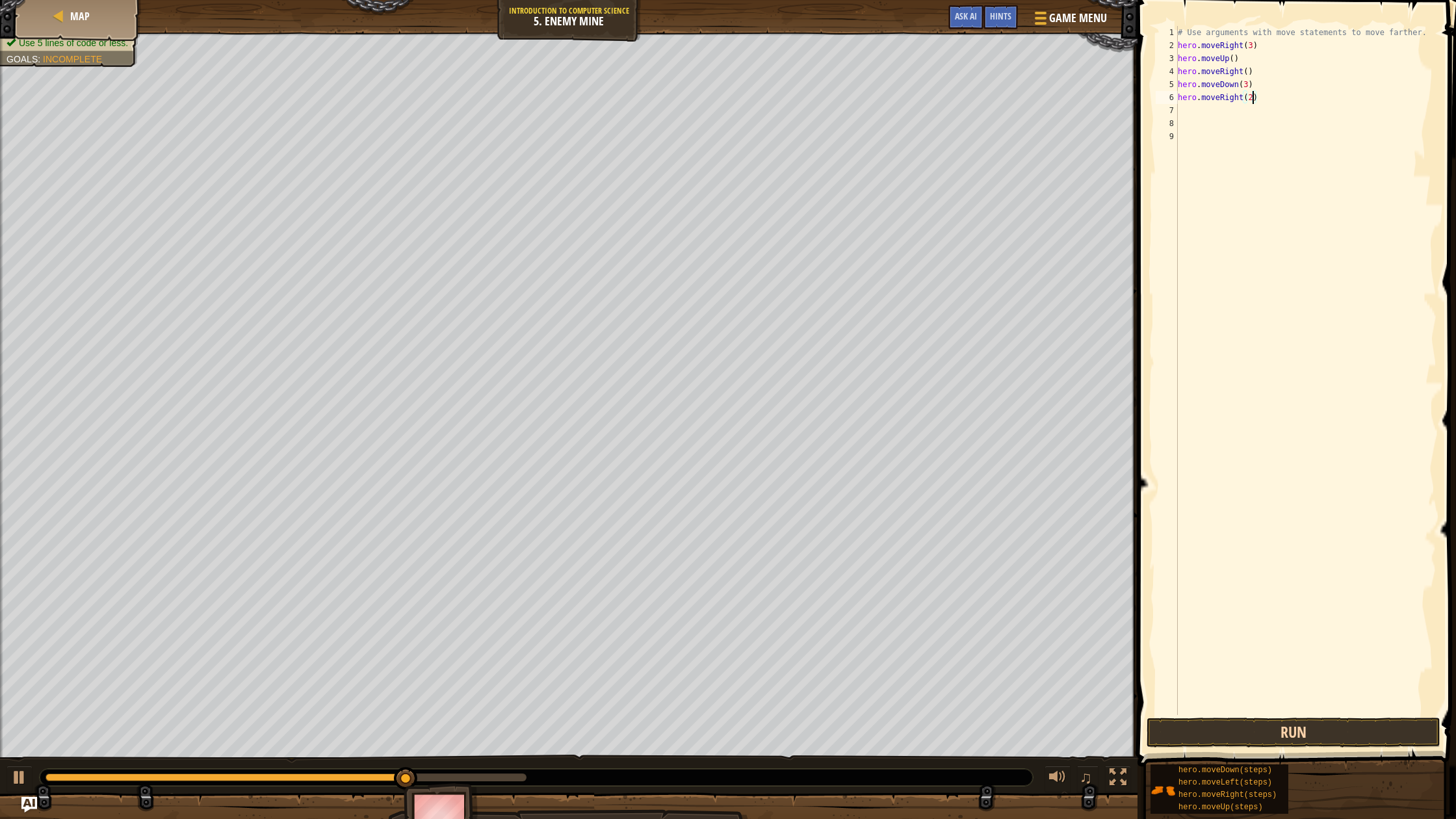
type textarea "hero.moveRight(2)"
click at [1209, 738] on button "Run" at bounding box center [1294, 732] width 294 height 30
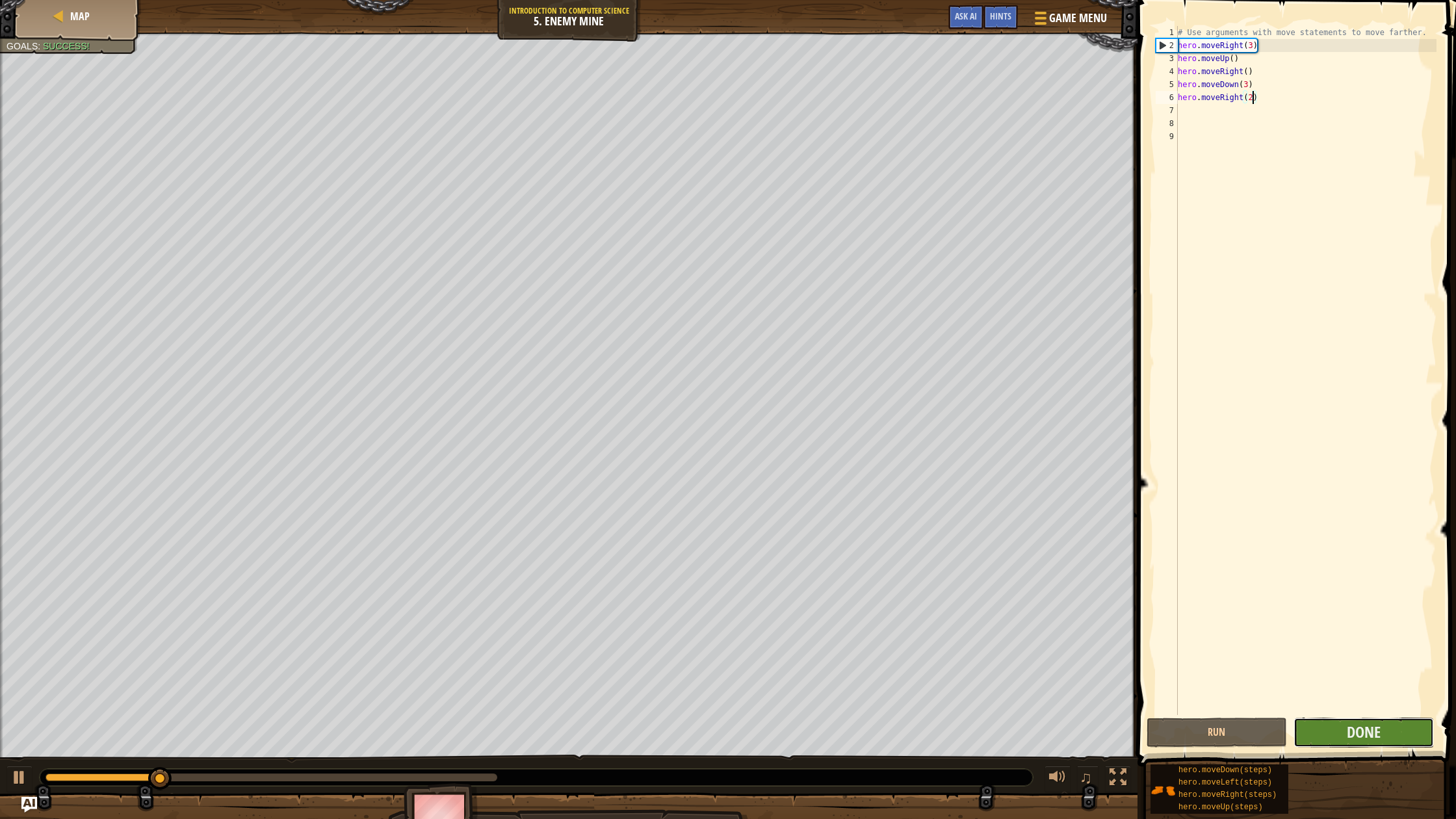
click at [1319, 728] on button "Done" at bounding box center [1364, 732] width 141 height 30
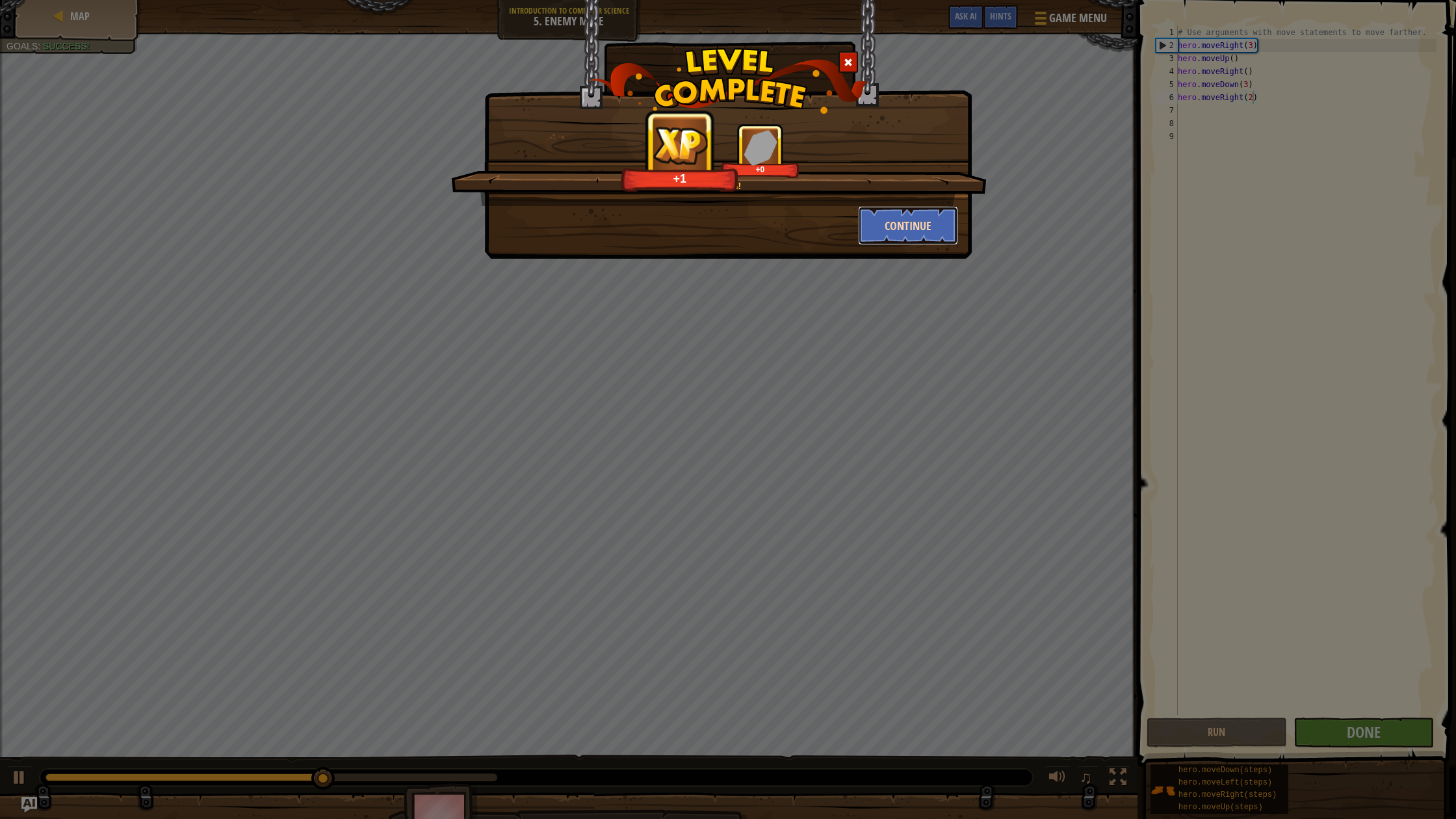
click at [919, 216] on button "Continue" at bounding box center [908, 226] width 100 height 39
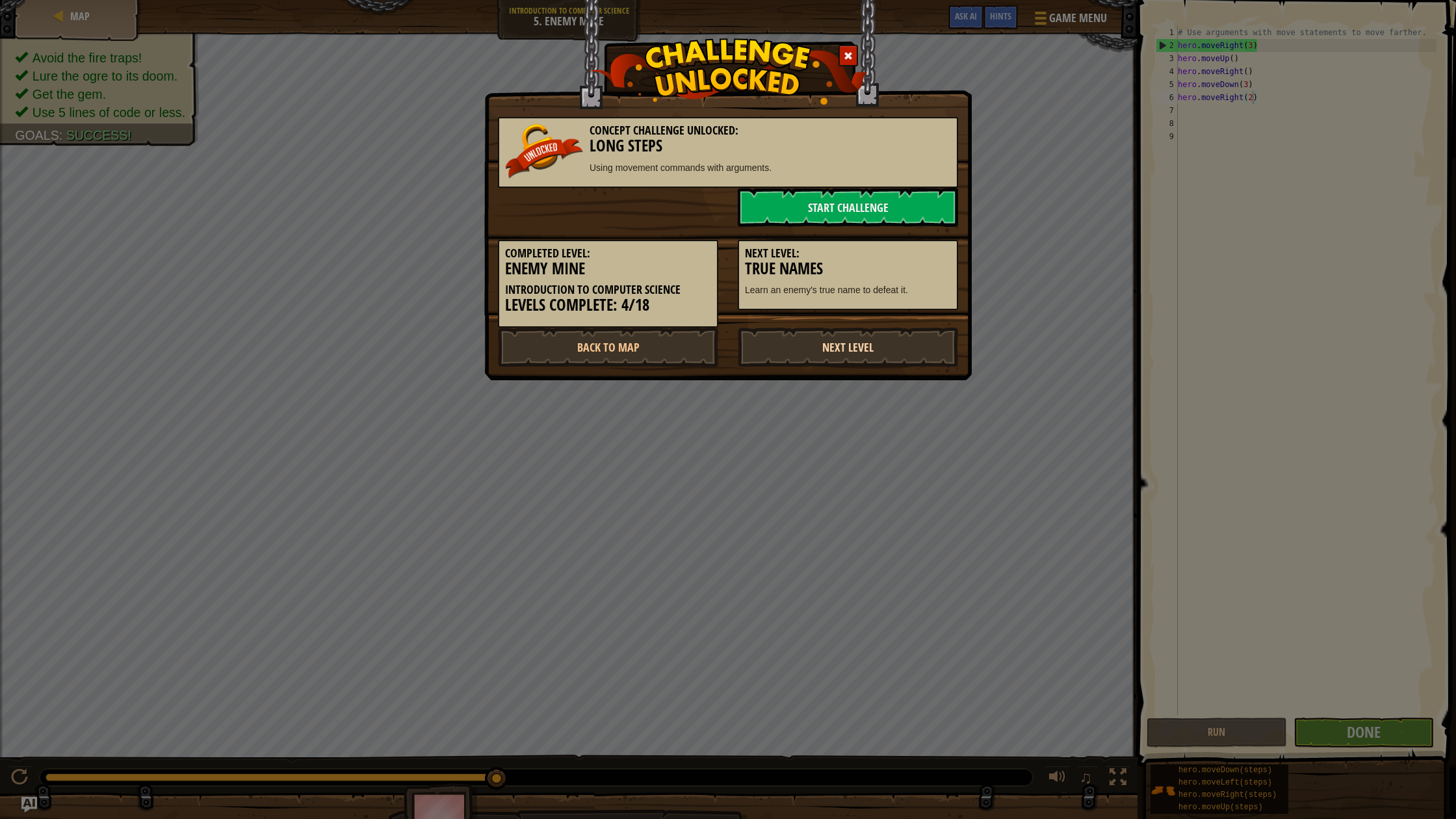
click at [814, 350] on link "Next Level" at bounding box center [848, 347] width 220 height 39
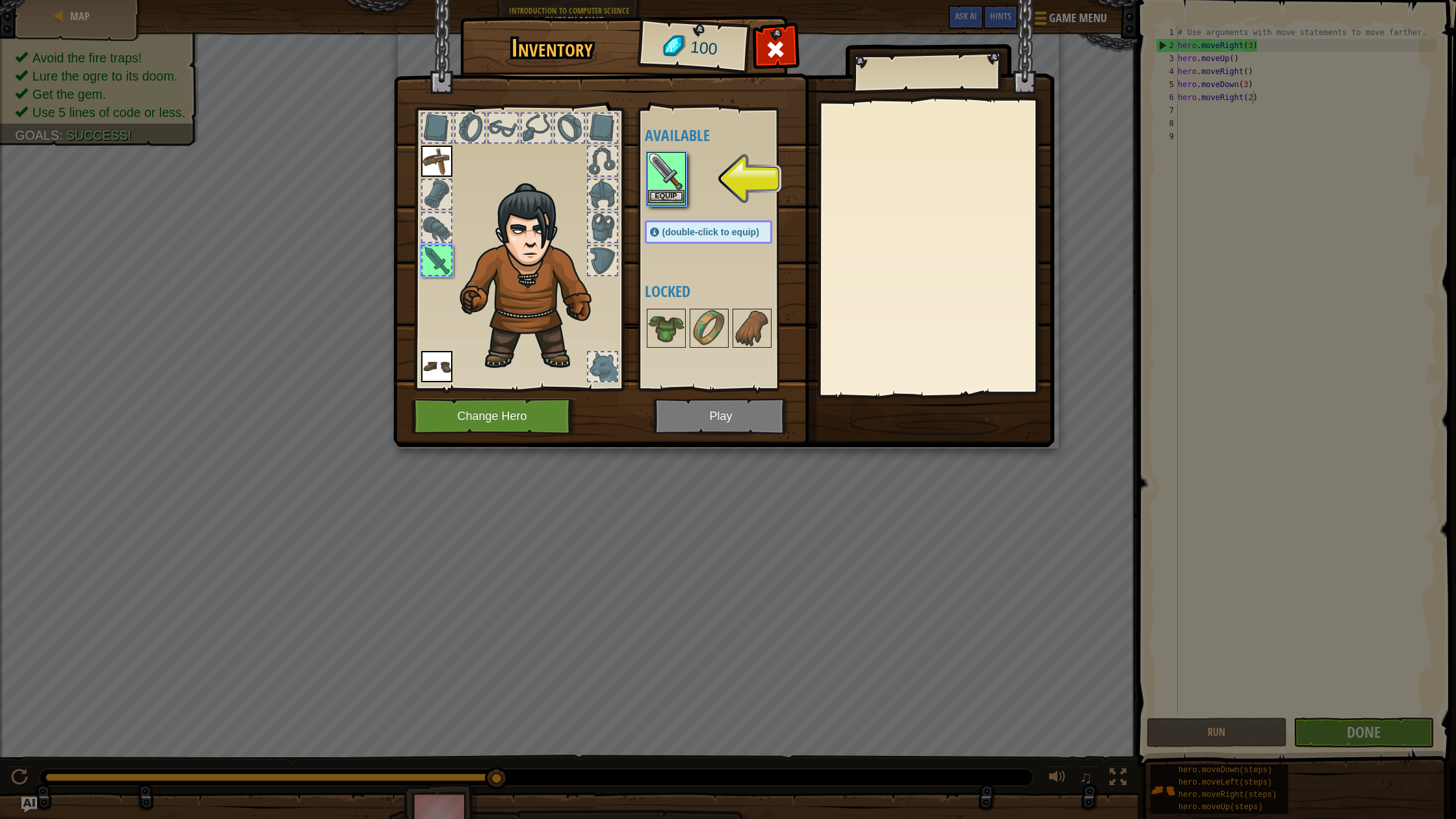
click at [660, 204] on div "Equip" at bounding box center [666, 178] width 39 height 53
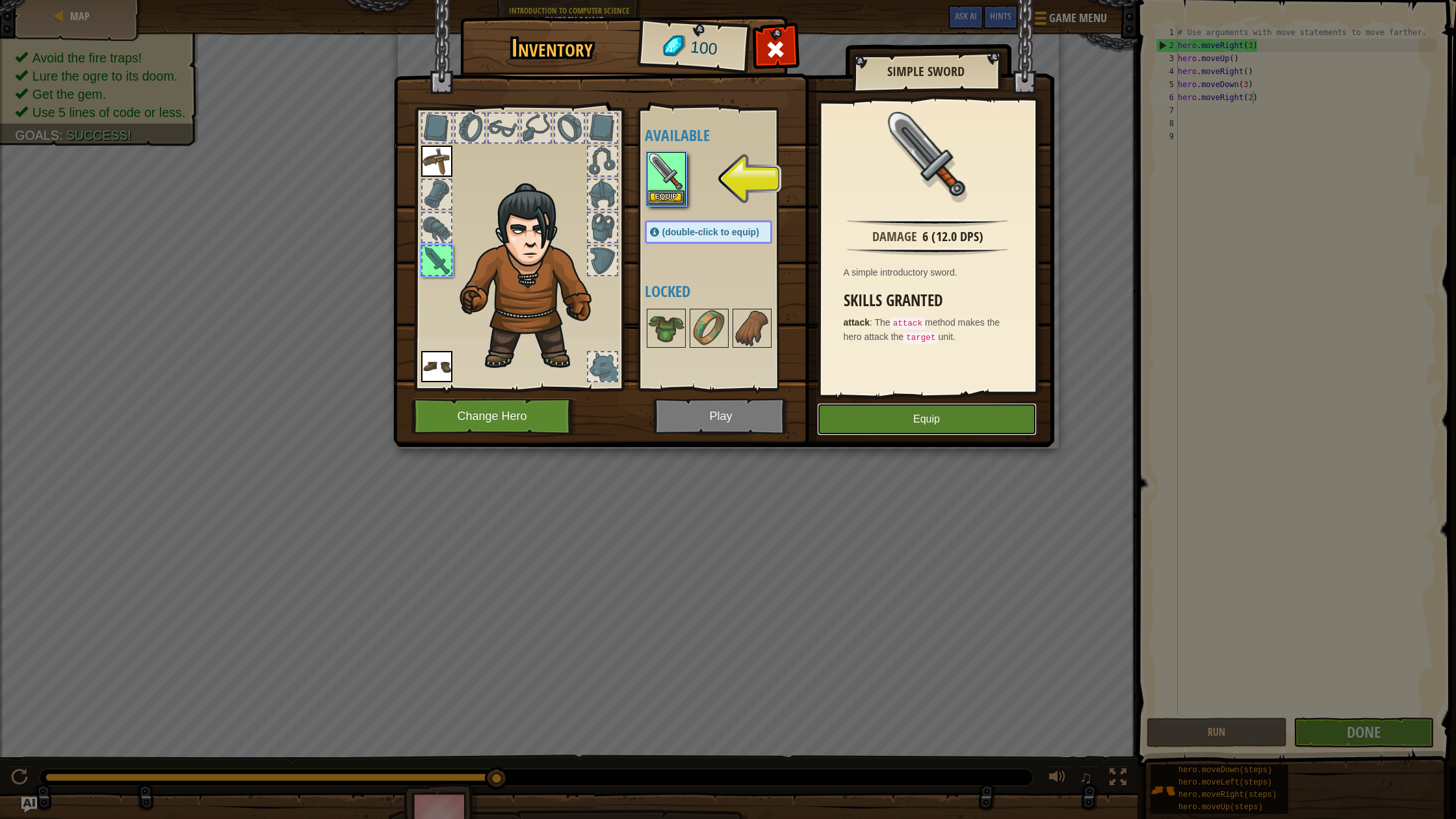
click at [825, 423] on button "Equip" at bounding box center [927, 419] width 219 height 32
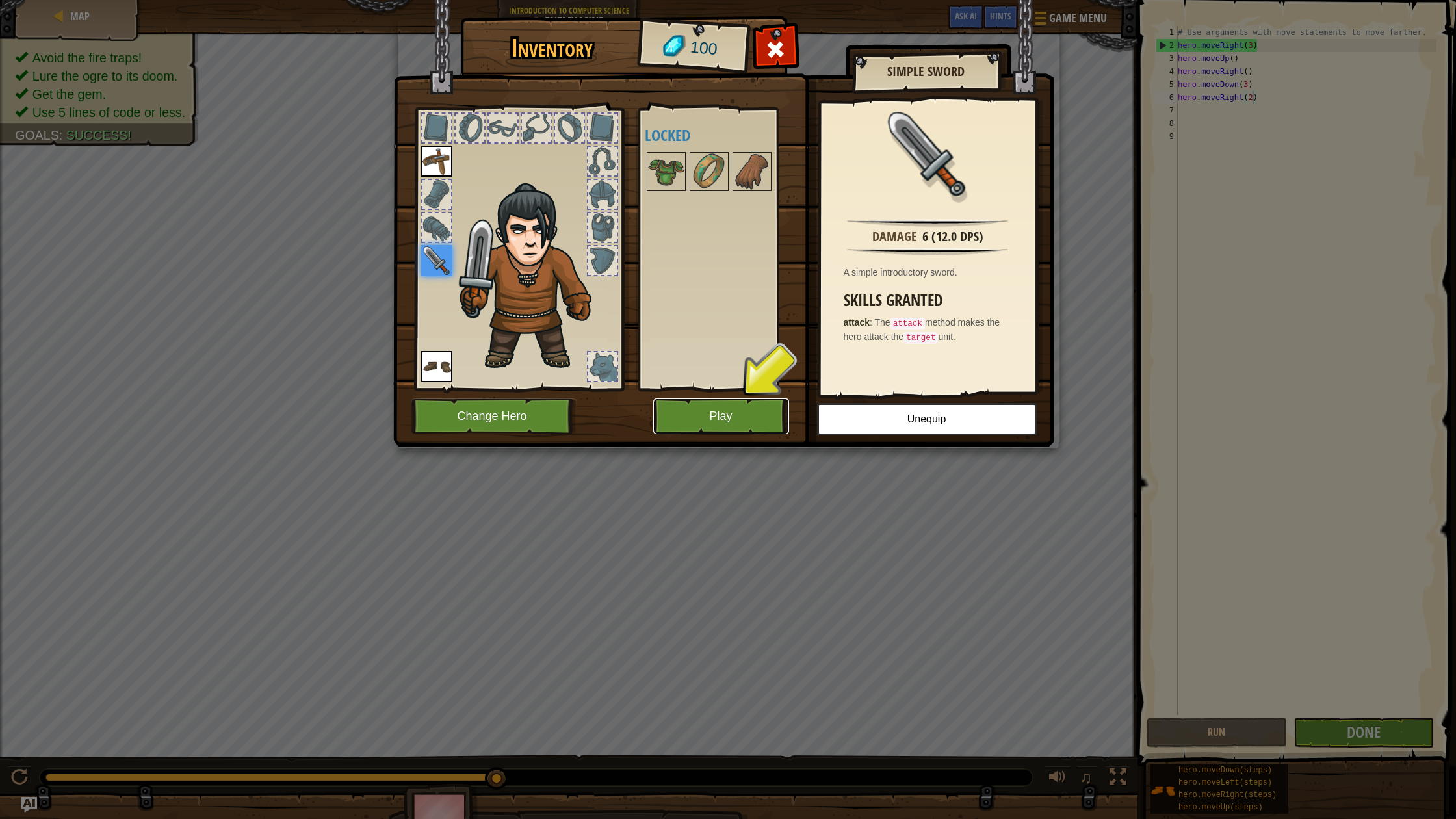
click at [707, 419] on button "Play" at bounding box center [721, 416] width 136 height 36
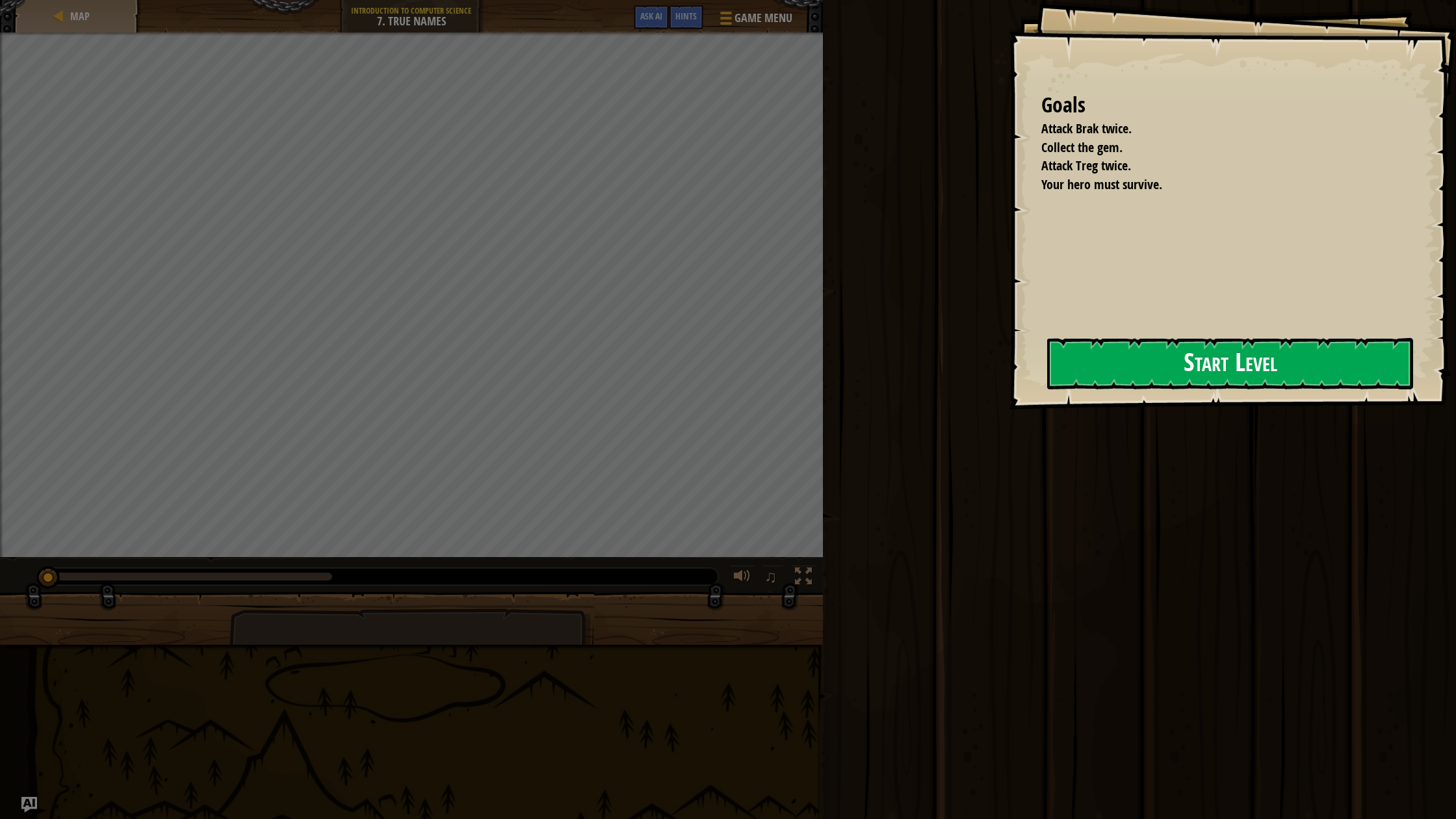
click at [1073, 364] on button "Start Level" at bounding box center [1230, 363] width 366 height 51
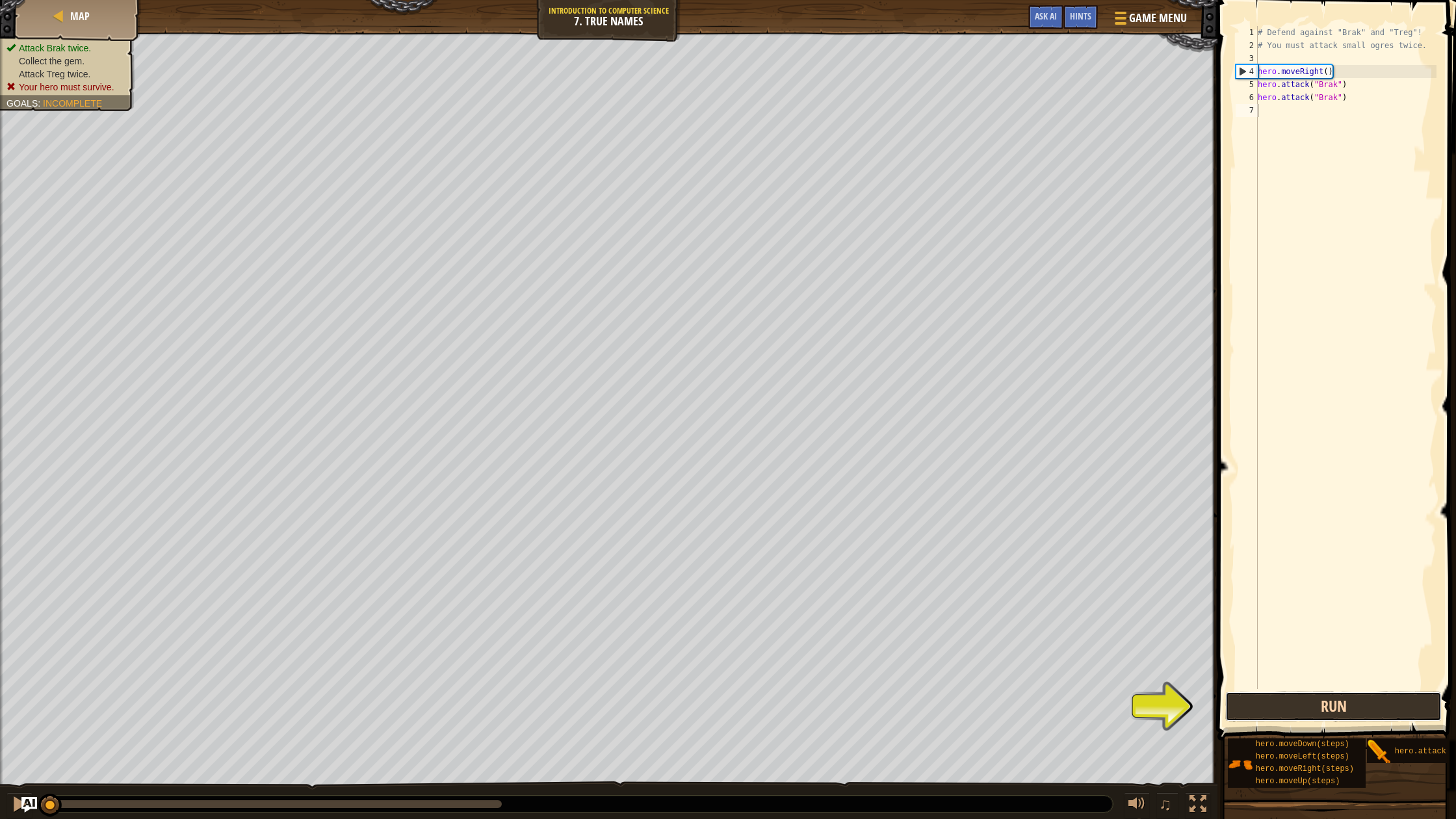
click at [1319, 705] on button "Run" at bounding box center [1333, 706] width 216 height 30
